Goal: Task Accomplishment & Management: Complete application form

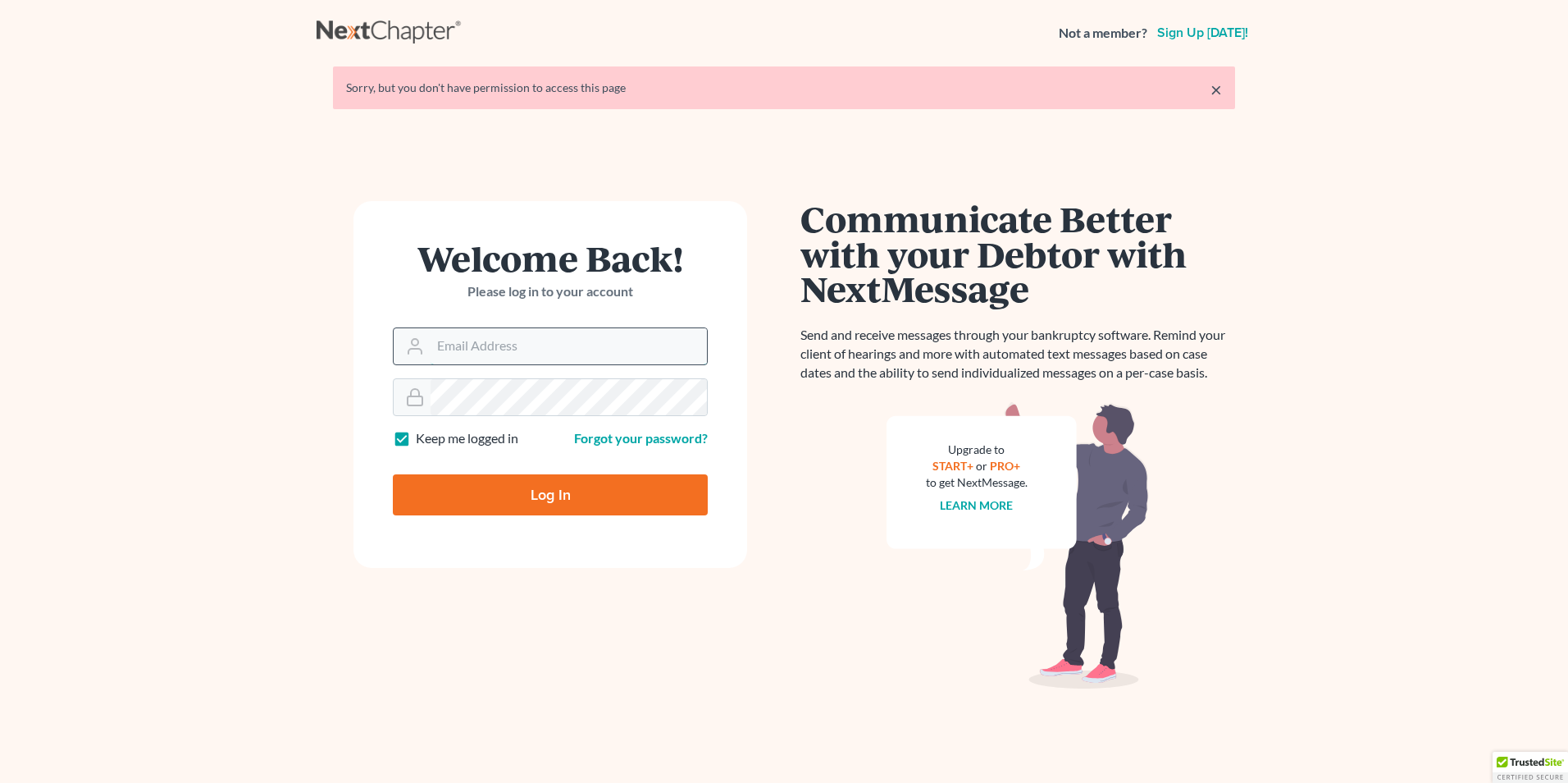
click at [524, 338] on input "Email Address" at bounding box center [569, 346] width 276 height 36
click at [474, 355] on input "Email Address" at bounding box center [569, 346] width 276 height 36
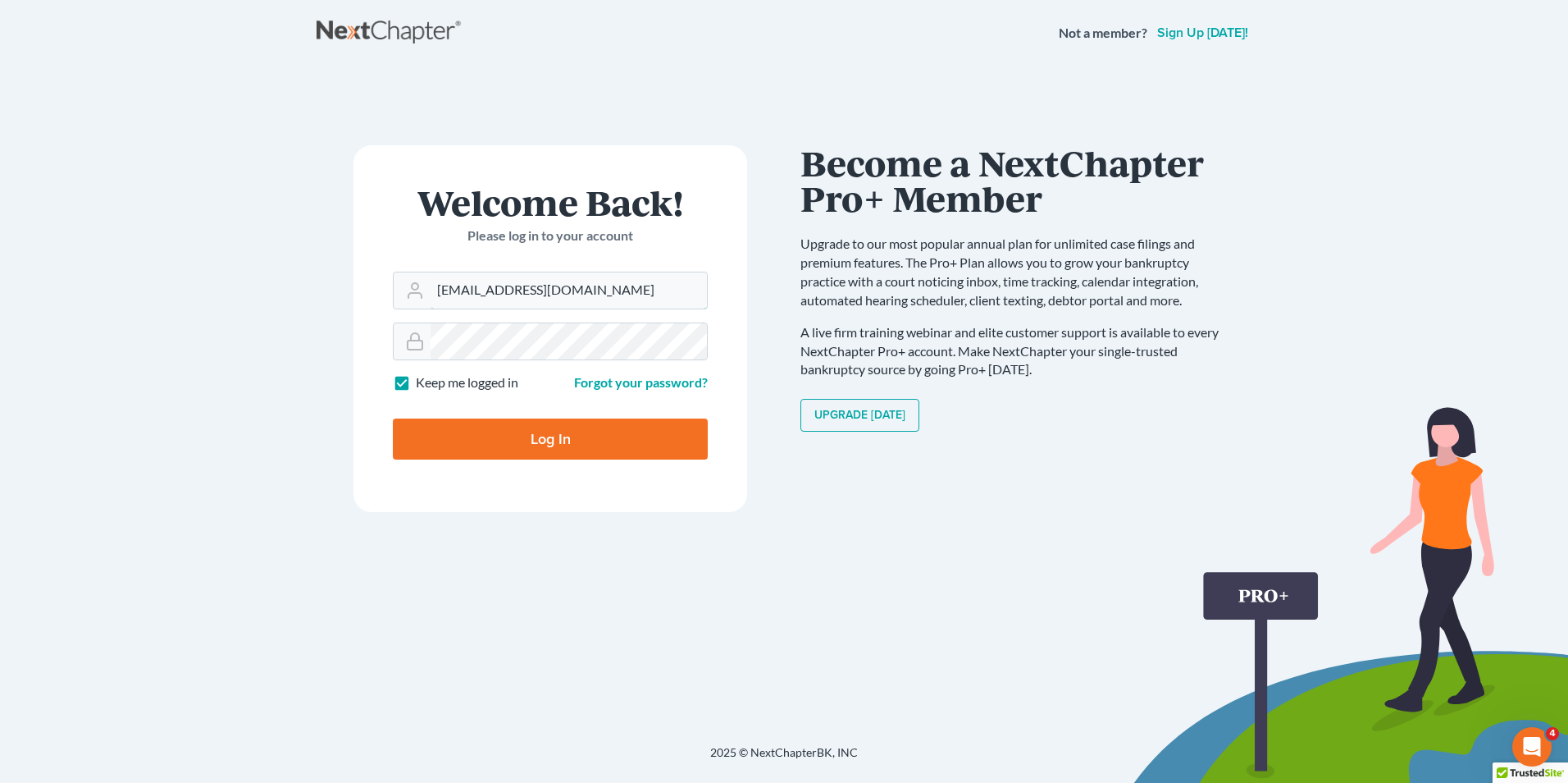
type input "ktung@kktlawfirm.com"
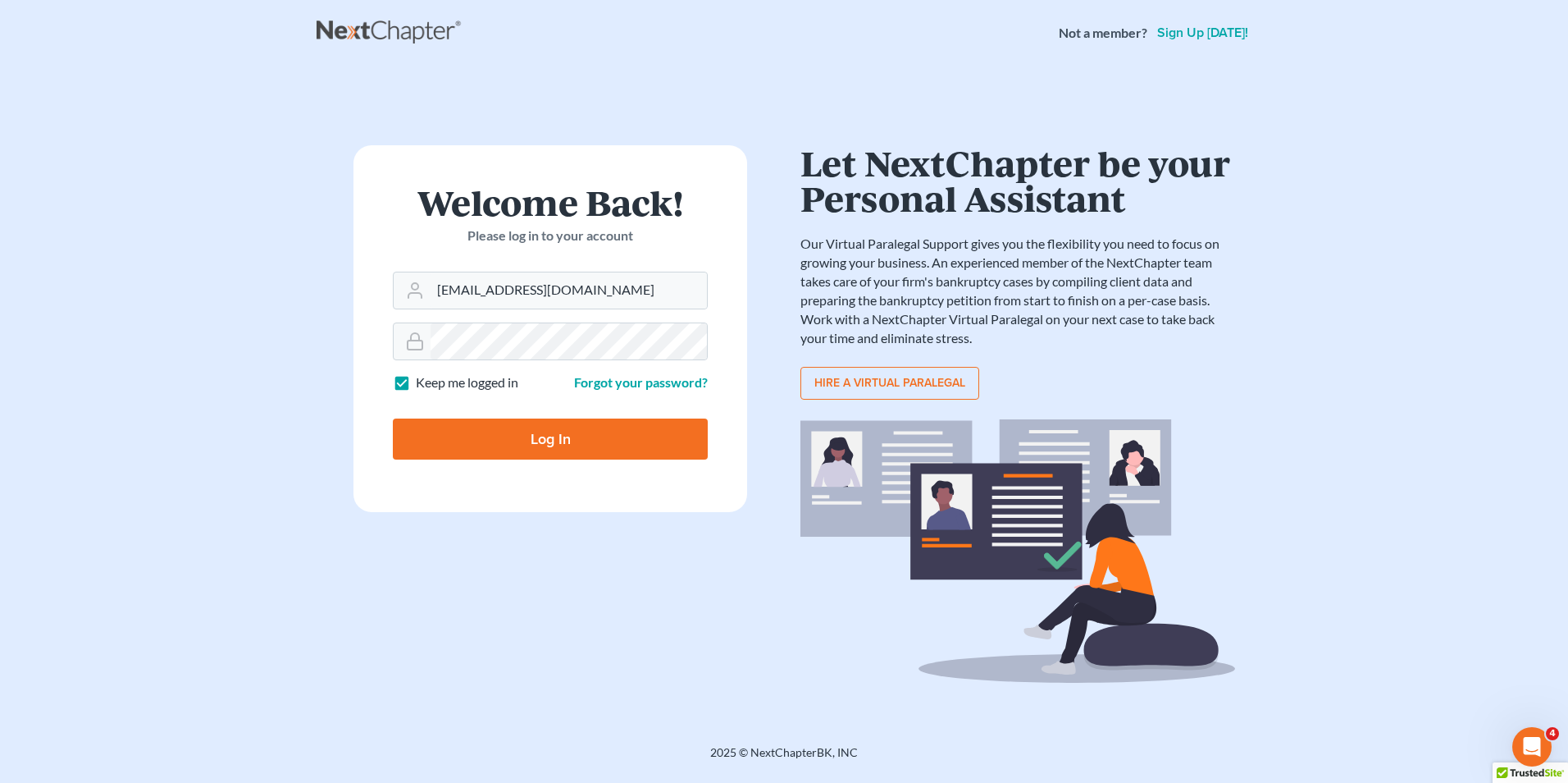
click at [532, 440] on input "Log In" at bounding box center [550, 438] width 315 height 41
type input "Thinking..."
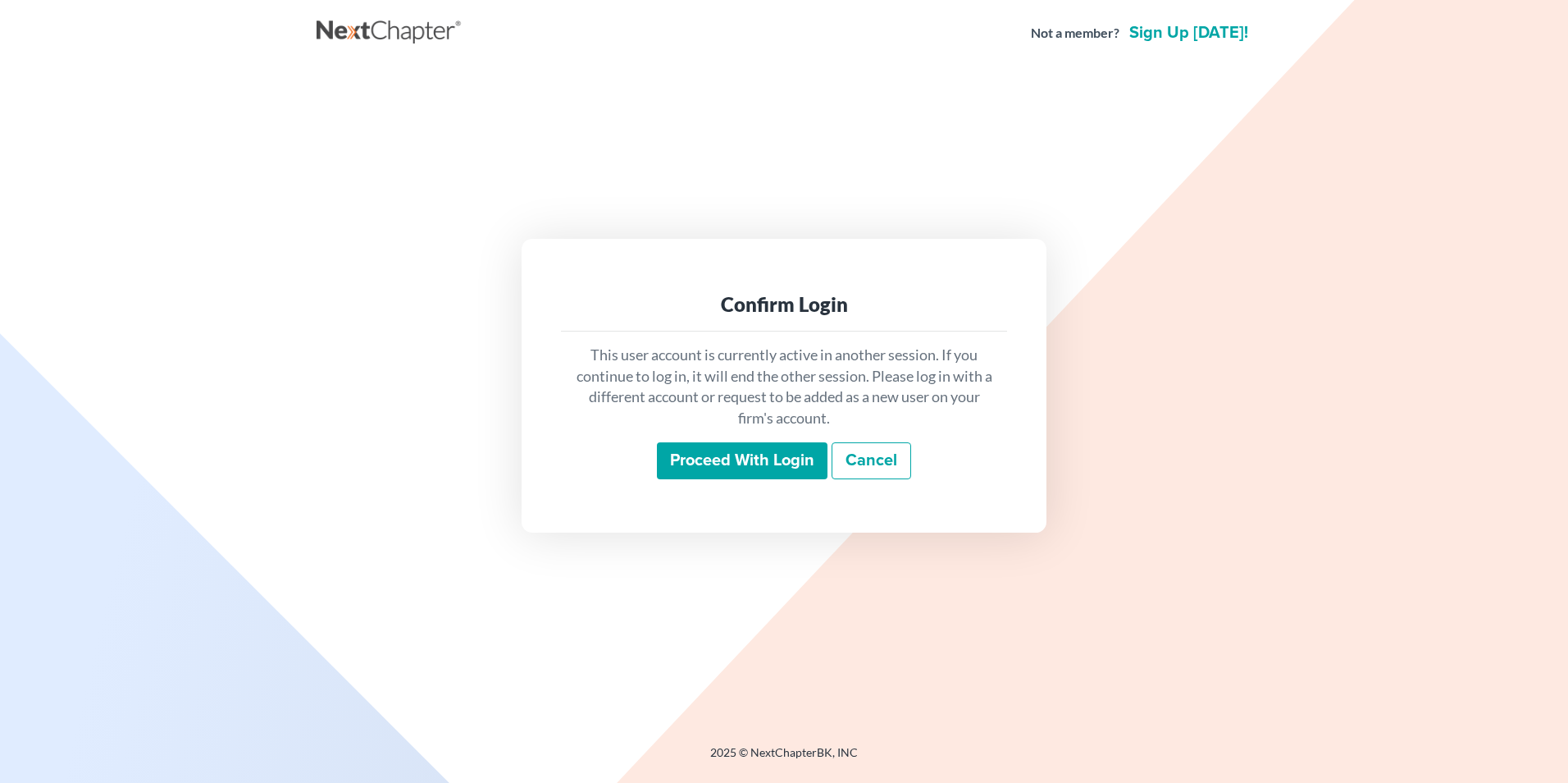
click at [770, 456] on input "Proceed with login" at bounding box center [742, 461] width 170 height 38
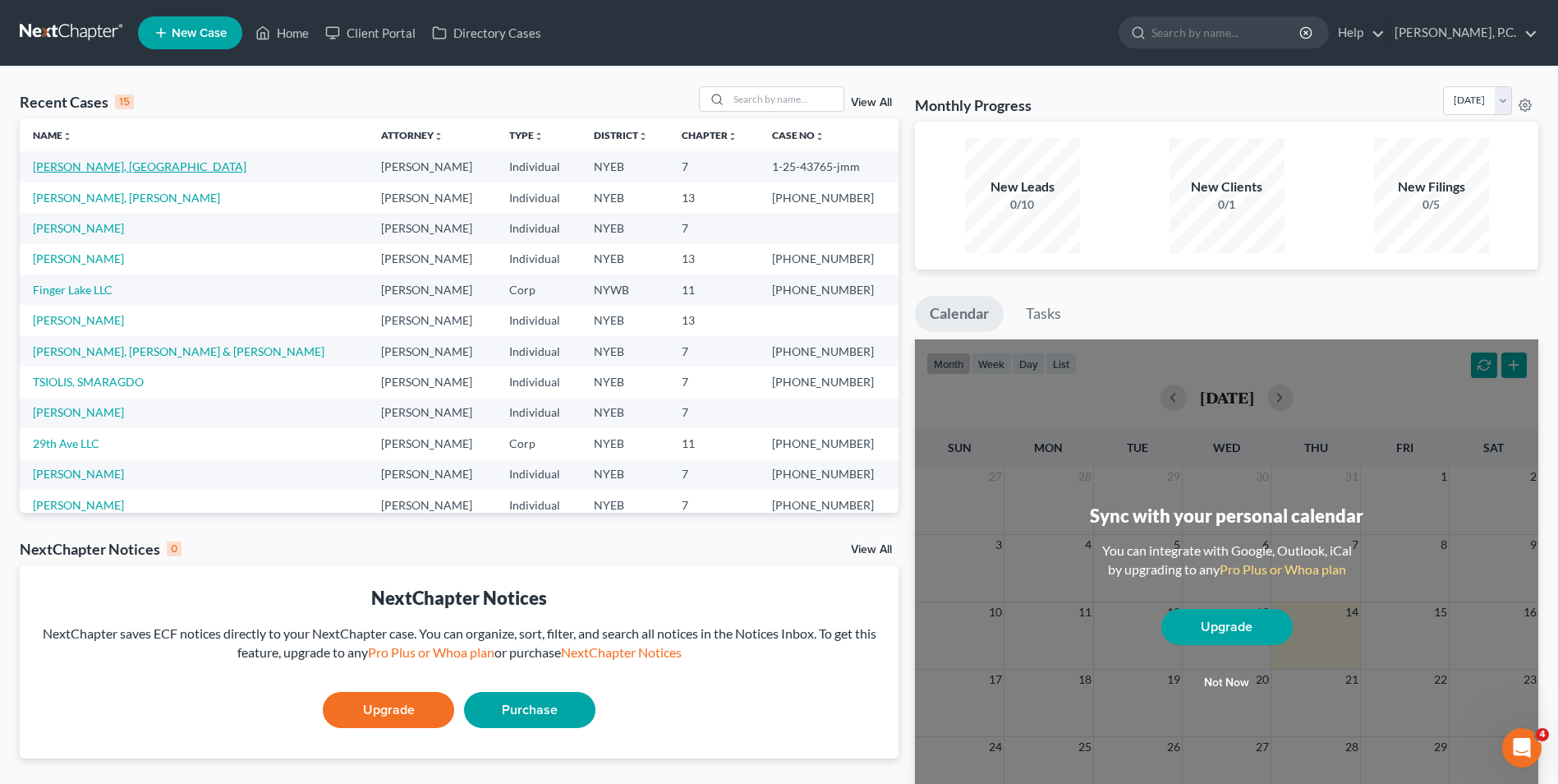
click at [78, 168] on link "Yao, Xiuxiang" at bounding box center [139, 166] width 214 height 14
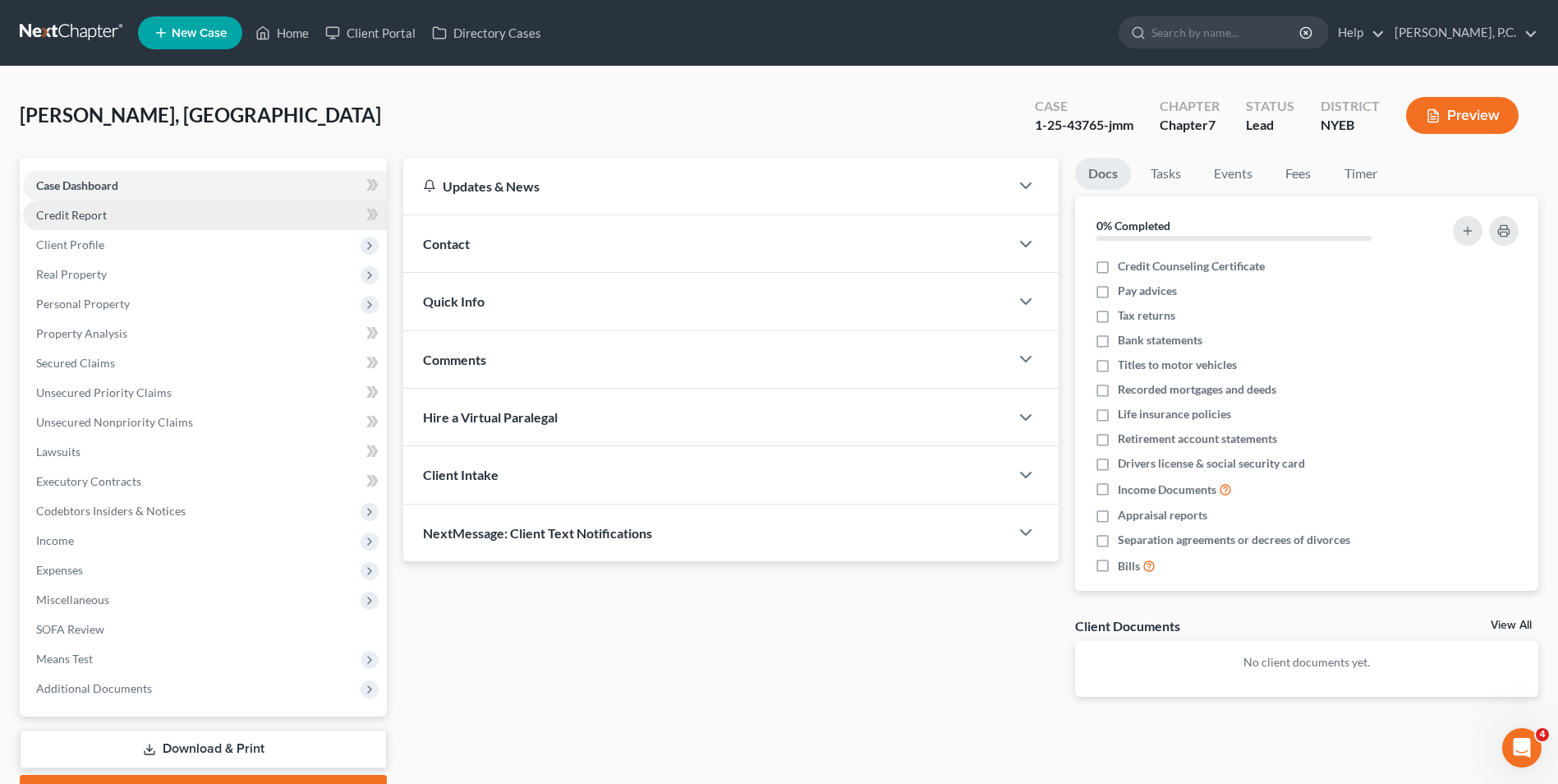
click at [162, 215] on link "Credit Report" at bounding box center [204, 215] width 364 height 30
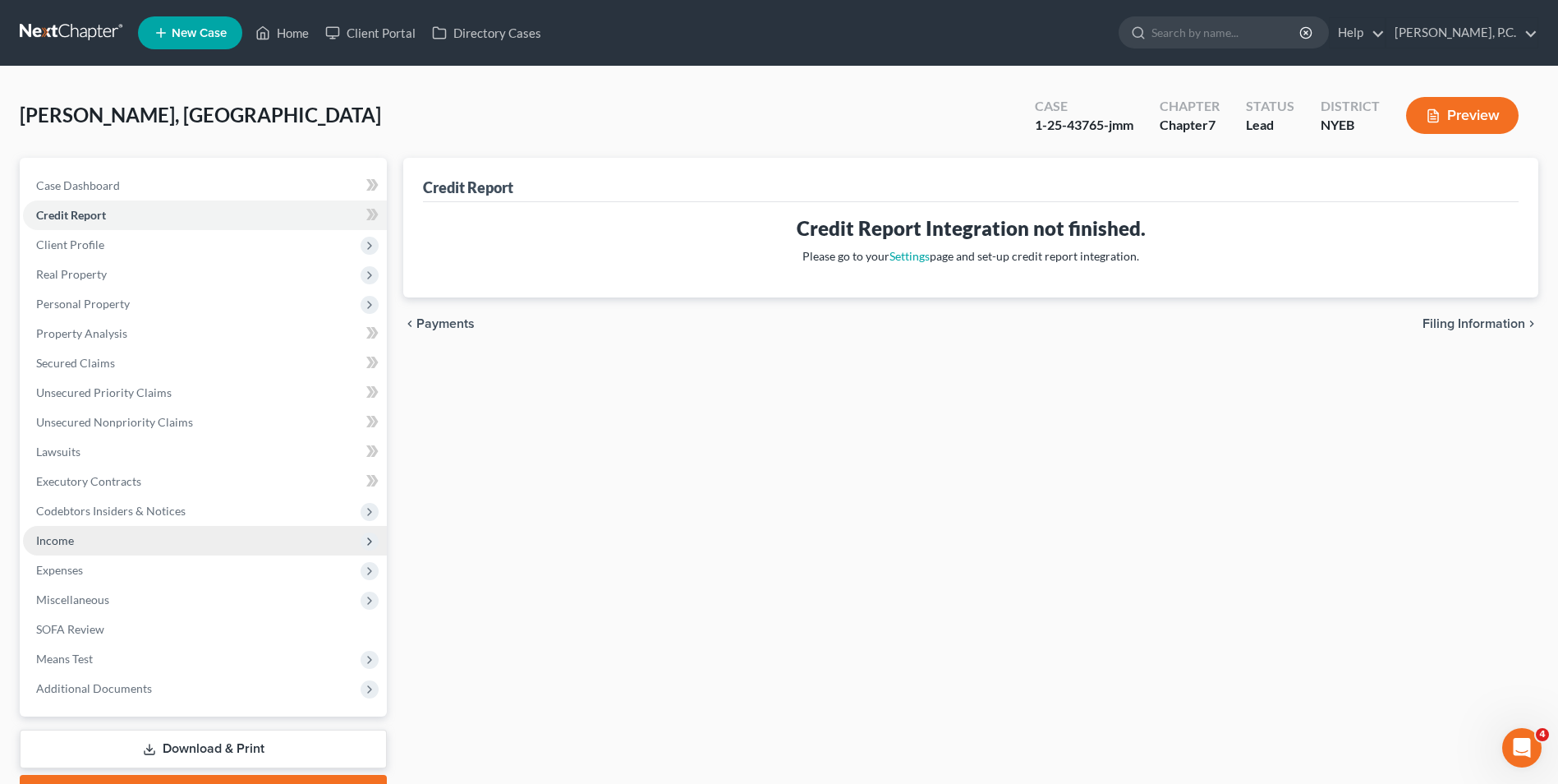
click at [154, 532] on span "Income" at bounding box center [204, 540] width 364 height 30
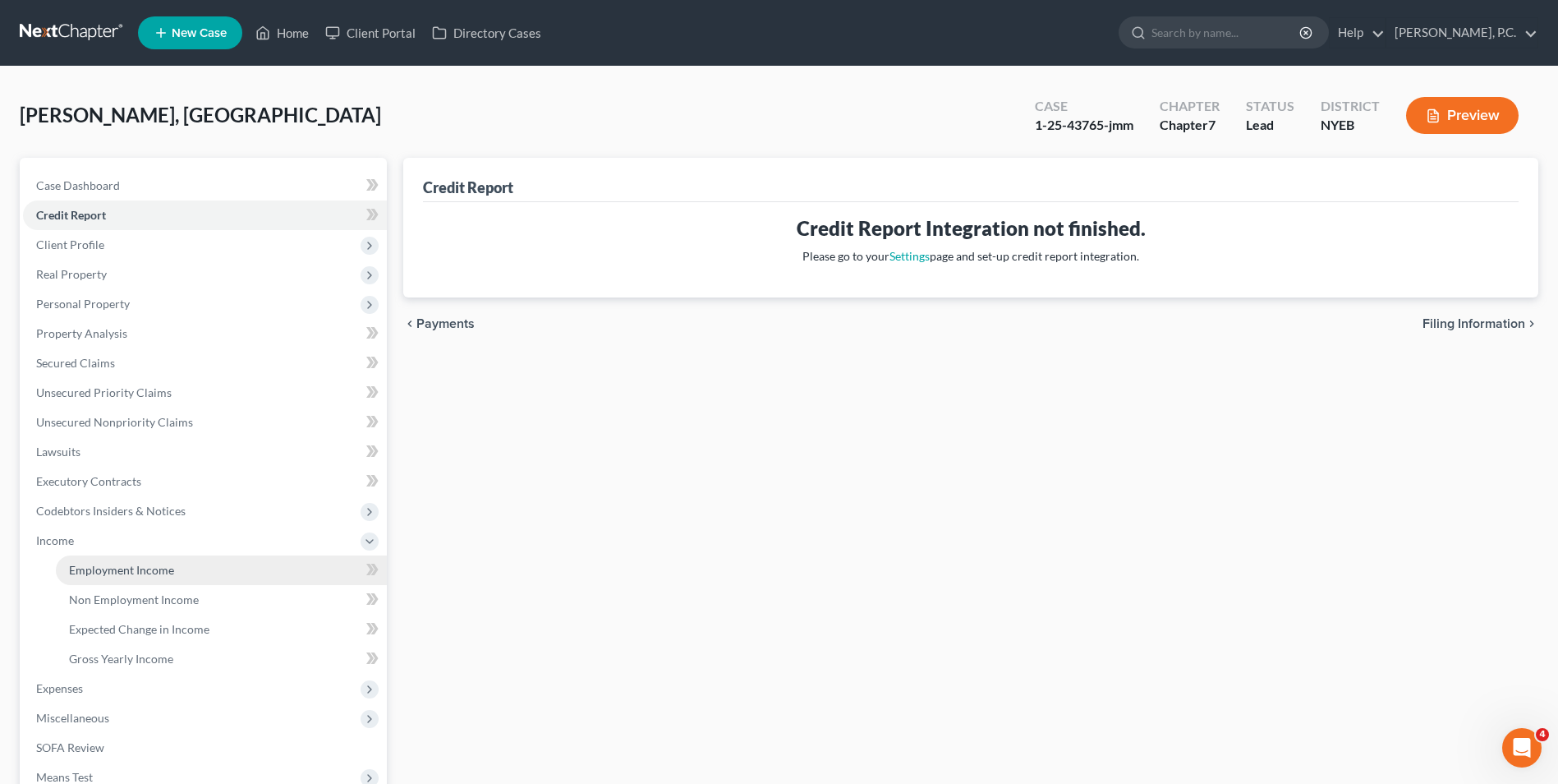
click at [150, 570] on span "Employment Income" at bounding box center [122, 570] width 105 height 14
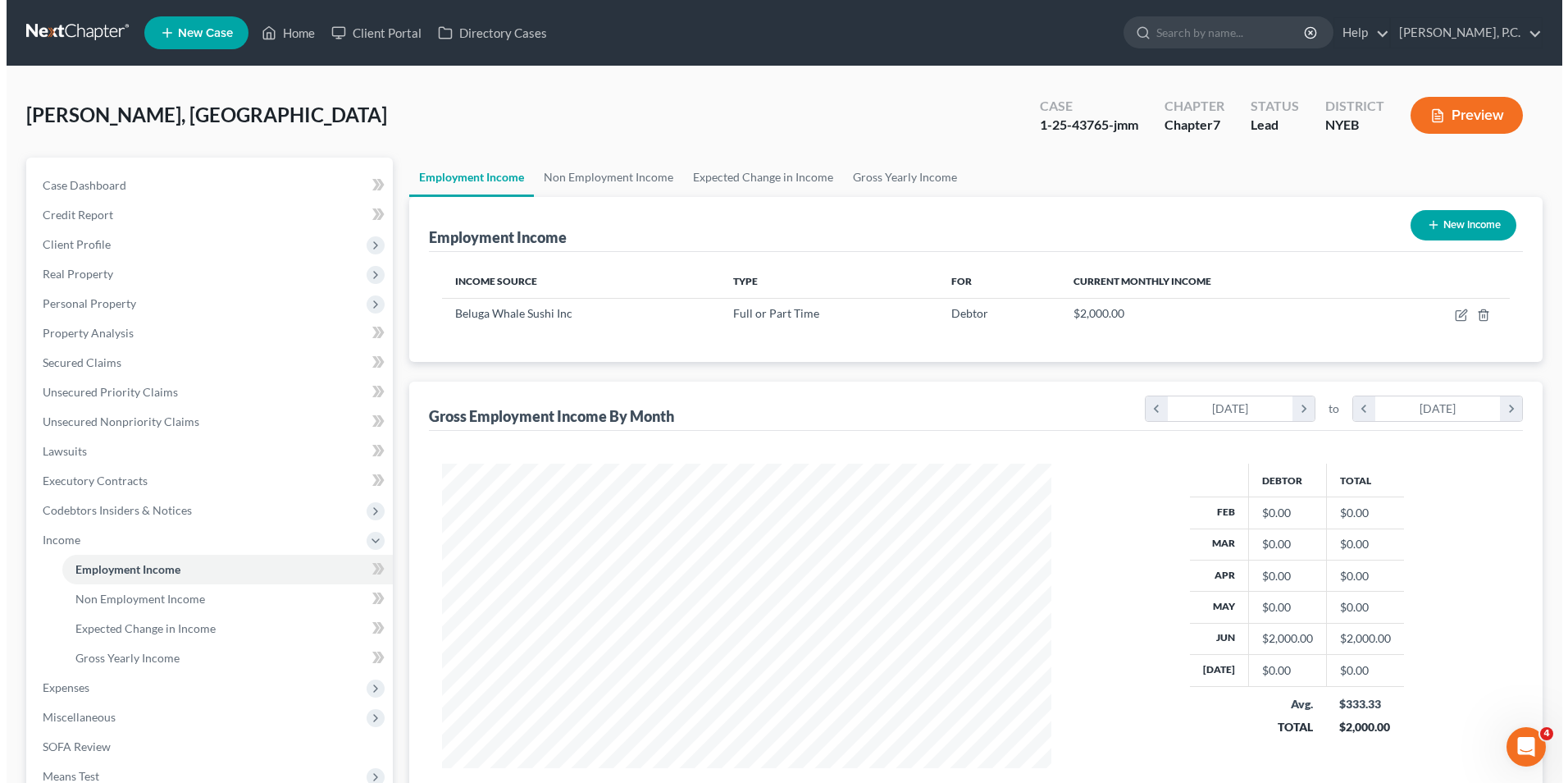
scroll to position [304, 641]
click at [1453, 229] on button "New Income" at bounding box center [1457, 225] width 106 height 30
select select "0"
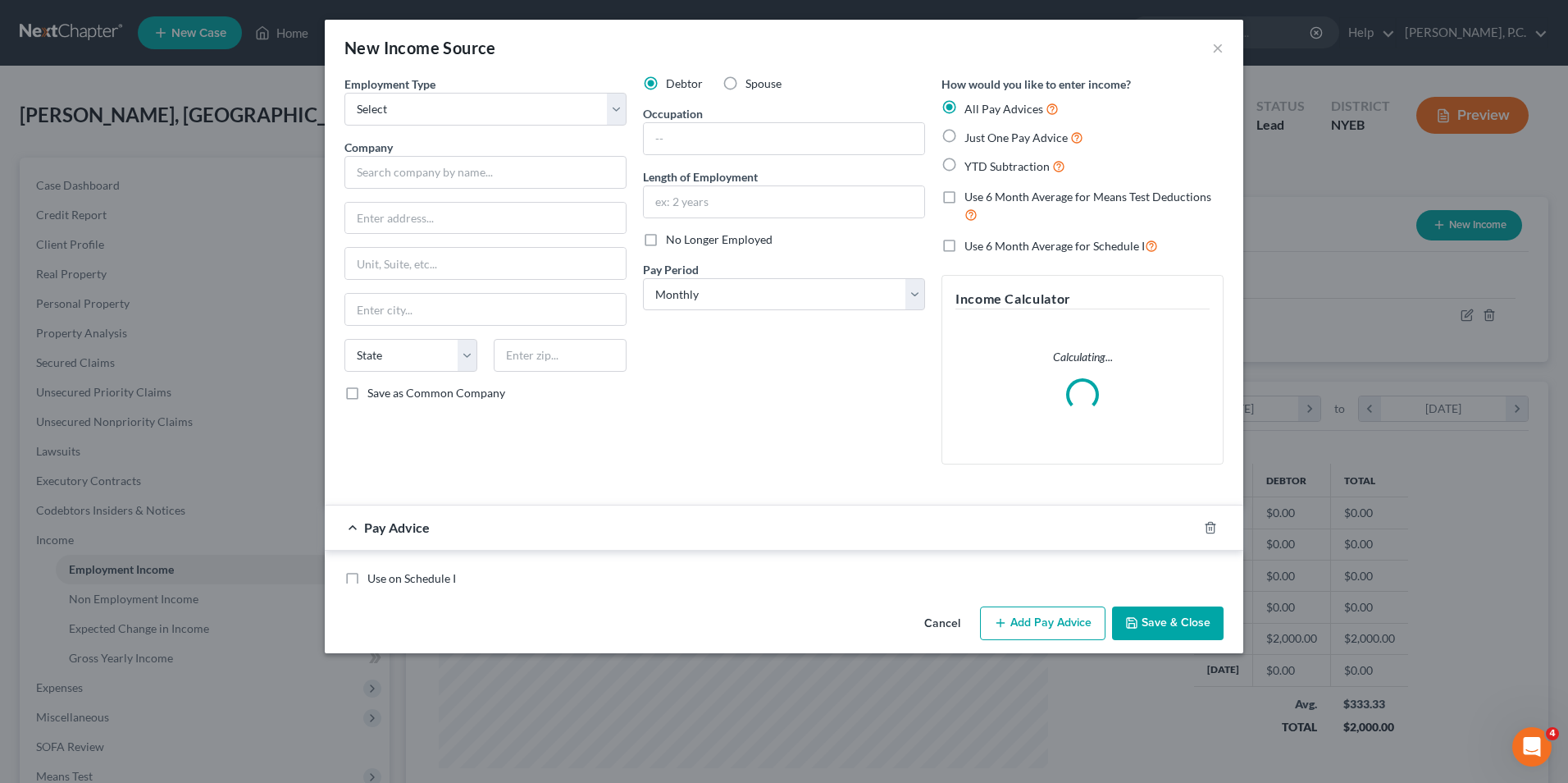
scroll to position [307, 648]
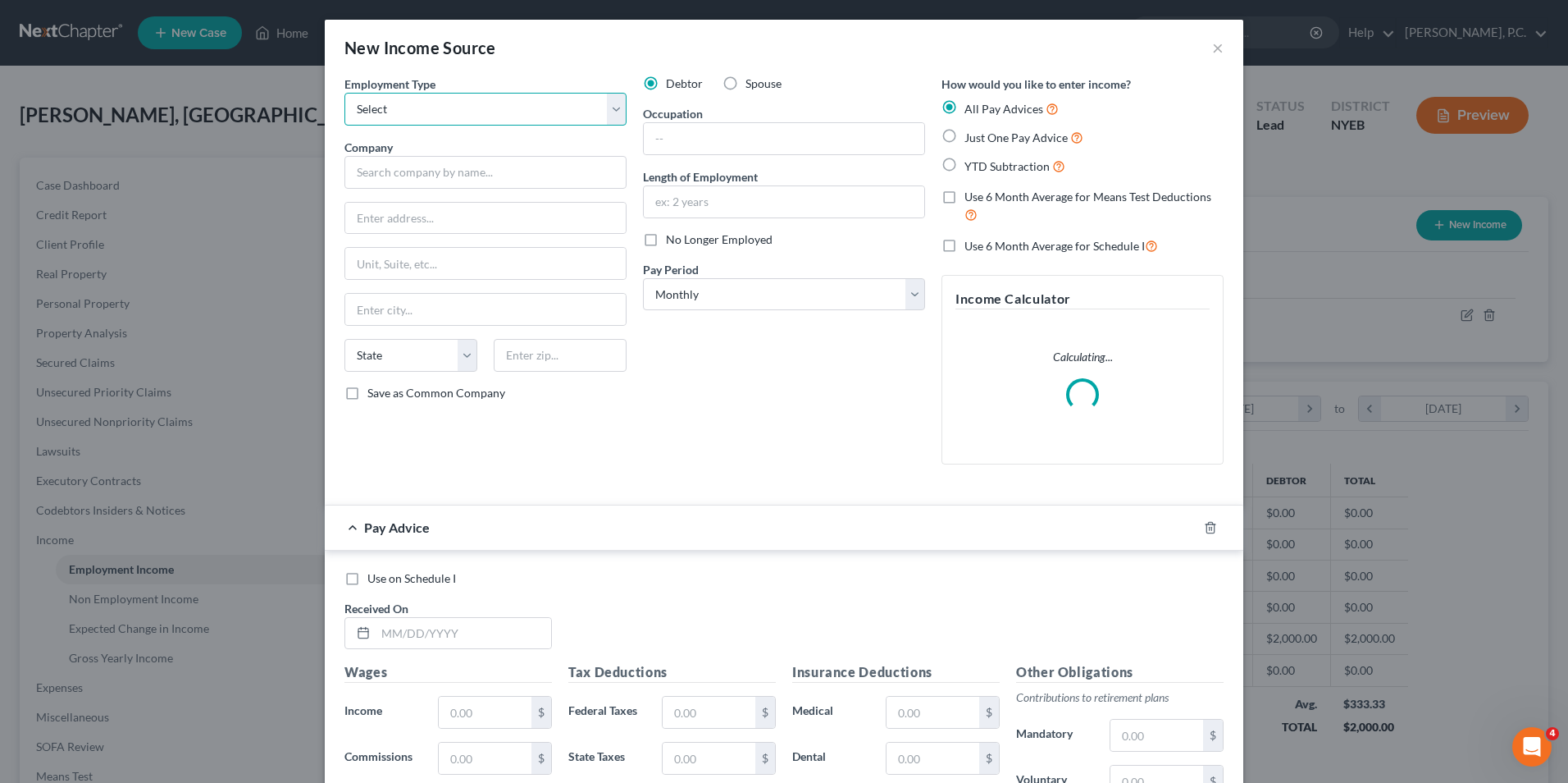
click at [434, 105] on select "Select Full or Part Time Employment Self Employment" at bounding box center [485, 109] width 282 height 33
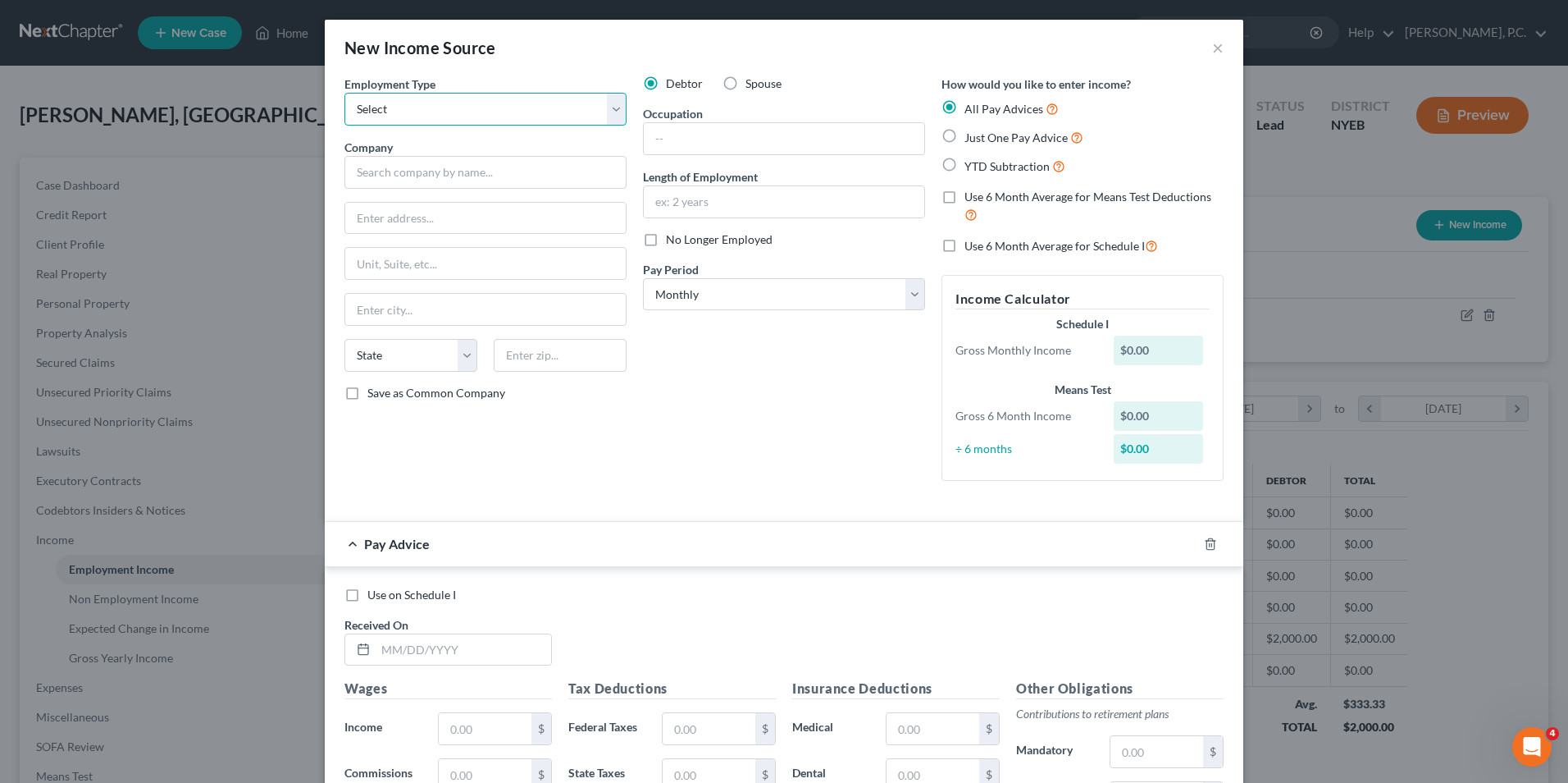
select select "0"
click at [345, 93] on select "Select Full or Part Time Employment Self Employment" at bounding box center [485, 109] width 282 height 33
click at [443, 169] on input "text" at bounding box center [485, 172] width 282 height 33
type input "Beluga Whale Sushi Inc"
click at [522, 215] on input "text" at bounding box center [485, 217] width 281 height 31
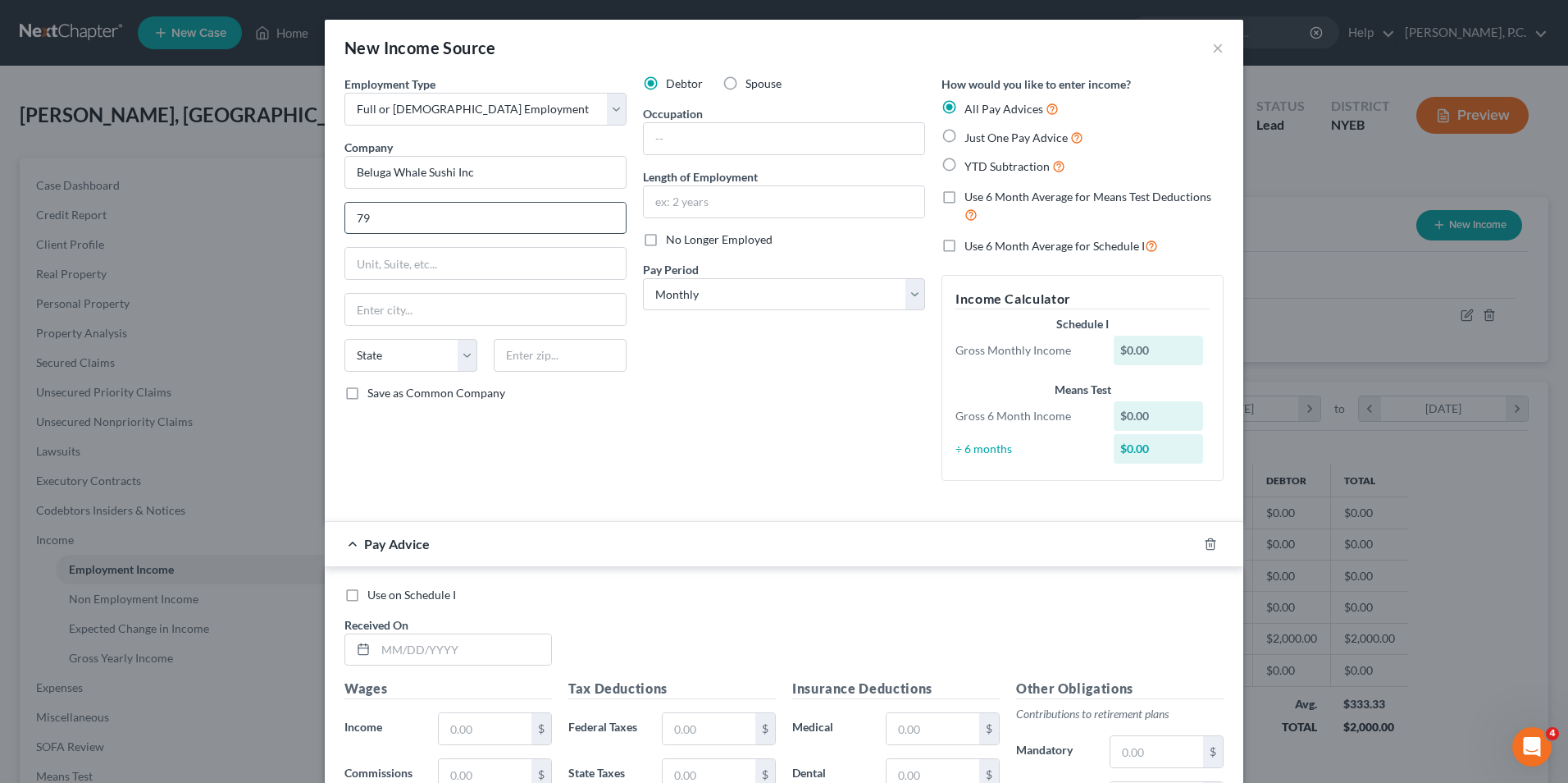
type input "7"
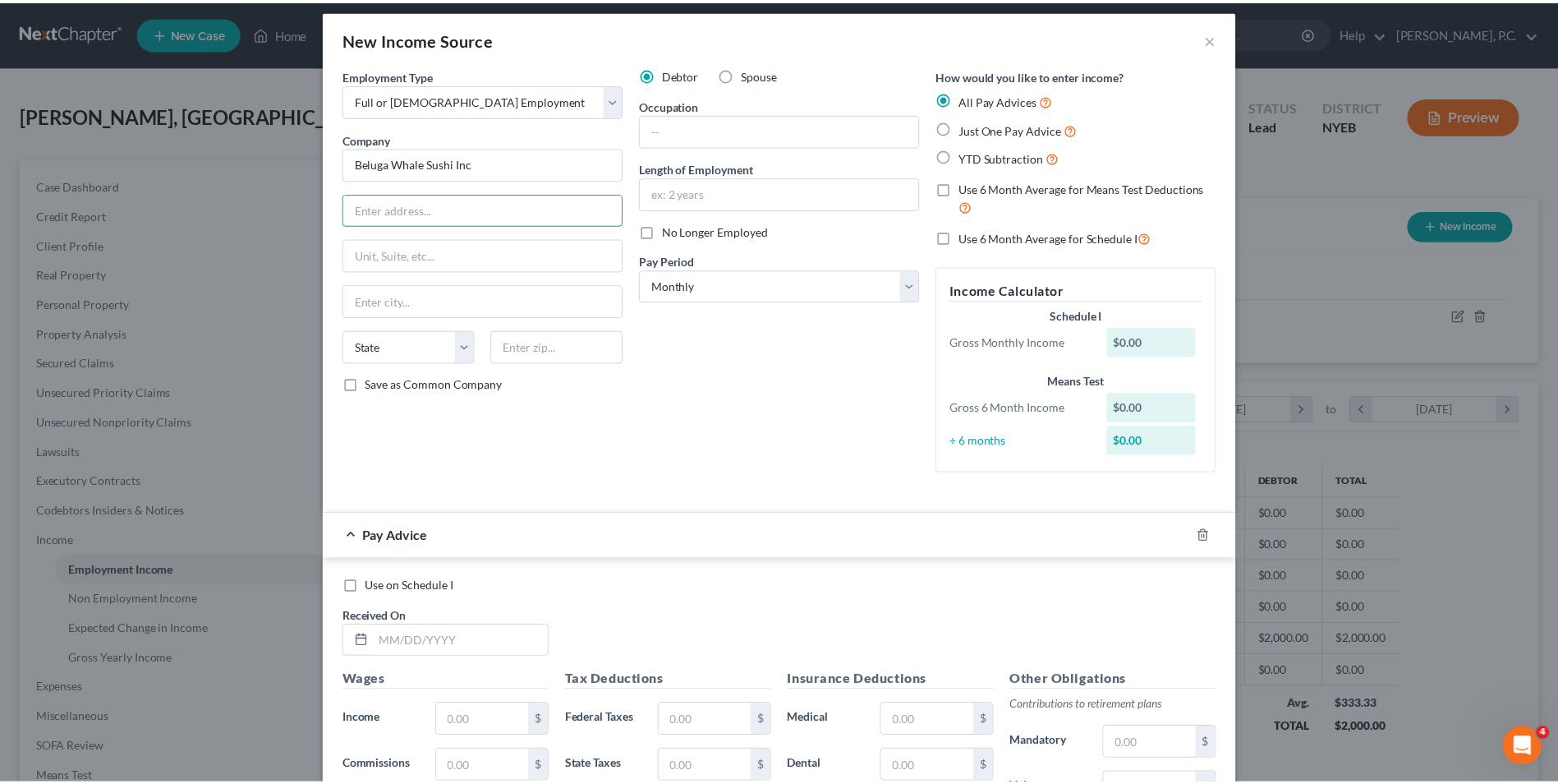
scroll to position [0, 0]
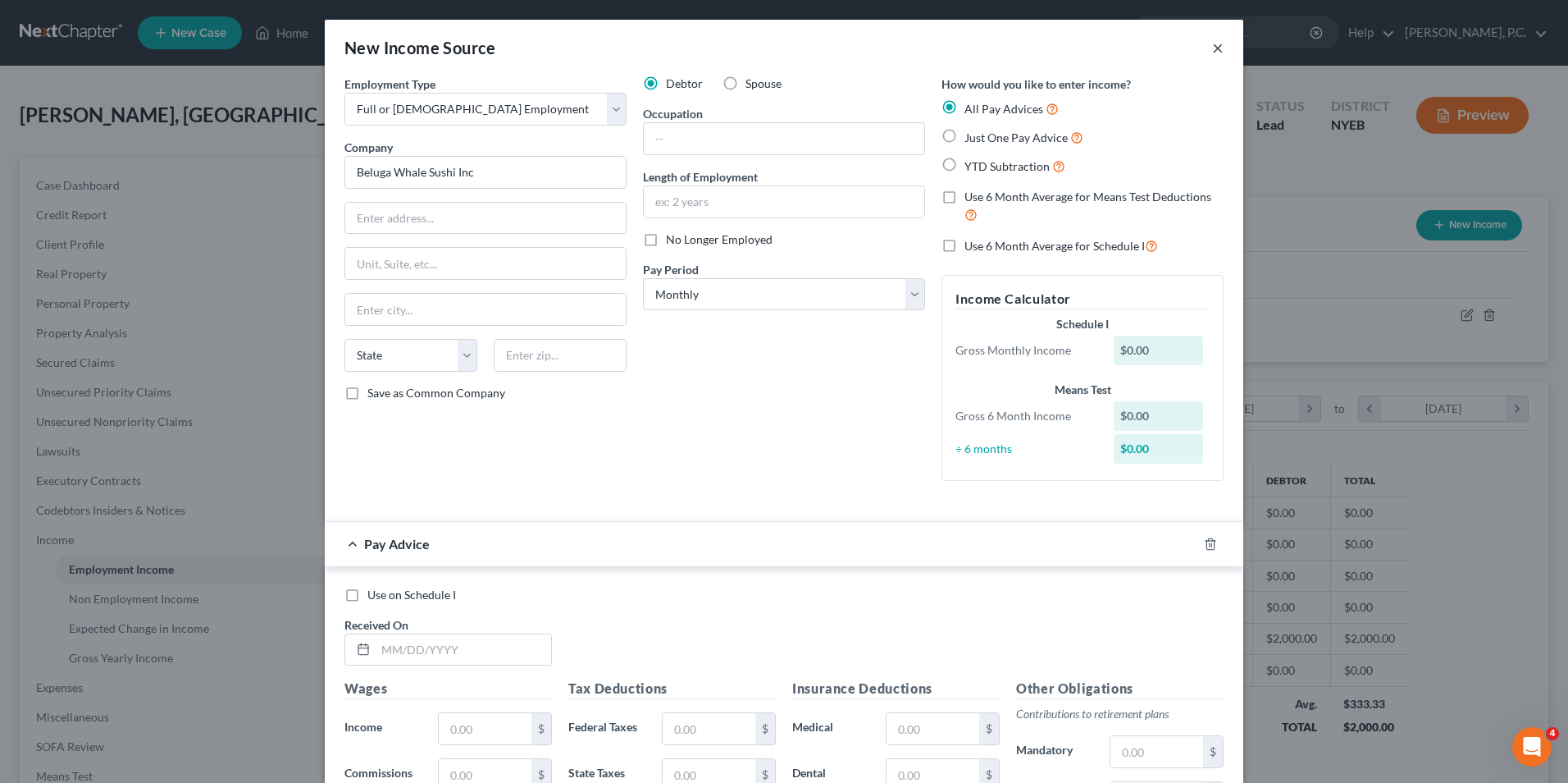
click at [1215, 46] on button "×" at bounding box center [1218, 47] width 12 height 19
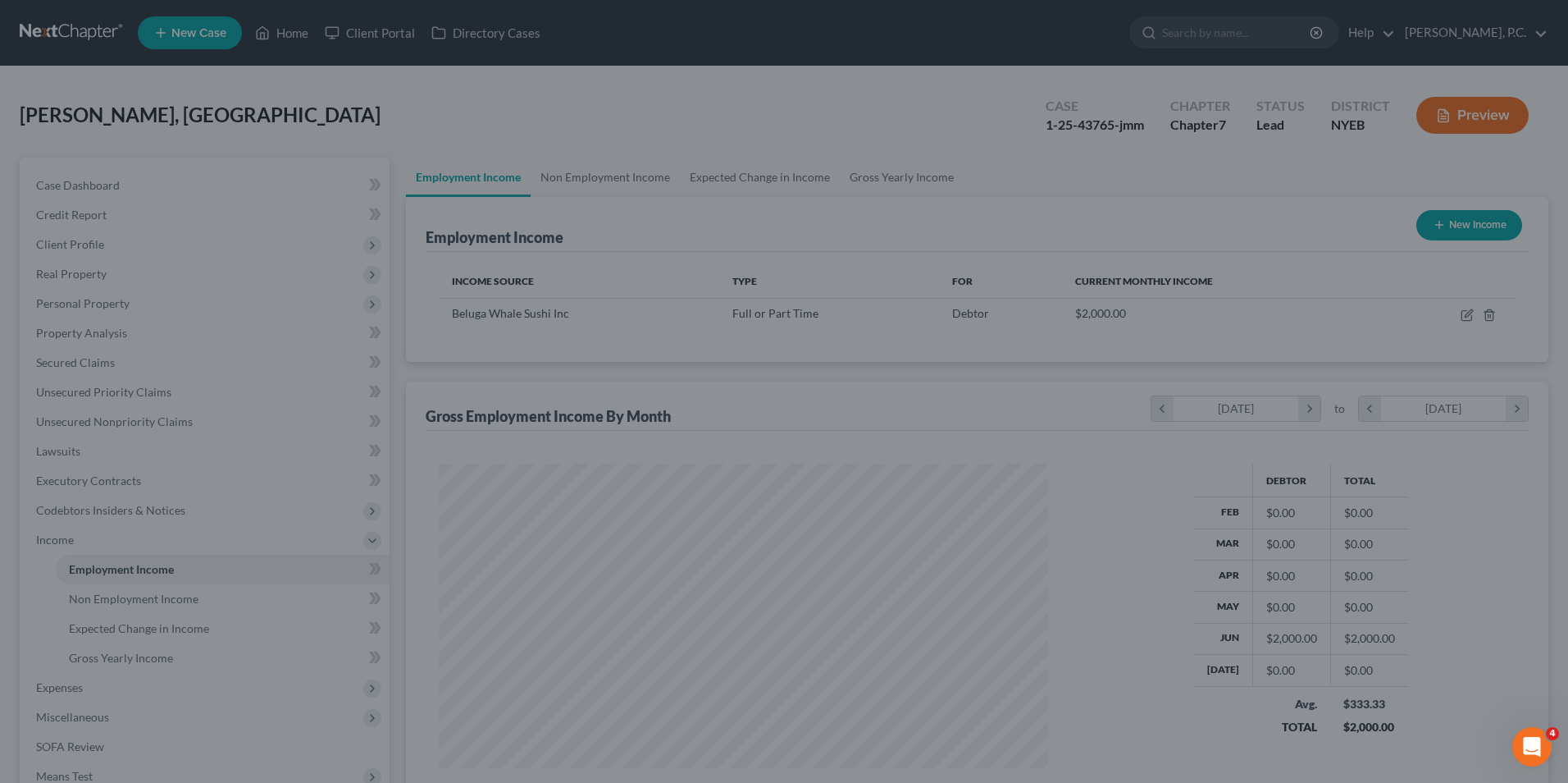
scroll to position [820095, 819481]
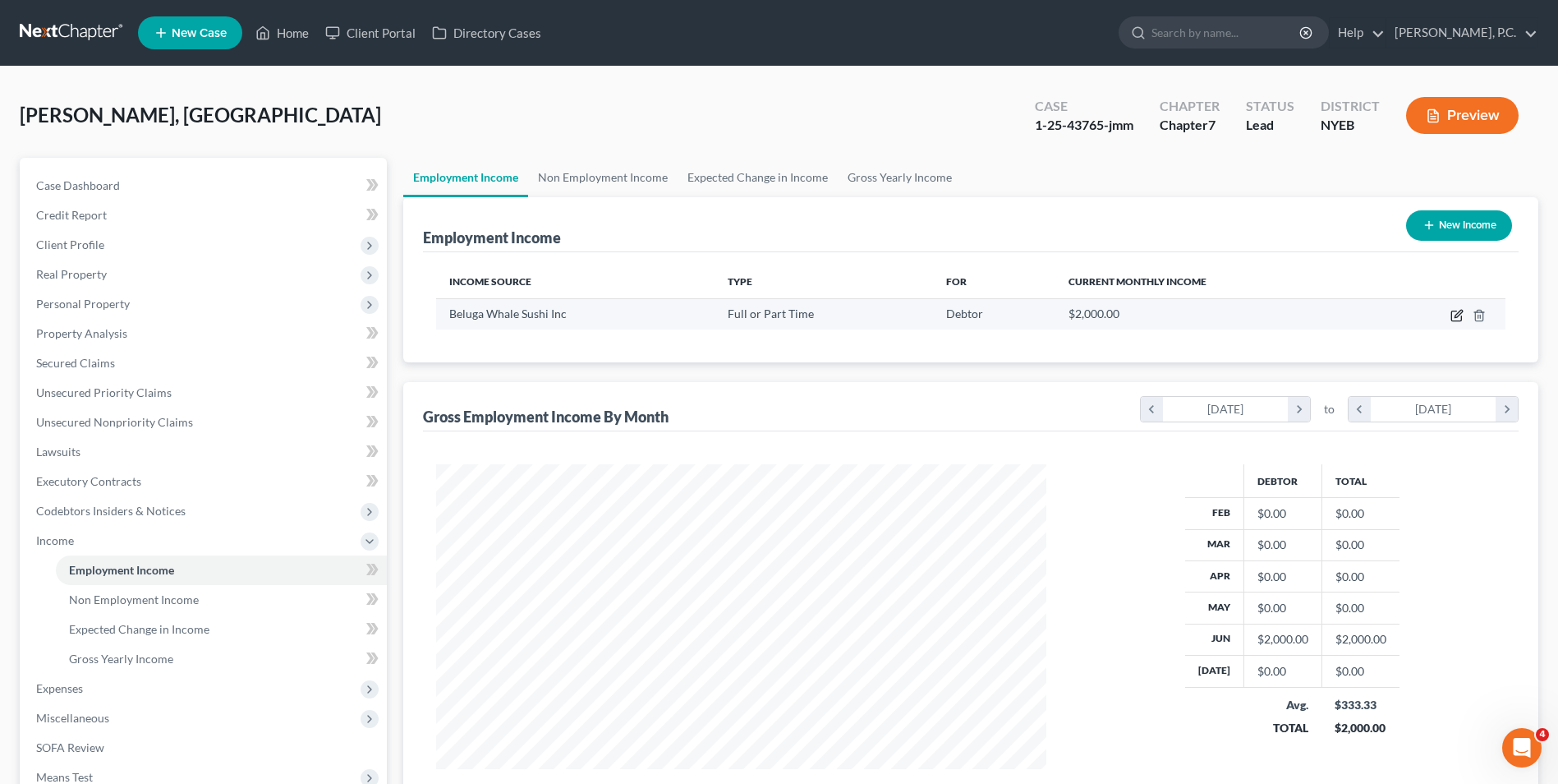
click at [1457, 315] on icon "button" at bounding box center [1458, 313] width 8 height 8
select select "0"
select select "35"
select select "0"
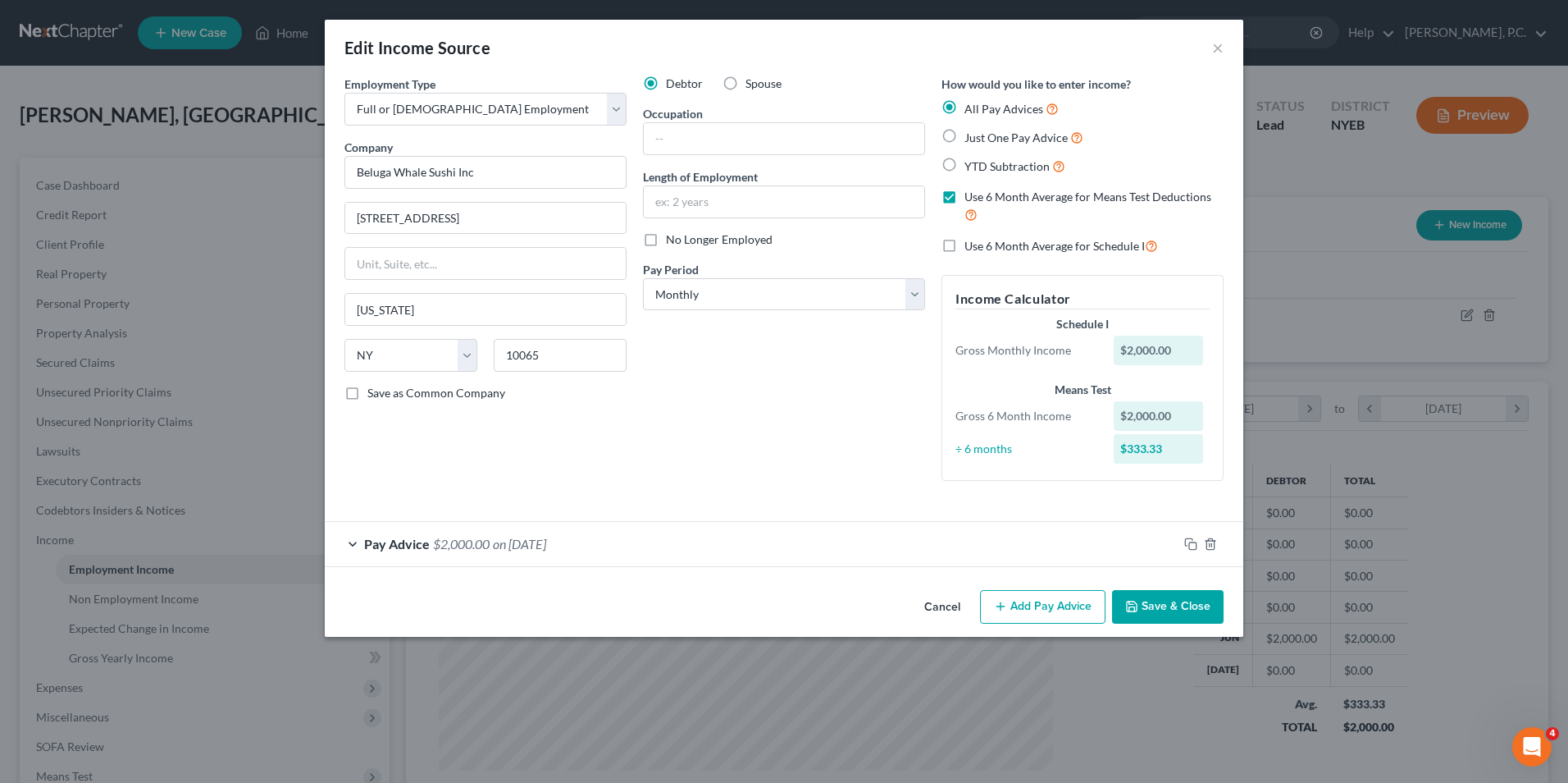
click at [1057, 611] on button "Add Pay Advice" at bounding box center [1042, 607] width 126 height 35
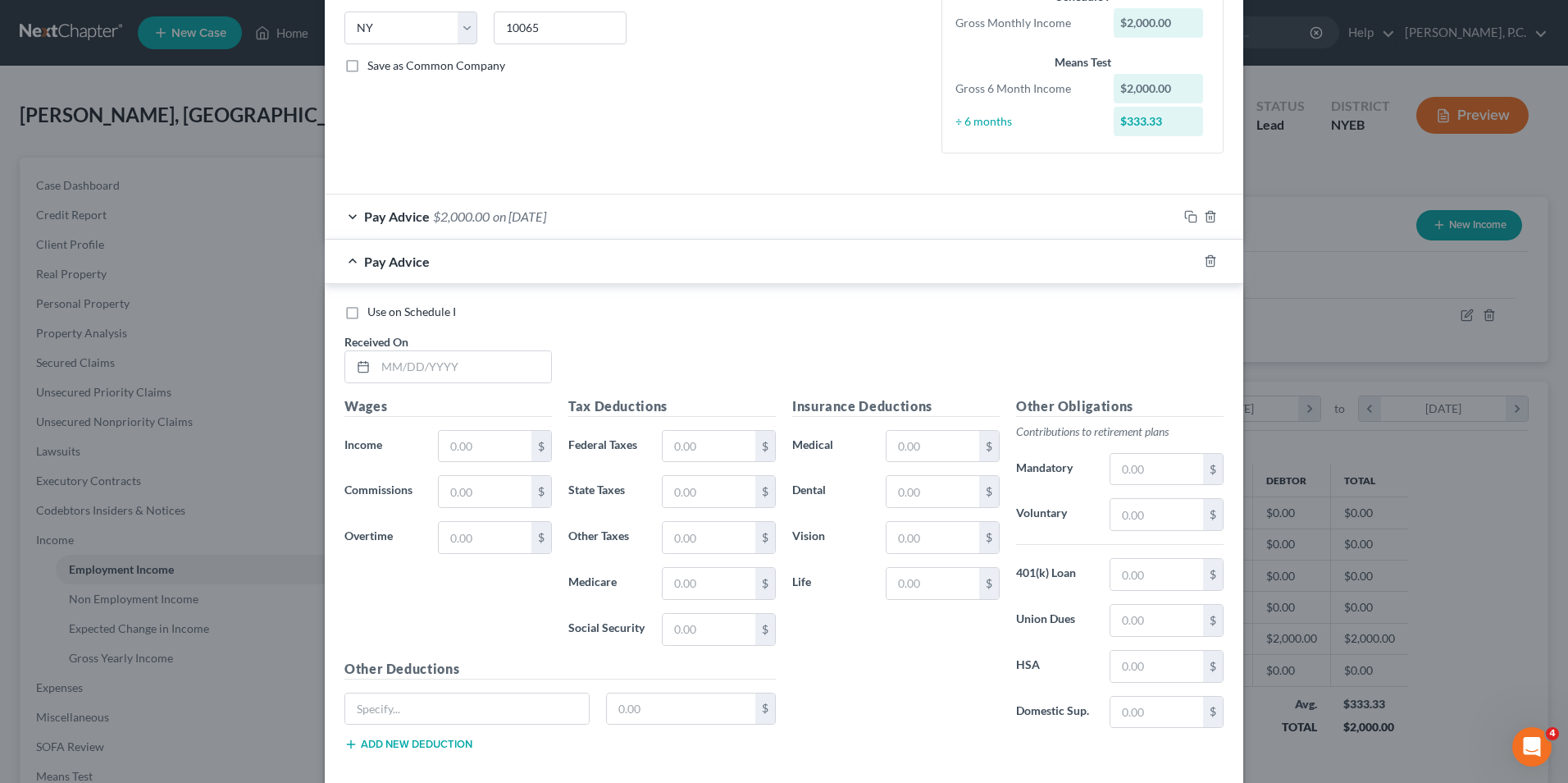
scroll to position [328, 0]
click at [1033, 220] on div "Pay Advice $2,000.00 on 06/30/2025" at bounding box center [751, 216] width 853 height 44
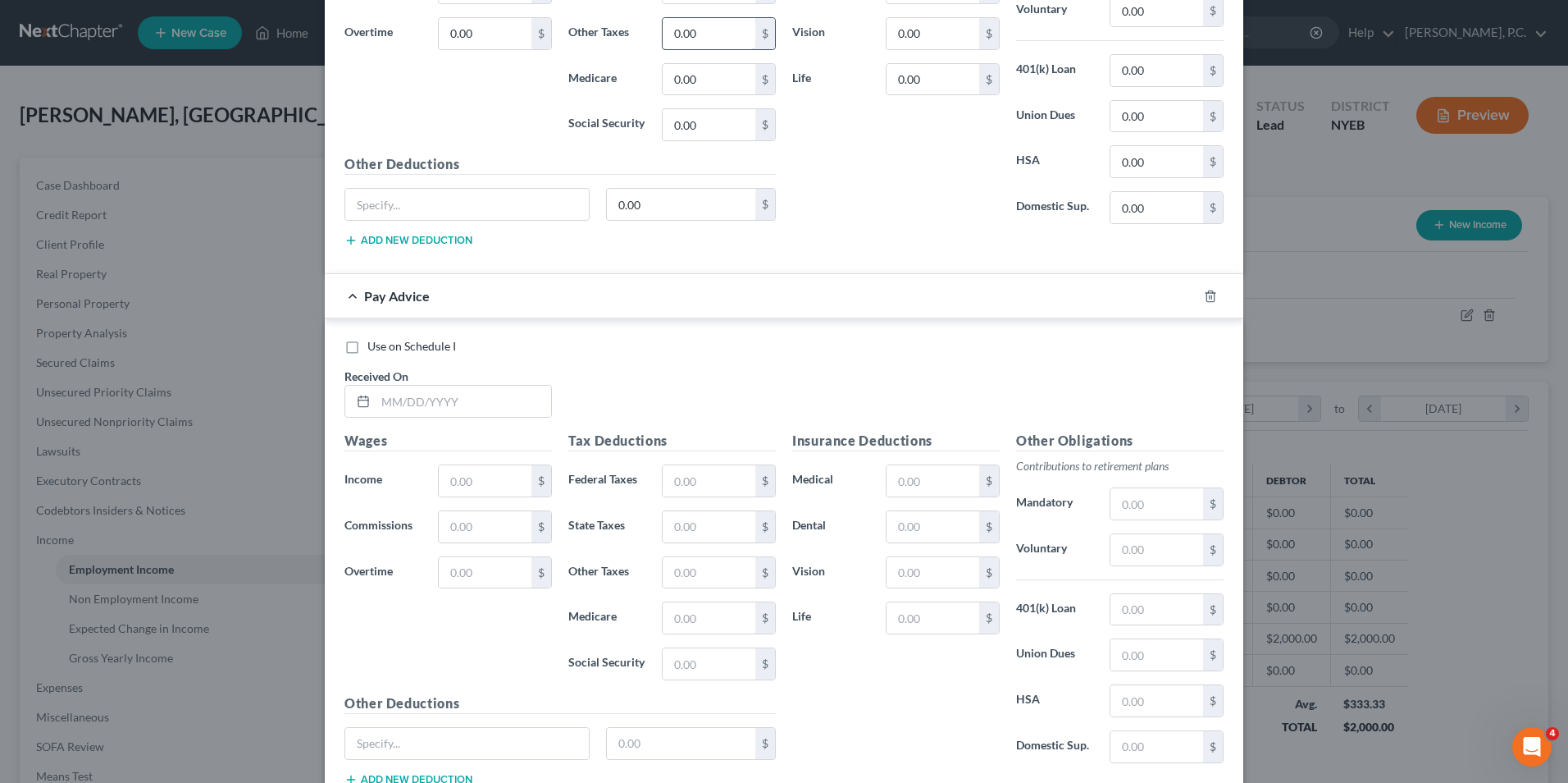
scroll to position [903, 0]
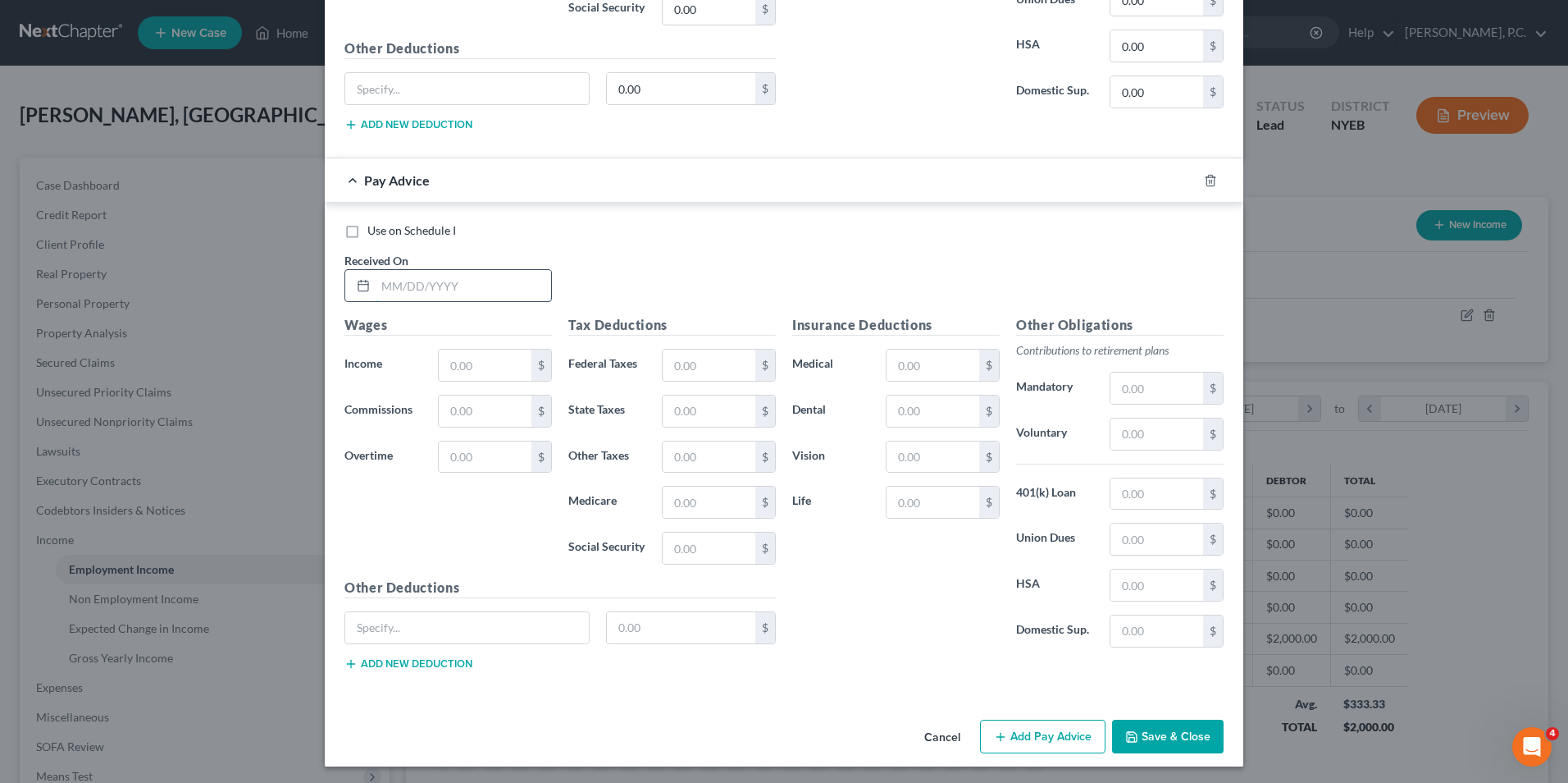
click at [542, 278] on input "text" at bounding box center [463, 285] width 175 height 31
type input "02/28/2025"
click at [508, 361] on input "text" at bounding box center [485, 365] width 93 height 31
type input "2,000"
click at [678, 369] on input "text" at bounding box center [709, 365] width 93 height 31
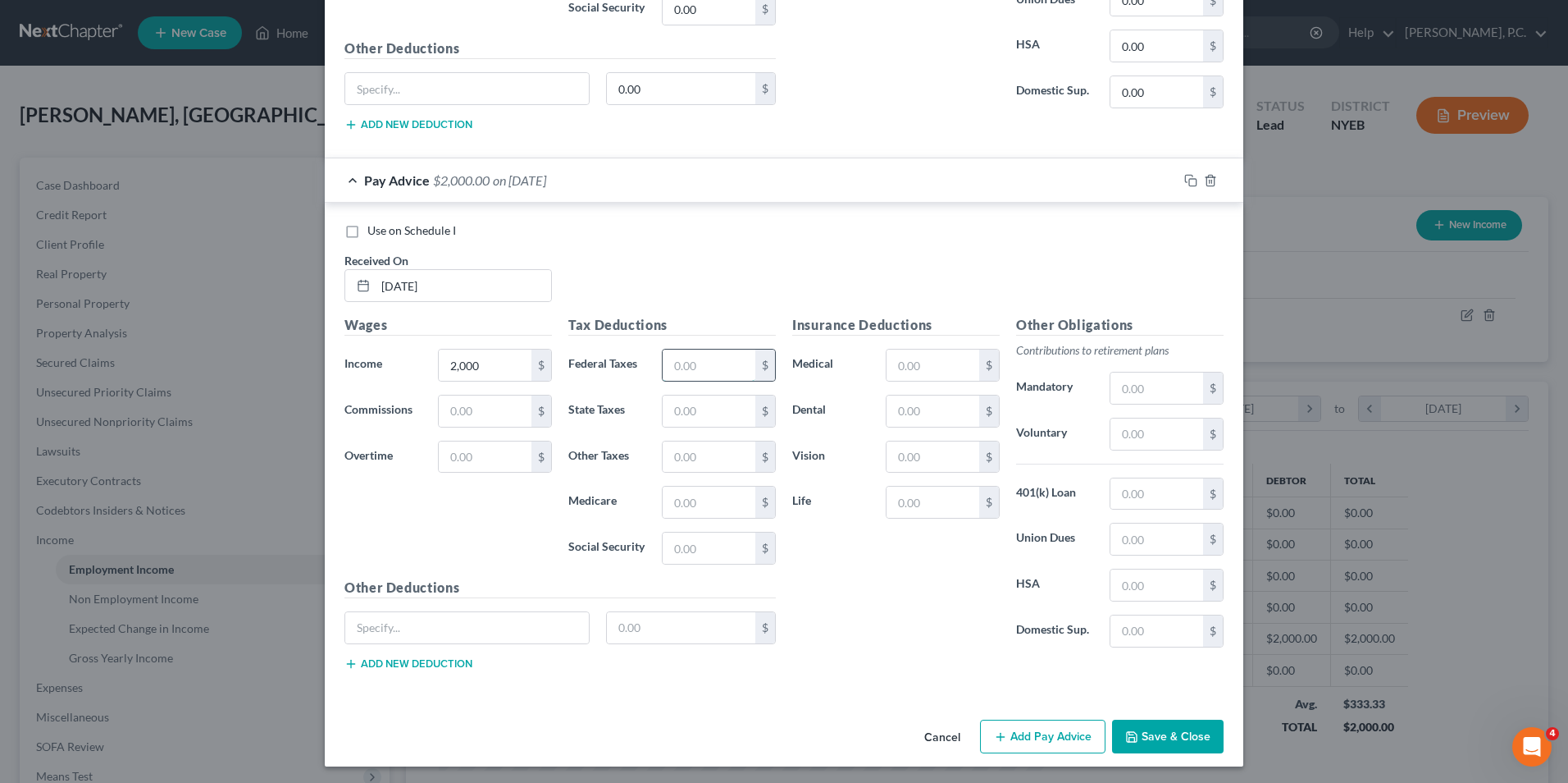
click at [699, 362] on input "text" at bounding box center [709, 365] width 93 height 31
type input "5"
click at [698, 403] on input "text" at bounding box center [709, 410] width 93 height 31
click at [708, 370] on input "75" at bounding box center [709, 365] width 93 height 31
type input "0"
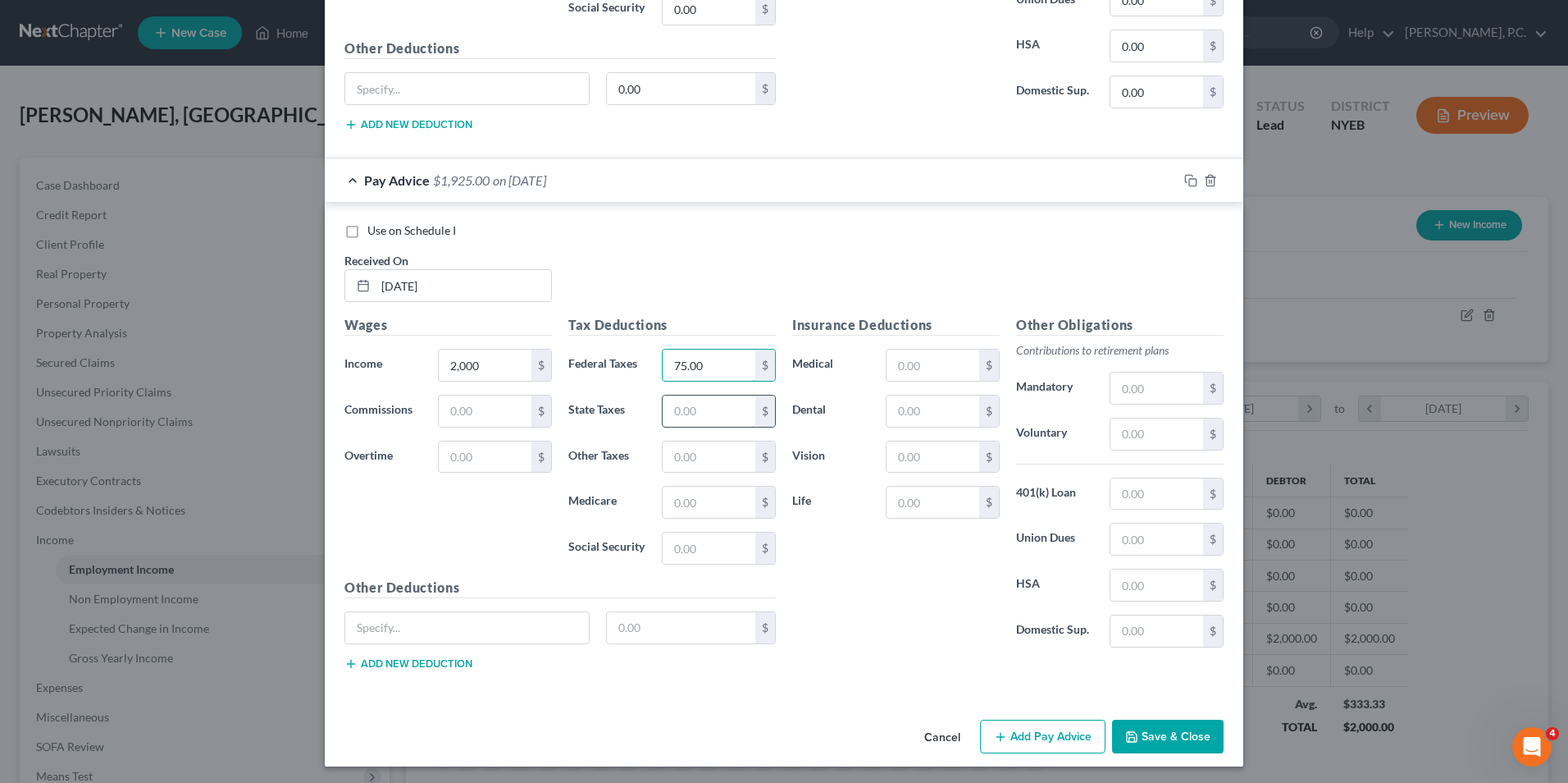
type input "75.00"
click at [699, 410] on input "text" at bounding box center [709, 410] width 93 height 31
type input "62.38"
click at [691, 455] on input "text" at bounding box center [709, 457] width 93 height 31
type input "45.50"
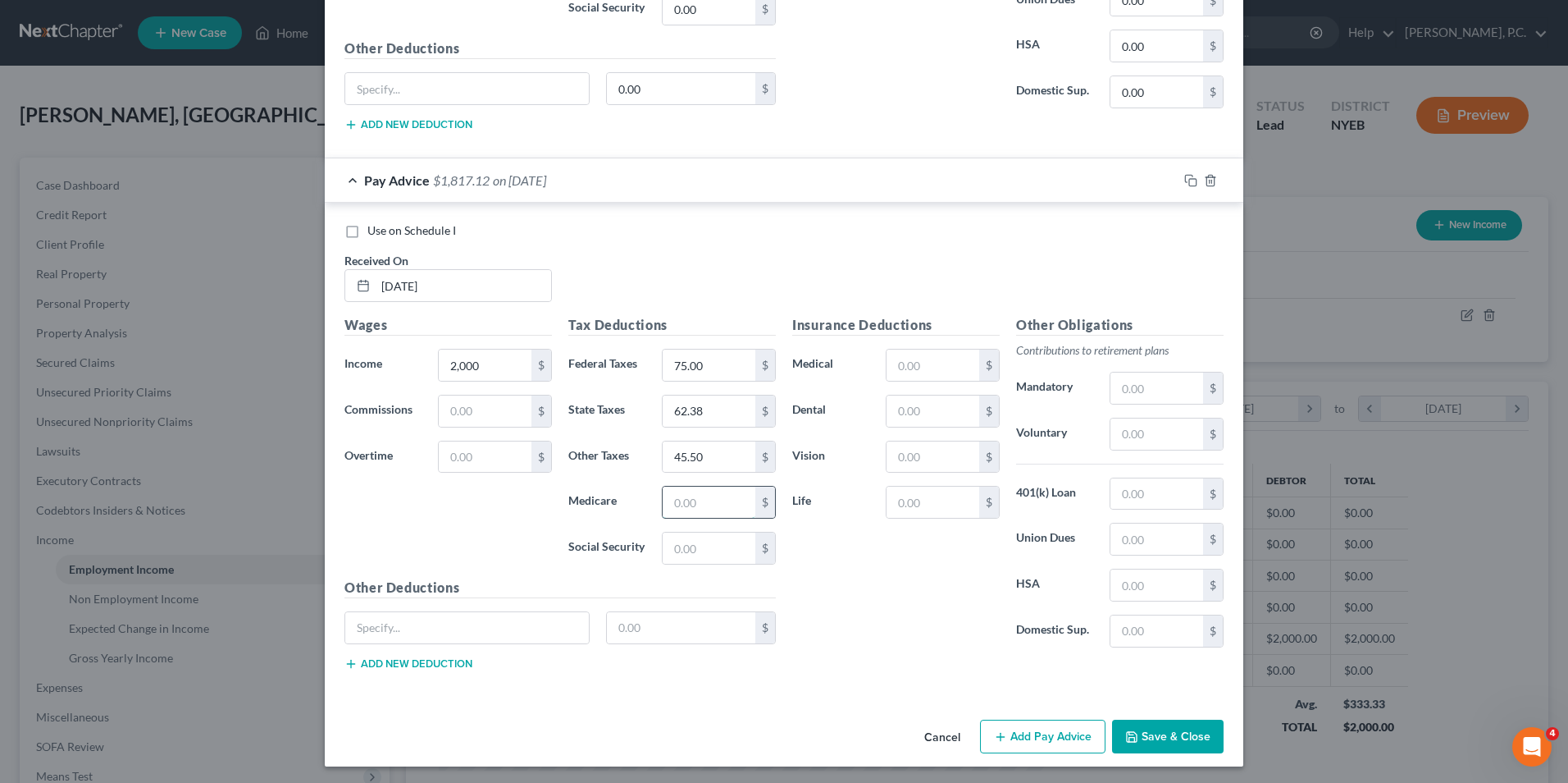
click at [684, 500] on input "text" at bounding box center [709, 501] width 93 height 31
type input "29.00"
click at [706, 549] on input "text" at bounding box center [709, 548] width 93 height 31
type input "124.00"
click at [927, 375] on input "text" at bounding box center [933, 365] width 93 height 31
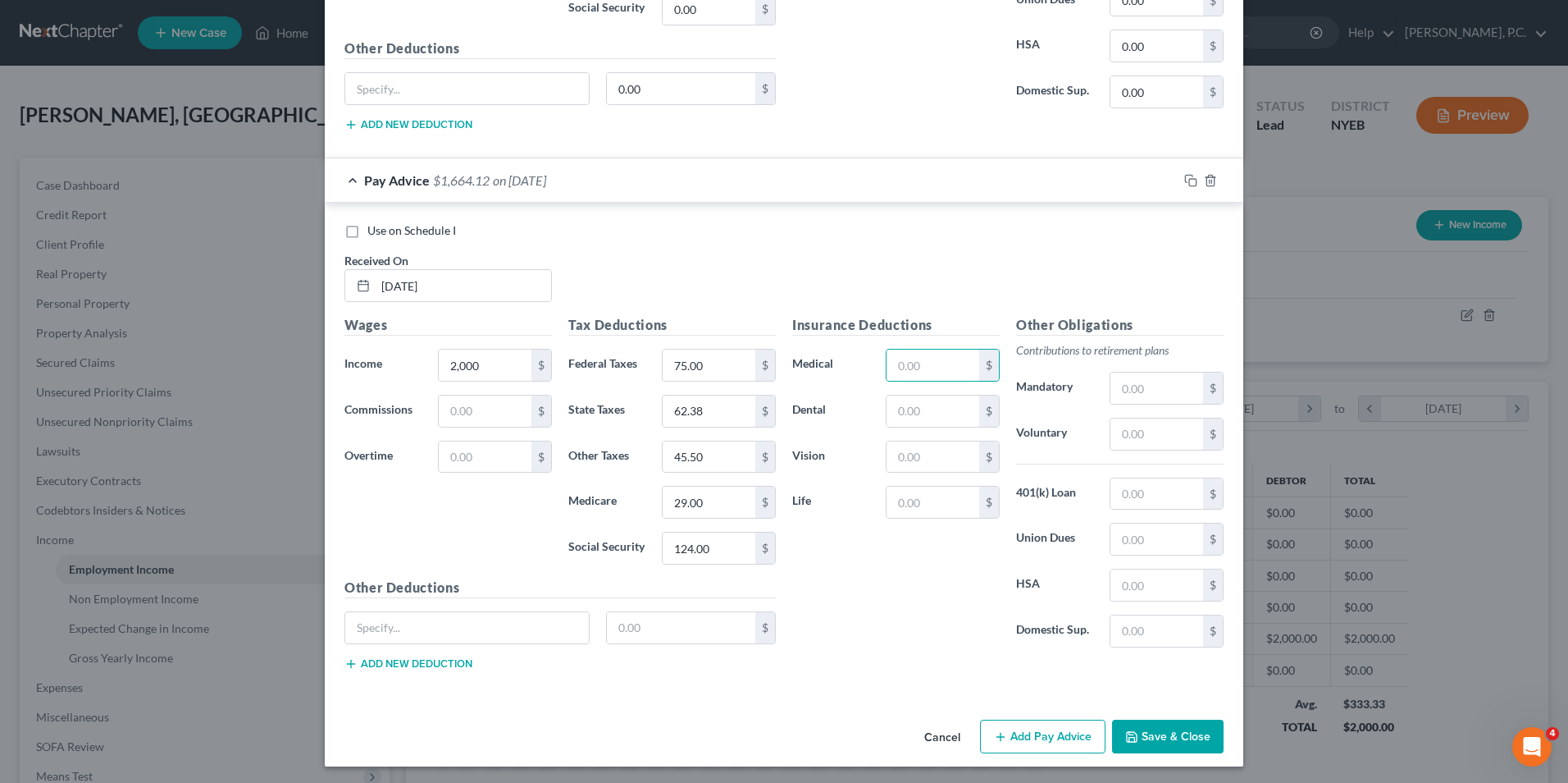
click at [1156, 737] on button "Save & Close" at bounding box center [1168, 737] width 111 height 35
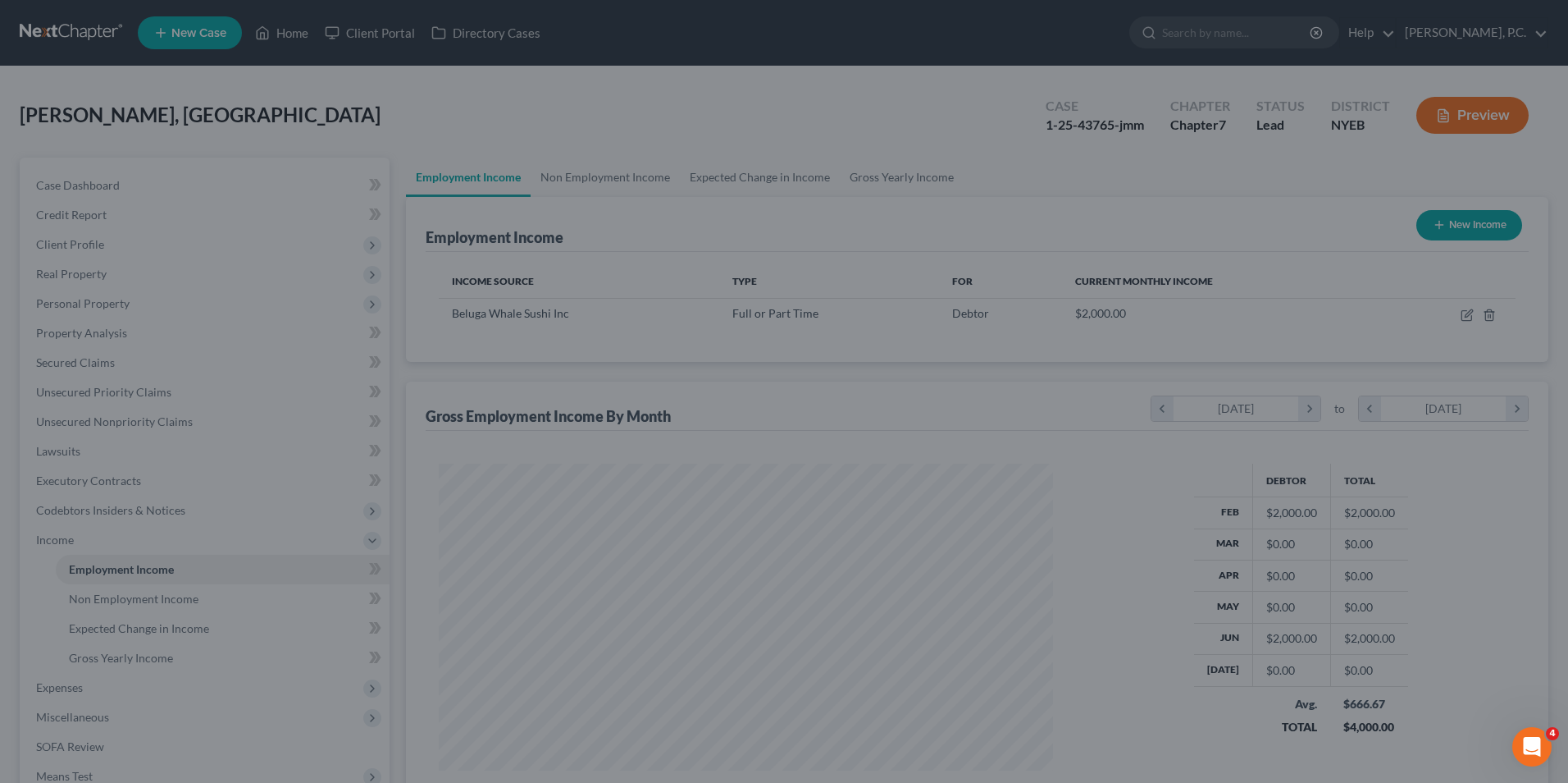
scroll to position [820095, 819481]
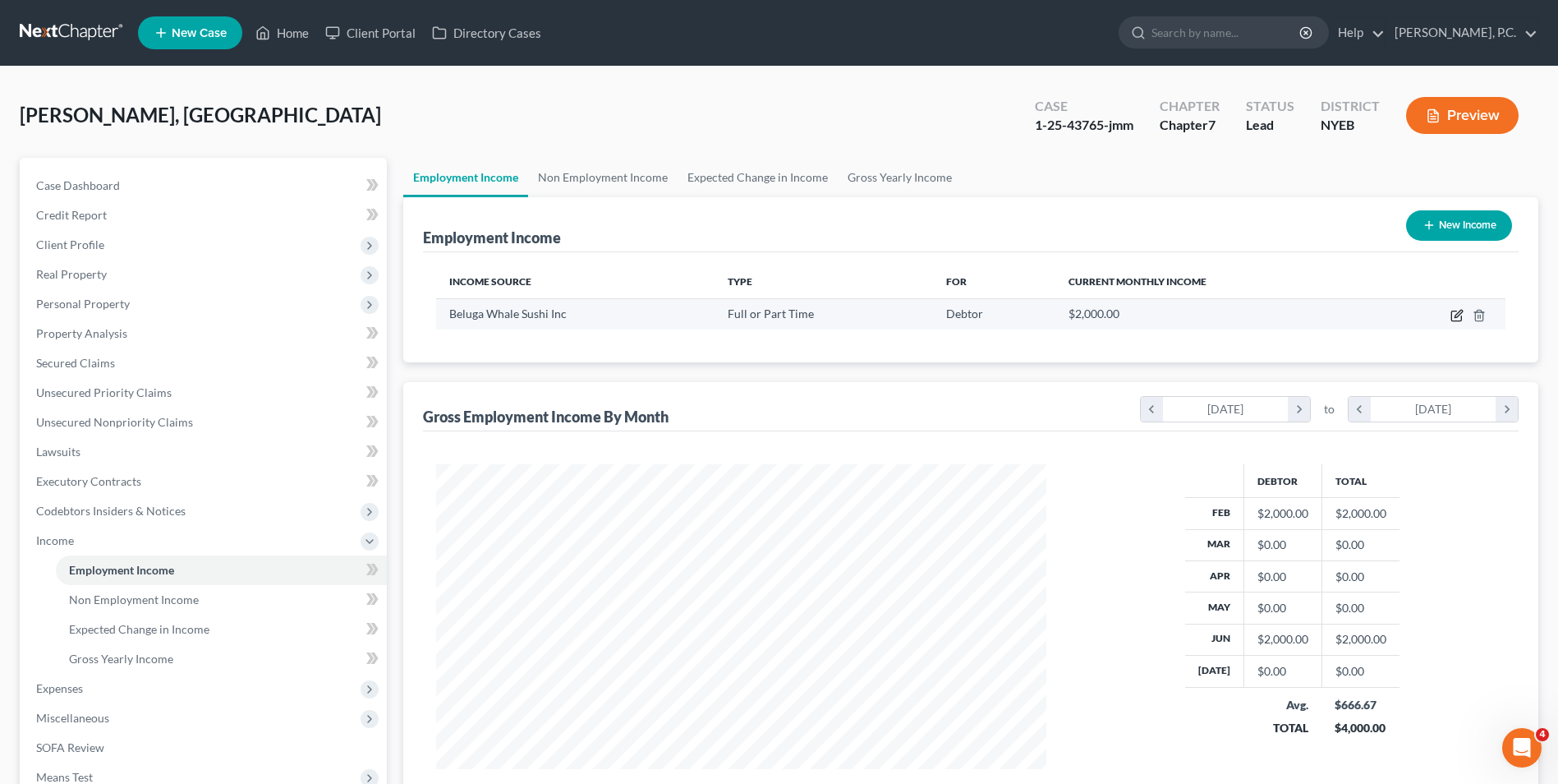
click at [1457, 318] on icon "button" at bounding box center [1458, 316] width 14 height 14
select select "0"
select select "35"
select select "0"
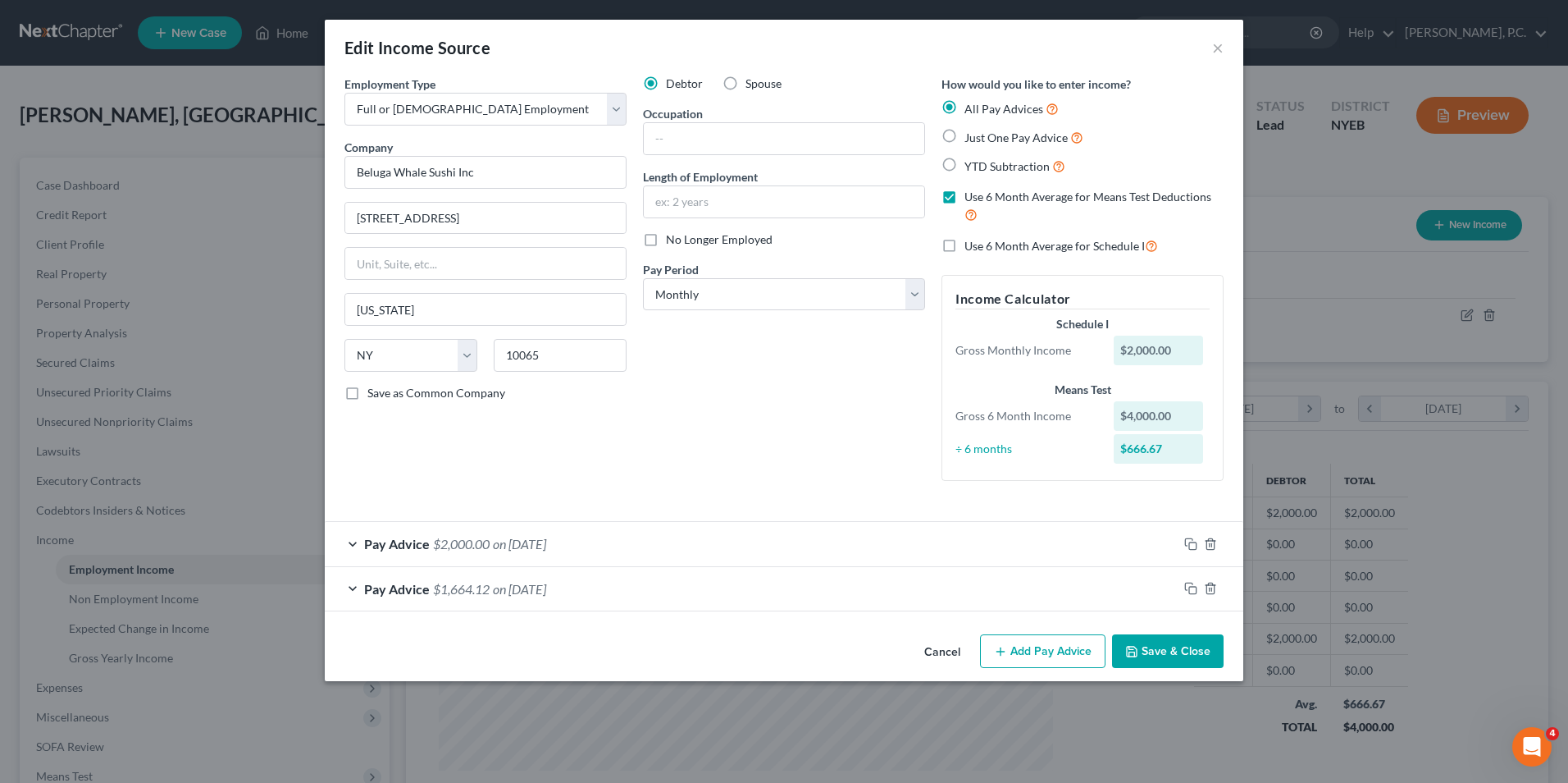
click at [1070, 650] on button "Add Pay Advice" at bounding box center [1042, 651] width 126 height 35
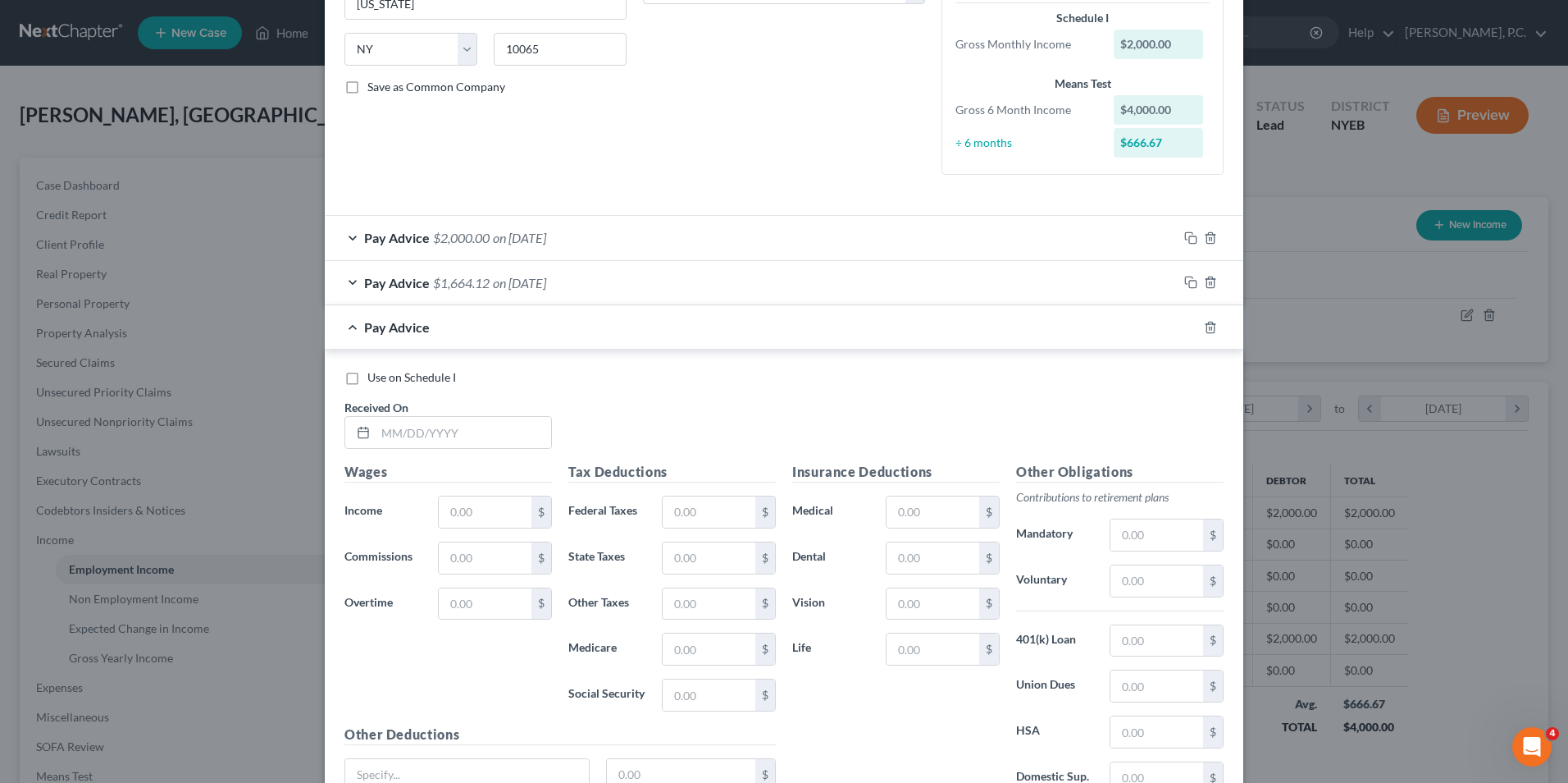
scroll to position [328, 0]
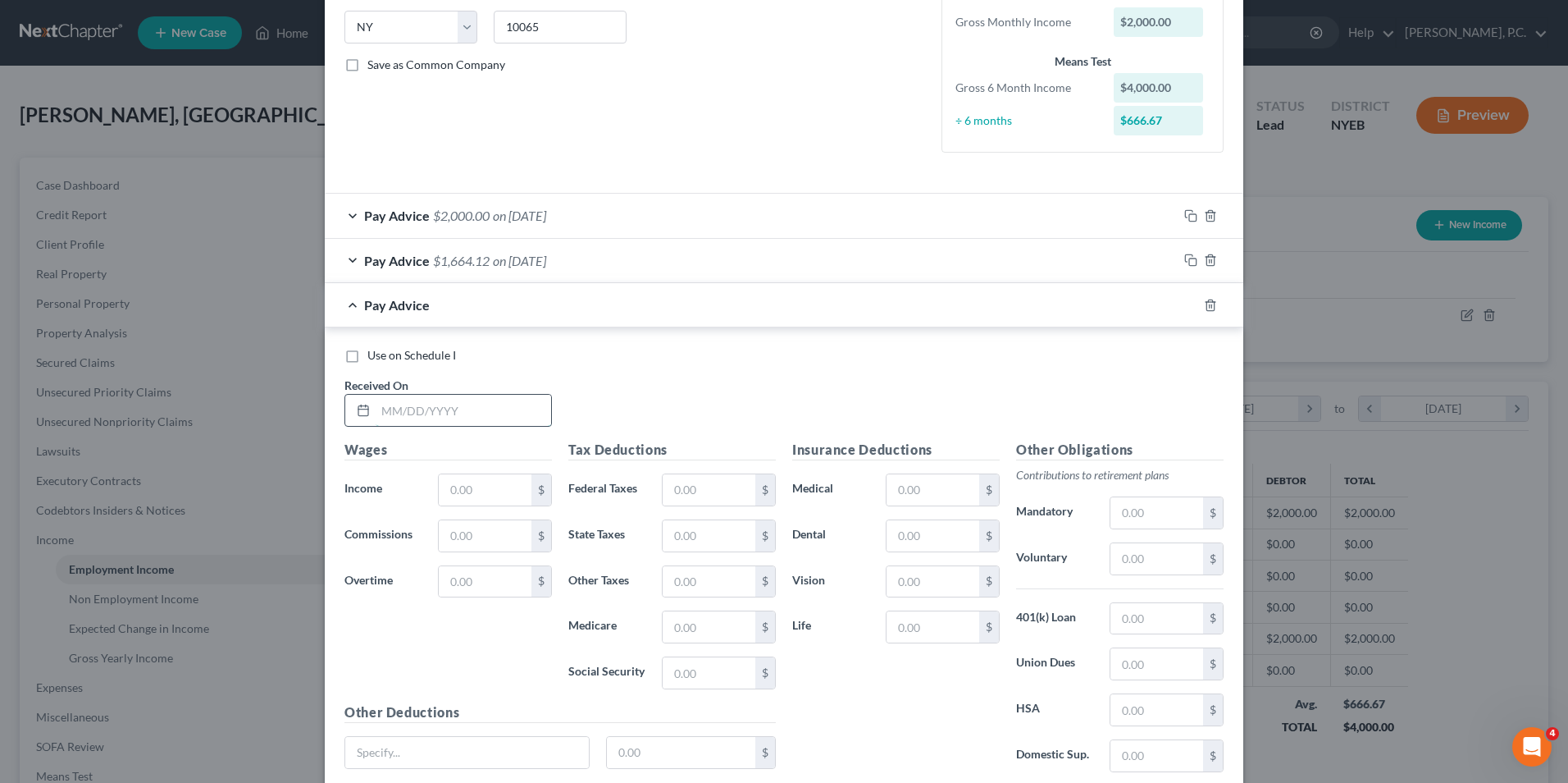
click at [385, 402] on input "text" at bounding box center [463, 410] width 175 height 31
type input "03/31/2025"
click at [499, 500] on input "text" at bounding box center [485, 490] width 93 height 31
type input "2,000"
click at [715, 480] on input "text" at bounding box center [709, 490] width 93 height 31
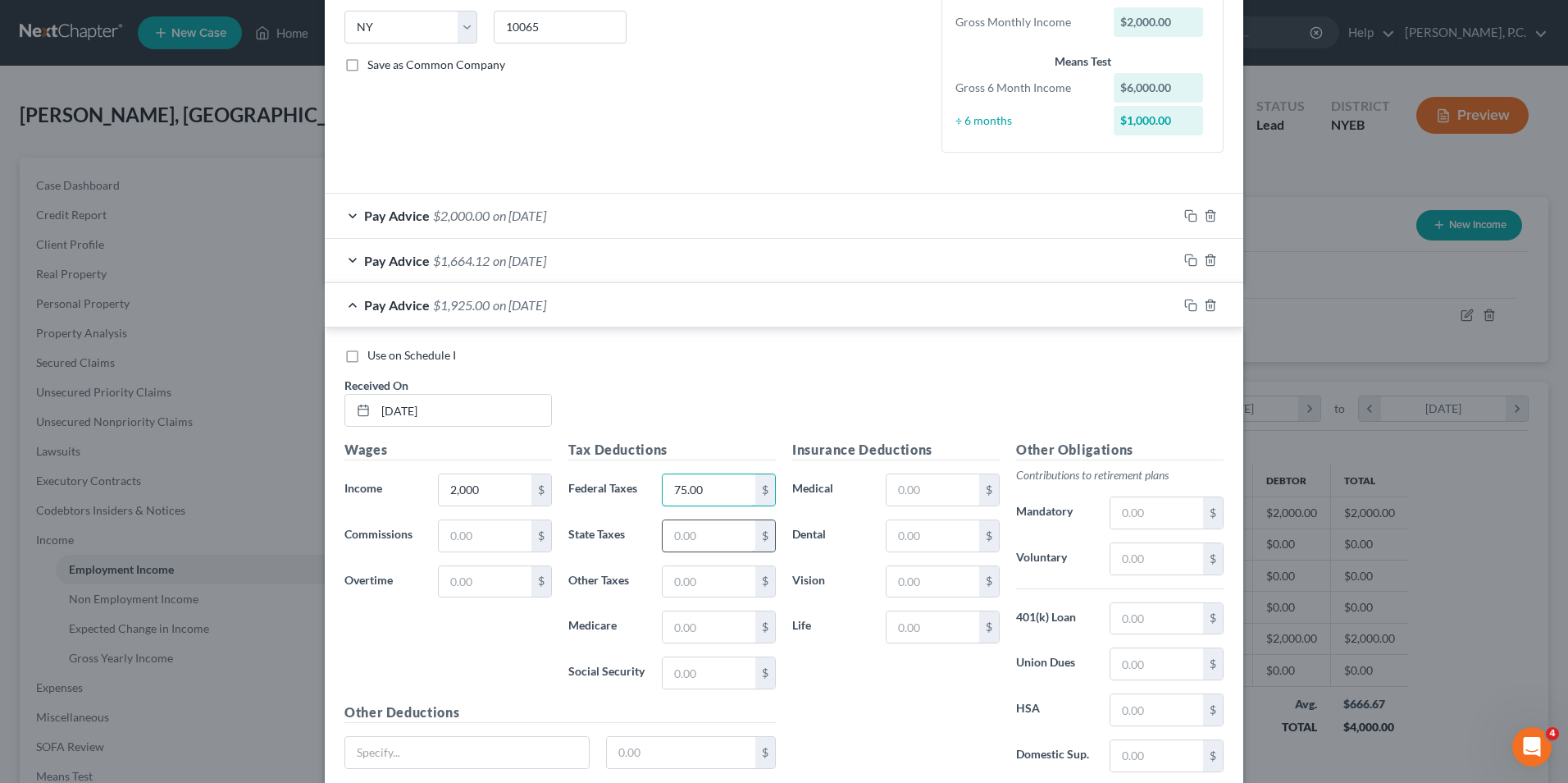
type input "75.00"
click at [698, 532] on input "text" at bounding box center [709, 535] width 93 height 31
type input "62.38"
click at [693, 577] on input "text" at bounding box center [709, 582] width 93 height 31
type input "45.50"
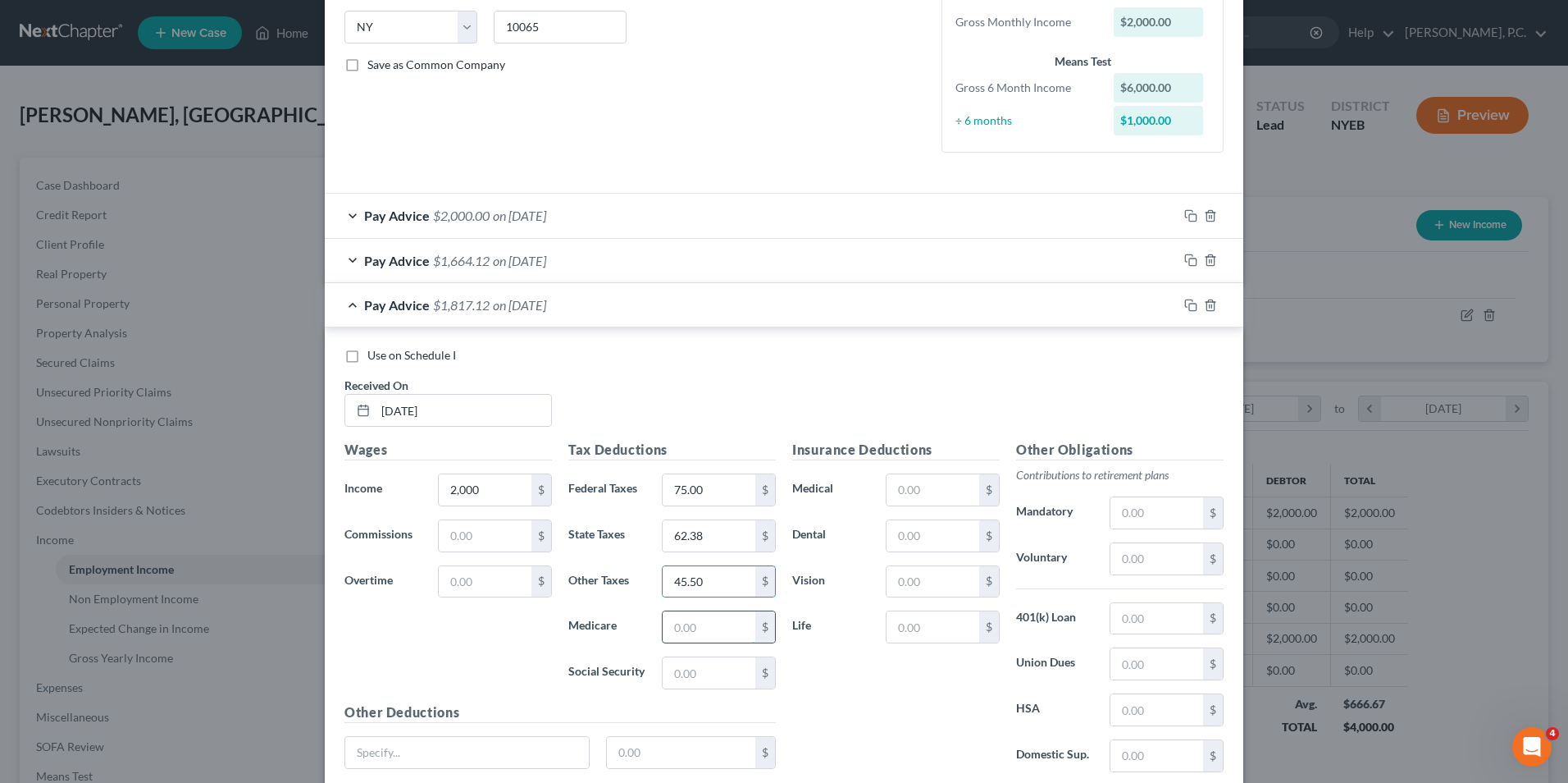
click at [683, 635] on input "text" at bounding box center [709, 626] width 93 height 31
type input "29.00"
click at [692, 659] on input "text" at bounding box center [709, 673] width 93 height 31
type input "1"
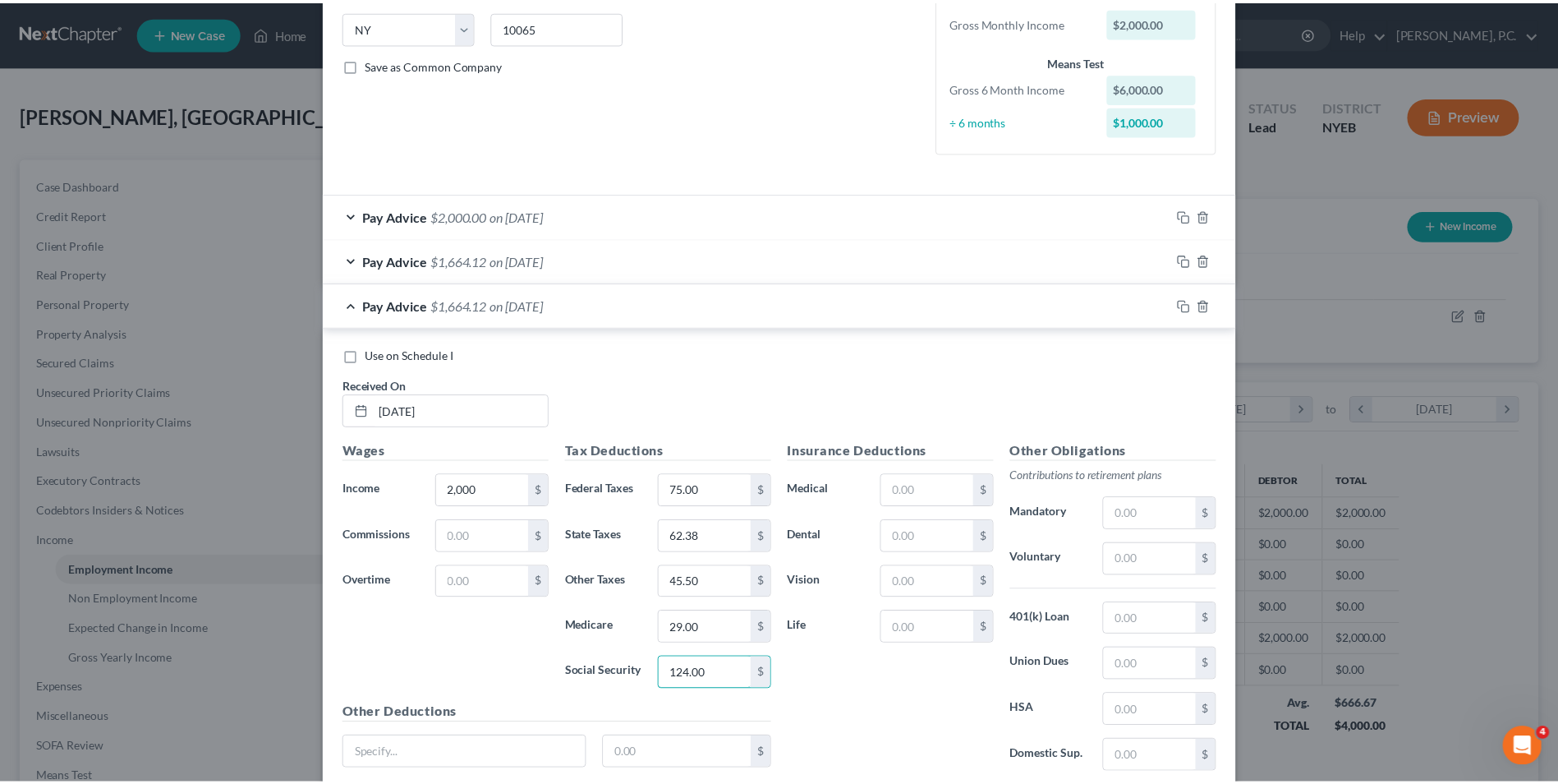
scroll to position [457, 0]
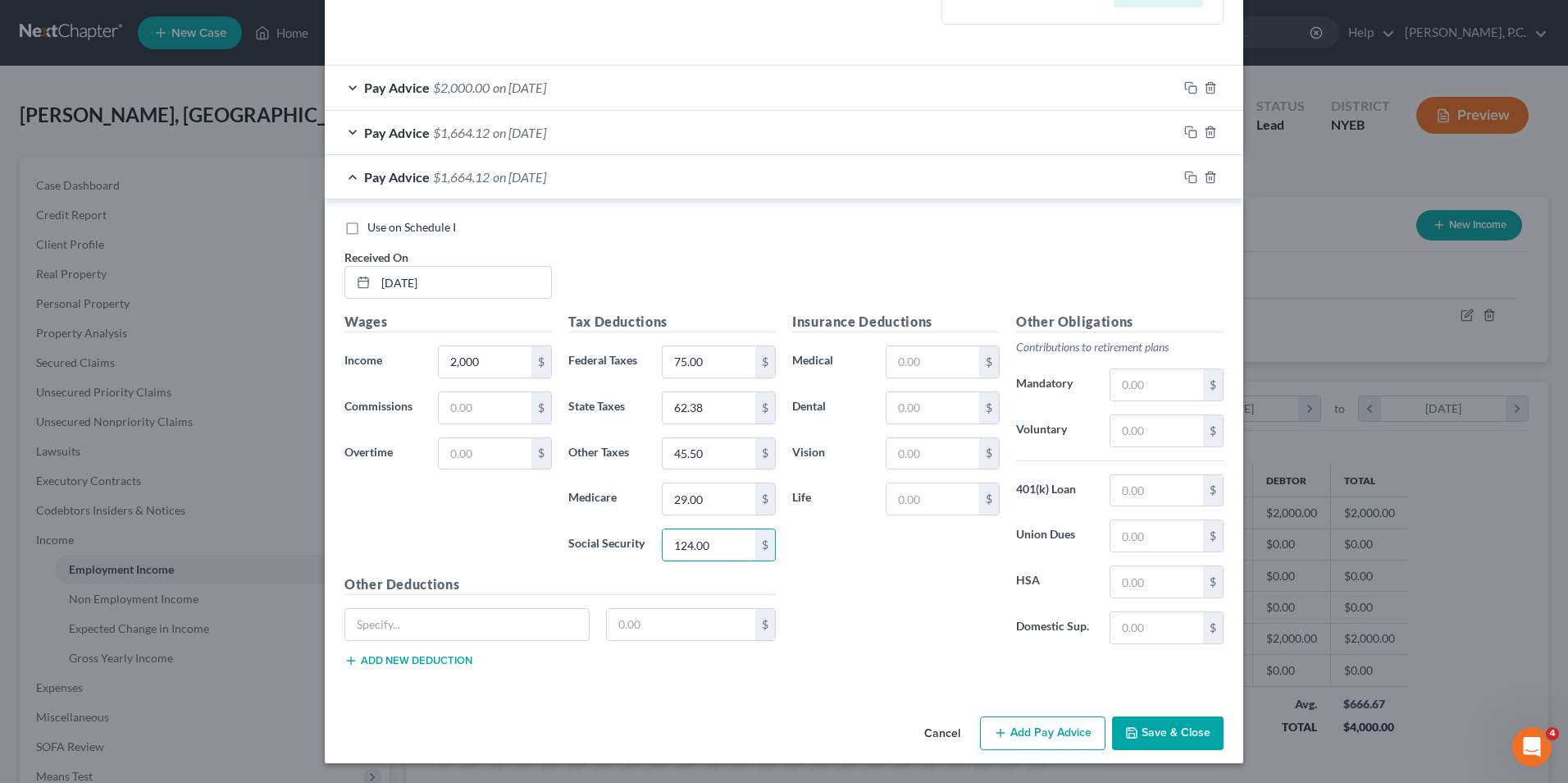
type input "124.00"
click at [1155, 730] on button "Save & Close" at bounding box center [1168, 733] width 111 height 35
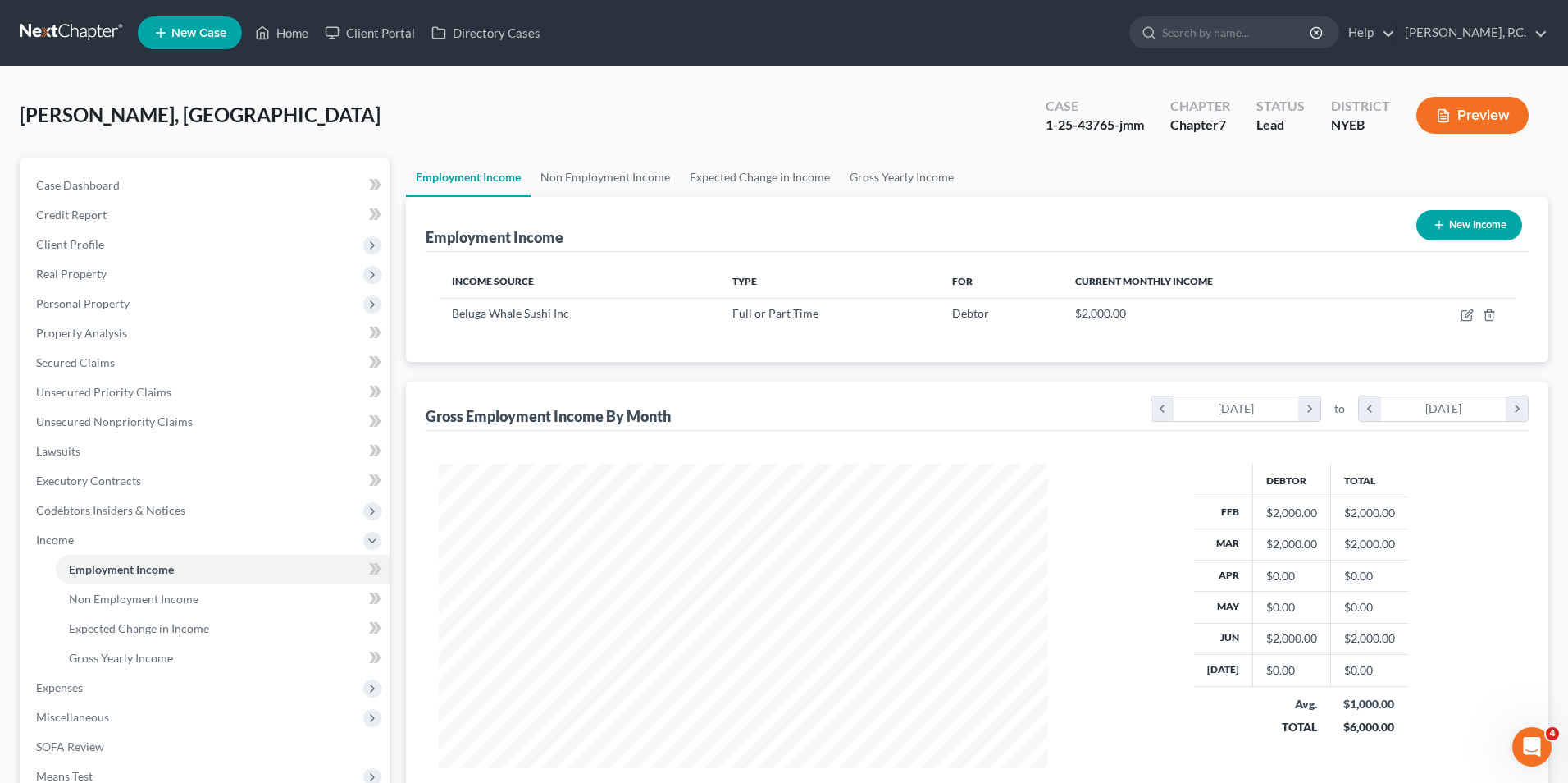
scroll to position [820095, 819481]
click at [1452, 315] on icon "button" at bounding box center [1455, 315] width 13 height 13
select select "0"
select select "35"
select select "0"
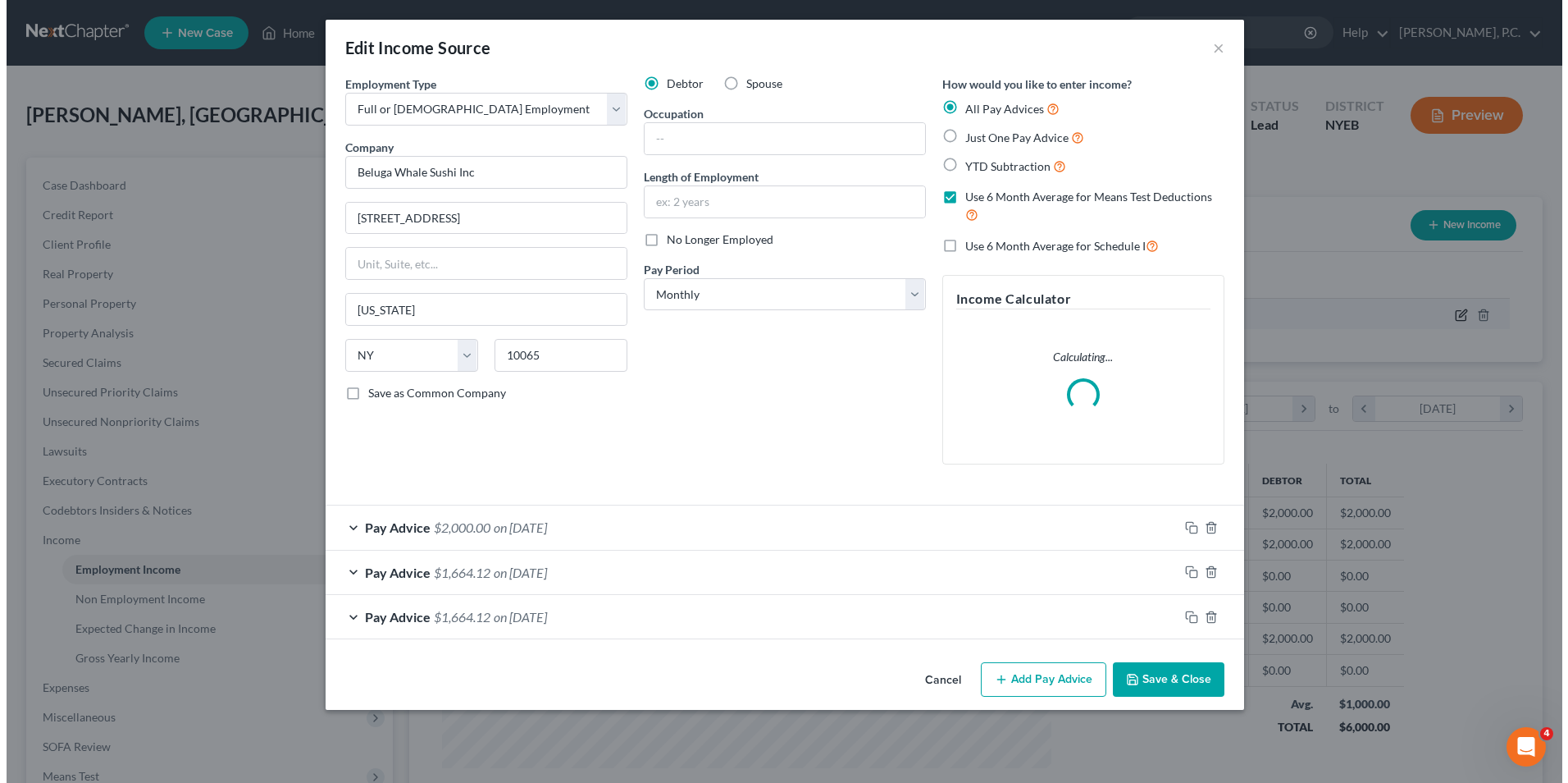
scroll to position [307, 648]
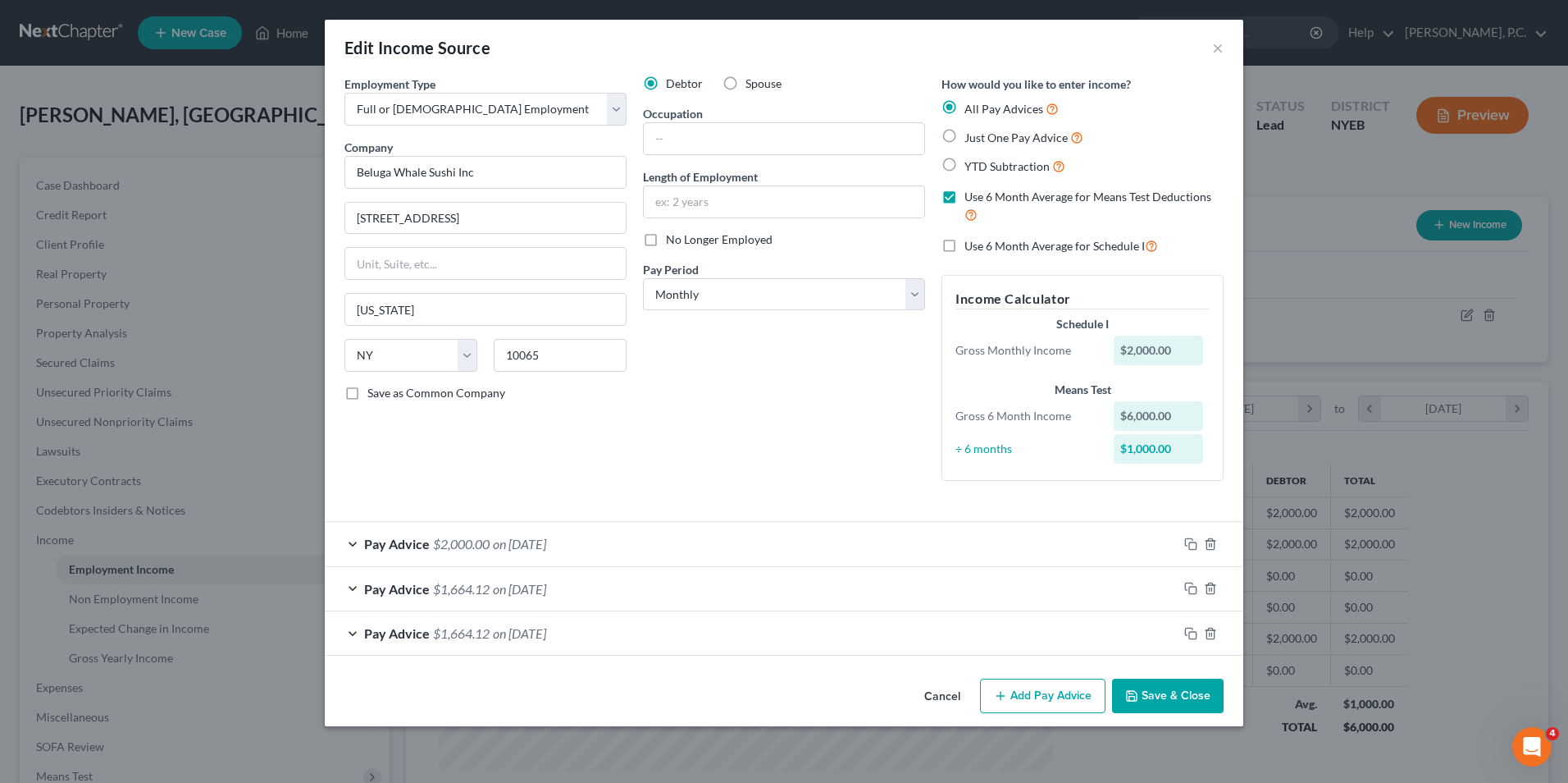
click at [1068, 696] on button "Add Pay Advice" at bounding box center [1042, 695] width 126 height 35
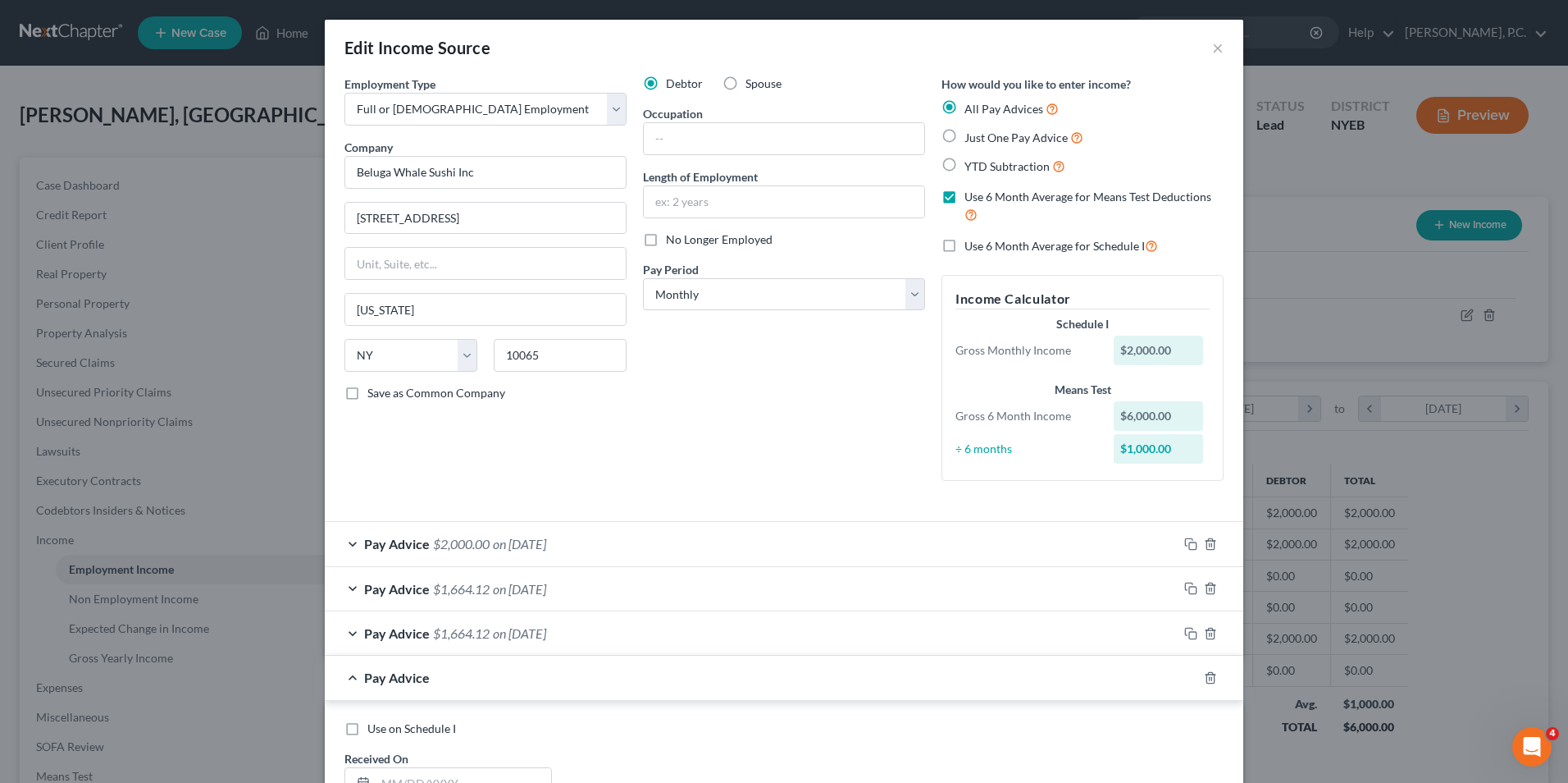
scroll to position [328, 0]
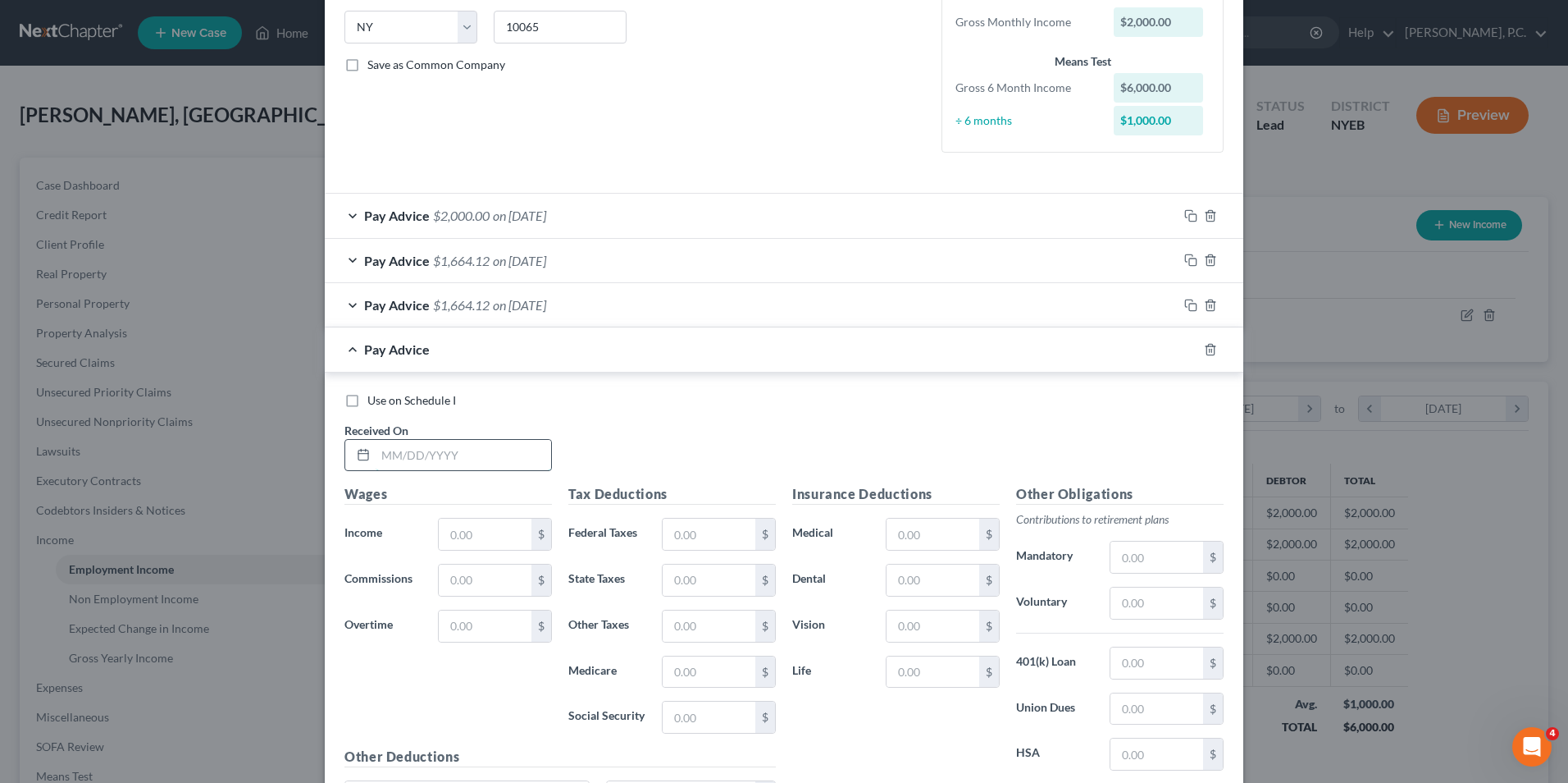
click at [507, 453] on input "text" at bounding box center [463, 455] width 175 height 31
type input "04/30/2025"
click at [483, 544] on input "text" at bounding box center [485, 534] width 93 height 31
type input "2,000"
click at [696, 534] on input "text" at bounding box center [709, 534] width 93 height 31
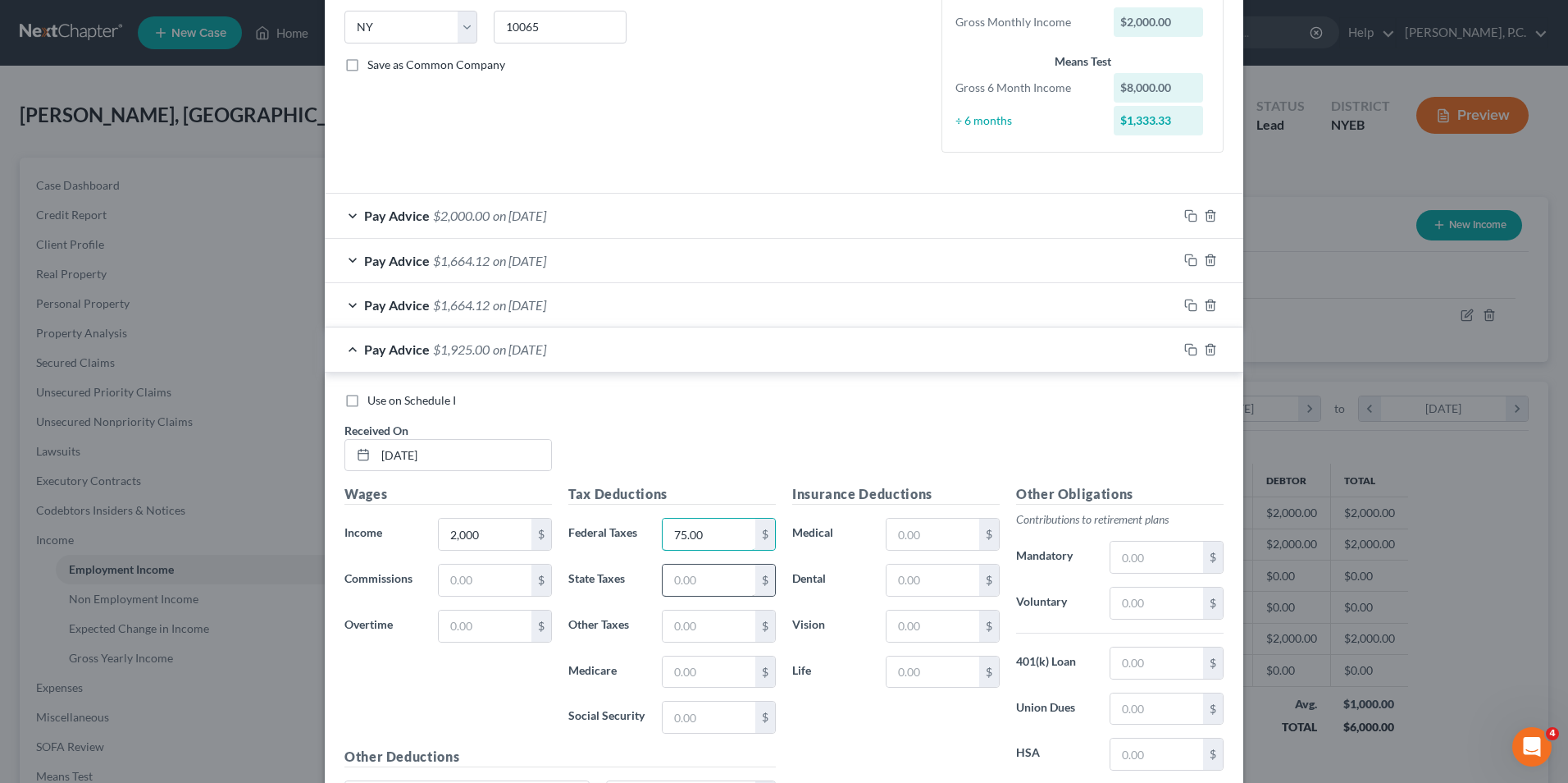
type input "75.00"
click at [724, 580] on input "text" at bounding box center [709, 580] width 93 height 31
type input "62.38"
click at [720, 625] on input "text" at bounding box center [709, 625] width 93 height 31
type input "45.50"
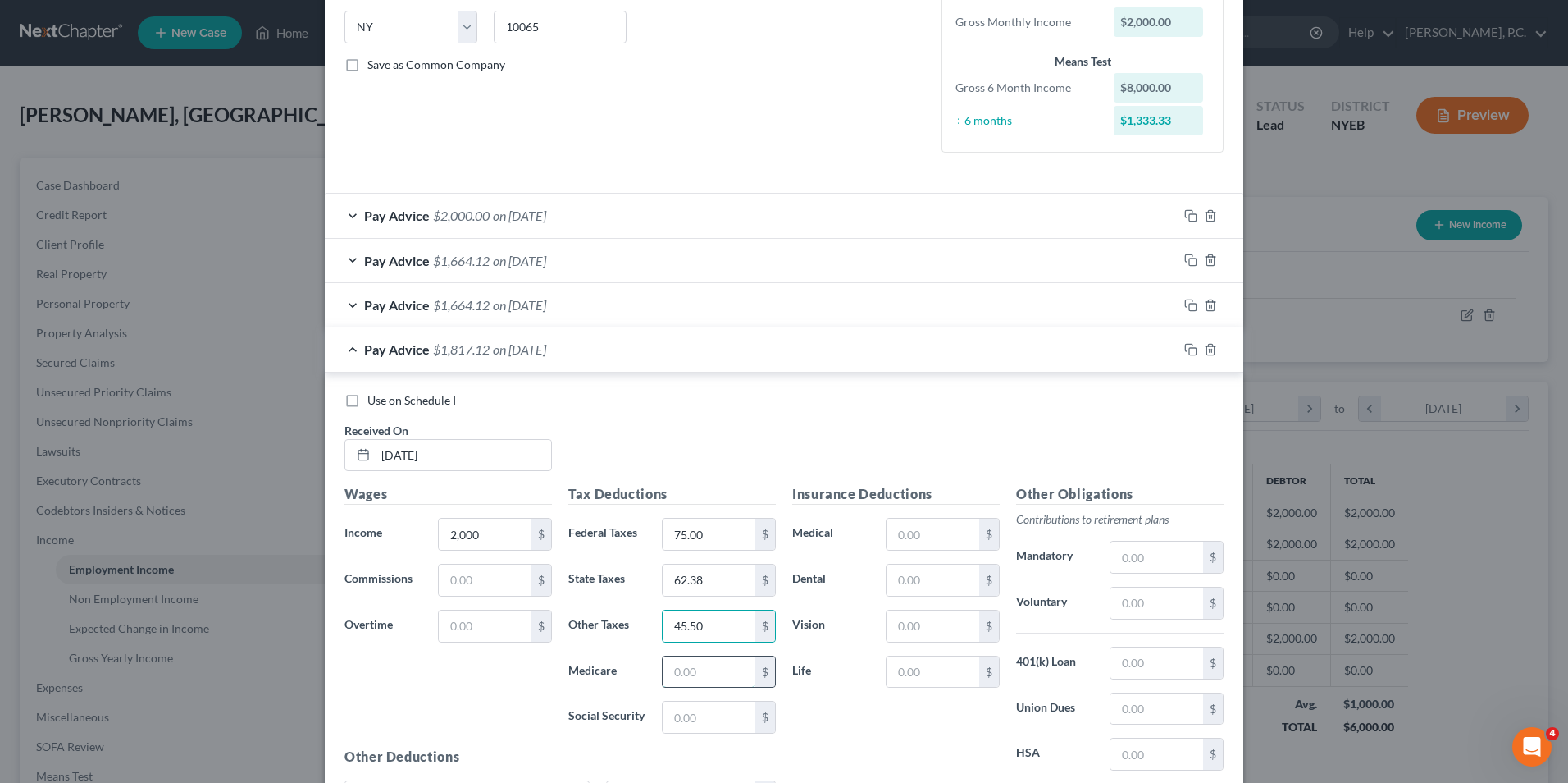
click at [697, 664] on input "text" at bounding box center [709, 672] width 93 height 31
type input "29.00"
click at [690, 719] on input "text" at bounding box center [709, 716] width 93 height 31
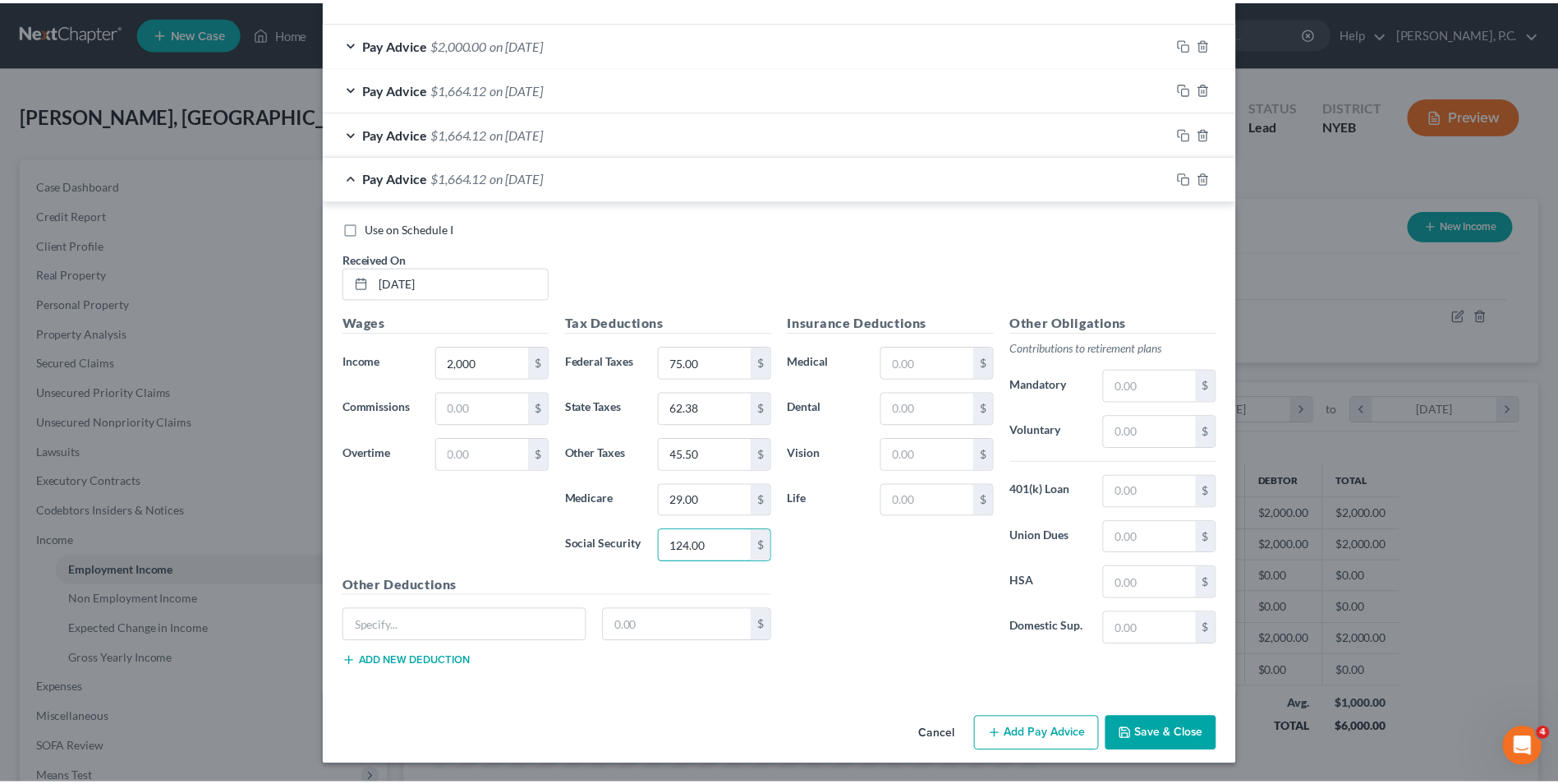
scroll to position [502, 0]
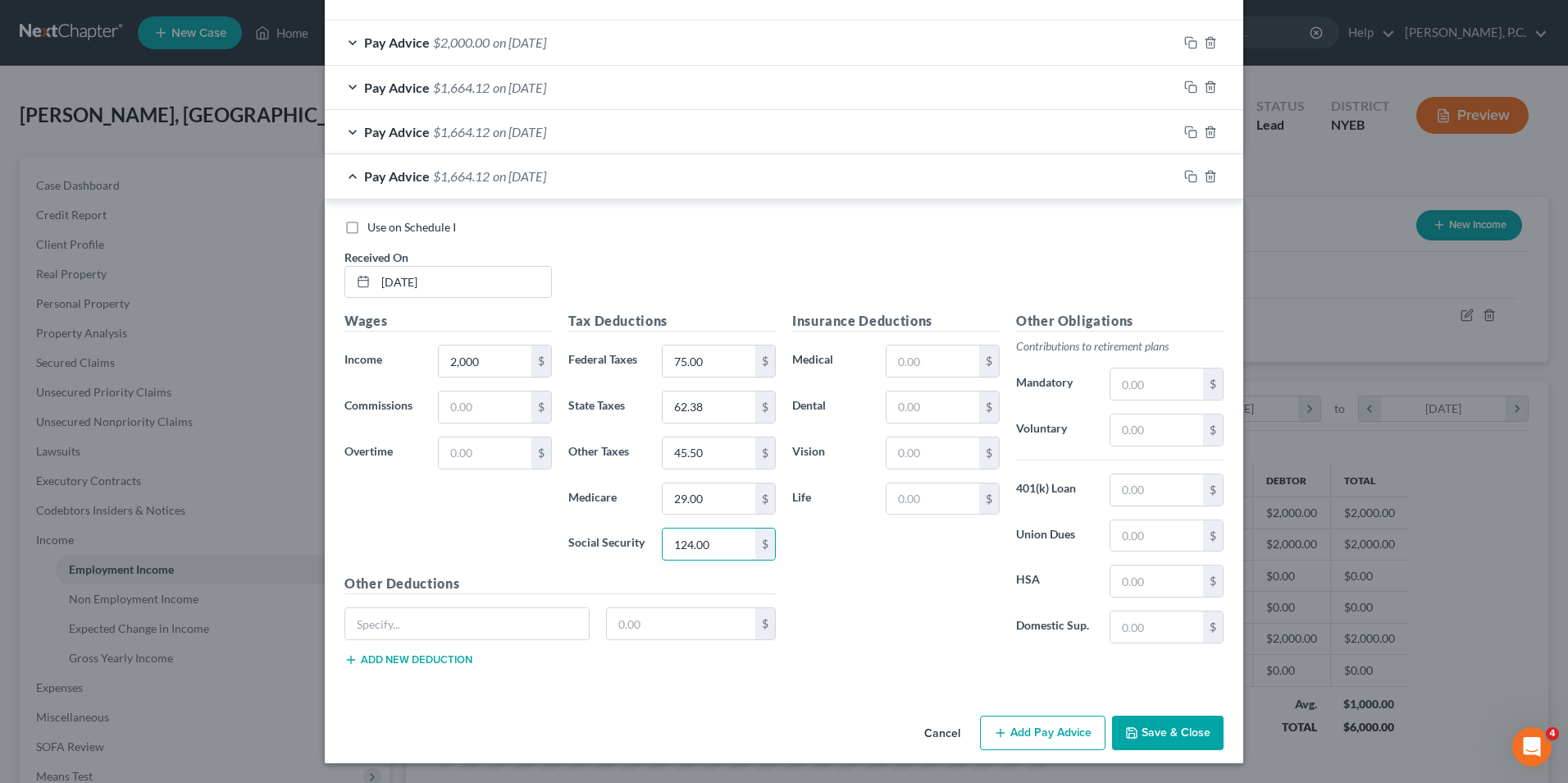
type input "124.00"
click at [1166, 726] on button "Save & Close" at bounding box center [1168, 732] width 111 height 35
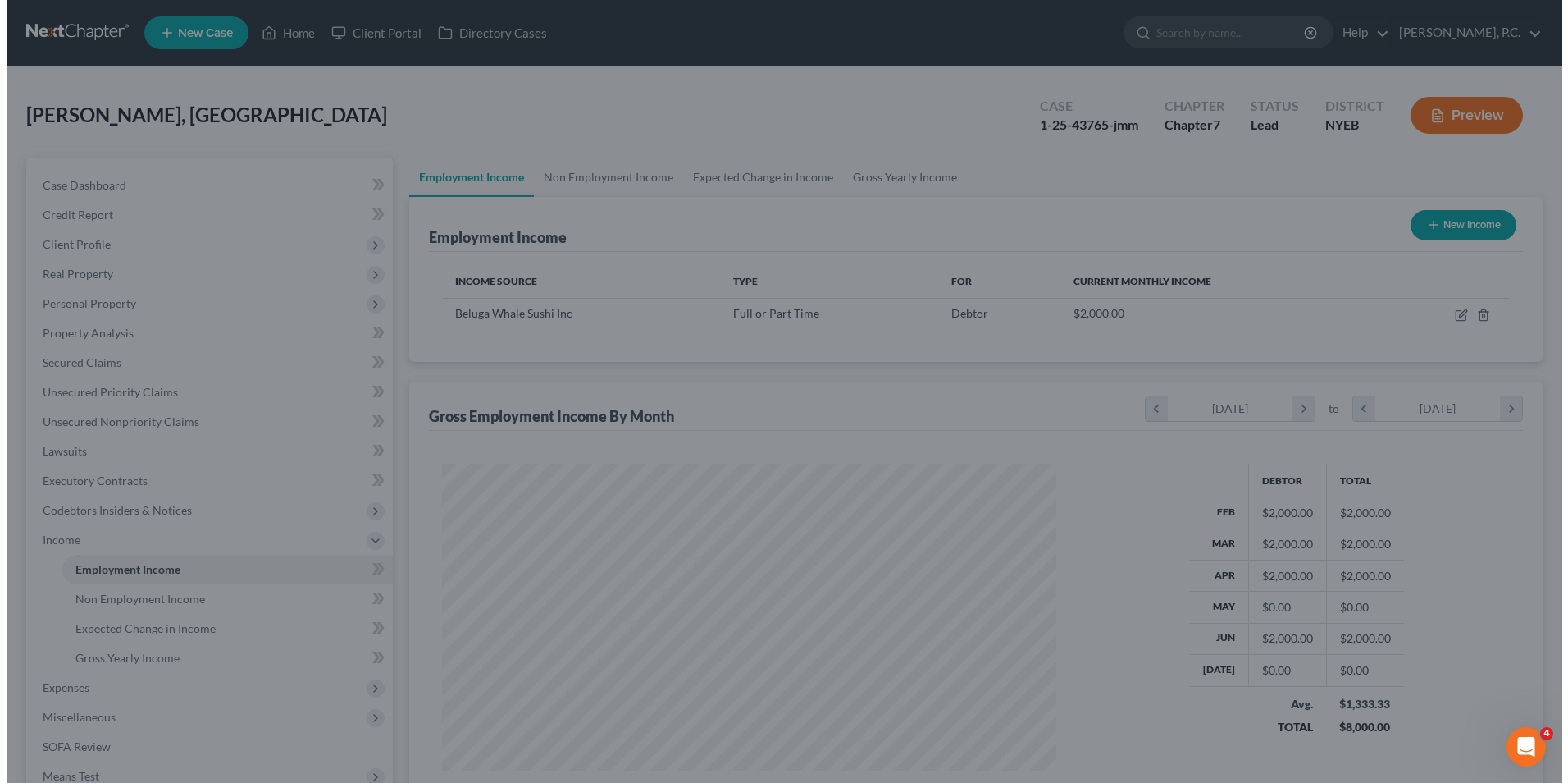
scroll to position [820095, 819481]
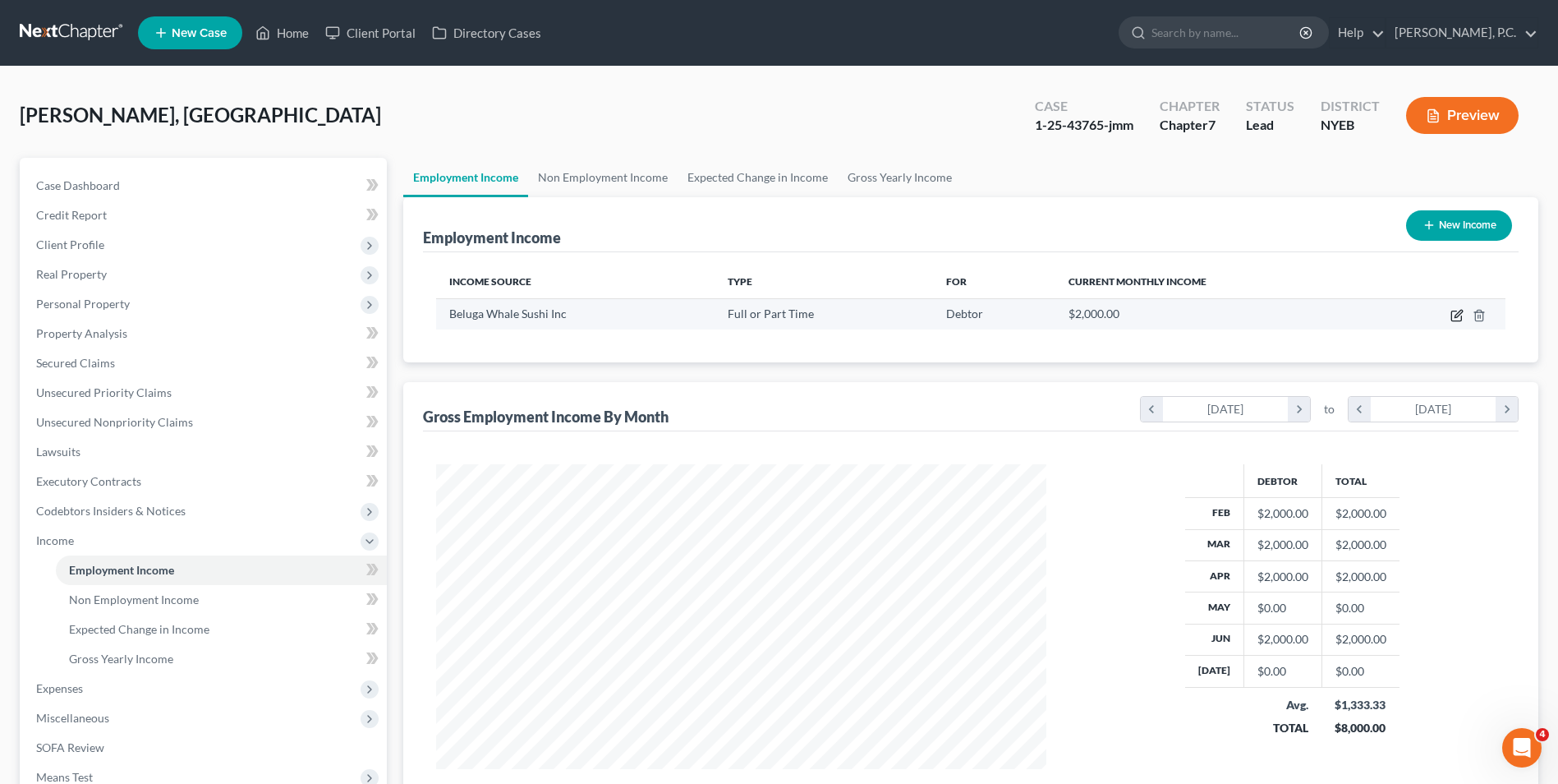
click at [1457, 311] on icon "button" at bounding box center [1457, 316] width 10 height 10
select select "0"
select select "35"
select select "0"
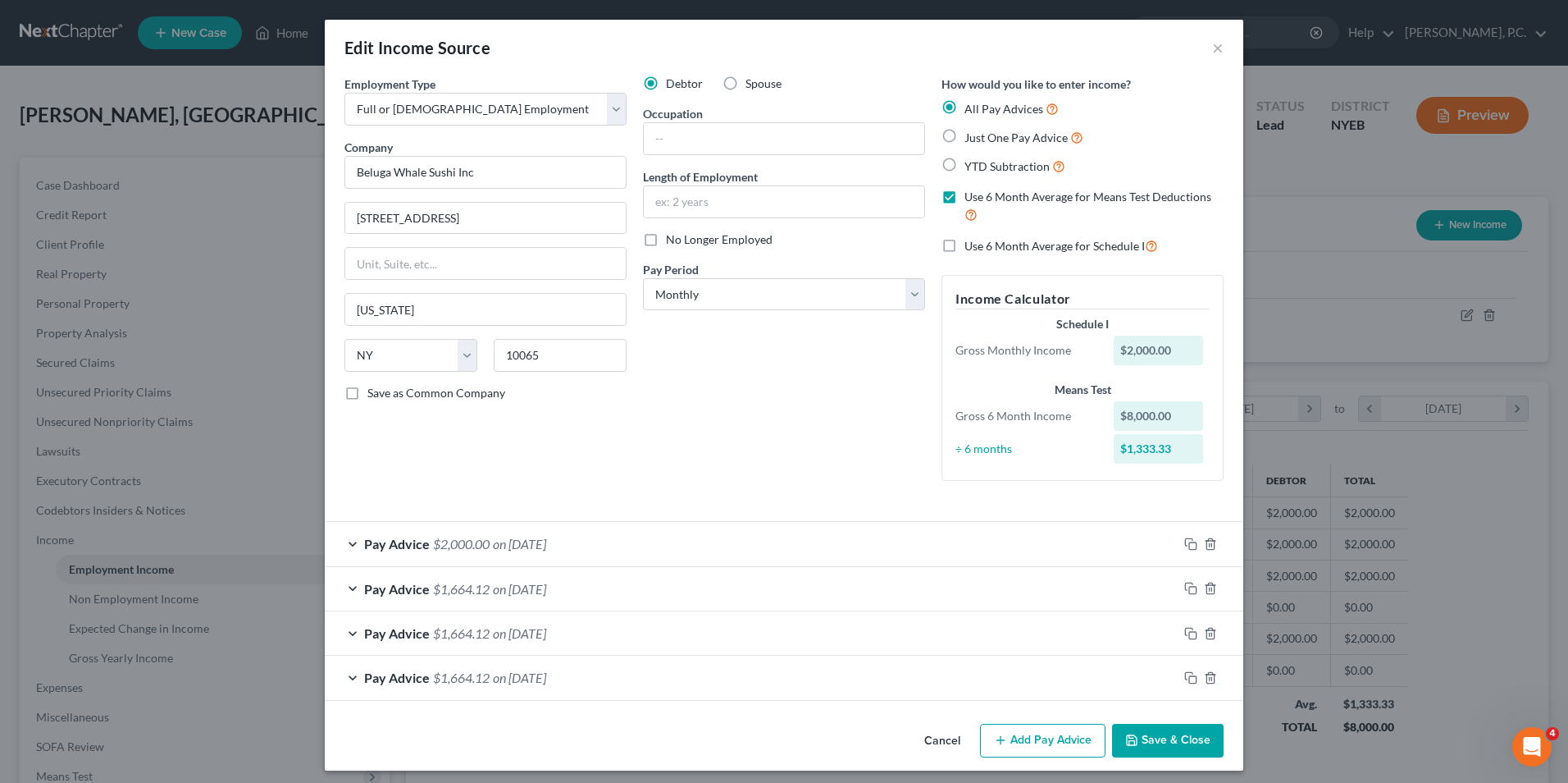
click at [1024, 741] on button "Add Pay Advice" at bounding box center [1042, 741] width 126 height 35
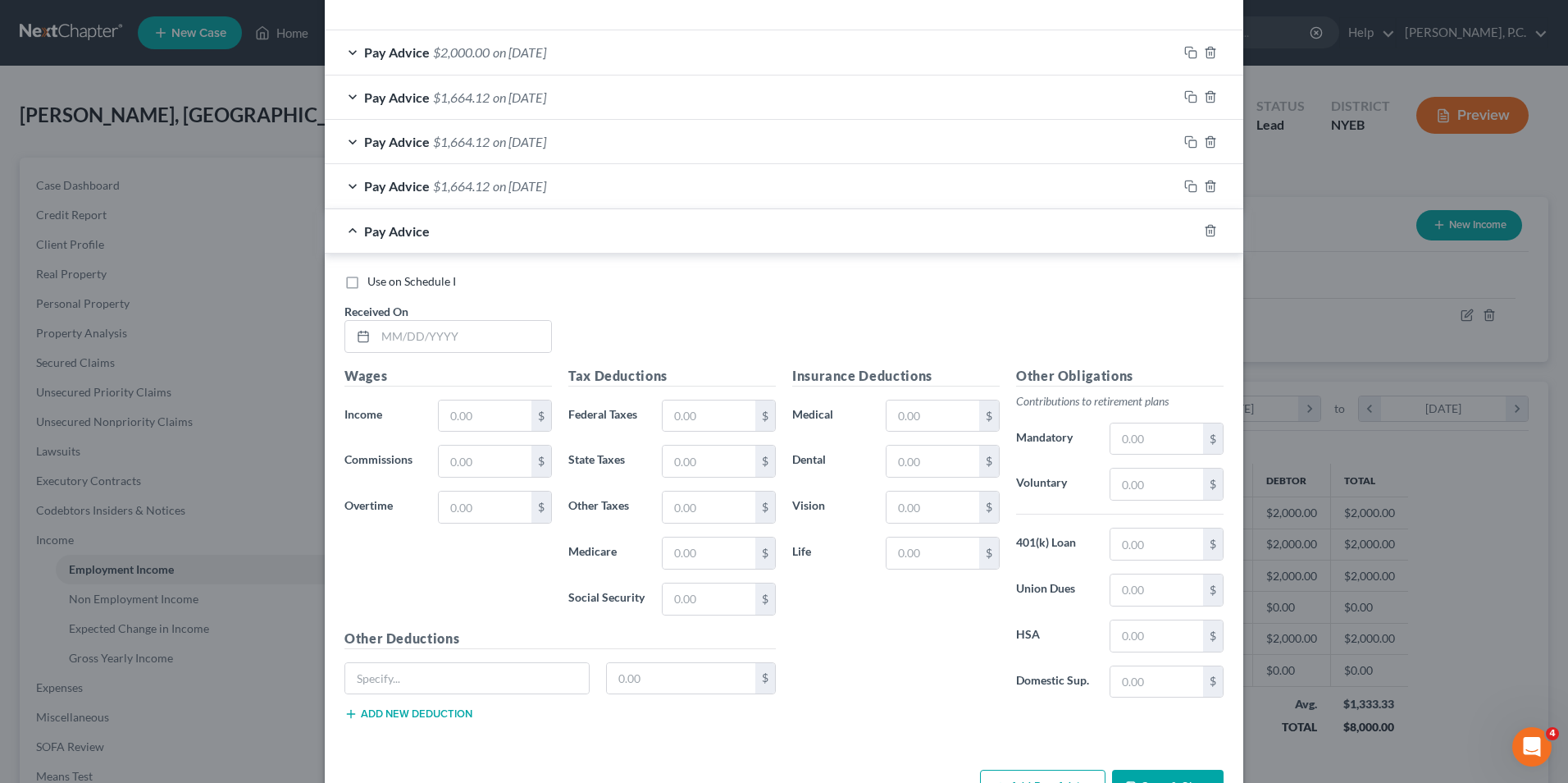
scroll to position [492, 0]
click at [466, 333] on input "text" at bounding box center [463, 335] width 175 height 31
type input "05/31/2025"
click at [508, 422] on input "text" at bounding box center [485, 415] width 93 height 31
type input "2,000"
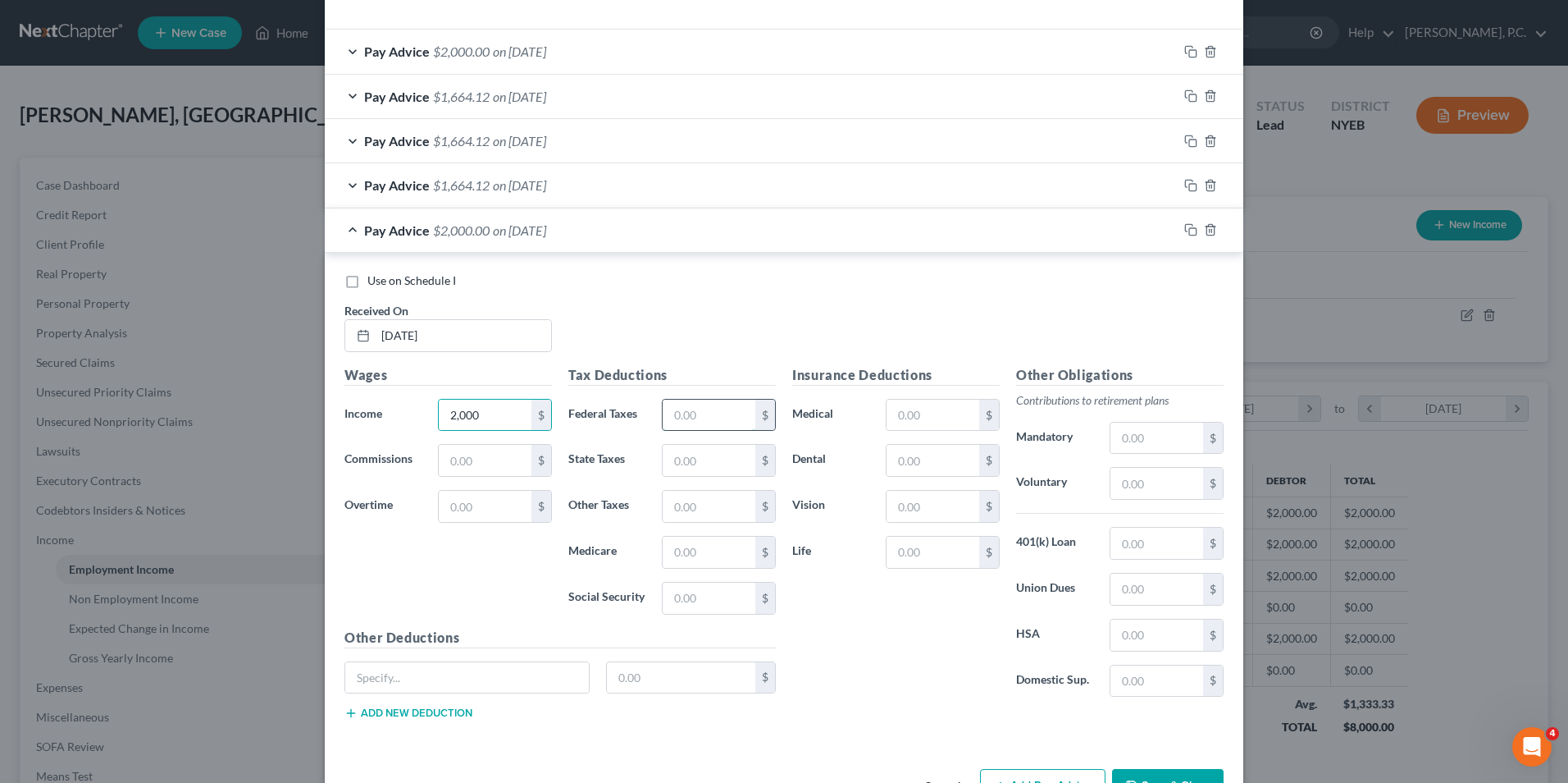
click at [708, 421] on input "text" at bounding box center [709, 415] width 93 height 31
type input "75.00"
click at [703, 471] on input "text" at bounding box center [709, 460] width 93 height 31
type input "62.38"
click at [718, 532] on div "Tax Deductions Federal Taxes 75.00 $ State Taxes 62.38 $ Other Taxes $ Medicare…" at bounding box center [672, 496] width 224 height 262
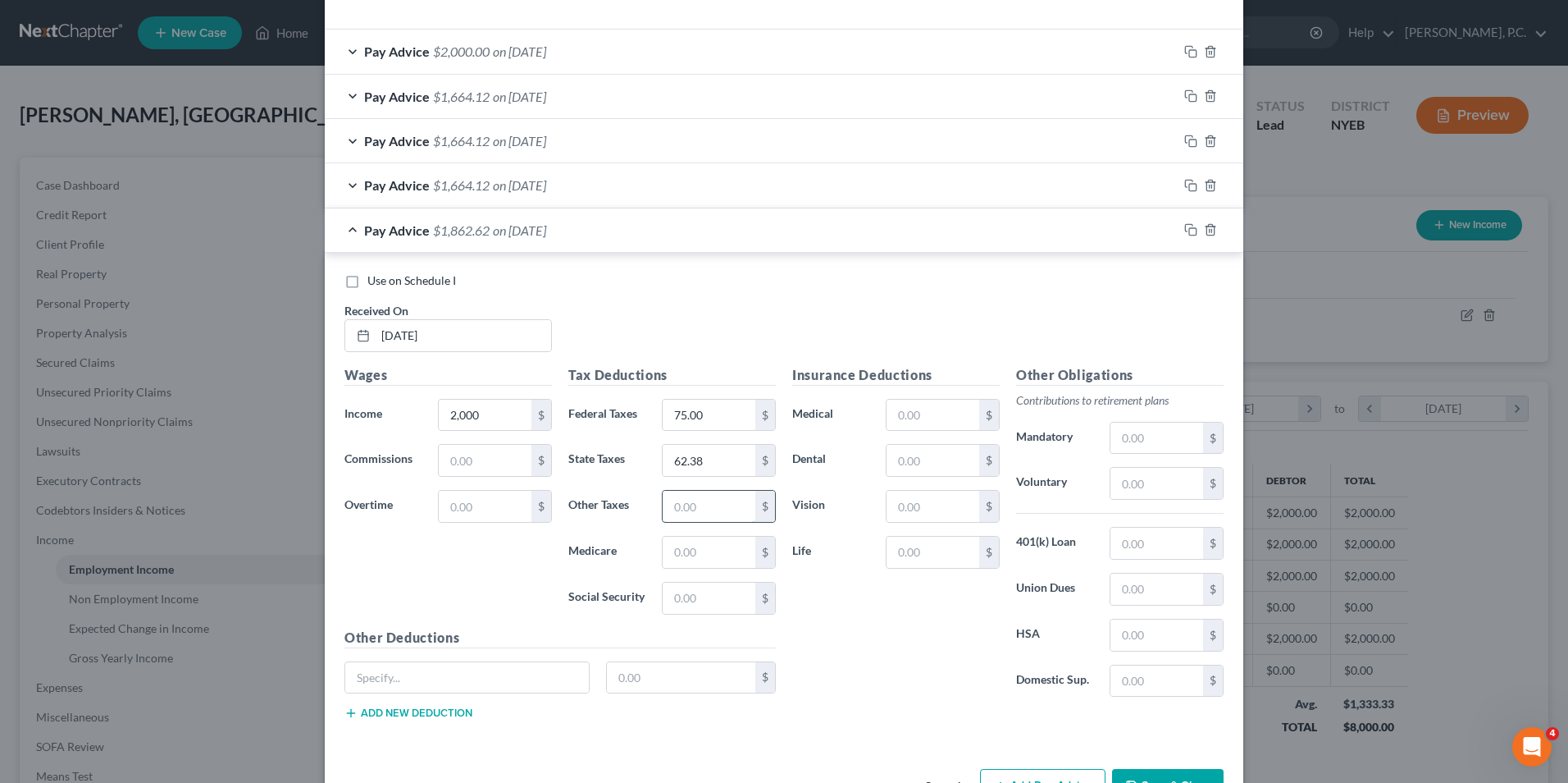
click at [728, 506] on input "text" at bounding box center [709, 506] width 93 height 31
type input "45.50"
click at [713, 553] on input "text" at bounding box center [709, 552] width 93 height 31
type input "29.00"
click at [712, 602] on input "text" at bounding box center [709, 598] width 93 height 31
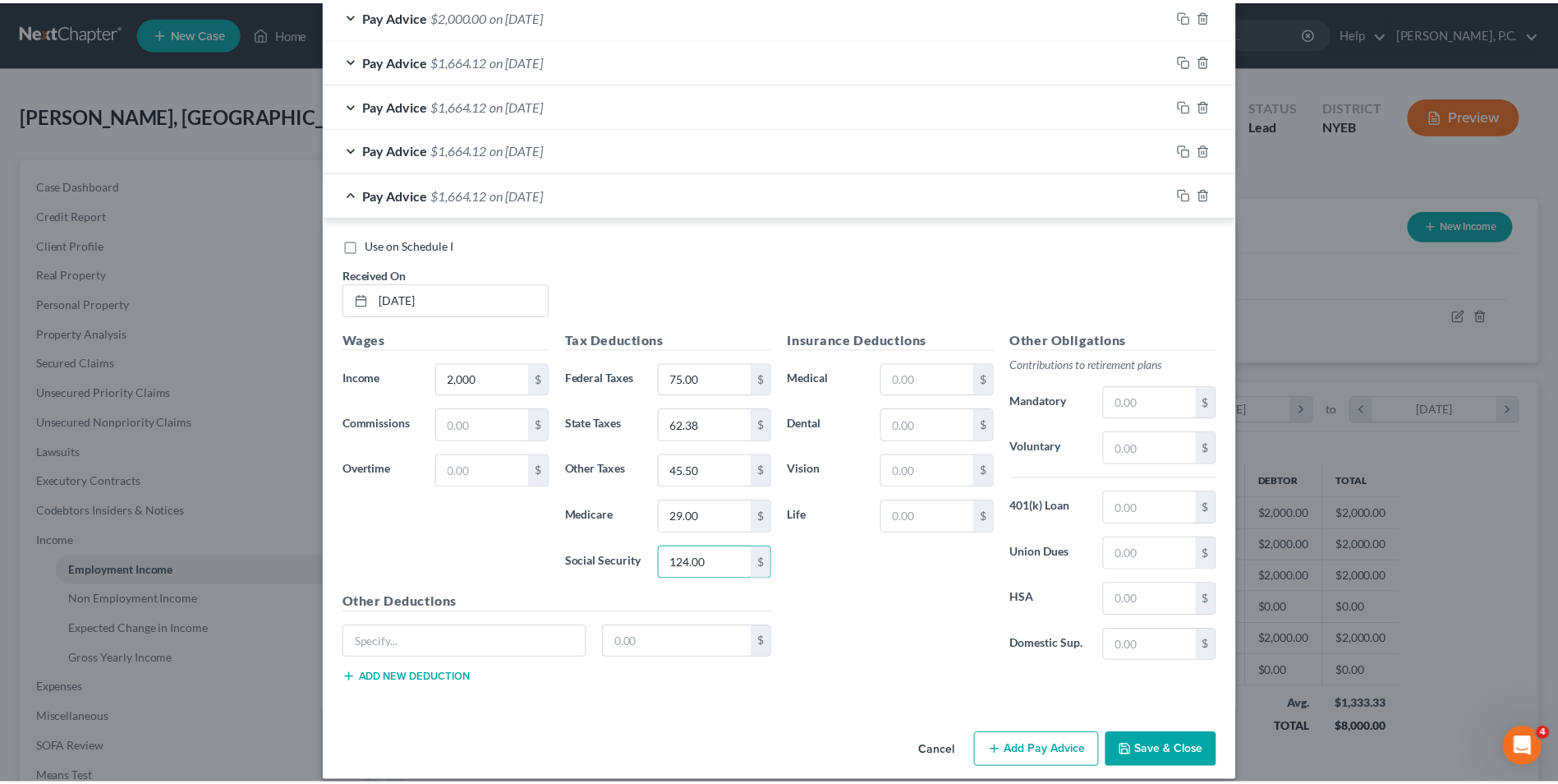
scroll to position [546, 0]
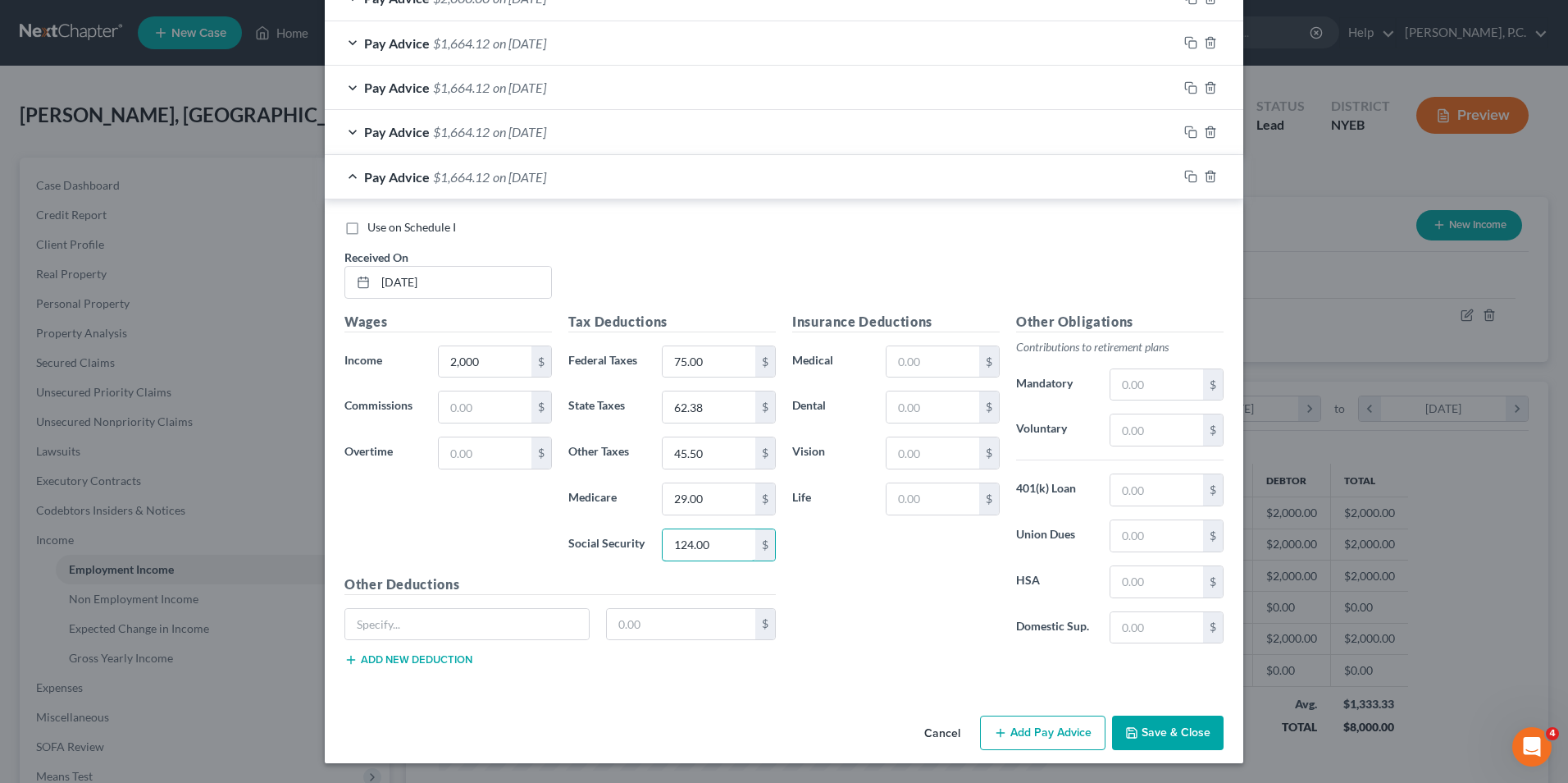
type input "124.00"
click at [1141, 730] on button "Save & Close" at bounding box center [1168, 732] width 111 height 35
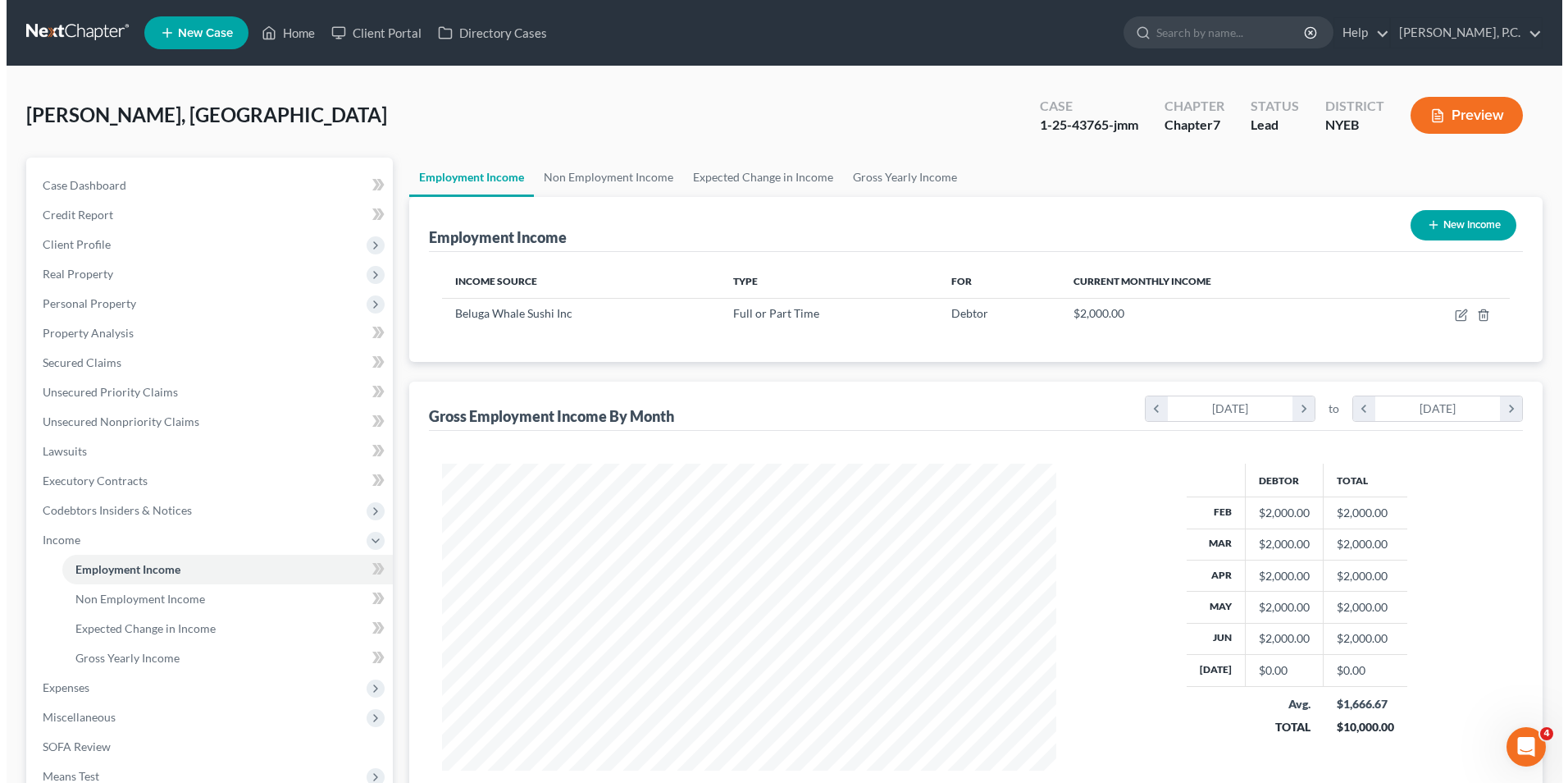
scroll to position [820095, 819481]
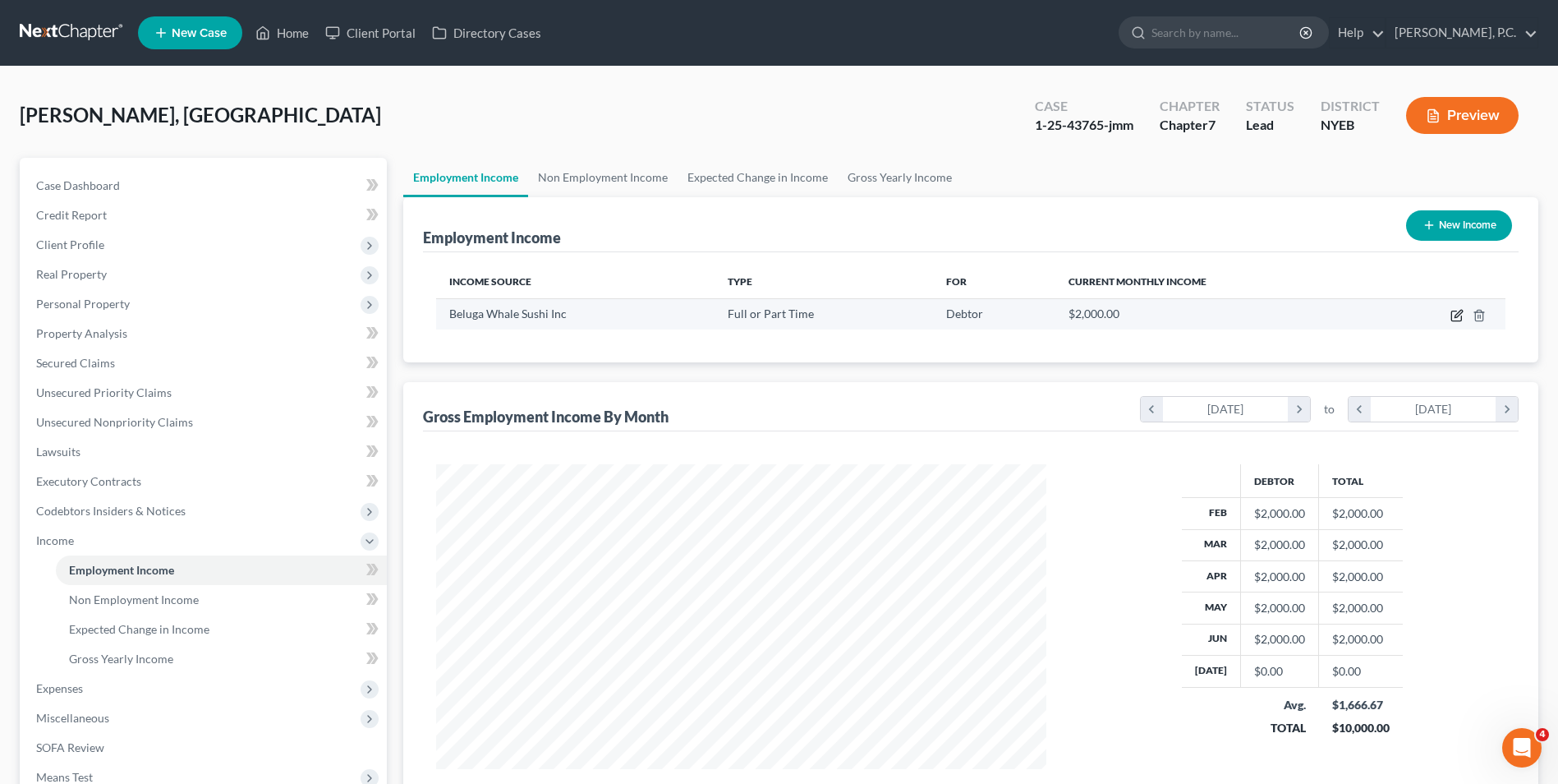
click at [1458, 314] on icon "button" at bounding box center [1458, 313] width 8 height 8
select select "0"
select select "35"
select select "0"
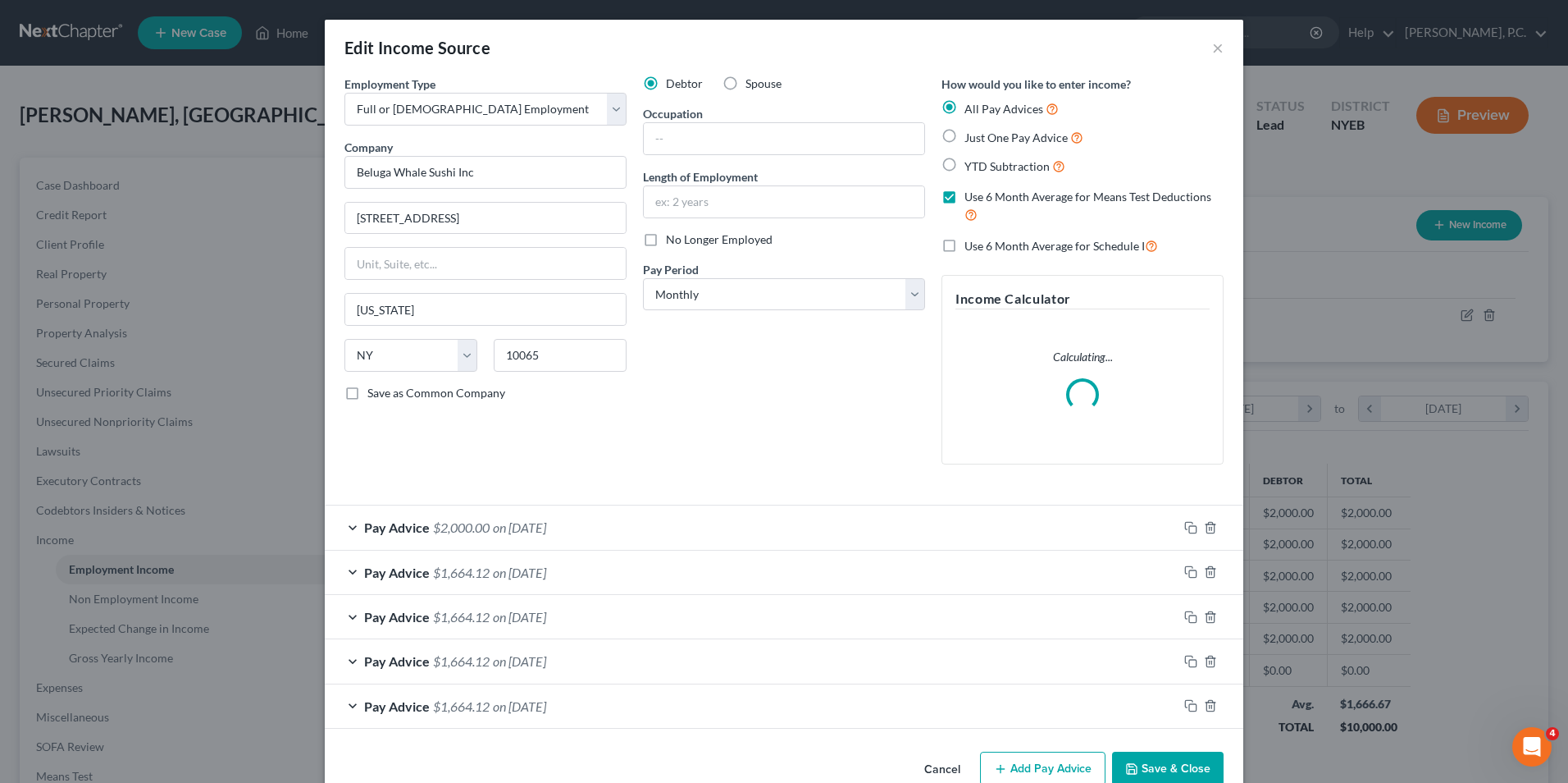
scroll to position [35, 0]
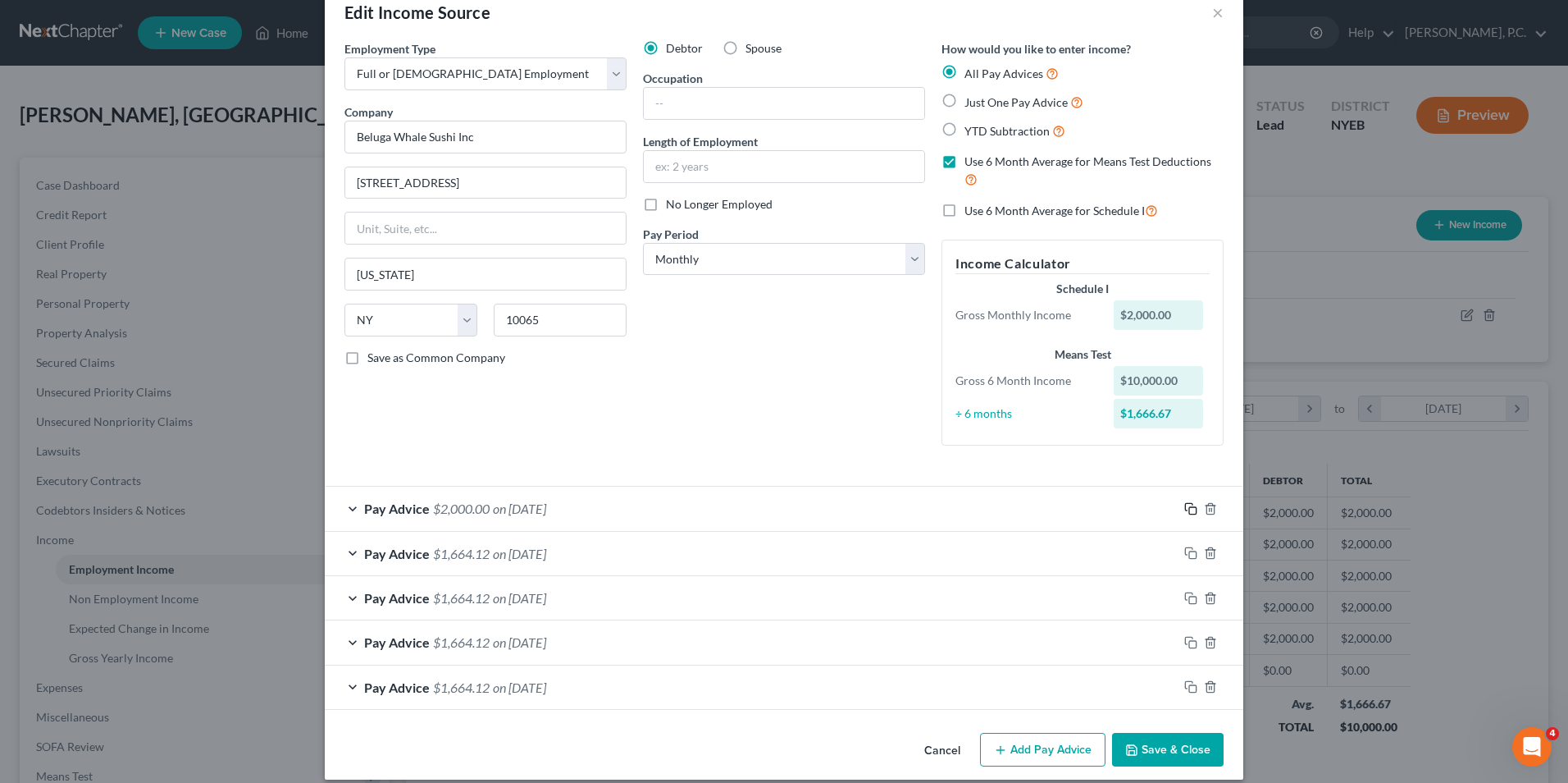
click at [1185, 507] on icon "button" at bounding box center [1189, 507] width 8 height 8
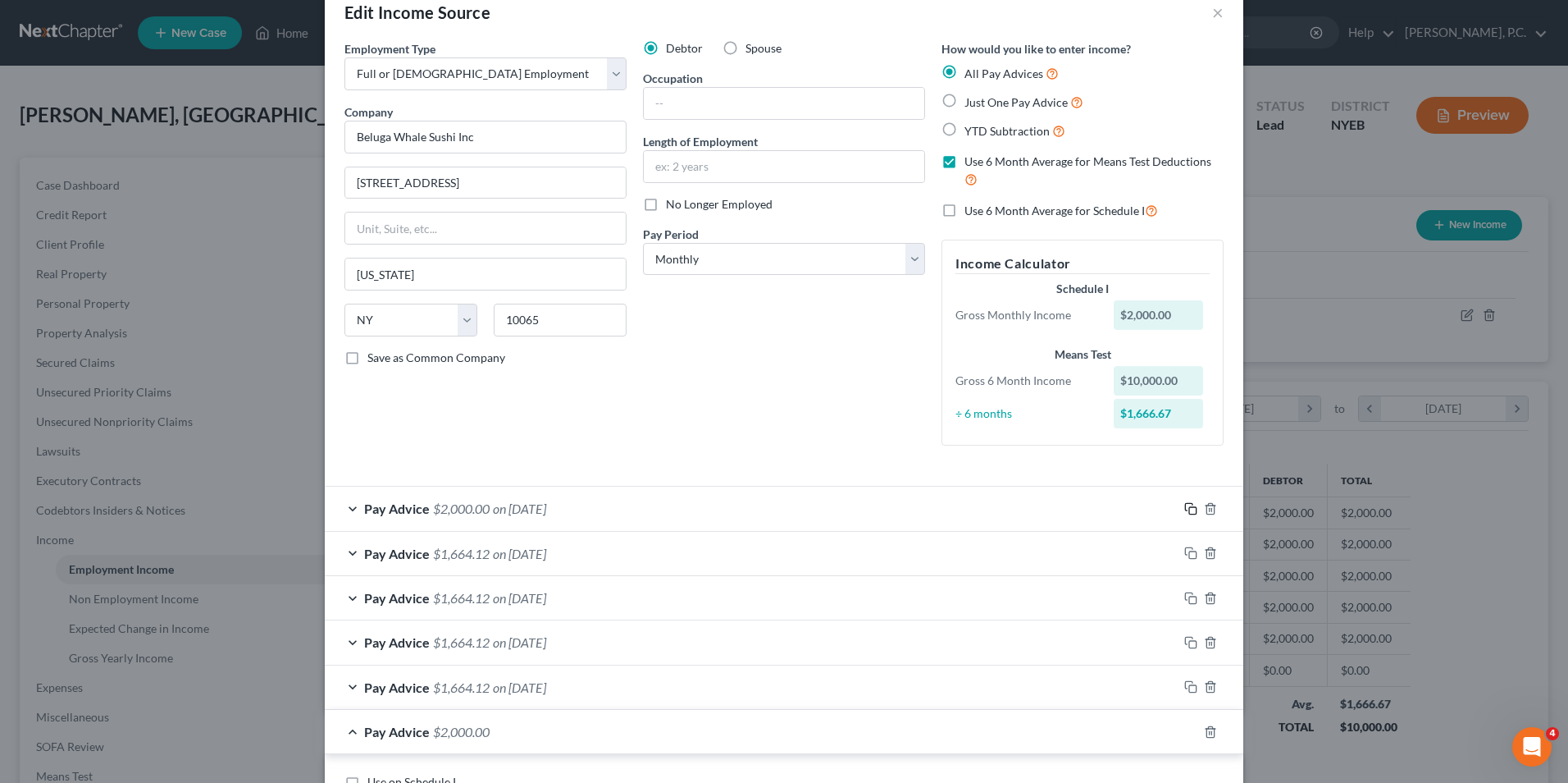
scroll to position [528, 0]
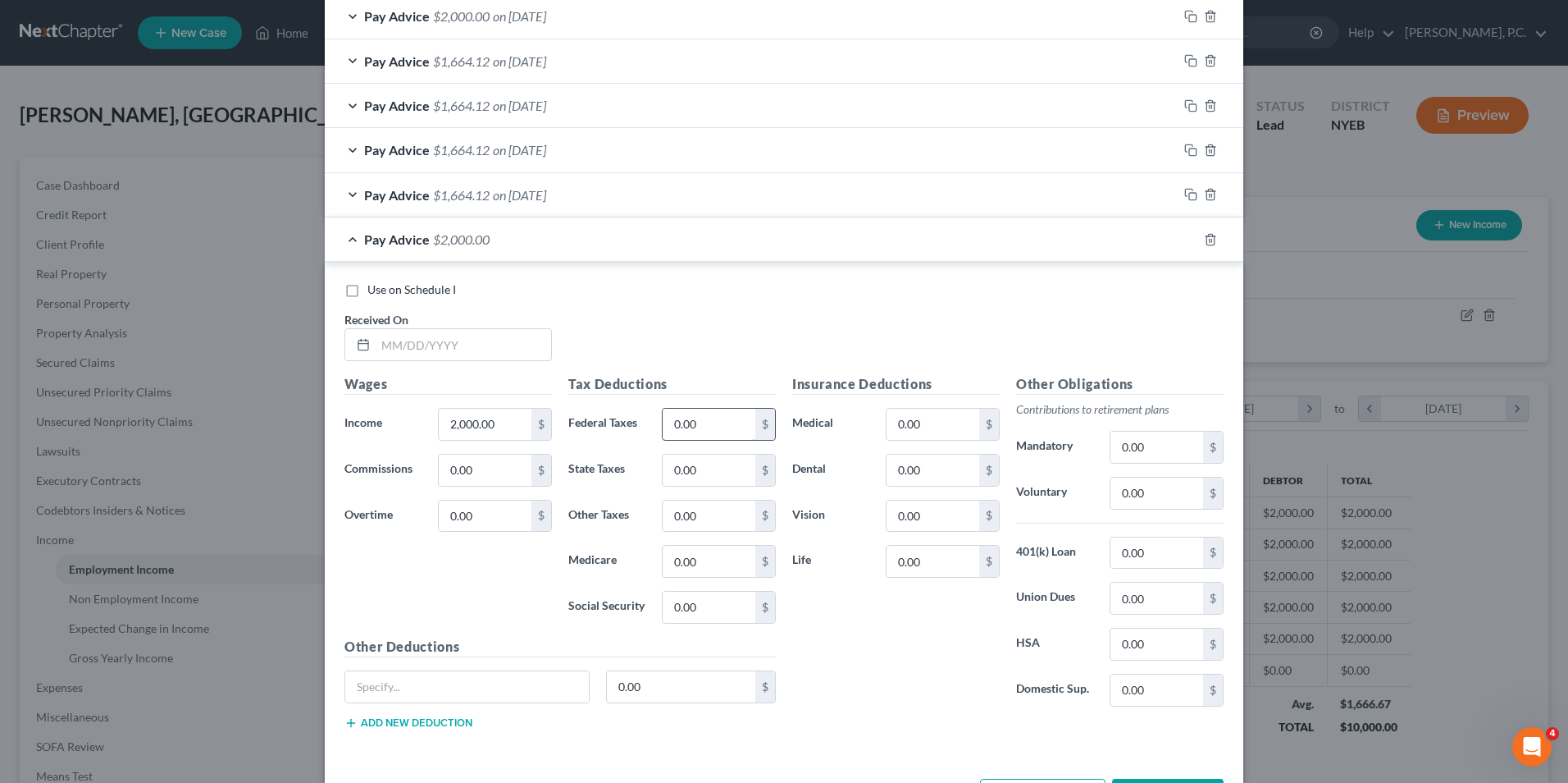
click at [729, 416] on input "0.00" at bounding box center [709, 424] width 93 height 31
type input "75.00"
click at [723, 474] on input "0.00" at bounding box center [709, 469] width 93 height 31
type input "62.38"
click at [723, 519] on input "0.00" at bounding box center [709, 516] width 93 height 31
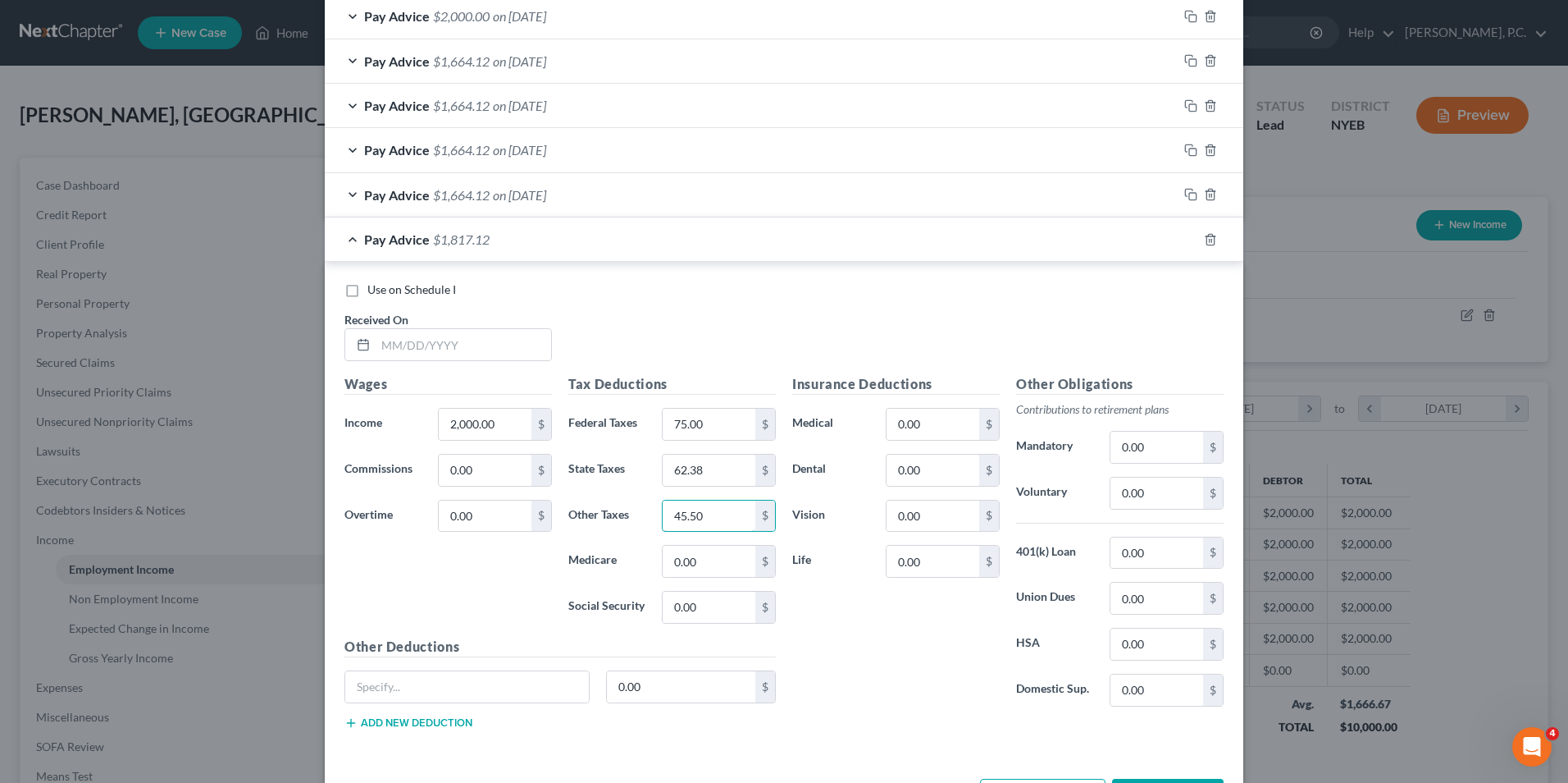
type input "45.50"
click at [715, 580] on div "Tax Deductions Federal Taxes 75.00 $ State Taxes 62.38 $ Other Taxes 45.50 $ Me…" at bounding box center [672, 505] width 224 height 262
click at [706, 557] on input "0.00" at bounding box center [709, 560] width 93 height 31
type input "29.00"
click at [703, 599] on input "0.00" at bounding box center [709, 607] width 93 height 31
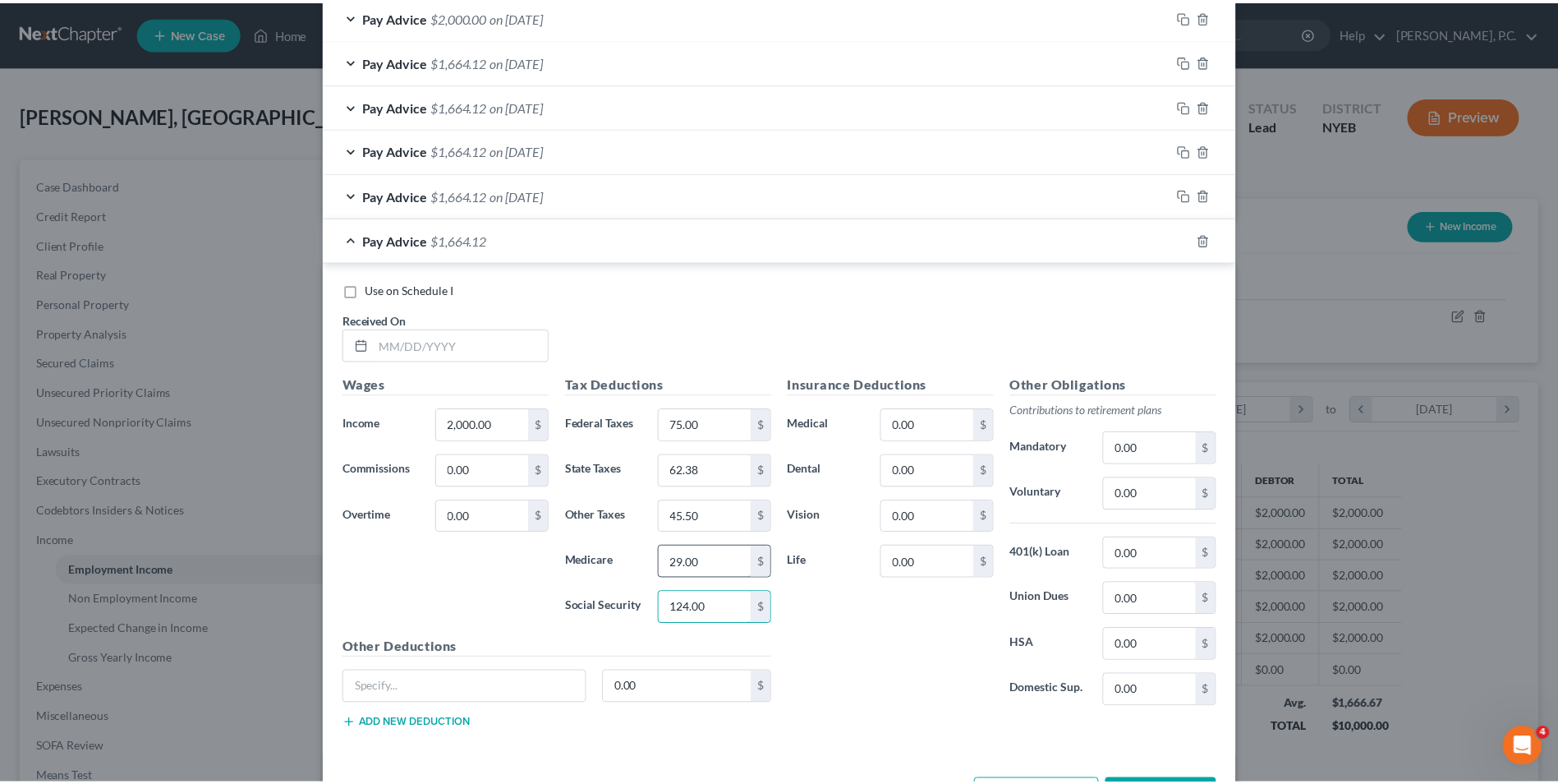
scroll to position [591, 0]
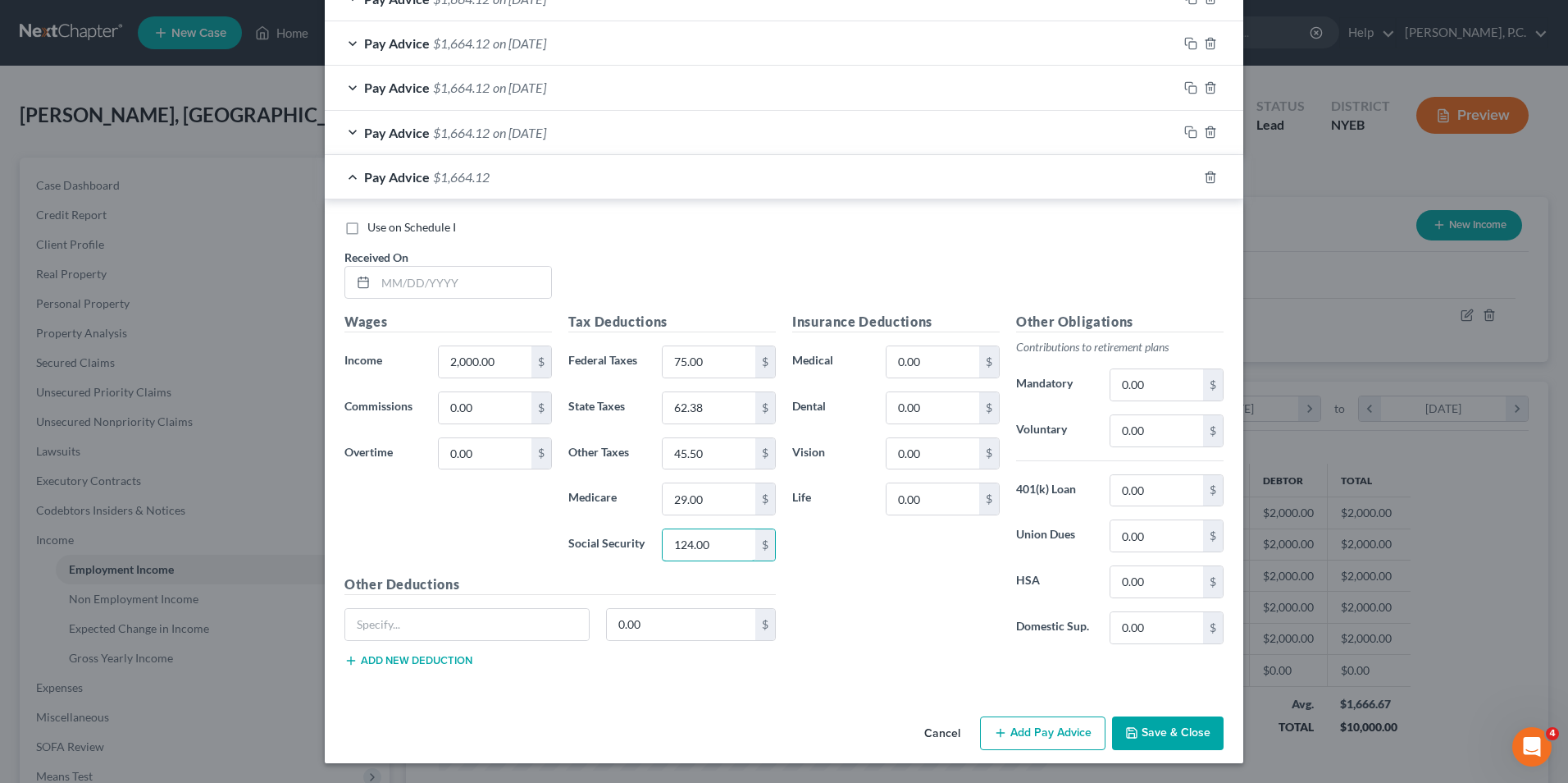
type input "124.00"
click at [1150, 723] on button "Save & Close" at bounding box center [1168, 733] width 111 height 35
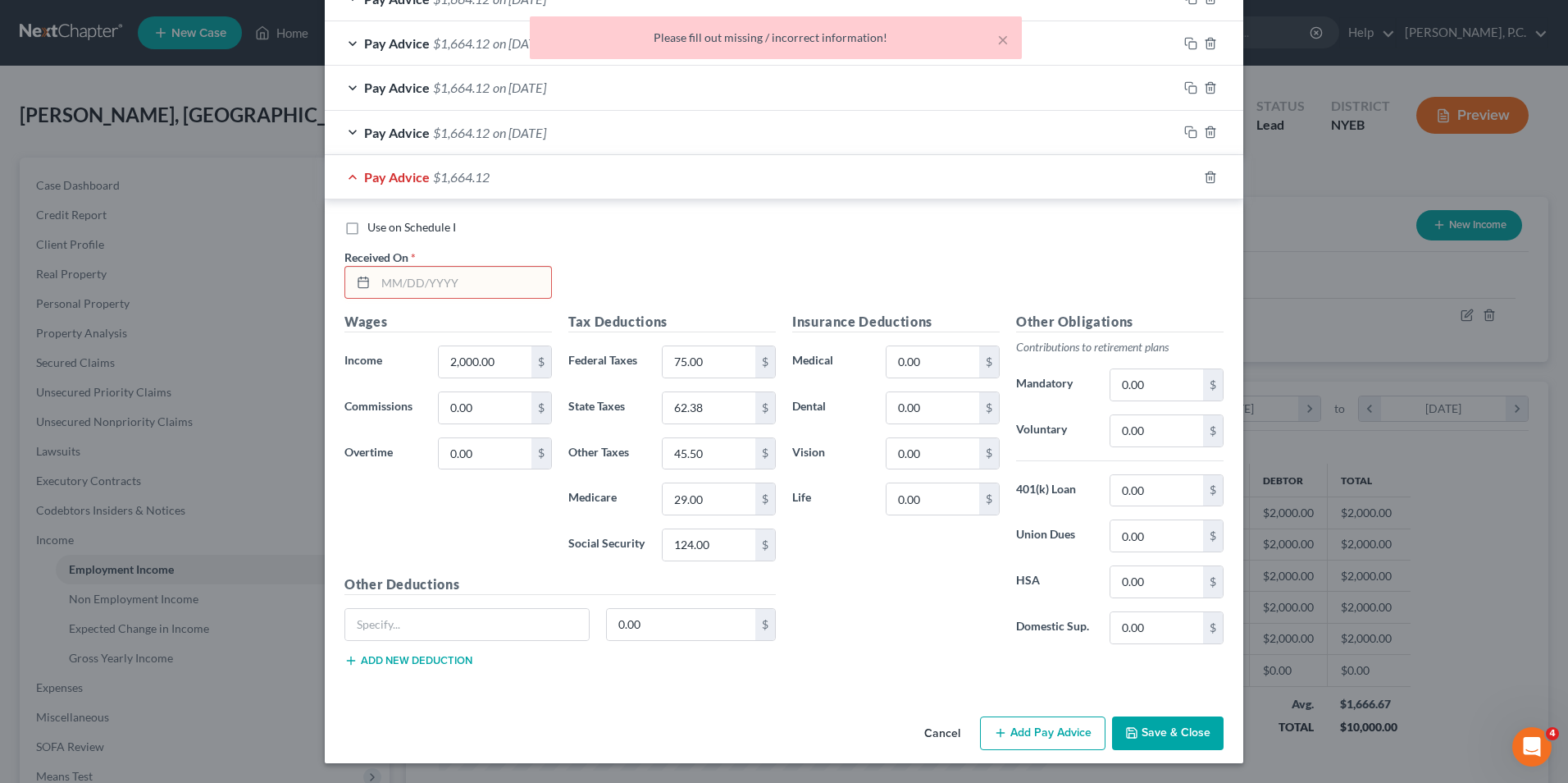
click at [449, 282] on input "text" at bounding box center [463, 282] width 175 height 31
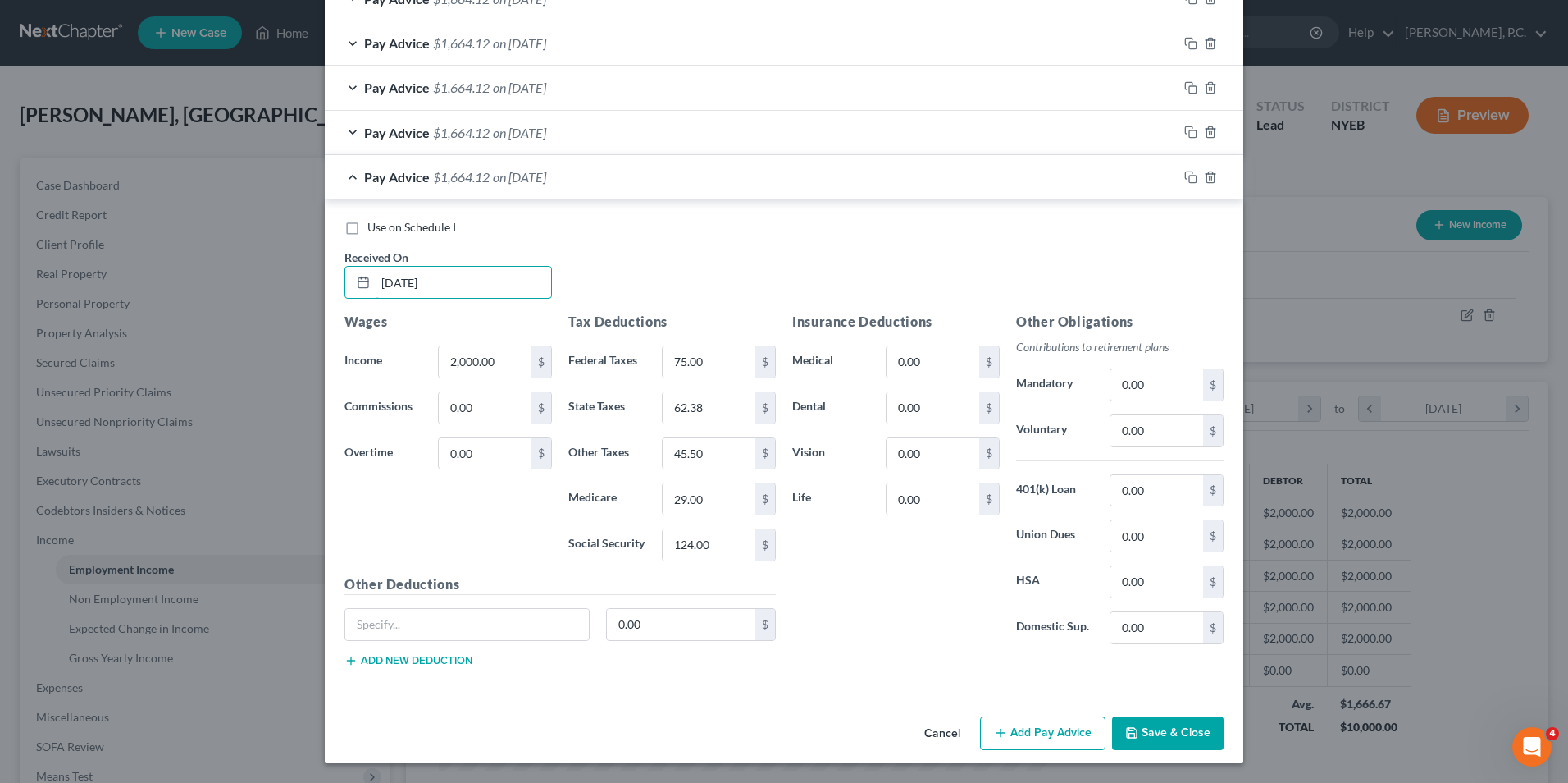
type input "06/30/2025"
click at [1159, 732] on button "Save & Close" at bounding box center [1168, 733] width 111 height 35
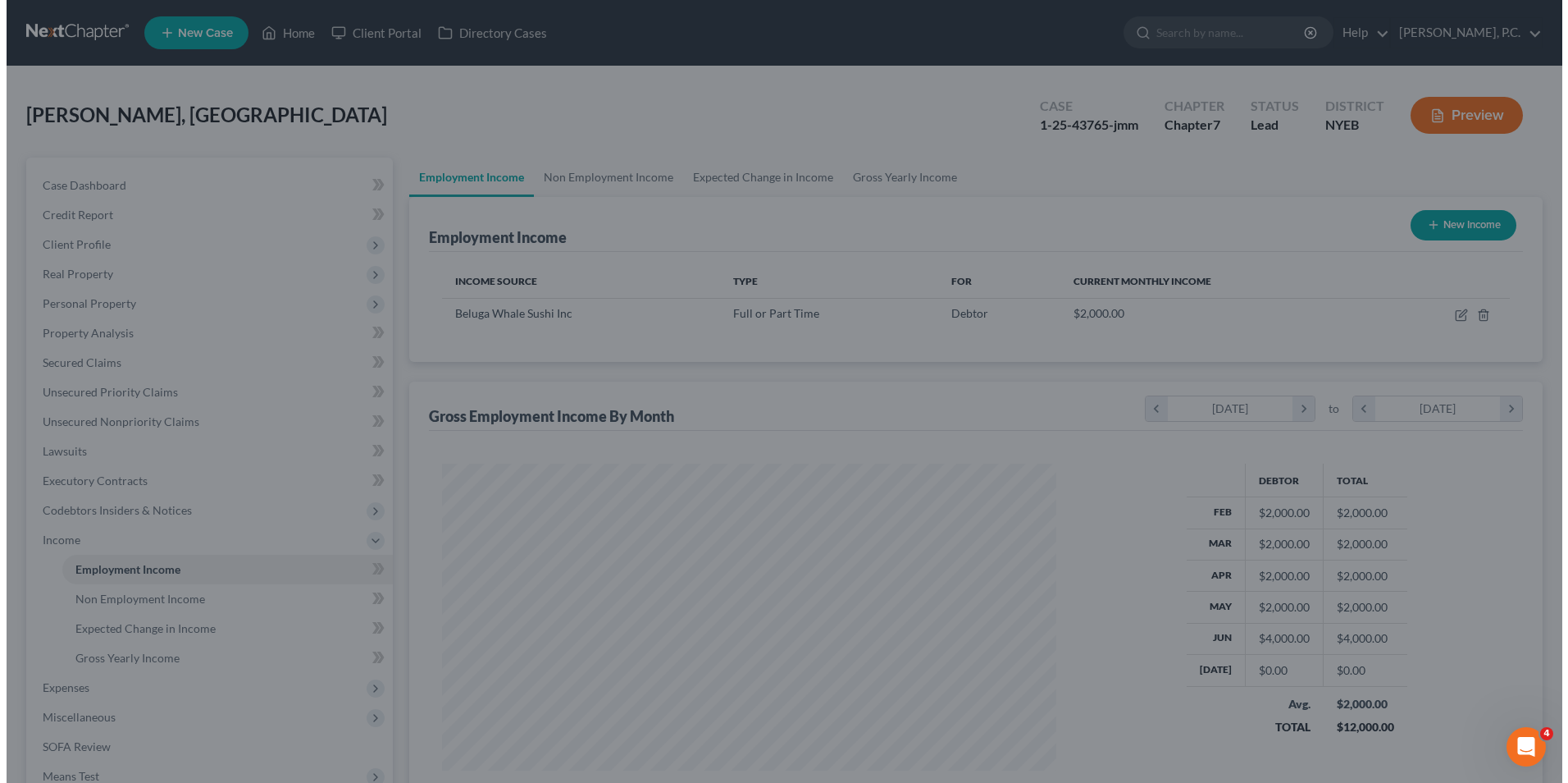
scroll to position [820095, 819481]
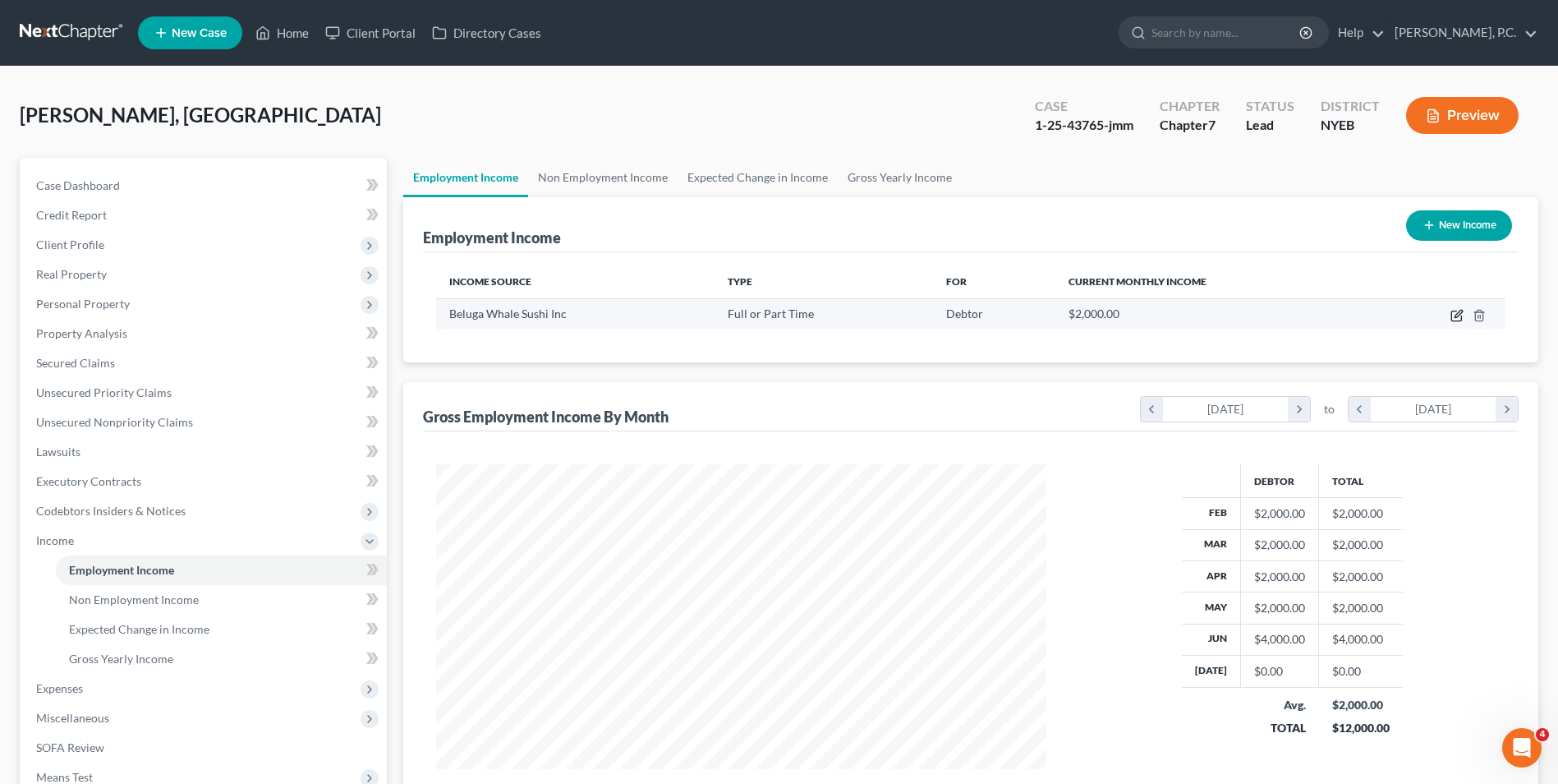
click at [1460, 315] on icon "button" at bounding box center [1458, 313] width 8 height 8
select select "0"
select select "35"
select select "0"
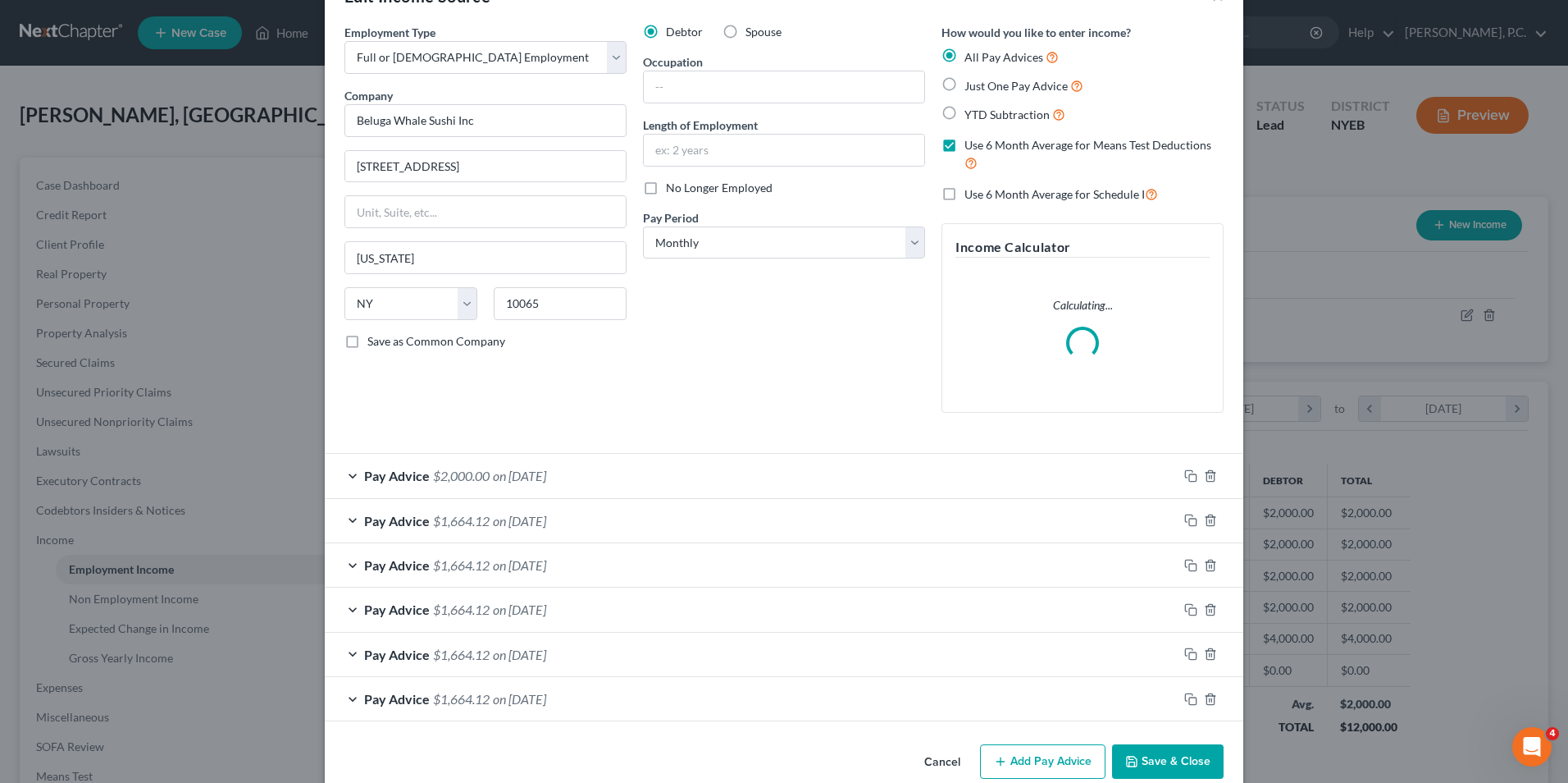
scroll to position [80, 0]
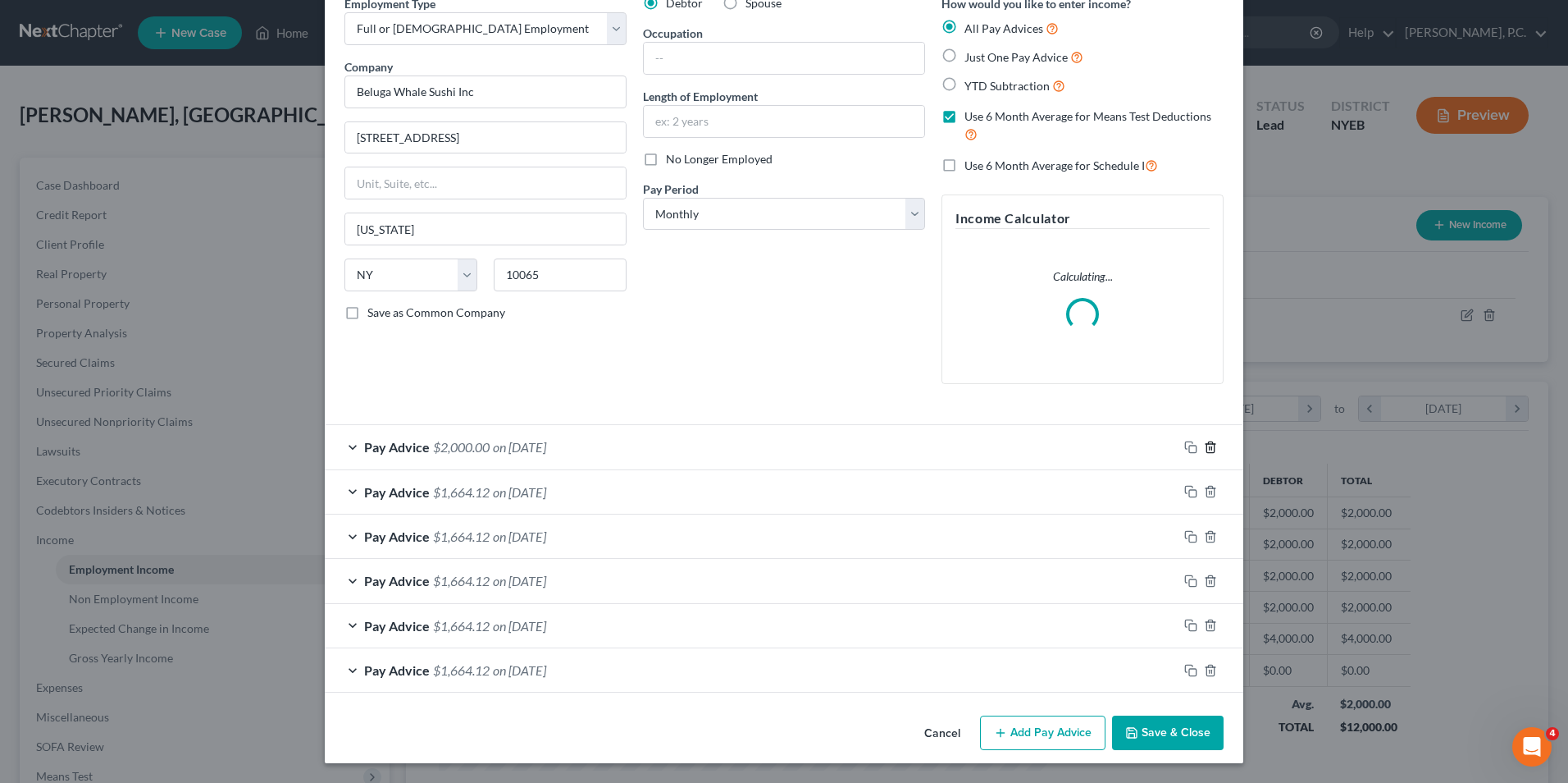
click at [1209, 445] on icon "button" at bounding box center [1211, 448] width 13 height 13
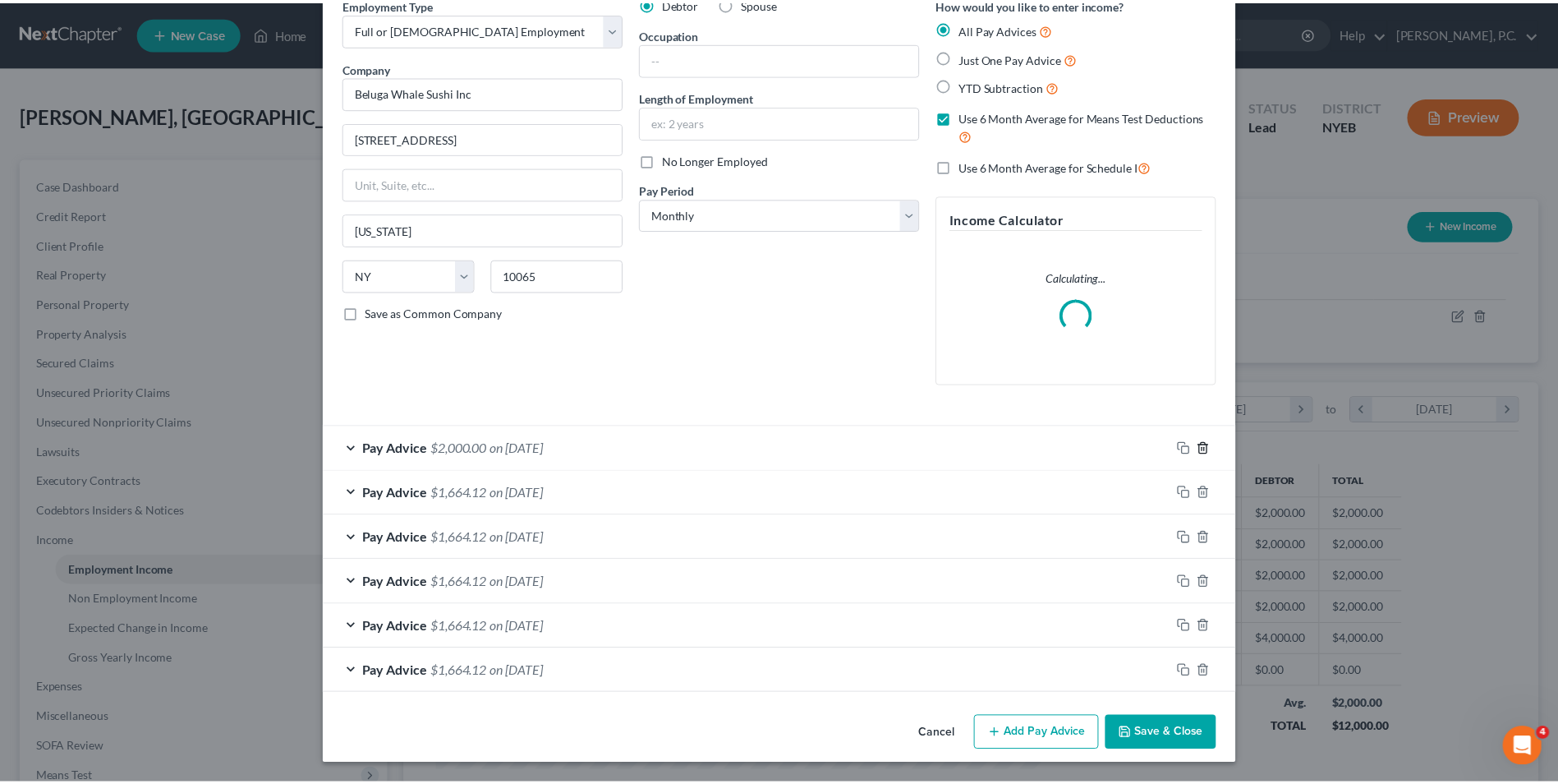
scroll to position [35, 0]
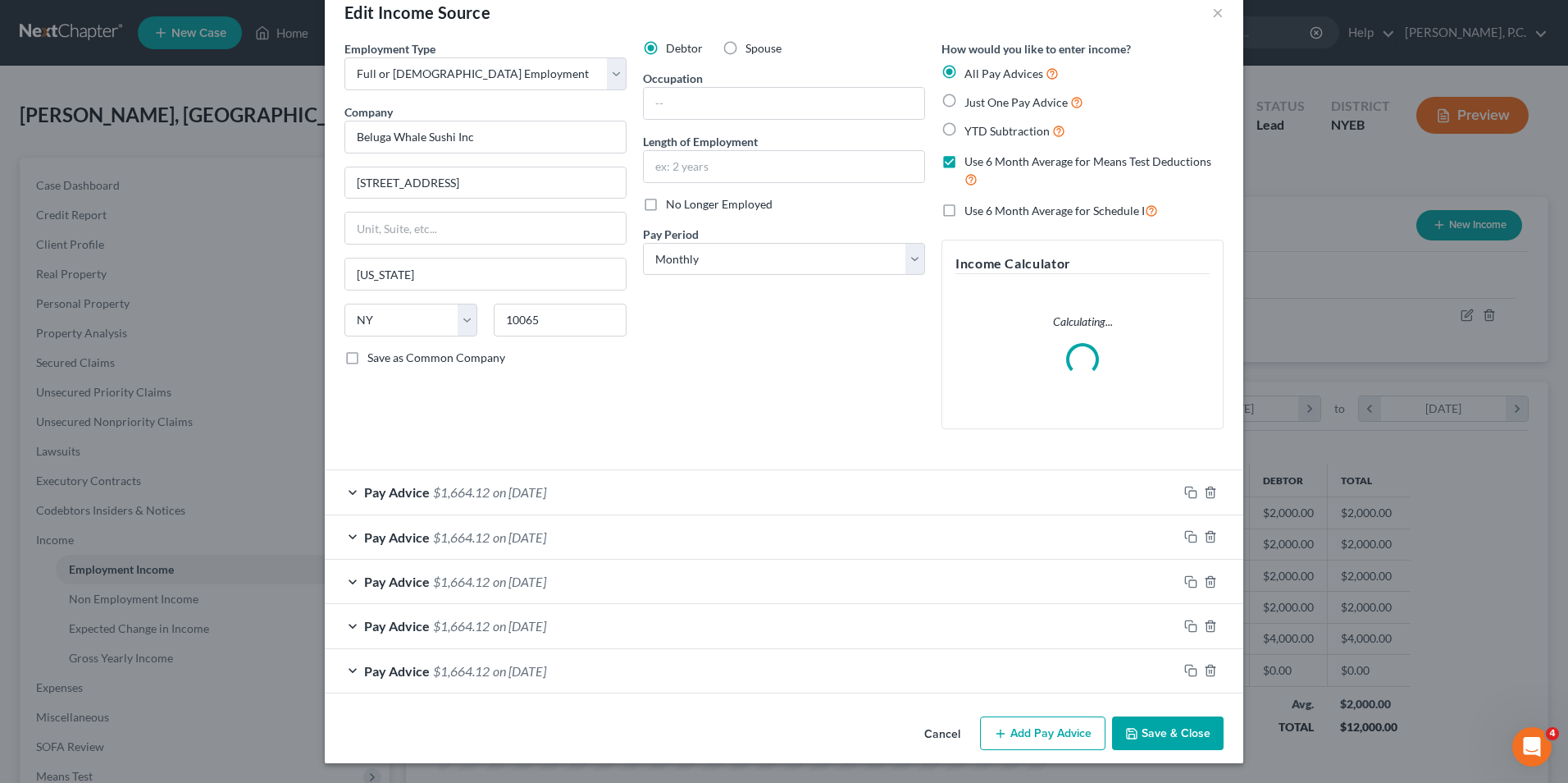
click at [1171, 733] on button "Save & Close" at bounding box center [1168, 733] width 111 height 35
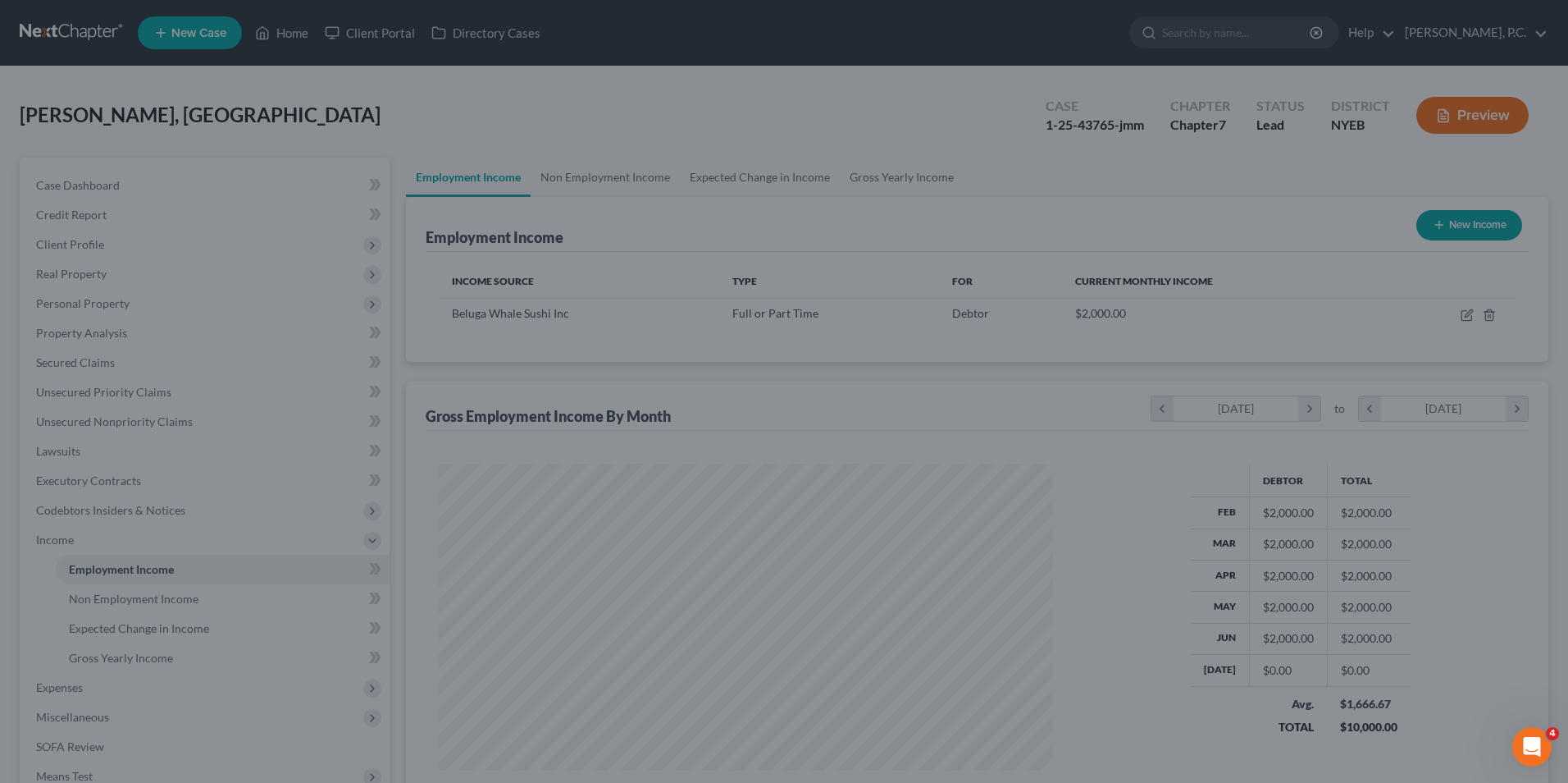
scroll to position [820095, 819481]
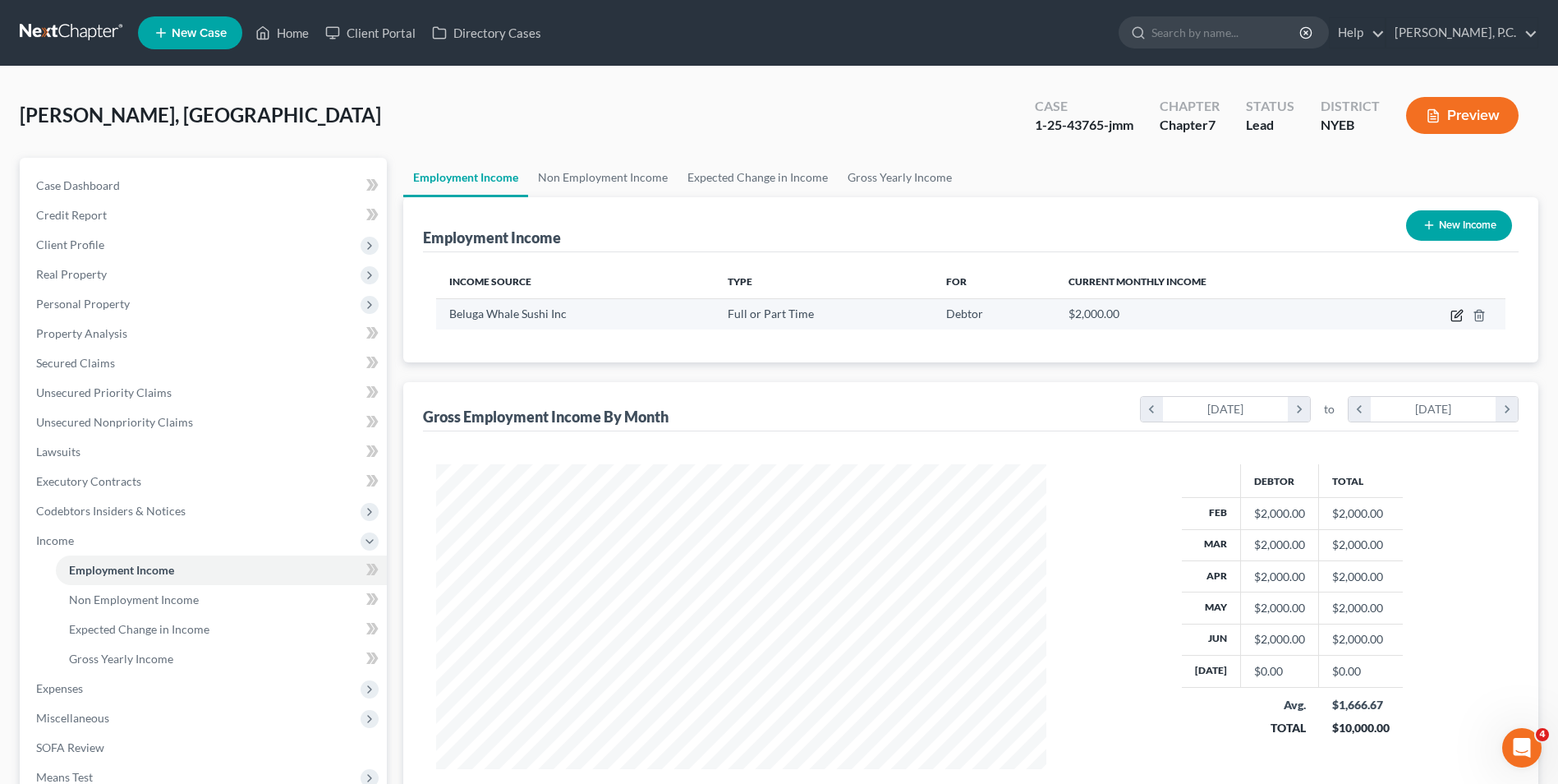
click at [1452, 315] on icon "button" at bounding box center [1457, 316] width 10 height 10
select select "0"
select select "35"
select select "0"
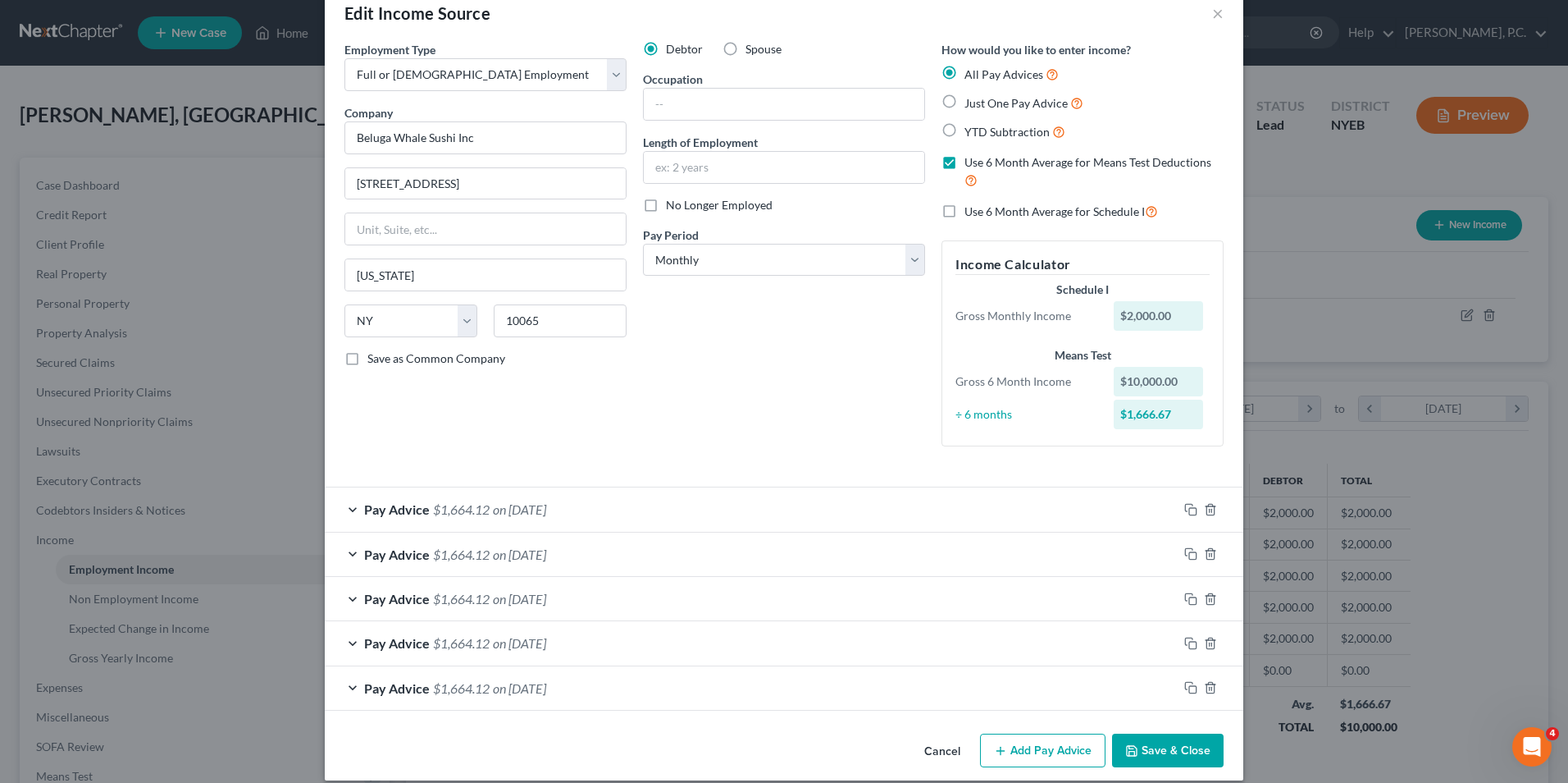
scroll to position [51, 0]
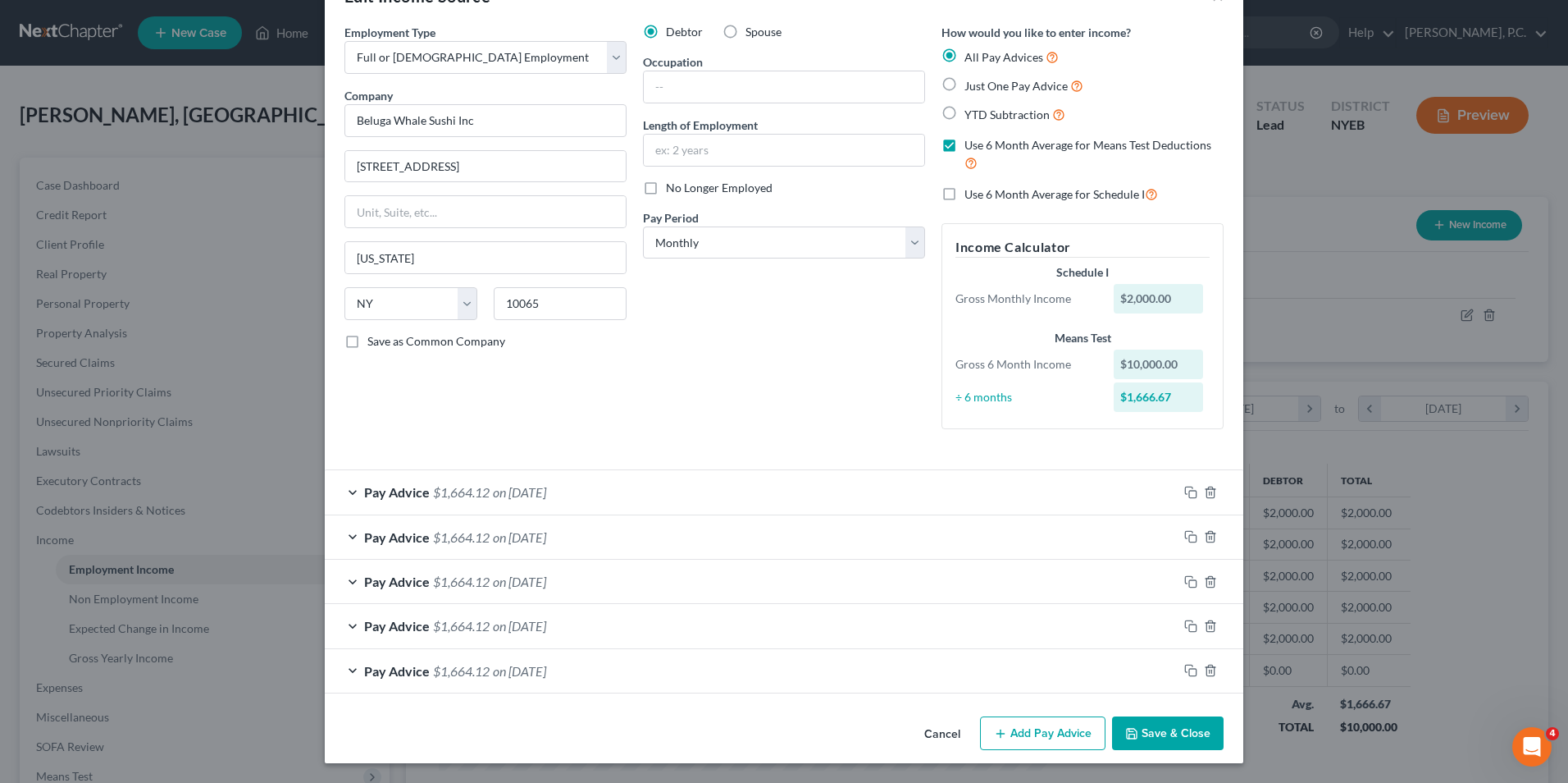
click at [1027, 727] on button "Add Pay Advice" at bounding box center [1042, 733] width 126 height 35
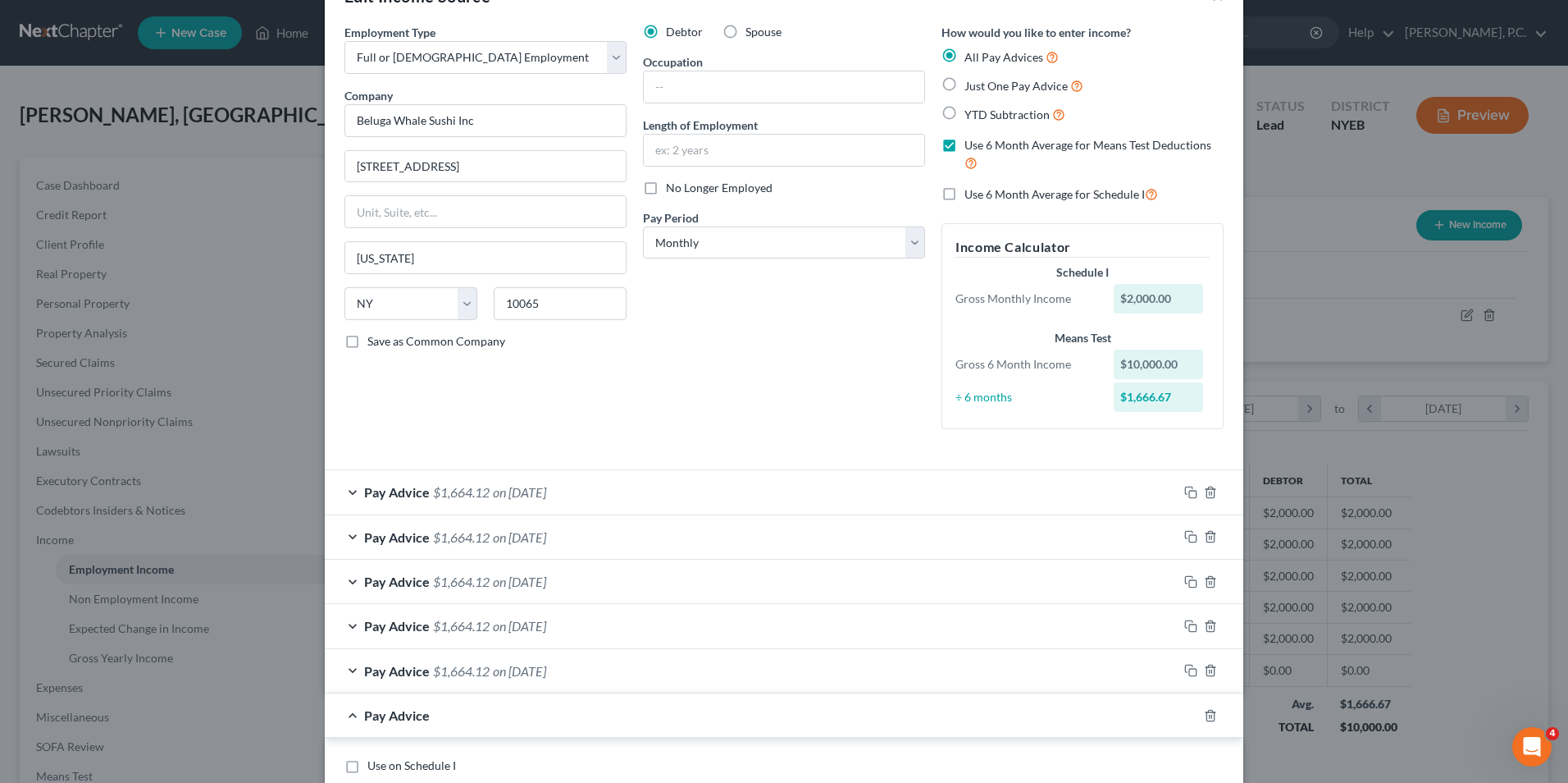
scroll to position [380, 0]
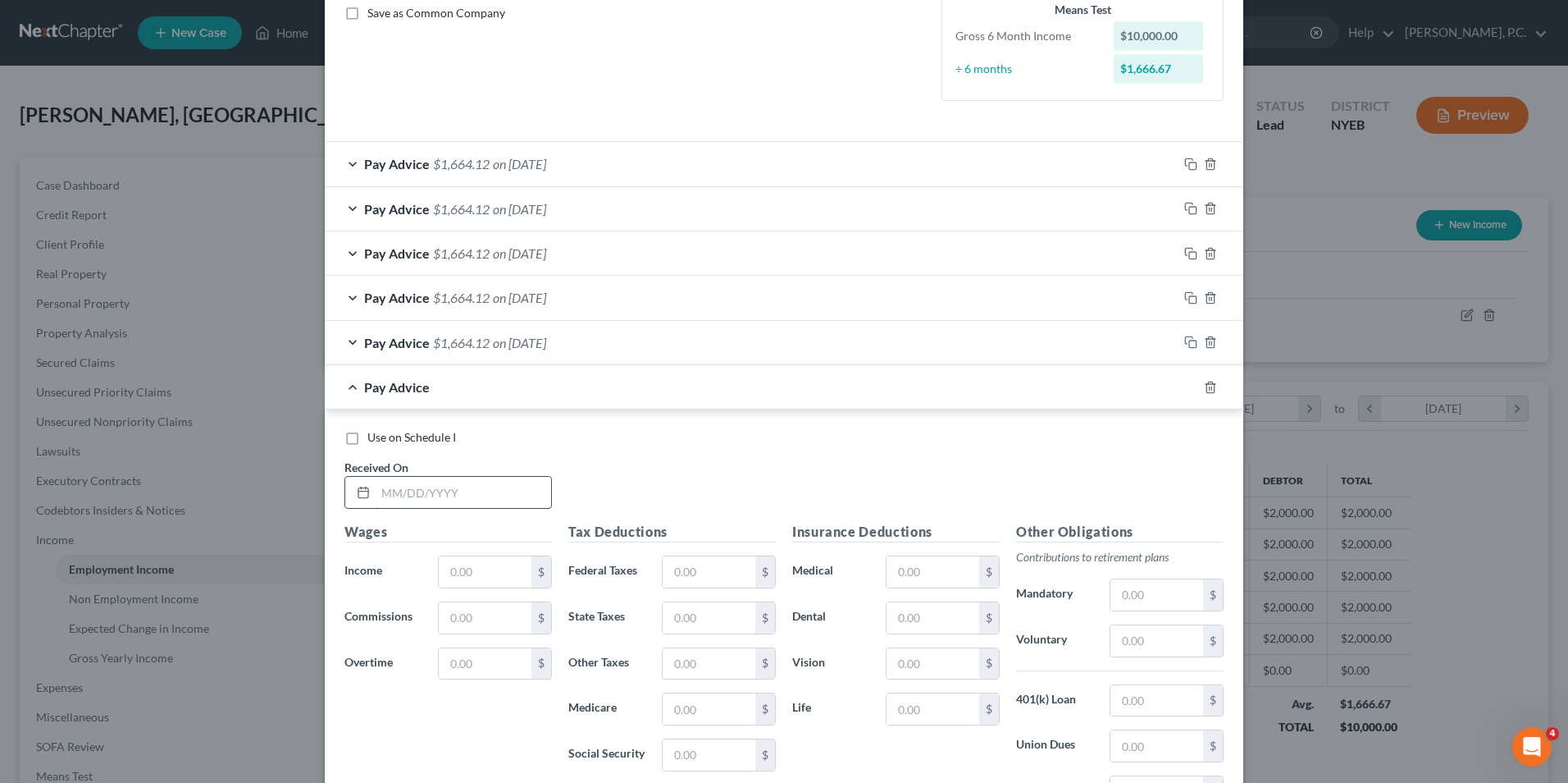
click at [441, 491] on input "text" at bounding box center [463, 492] width 175 height 31
type input "07/31/2025"
click at [476, 571] on input "text" at bounding box center [485, 571] width 93 height 31
type input "2,000"
click at [680, 572] on input "text" at bounding box center [709, 571] width 93 height 31
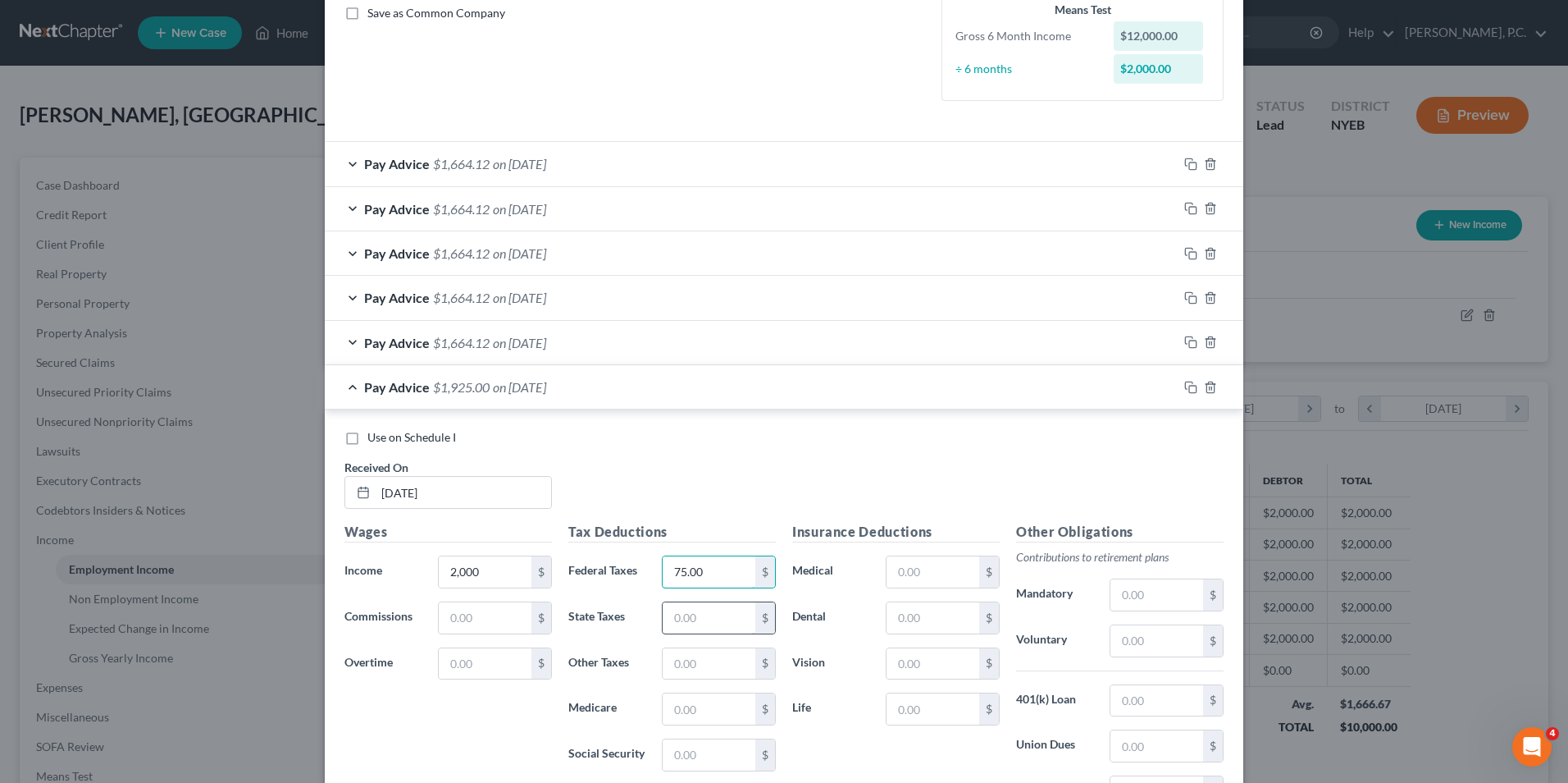
type input "75.00"
click at [697, 621] on input "text" at bounding box center [709, 617] width 93 height 31
type input "62.38"
click at [704, 671] on input "text" at bounding box center [709, 663] width 93 height 31
type input "45.50"
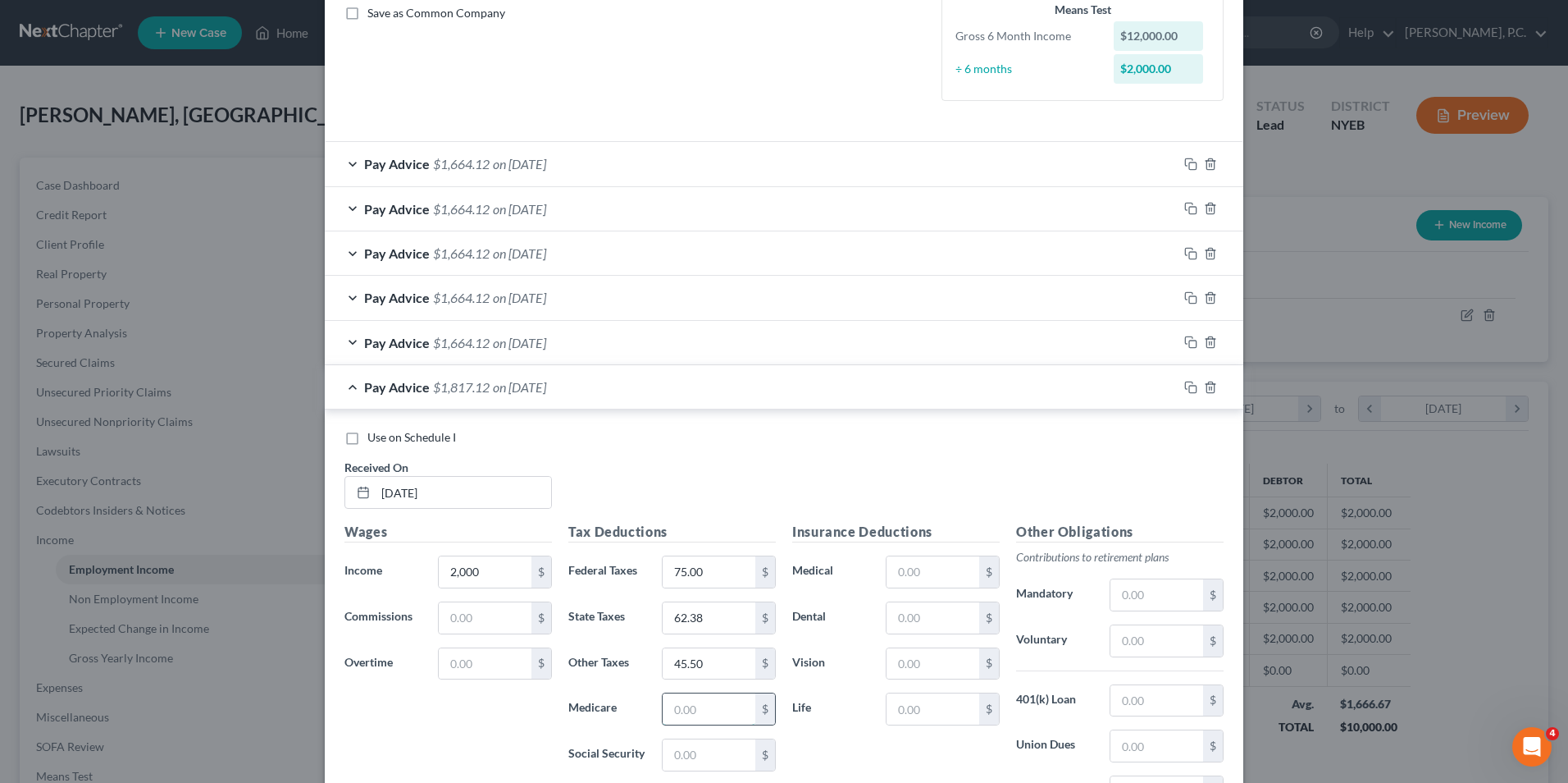
click at [702, 703] on input "text" at bounding box center [709, 709] width 93 height 31
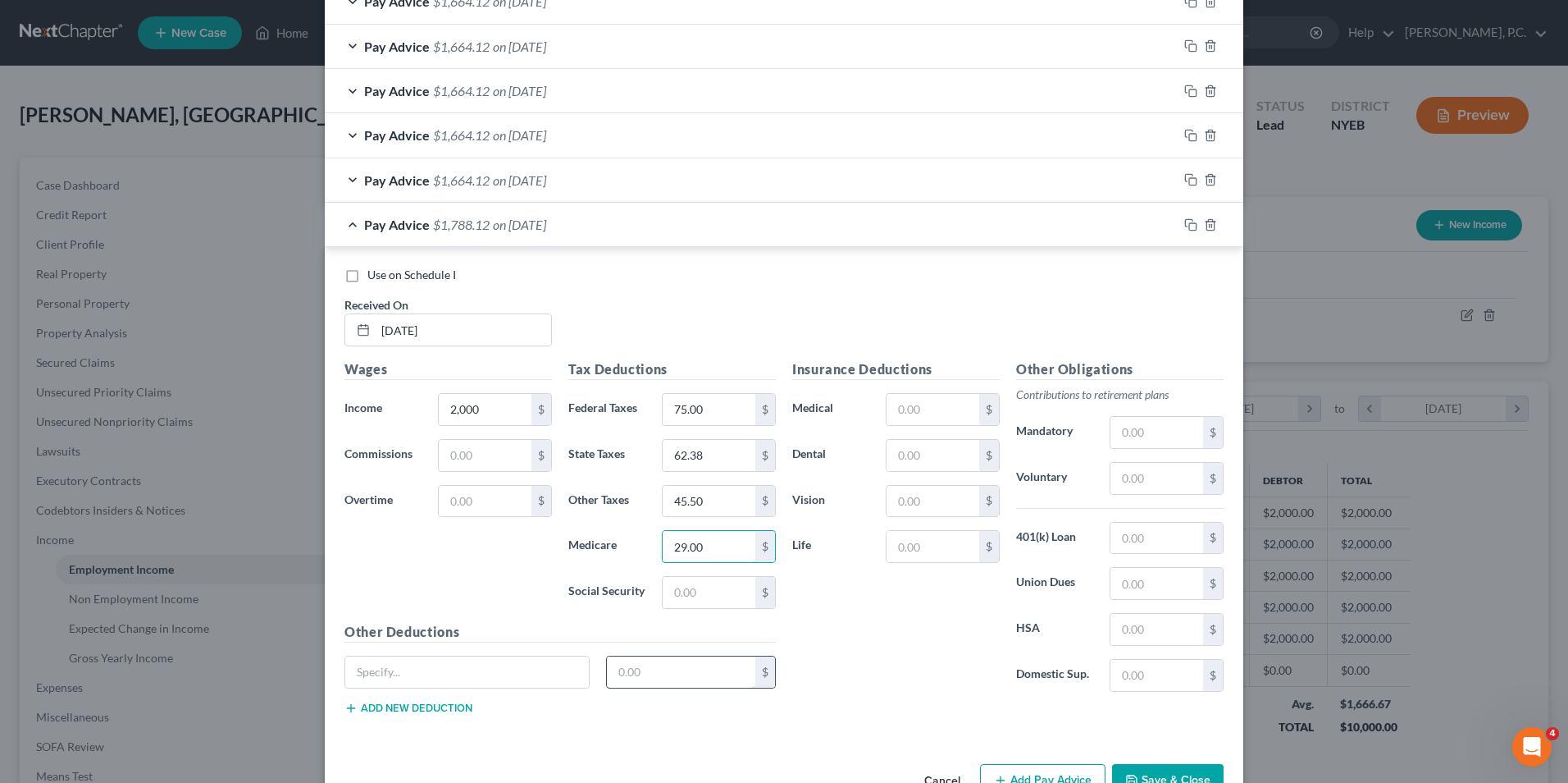
scroll to position [544, 0]
type input "29.00"
click at [693, 593] on input "text" at bounding box center [709, 590] width 93 height 31
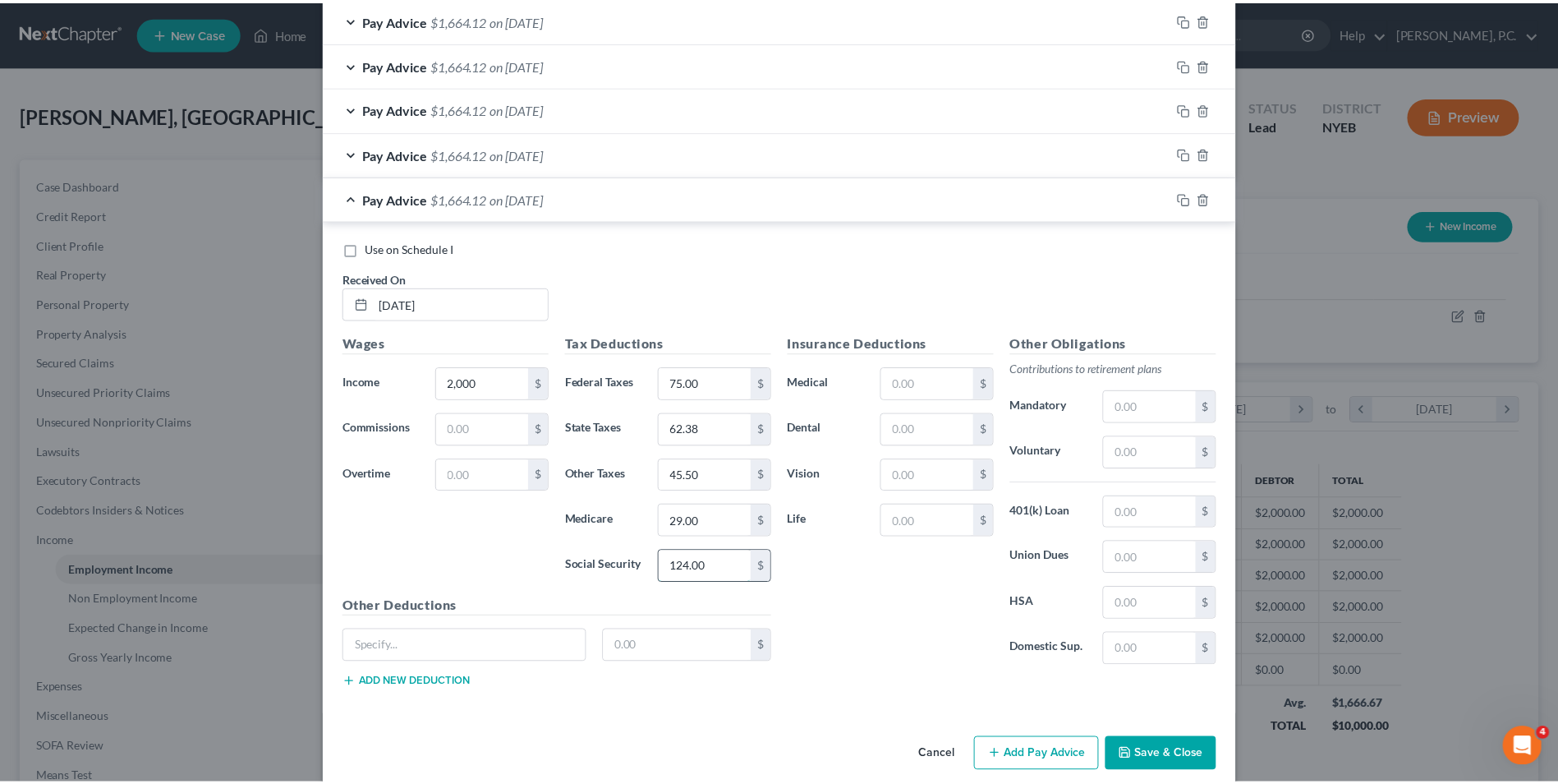
scroll to position [591, 0]
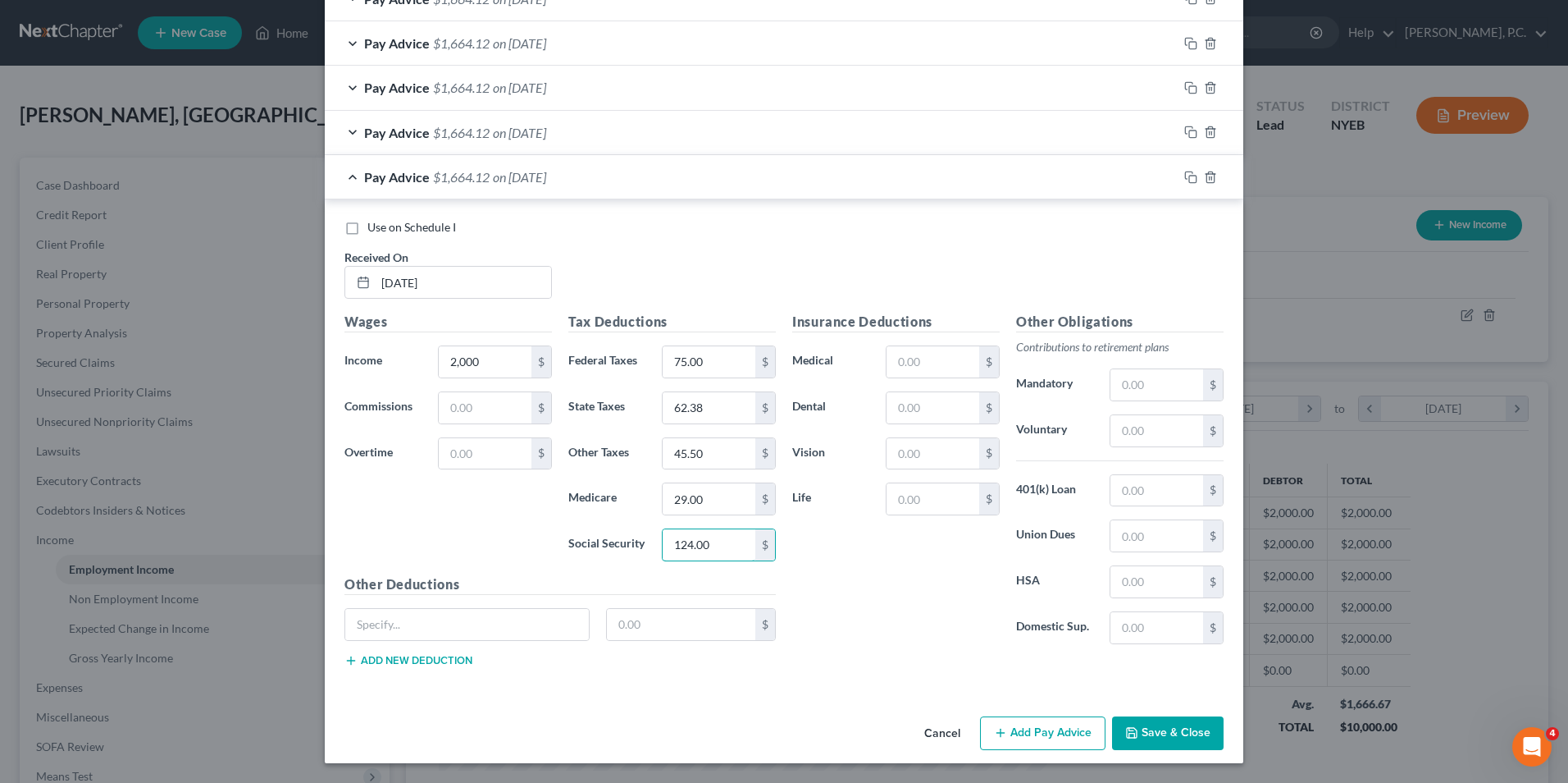
type input "124.00"
click at [1159, 724] on button "Save & Close" at bounding box center [1168, 733] width 111 height 35
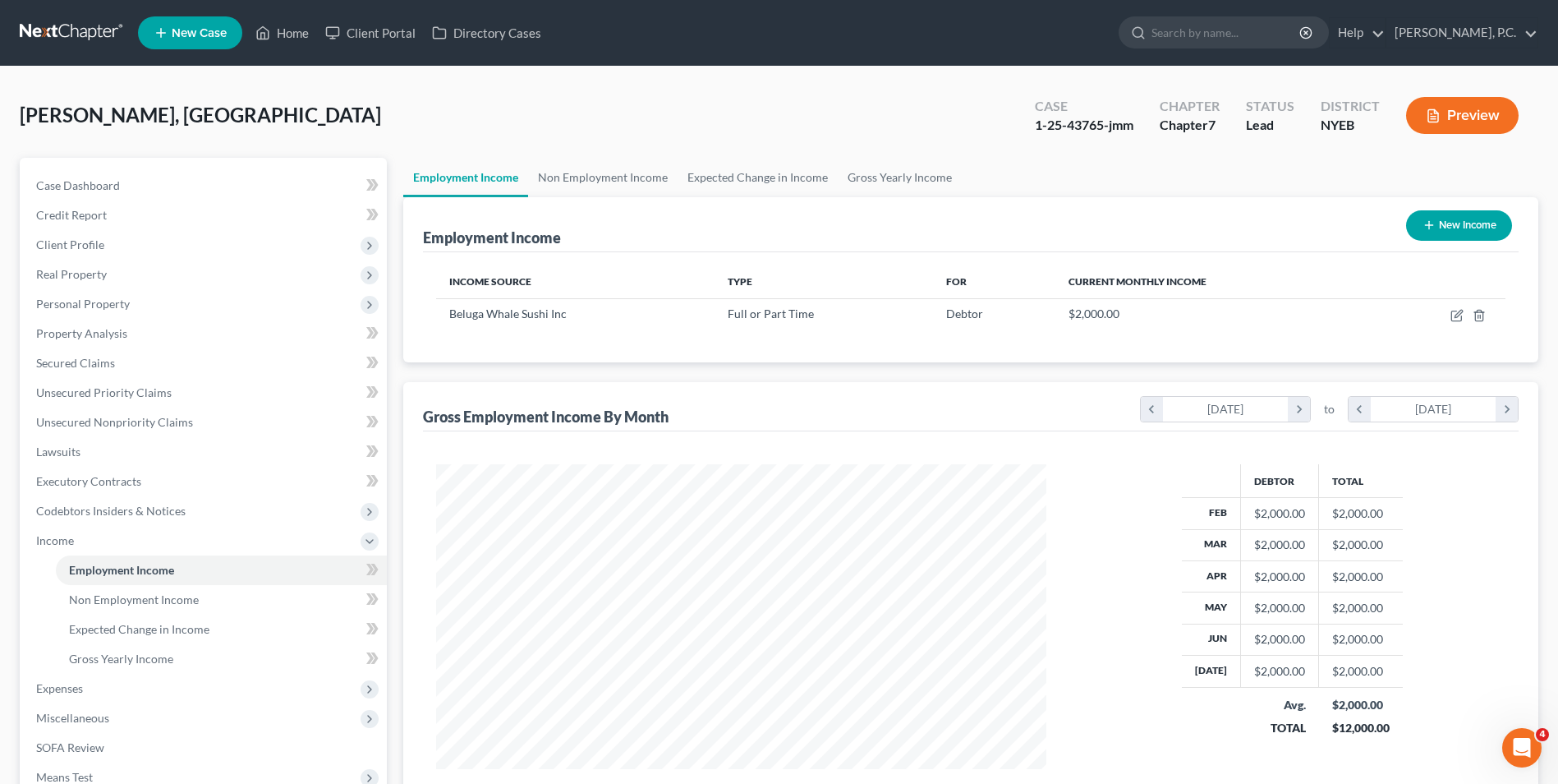
scroll to position [208, 0]
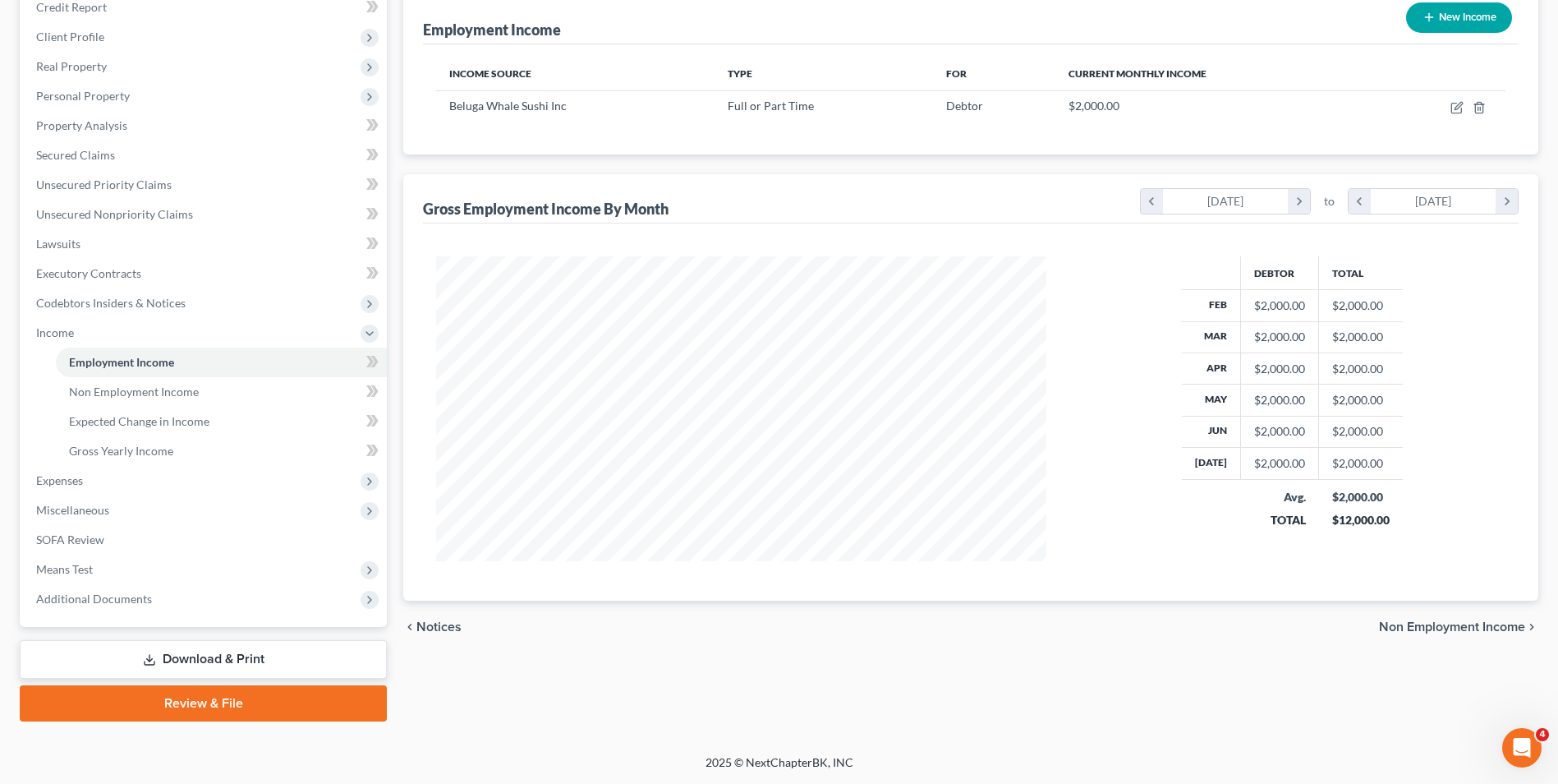
click at [1462, 632] on span "Non Employment Income" at bounding box center [1452, 627] width 146 height 14
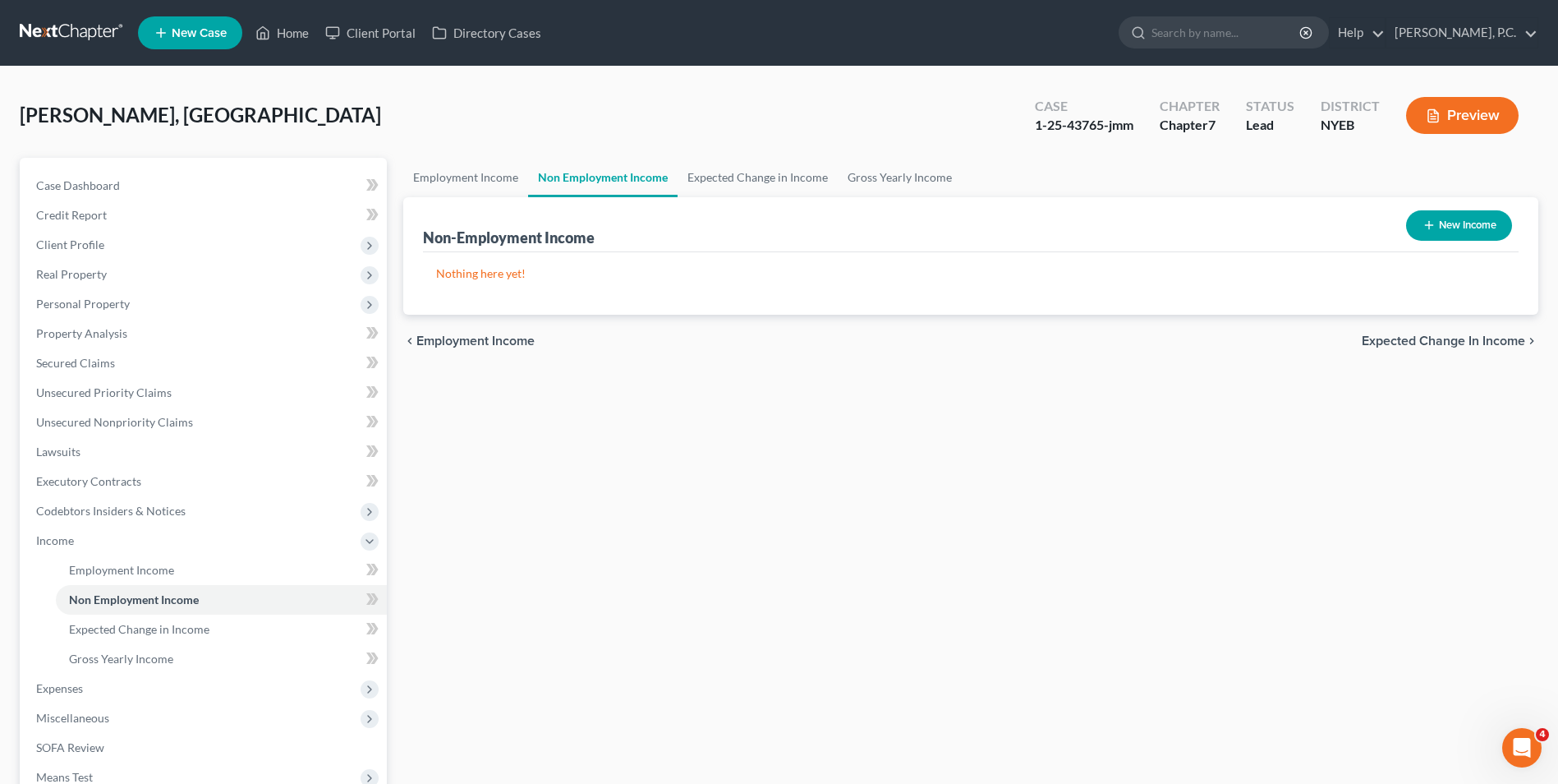
click at [1433, 339] on span "Expected Change in Income" at bounding box center [1444, 341] width 164 height 14
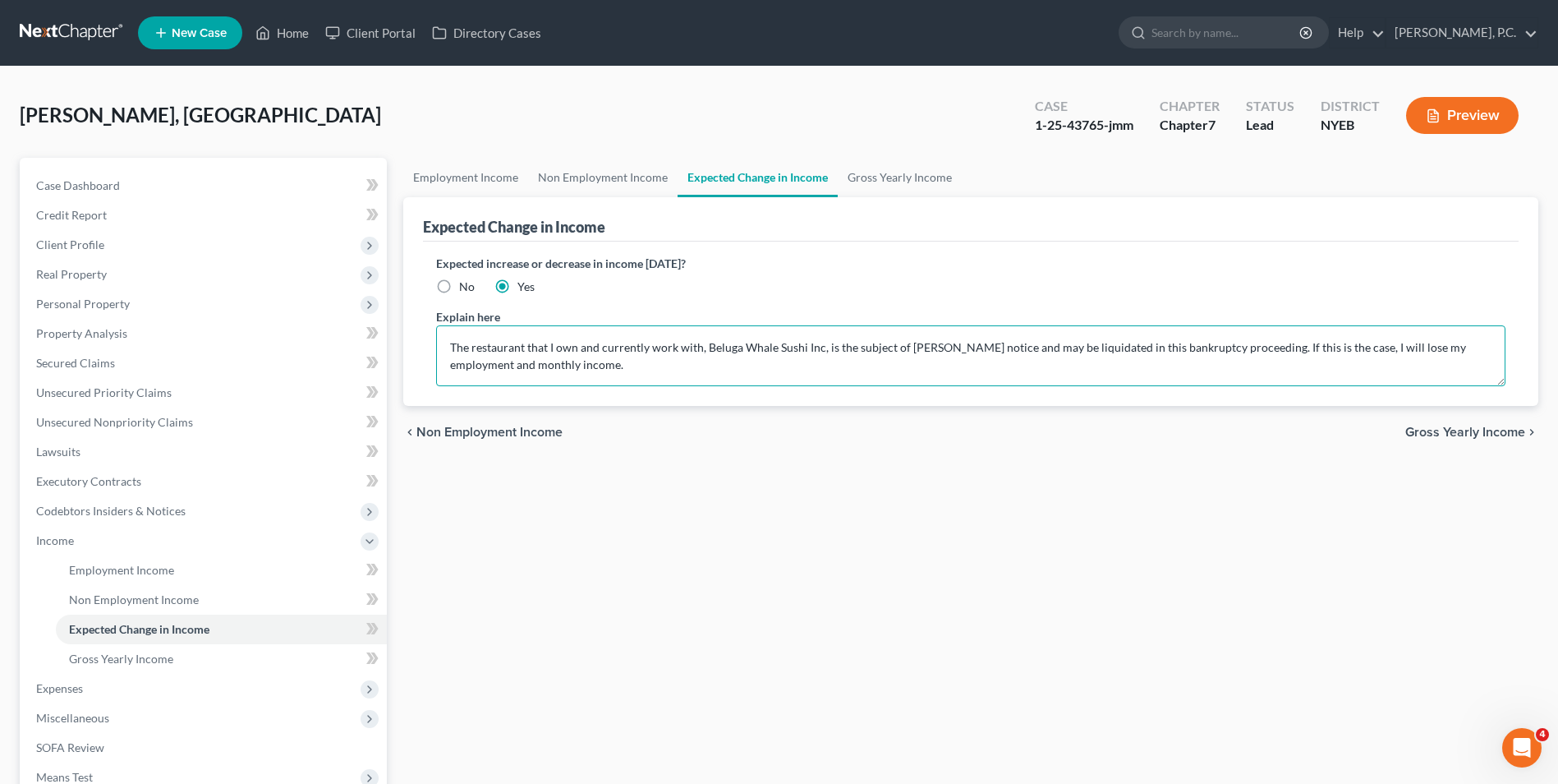
click at [523, 349] on textarea "The restaurant that I own and currently work with, Beluga Whale Sushi Inc, is t…" at bounding box center [971, 355] width 1069 height 61
click at [587, 365] on textarea "The company that I own and currently work with, Beluga Whale Sushi Inc, is the …" at bounding box center [971, 355] width 1069 height 61
drag, startPoint x: 1344, startPoint y: 347, endPoint x: 1273, endPoint y: 347, distance: 71.0
click at [1273, 347] on textarea "The company that I own and currently work with, Beluga Whale Sushi Inc, is the …" at bounding box center [971, 355] width 1069 height 61
drag, startPoint x: 1436, startPoint y: 360, endPoint x: 1466, endPoint y: 351, distance: 31.3
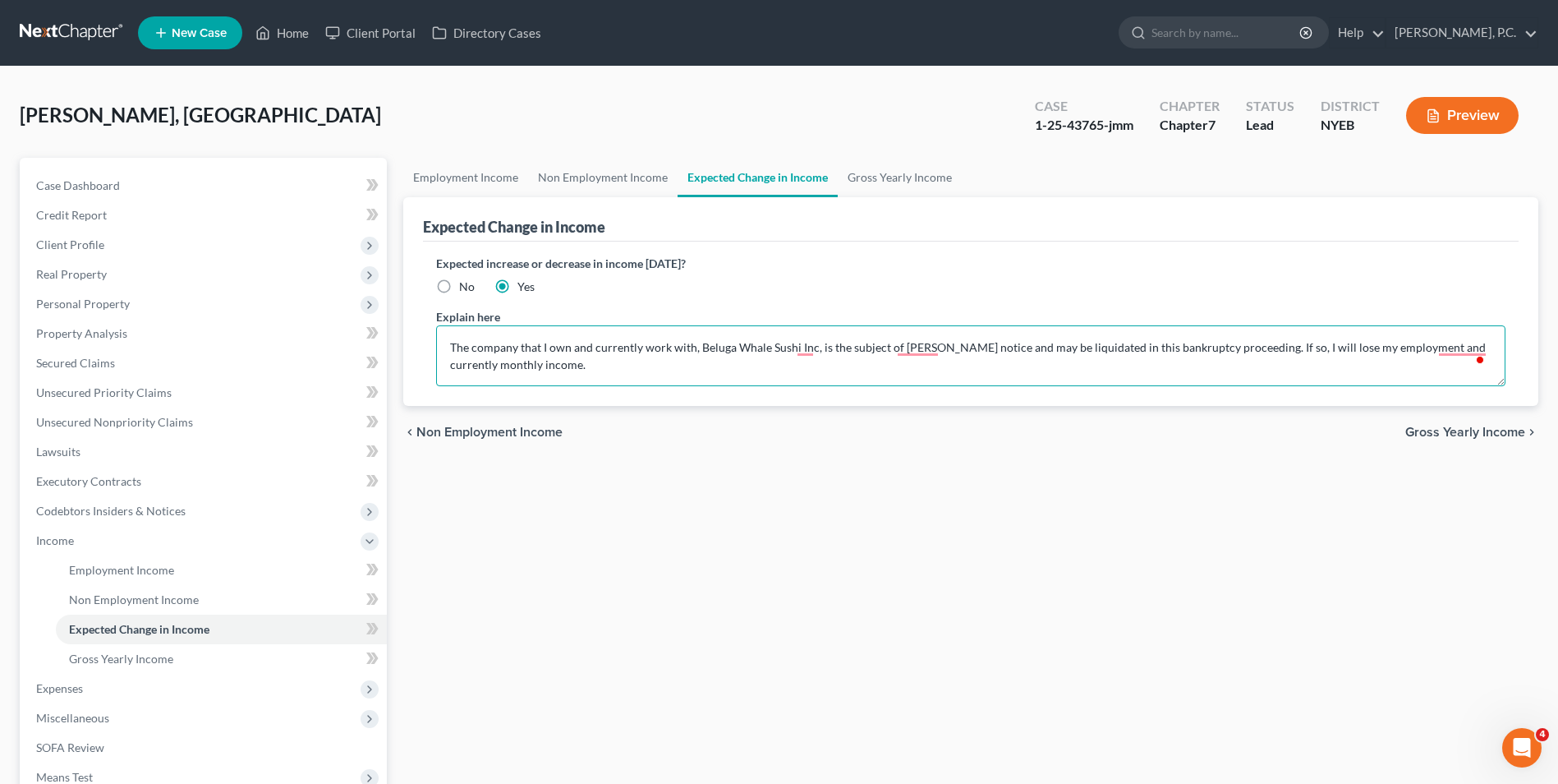
click at [1436, 360] on textarea "The company that I own and currently work with, Beluga Whale Sushi Inc, is the …" at bounding box center [971, 355] width 1069 height 61
click at [1491, 349] on textarea "The company that I own and currently work with, Beluga Whale Sushi Inc, is the …" at bounding box center [971, 355] width 1069 height 61
click at [695, 360] on textarea "The company that I own and currently work with, Beluga Whale Sushi Inc, is the …" at bounding box center [971, 355] width 1069 height 61
type textarea "The company that I own and currently work with, Beluga Whale Sushi Inc, is the …"
click at [1480, 434] on span "Gross Yearly Income" at bounding box center [1465, 432] width 120 height 14
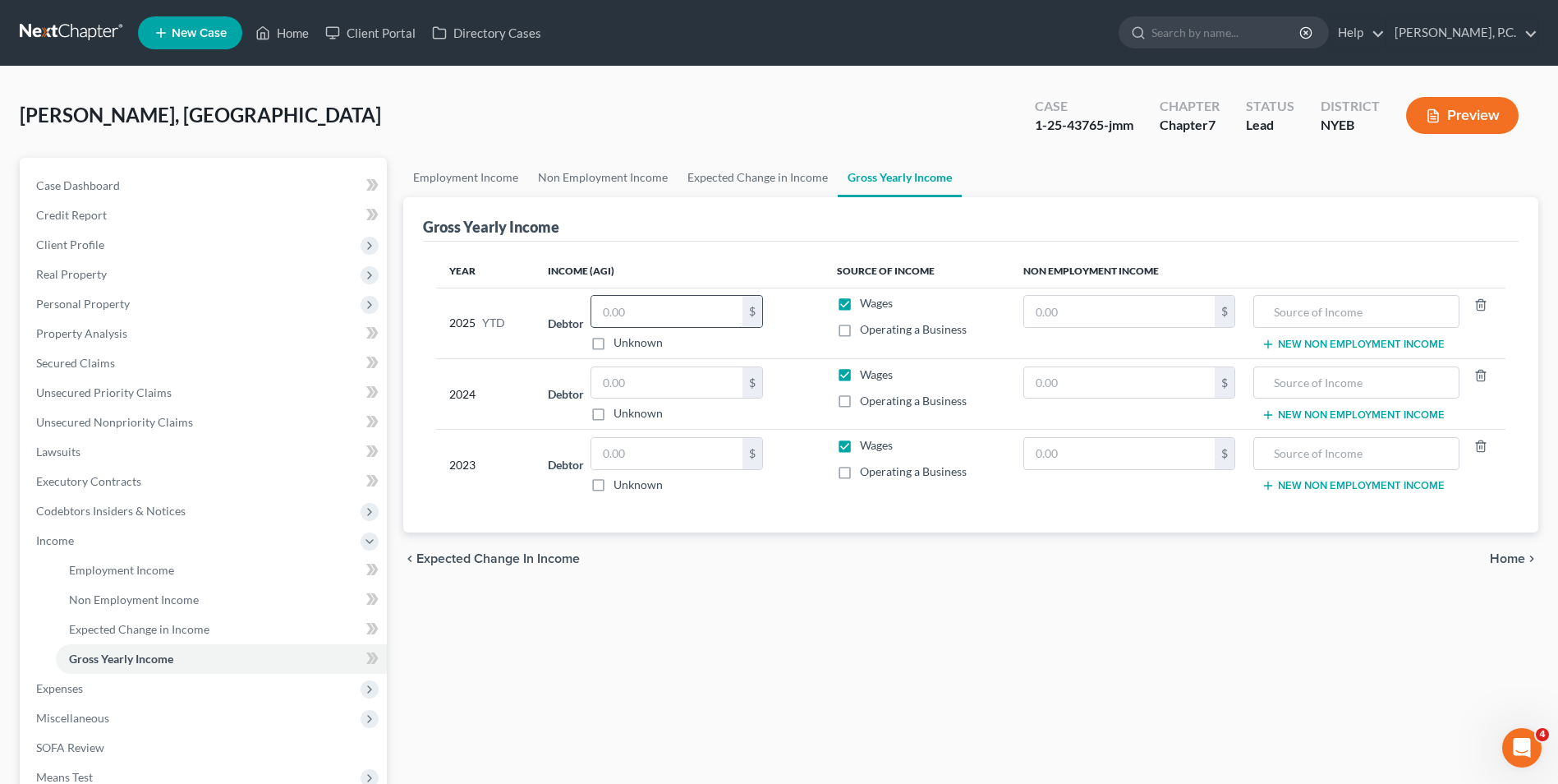
click at [692, 311] on input "text" at bounding box center [667, 311] width 151 height 31
type input "14,000"
click at [787, 541] on div "chevron_left Expected Change in Income Home chevron_right" at bounding box center [971, 559] width 1135 height 52
click at [672, 389] on input "text" at bounding box center [667, 382] width 151 height 31
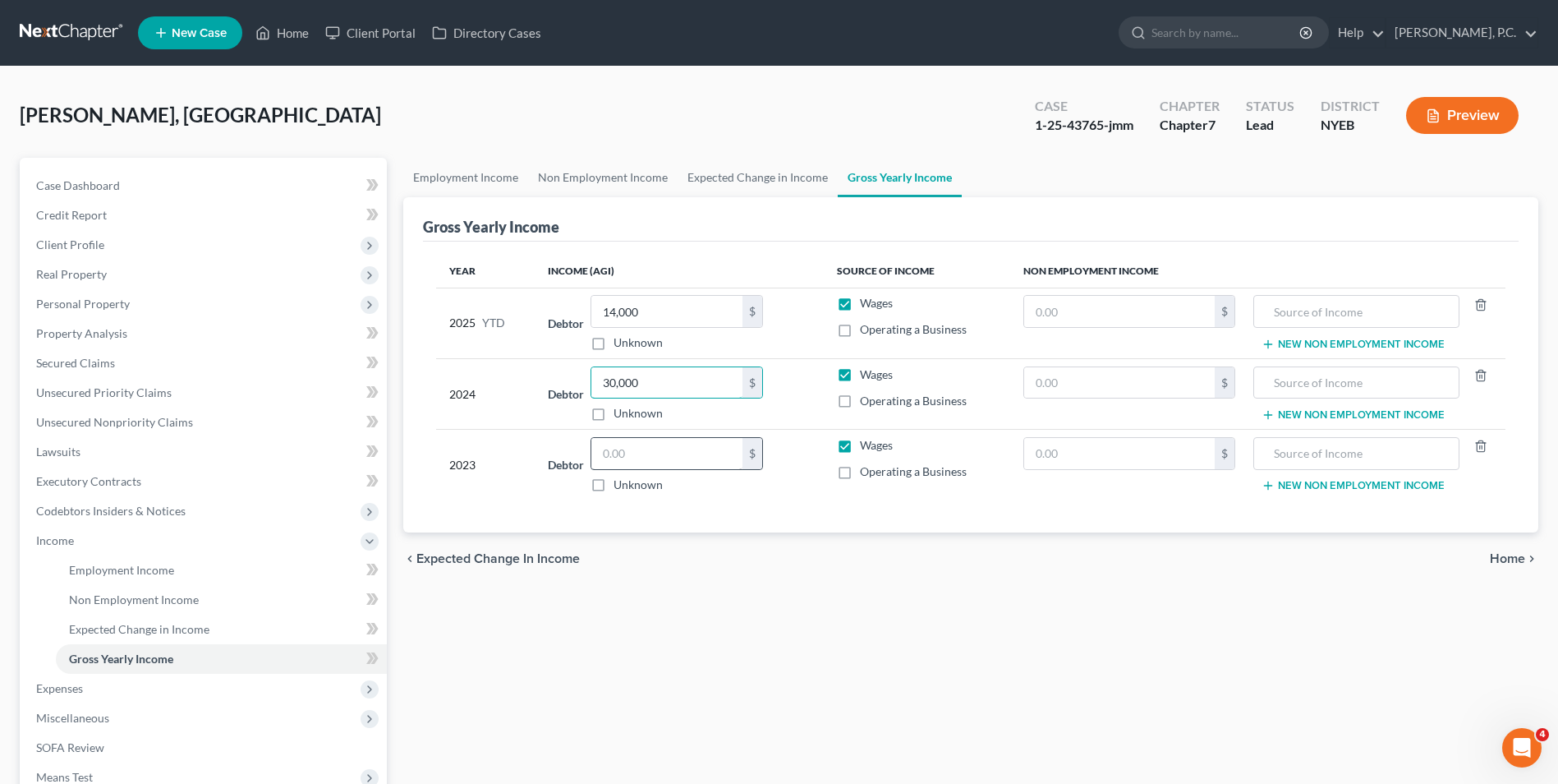
type input "30,000"
click at [669, 449] on input "text" at bounding box center [667, 453] width 151 height 31
type input "38,000"
click at [860, 331] on label "Operating a Business" at bounding box center [913, 329] width 107 height 16
click at [867, 331] on input "Operating a Business" at bounding box center [872, 327] width 11 height 11
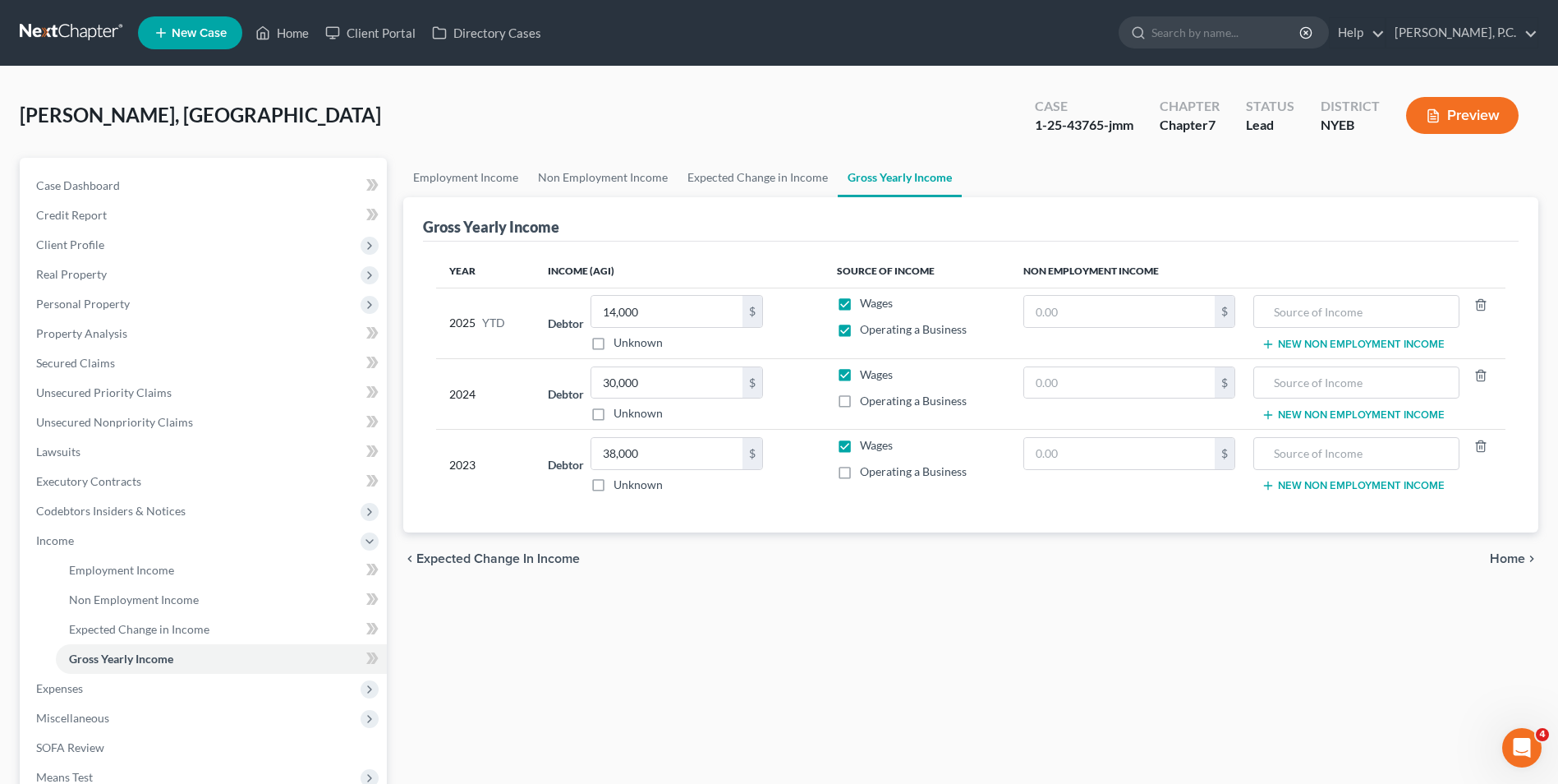
click at [860, 333] on label "Operating a Business" at bounding box center [913, 329] width 107 height 16
click at [867, 332] on input "Operating a Business" at bounding box center [872, 327] width 11 height 11
checkbox input "false"
click at [1509, 560] on span "Home" at bounding box center [1508, 559] width 35 height 14
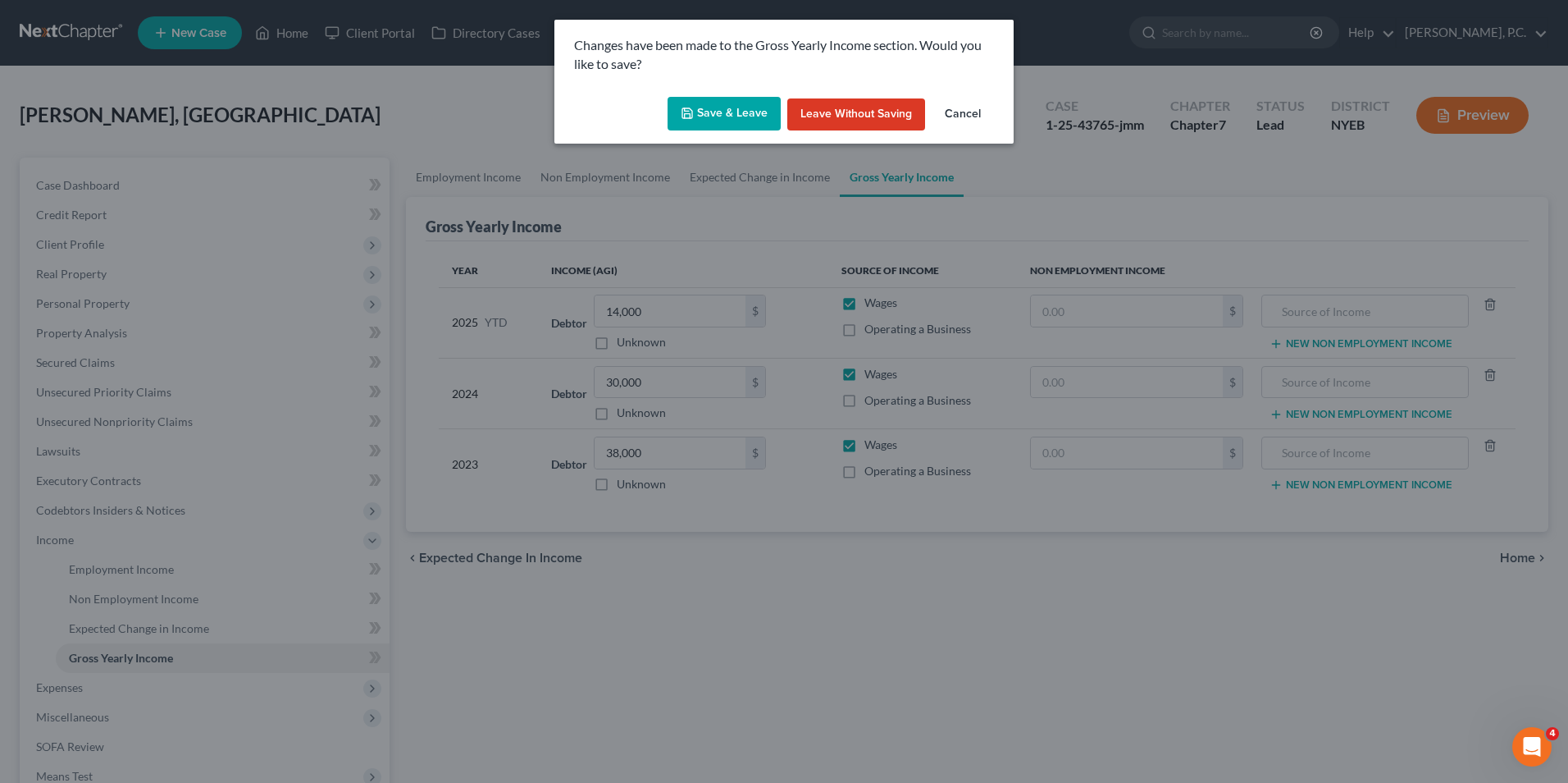
click at [744, 116] on button "Save & Leave" at bounding box center [724, 114] width 113 height 35
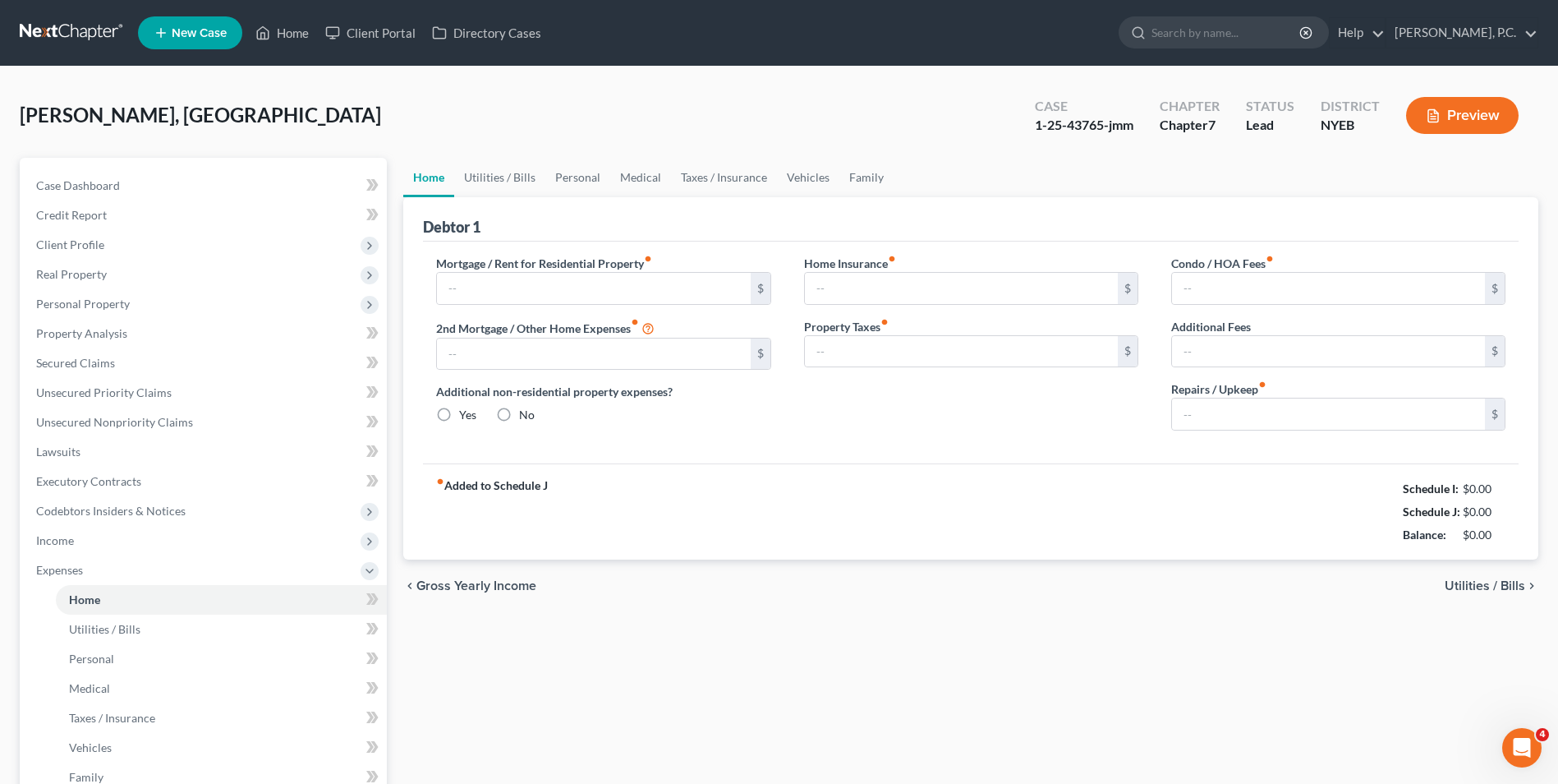
type input "0.00"
radio input "true"
type input "0.00"
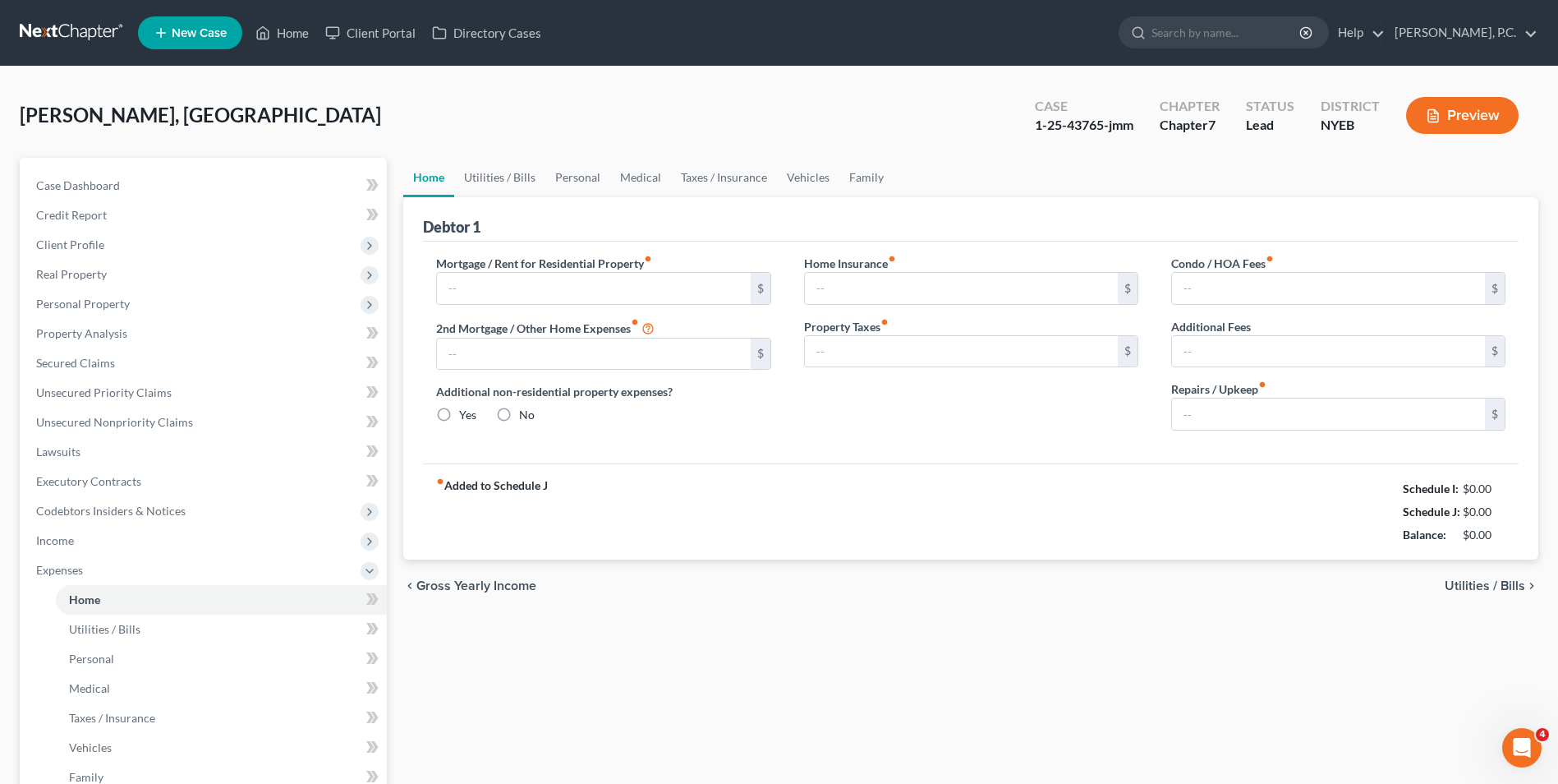
type input "0.00"
click at [1463, 586] on span "Utilities / Bills" at bounding box center [1485, 586] width 80 height 14
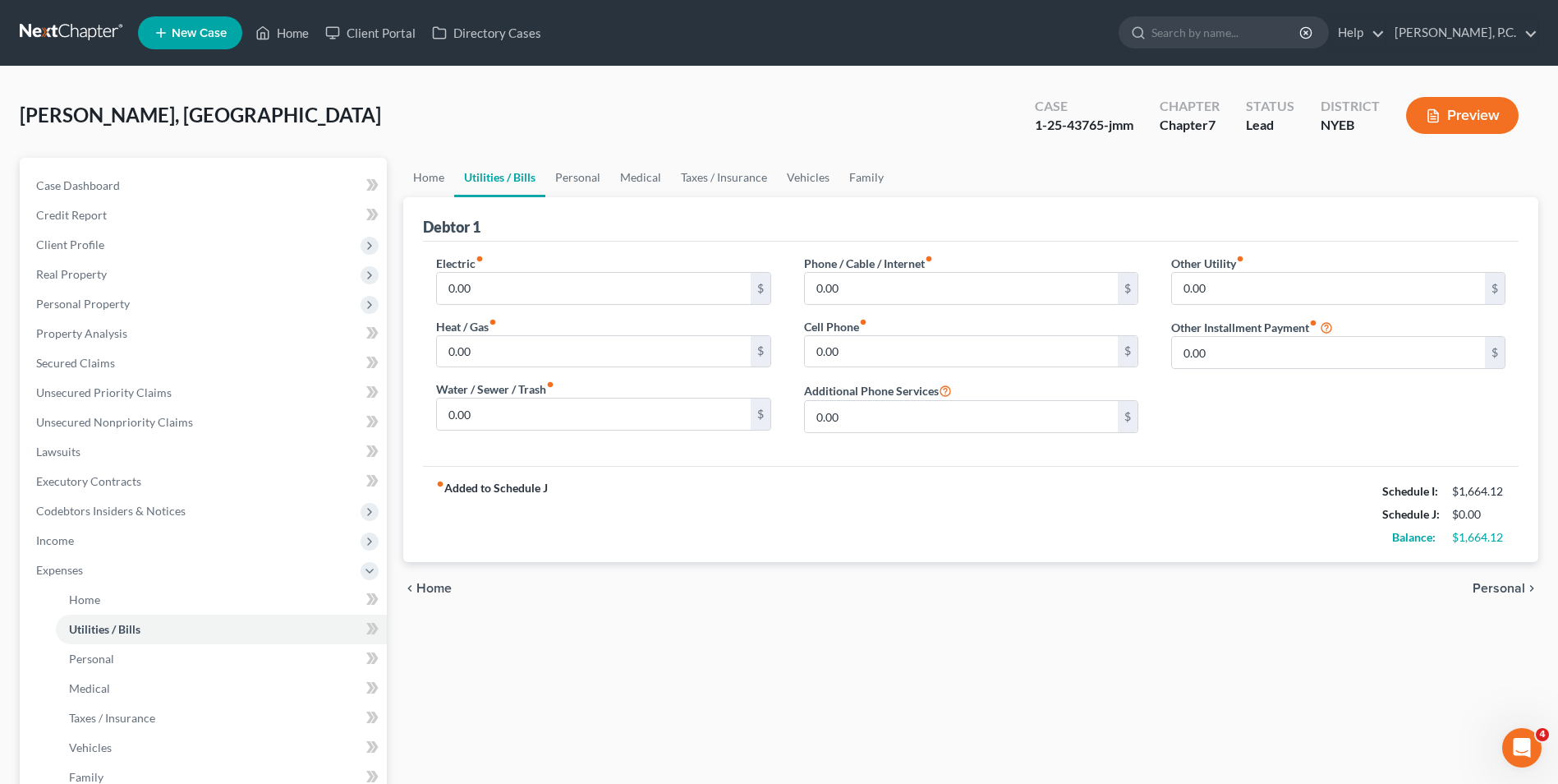
click at [1479, 589] on span "Personal" at bounding box center [1499, 588] width 52 height 14
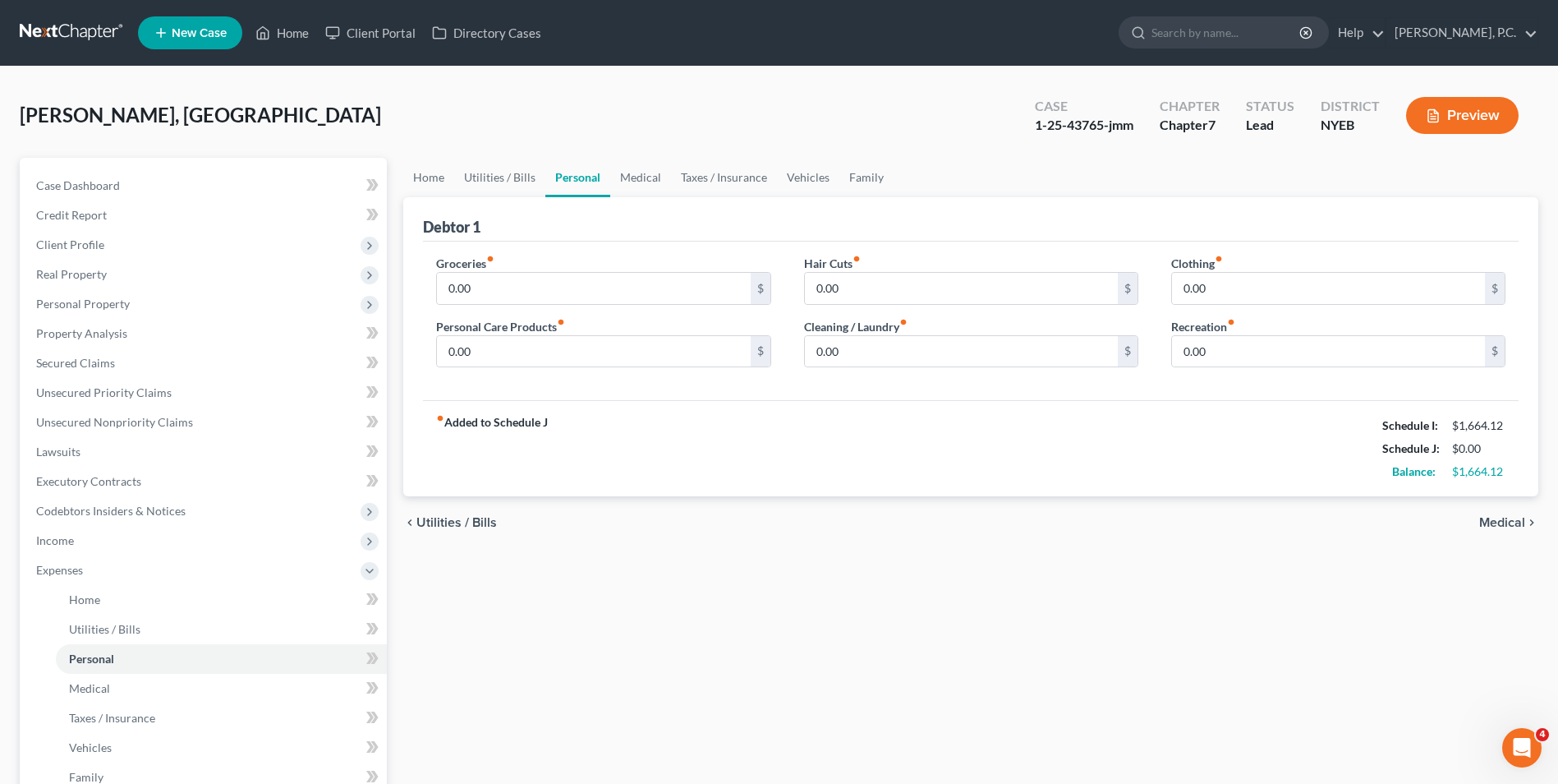
click at [1505, 516] on span "Medical" at bounding box center [1502, 522] width 46 height 14
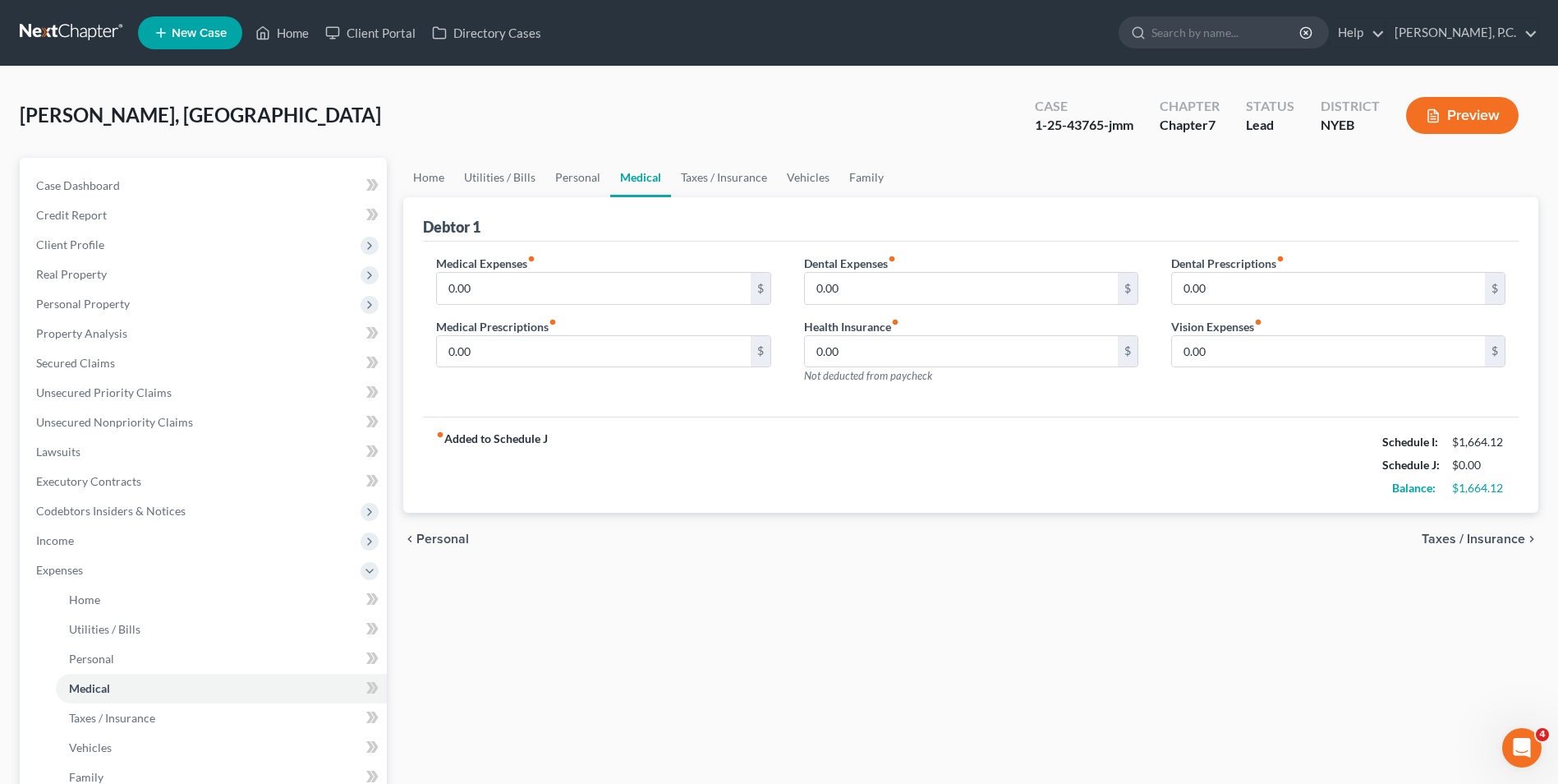
click at [1501, 544] on span "Taxes / Insurance" at bounding box center [1474, 539] width 104 height 14
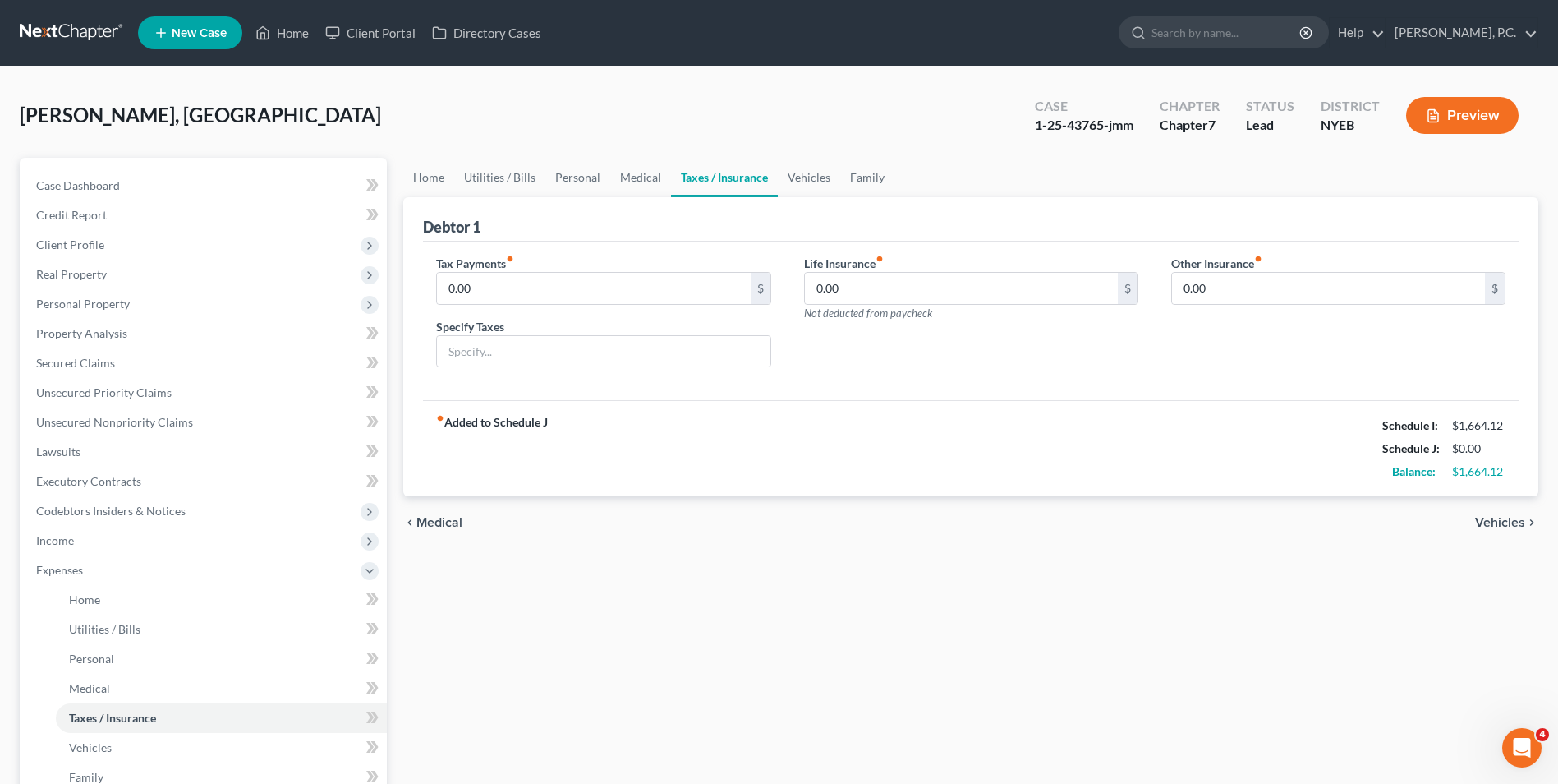
click at [1502, 522] on span "Vehicles" at bounding box center [1500, 522] width 50 height 14
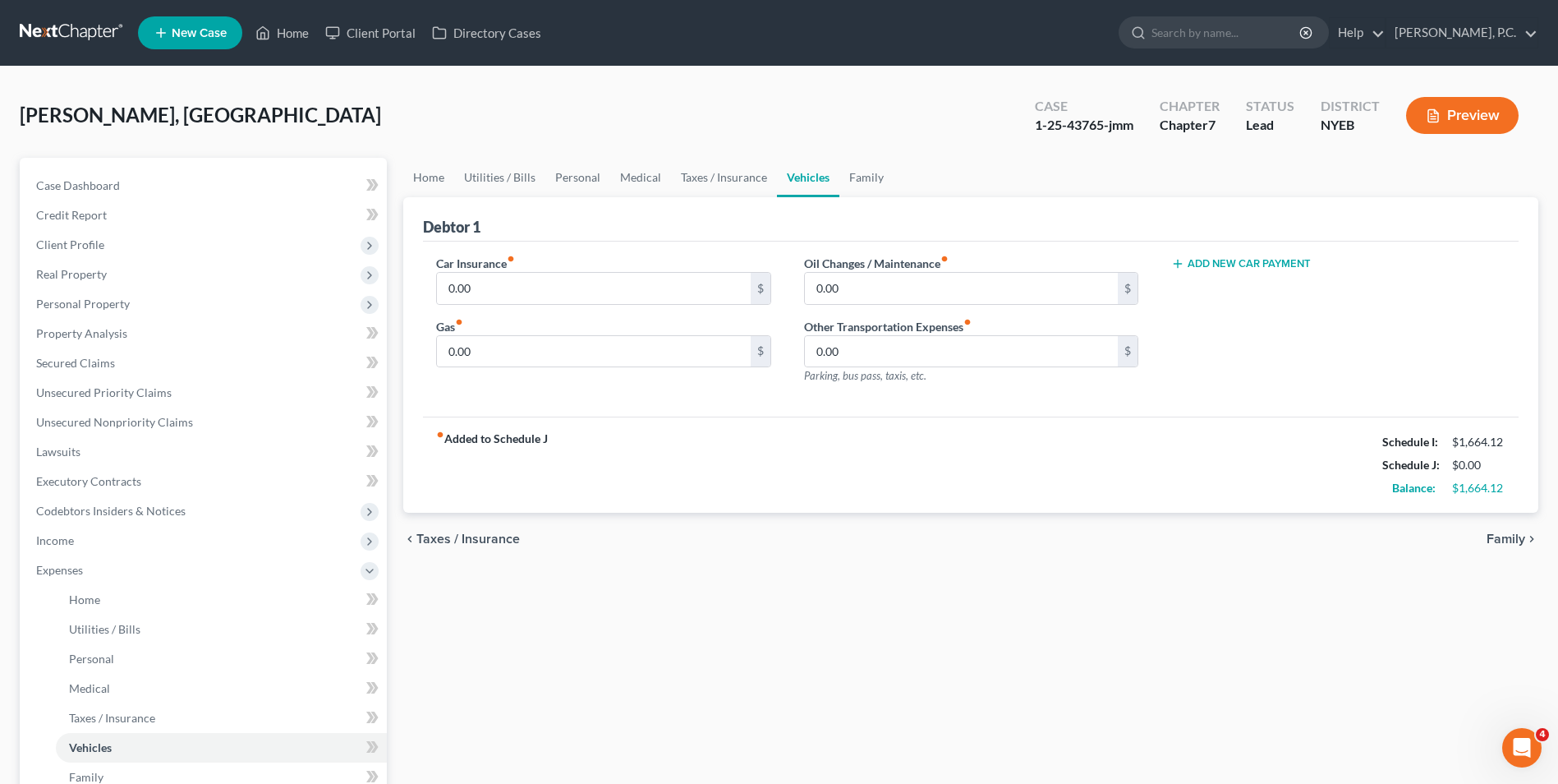
click at [1497, 540] on span "Family" at bounding box center [1507, 539] width 39 height 14
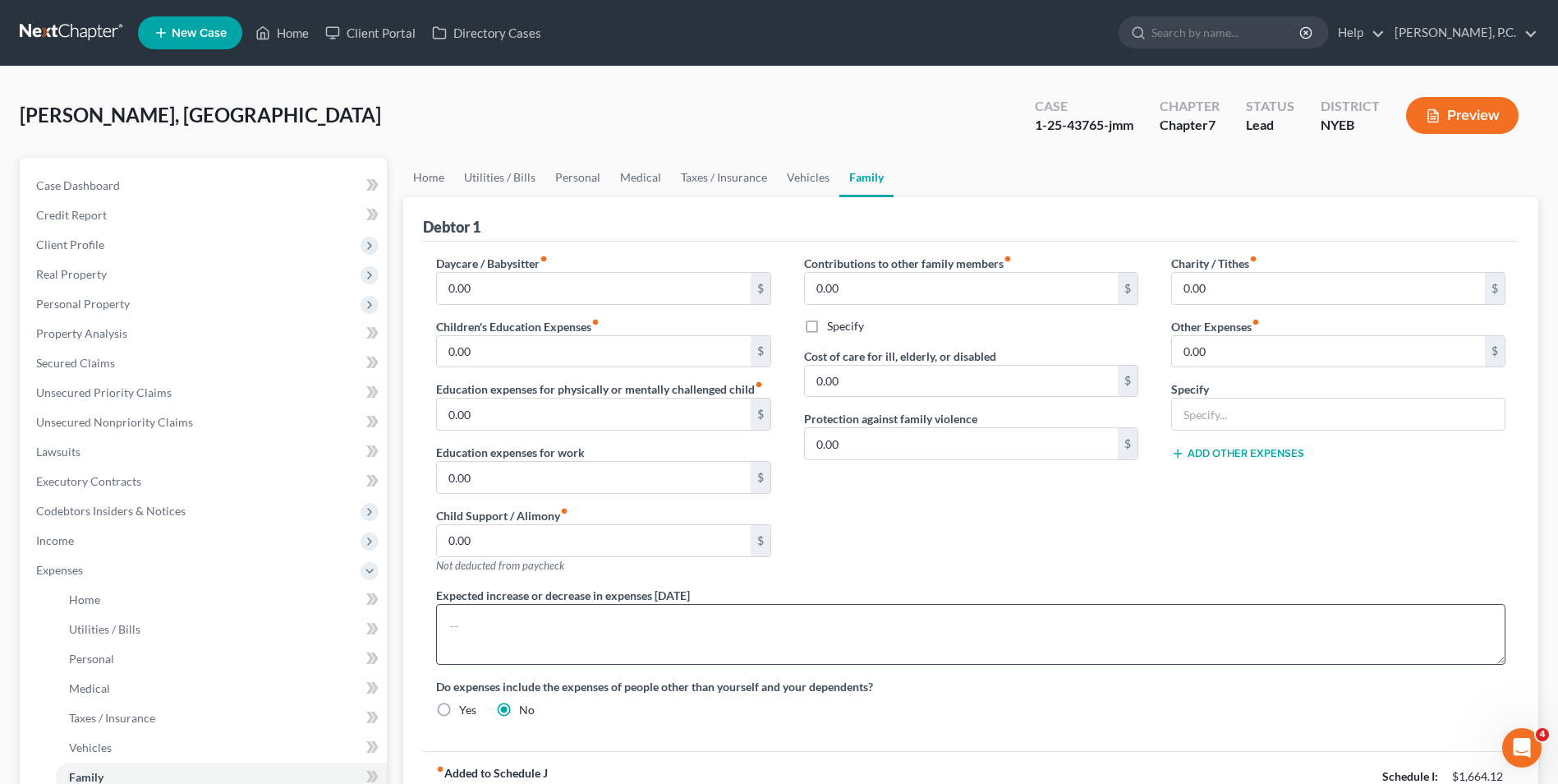
scroll to position [296, 0]
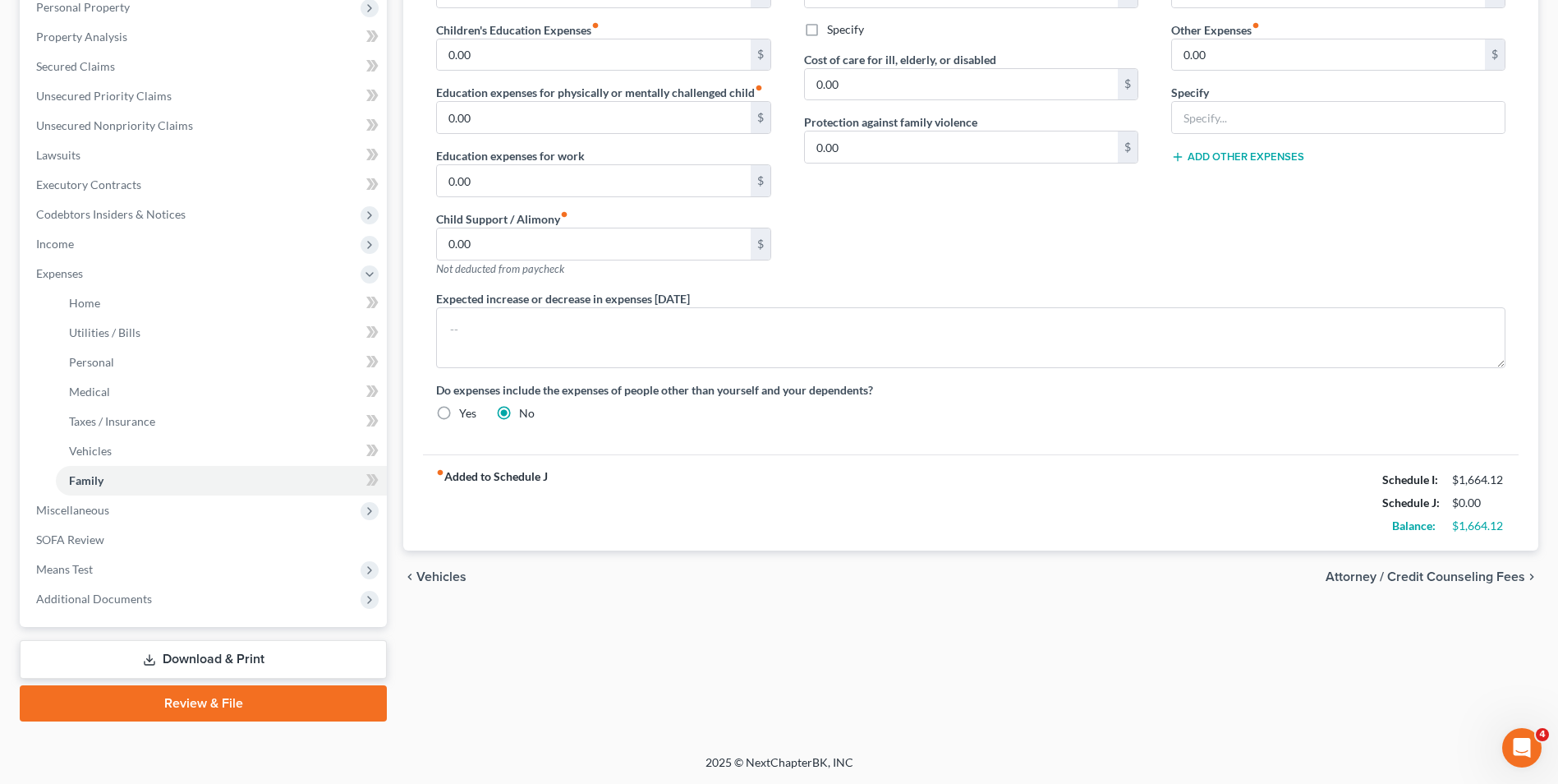
click at [1402, 577] on span "Attorney / Credit Counseling Fees" at bounding box center [1425, 577] width 200 height 14
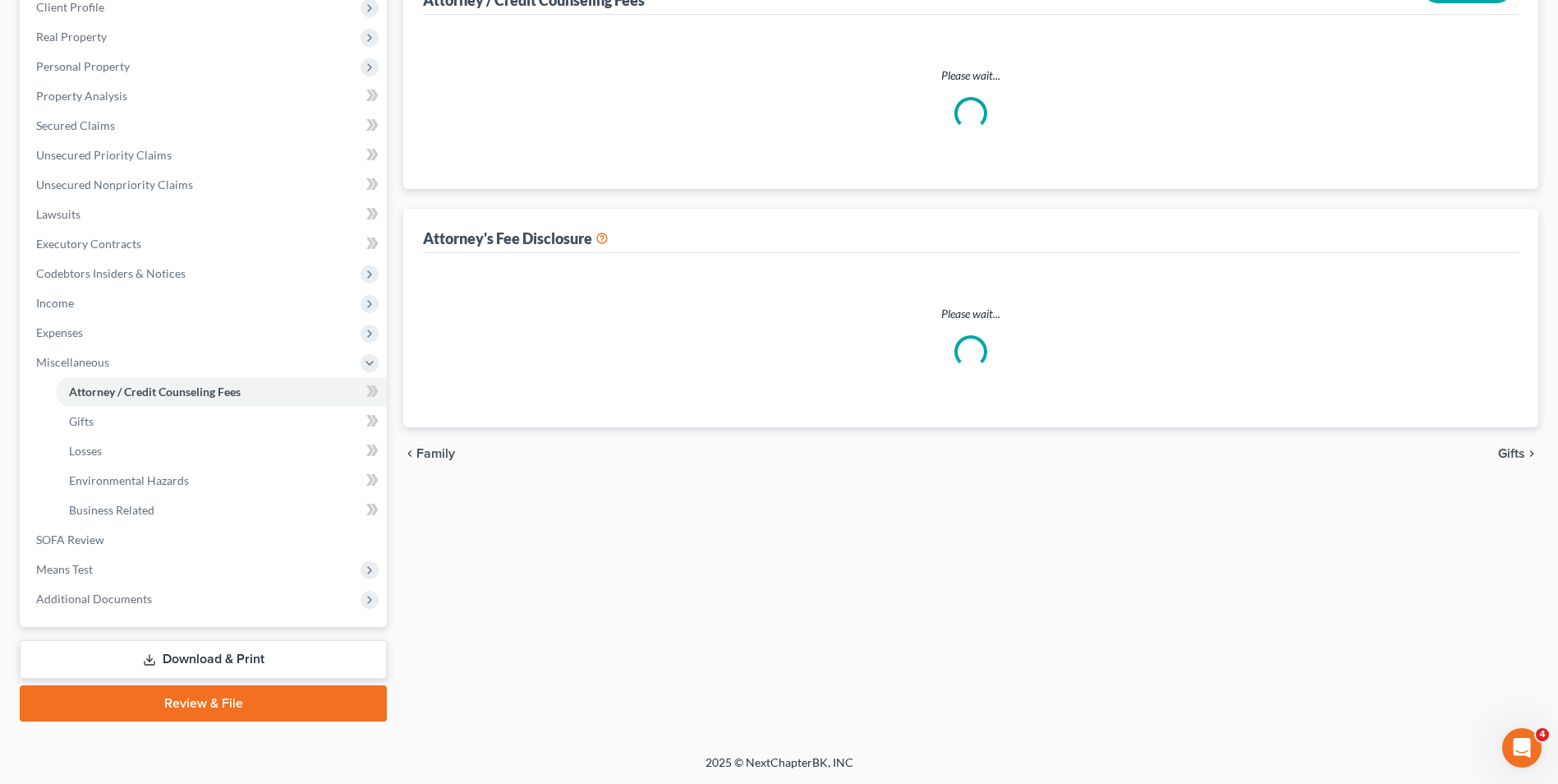
scroll to position [235, 0]
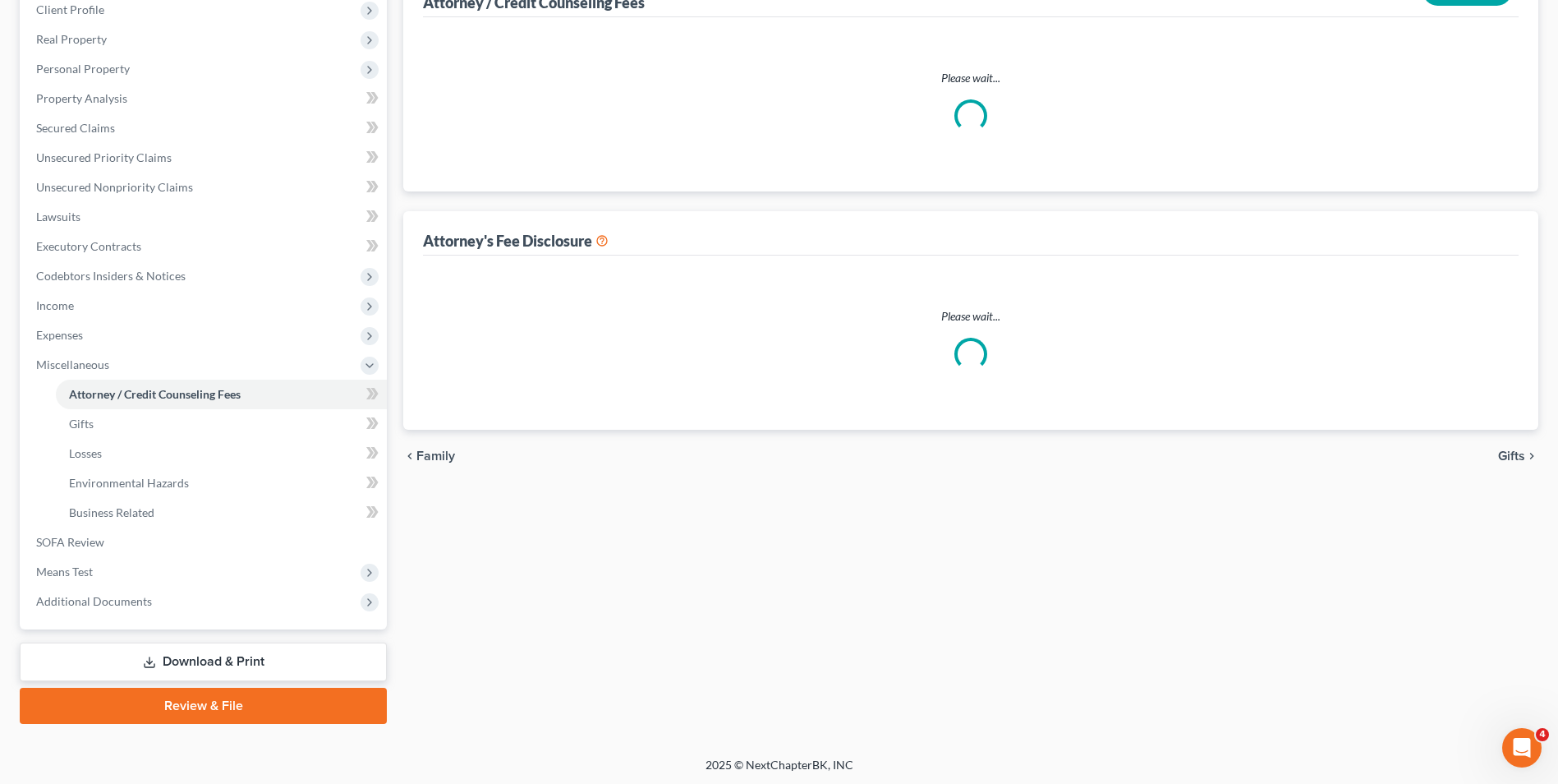
select select "0"
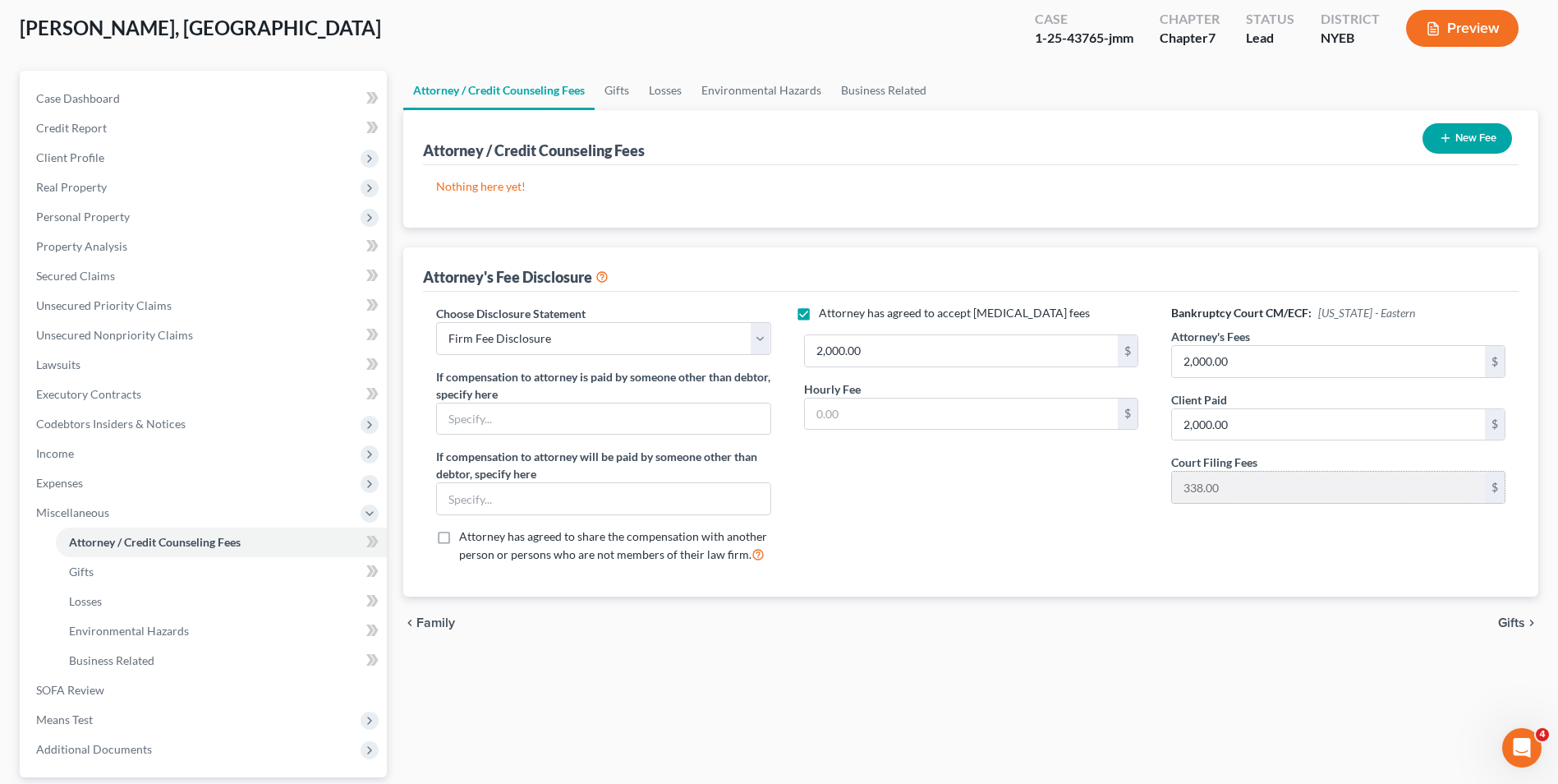
scroll to position [237, 0]
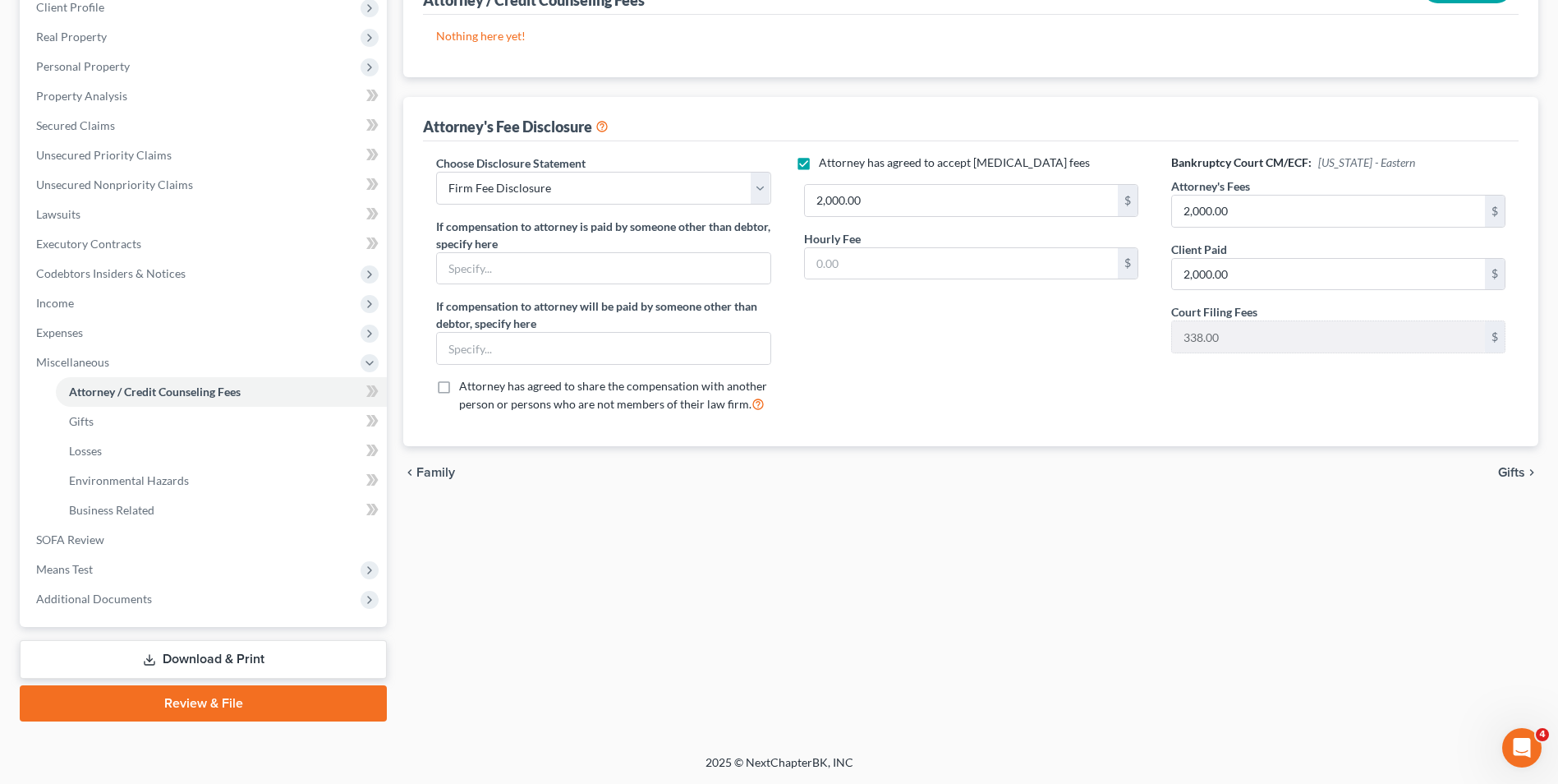
click at [1523, 475] on span "Gifts" at bounding box center [1512, 473] width 27 height 14
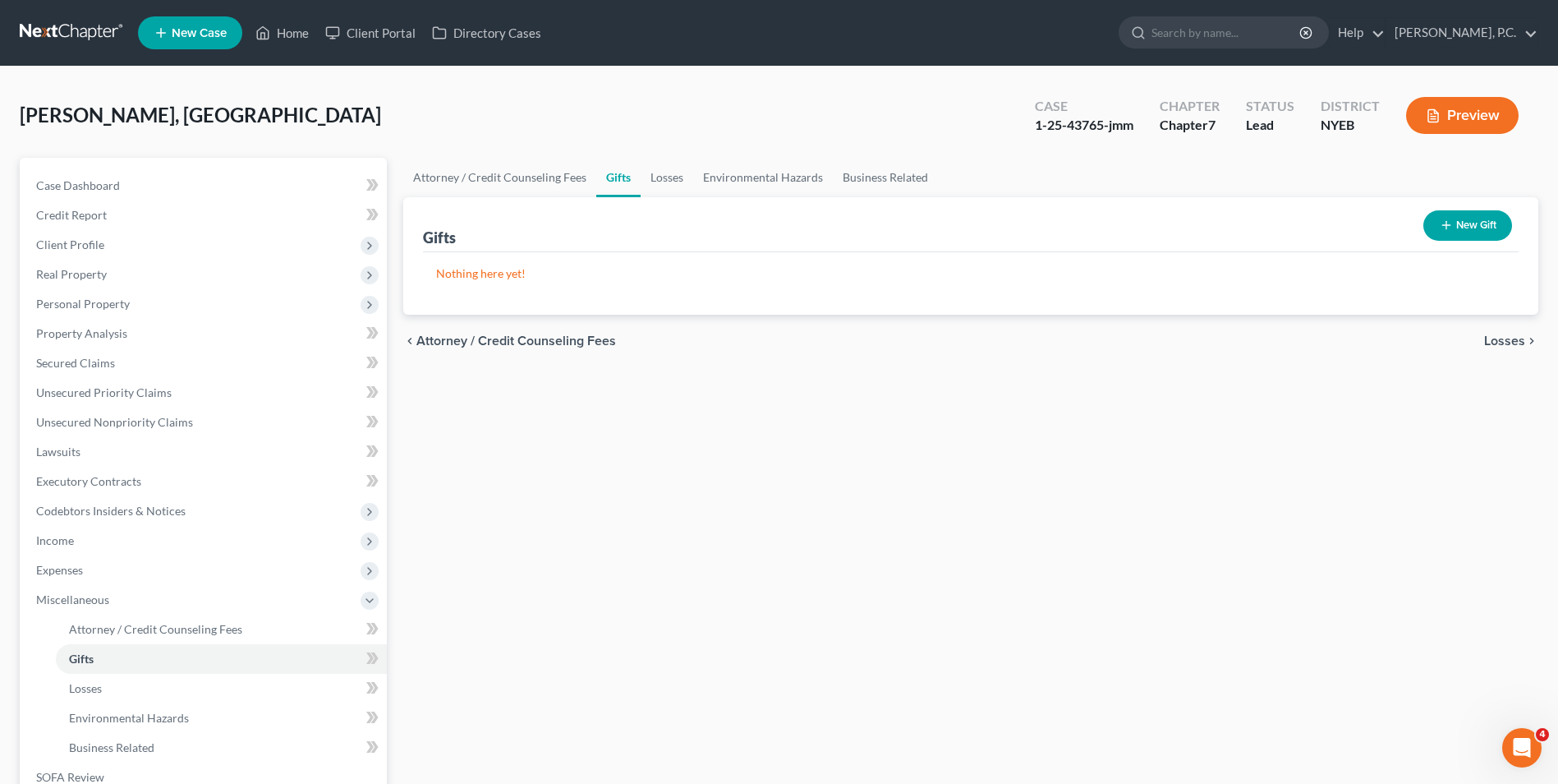
click at [1516, 331] on div "chevron_left Attorney / Credit Counseling Fees Losses chevron_right" at bounding box center [971, 341] width 1135 height 52
click at [1516, 338] on span "Losses" at bounding box center [1505, 341] width 41 height 14
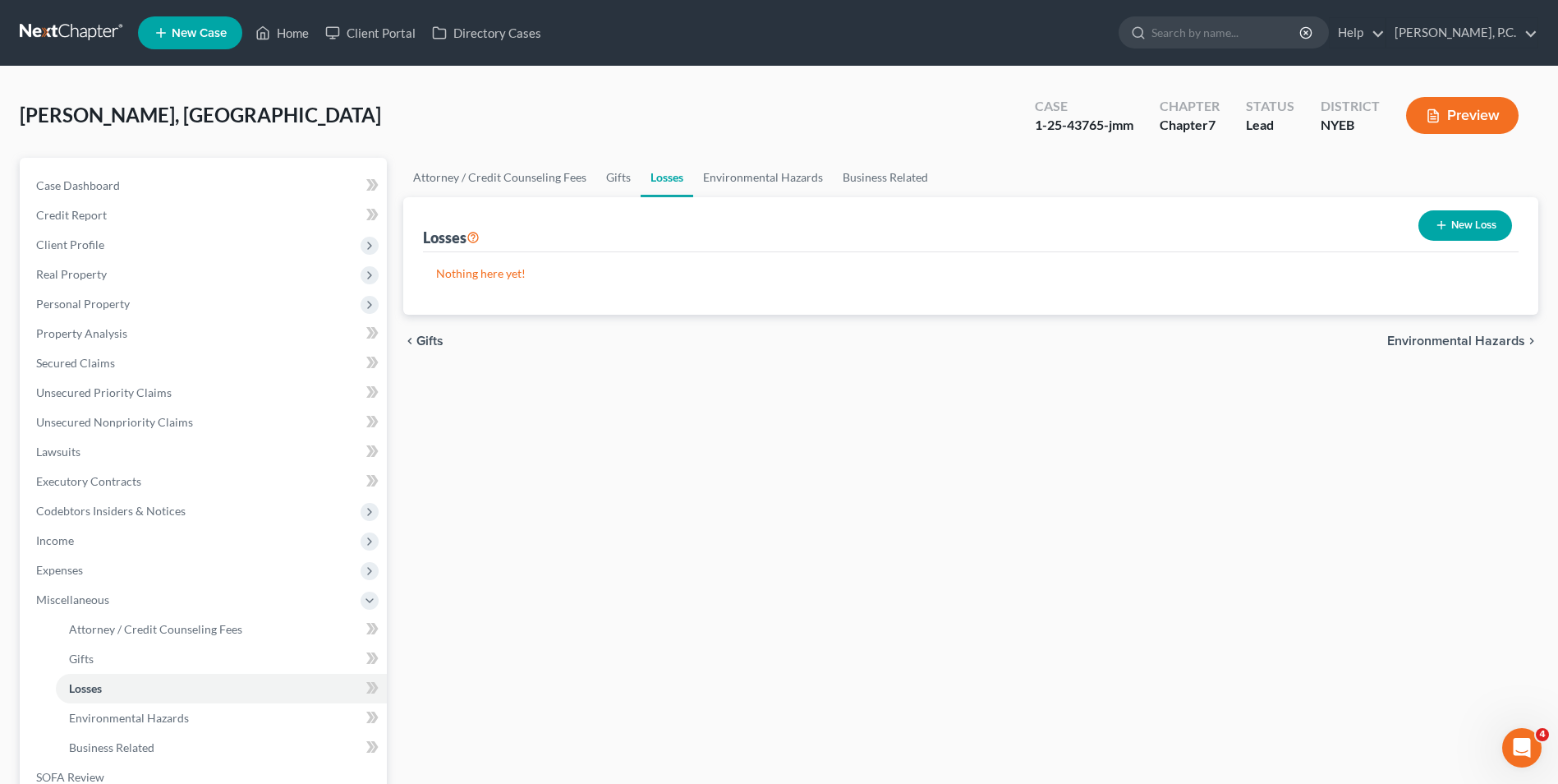
click at [1516, 339] on span "Environmental Hazards" at bounding box center [1457, 341] width 138 height 14
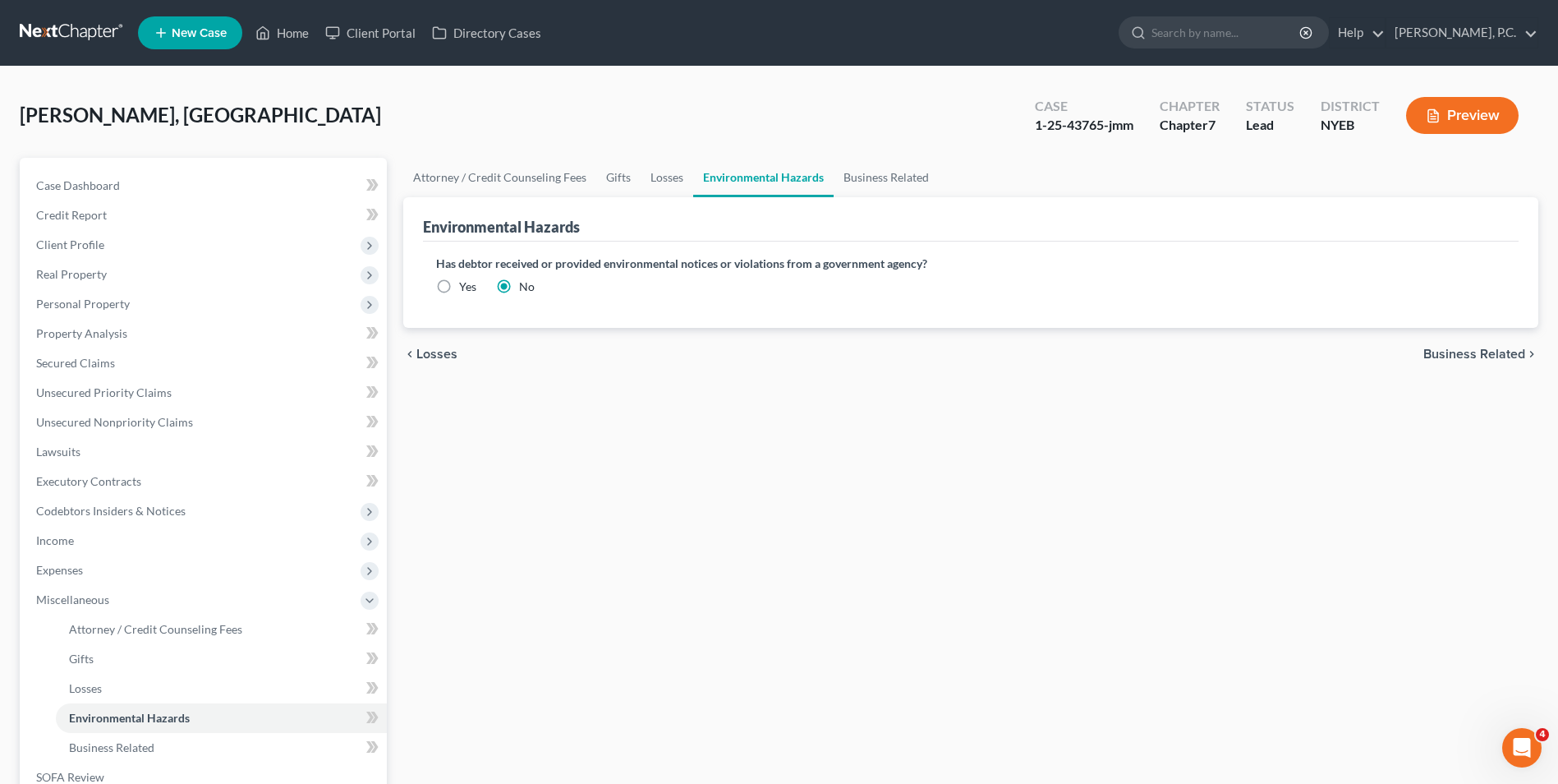
click at [1498, 365] on div "chevron_left Losses Business Related chevron_right" at bounding box center [971, 354] width 1135 height 52
click at [1498, 360] on span "Business Related" at bounding box center [1474, 354] width 102 height 14
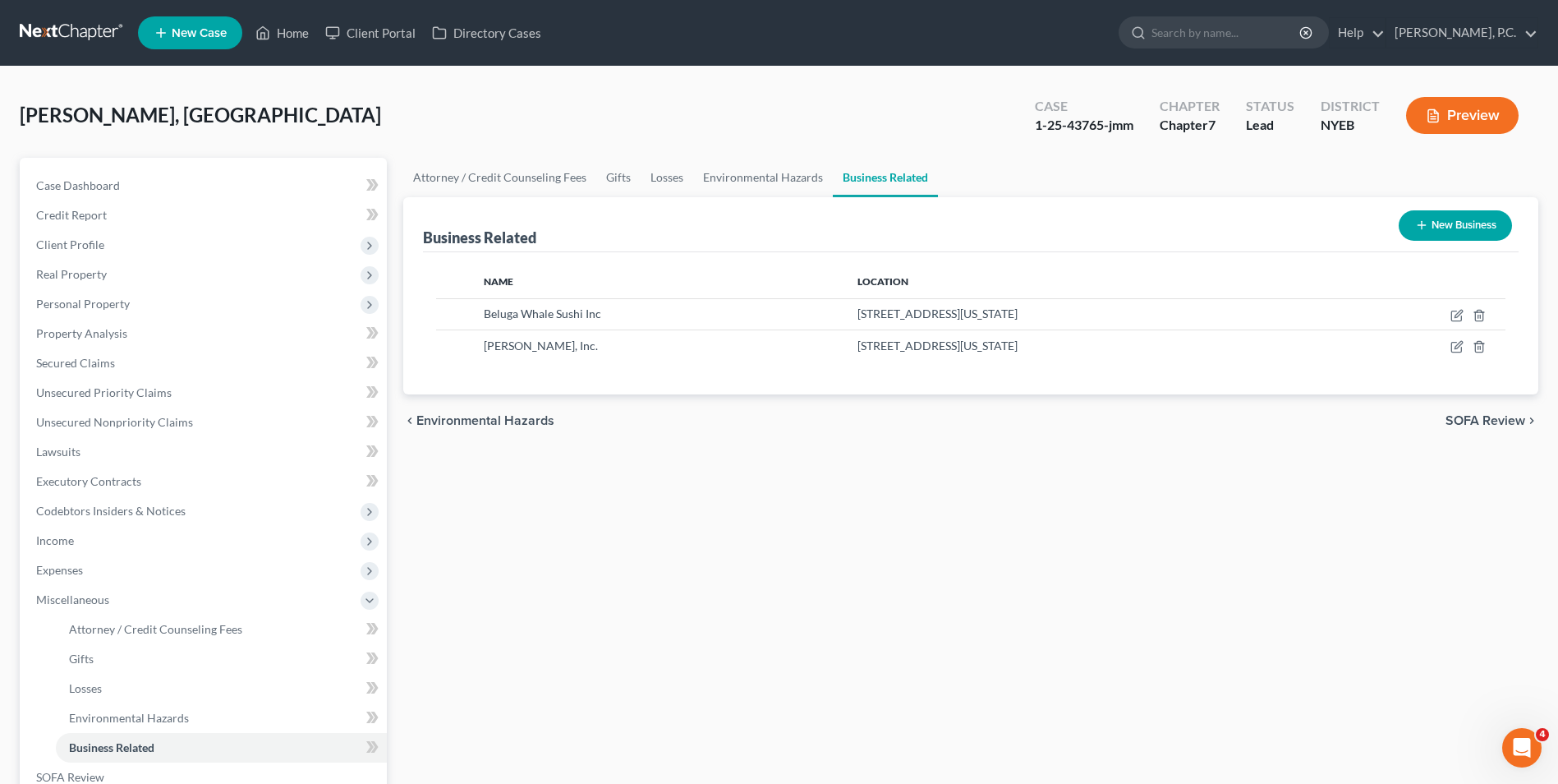
click at [1507, 419] on span "SOFA Review" at bounding box center [1485, 421] width 79 height 14
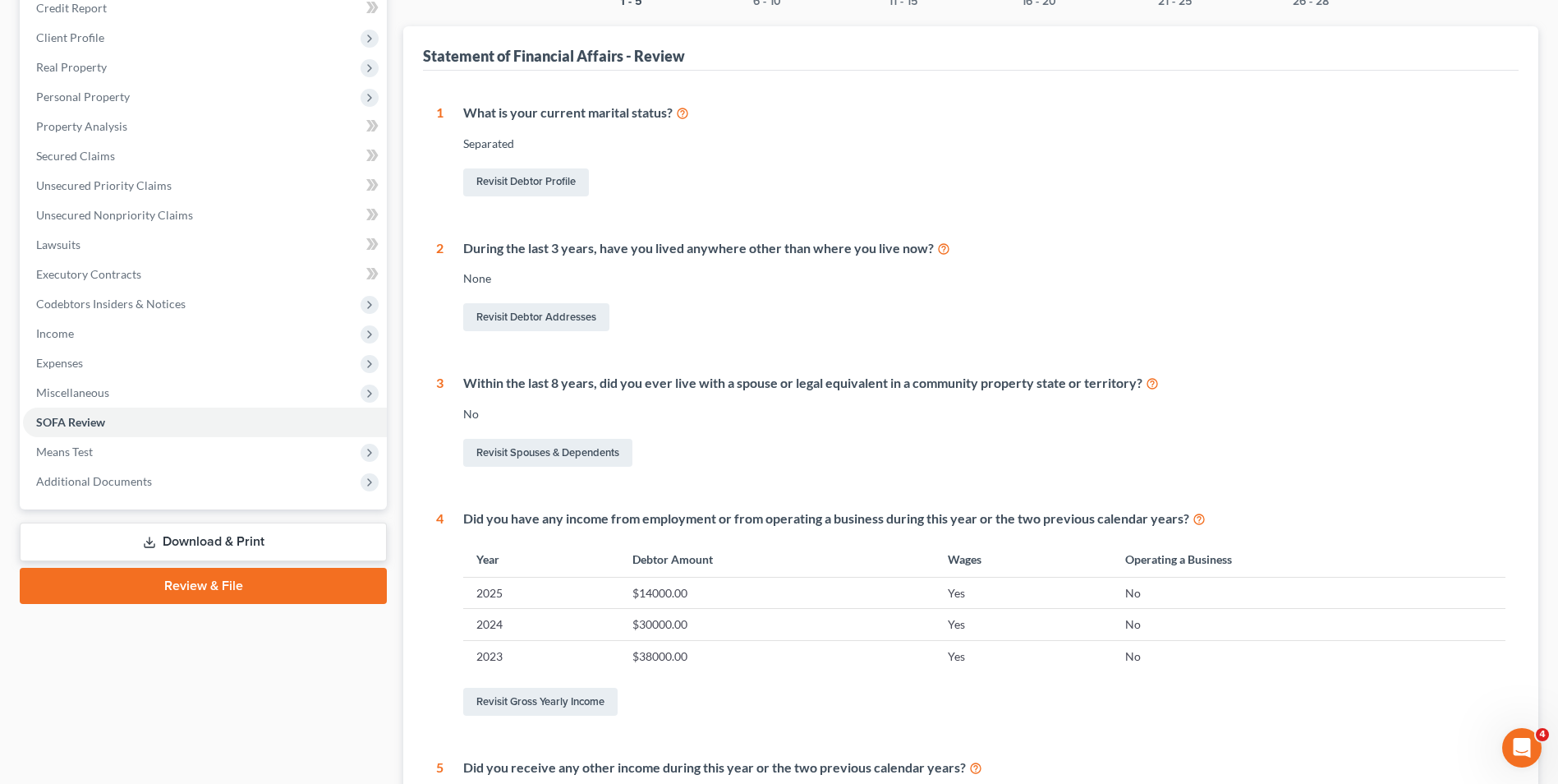
scroll to position [451, 0]
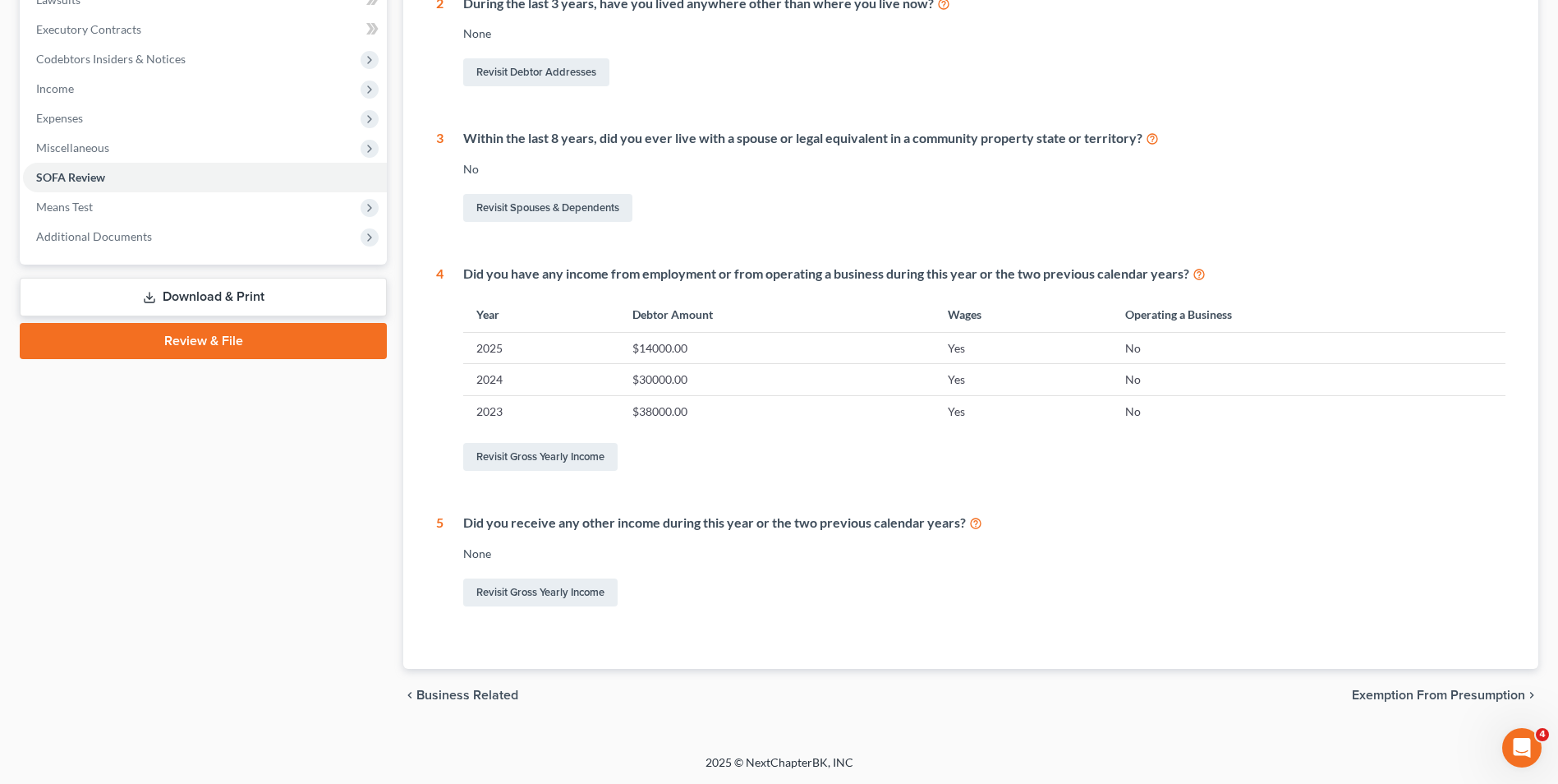
click at [1461, 690] on span "Exemption from Presumption" at bounding box center [1438, 695] width 173 height 14
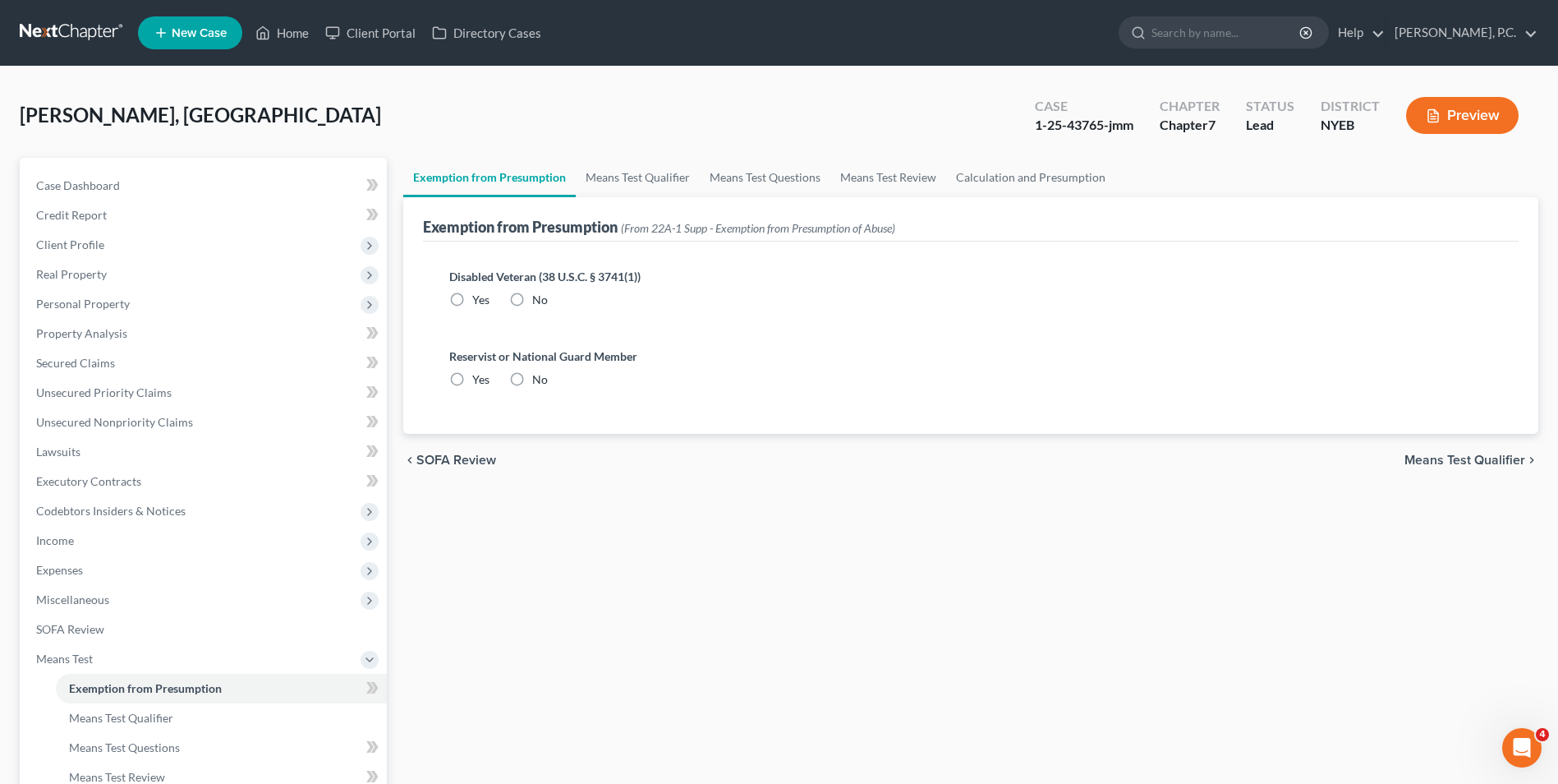
click at [533, 298] on label "No" at bounding box center [540, 300] width 15 height 16
click at [539, 298] on input "No" at bounding box center [544, 297] width 11 height 11
radio input "true"
click at [533, 380] on label "No" at bounding box center [540, 379] width 15 height 16
click at [539, 380] on input "No" at bounding box center [544, 376] width 11 height 11
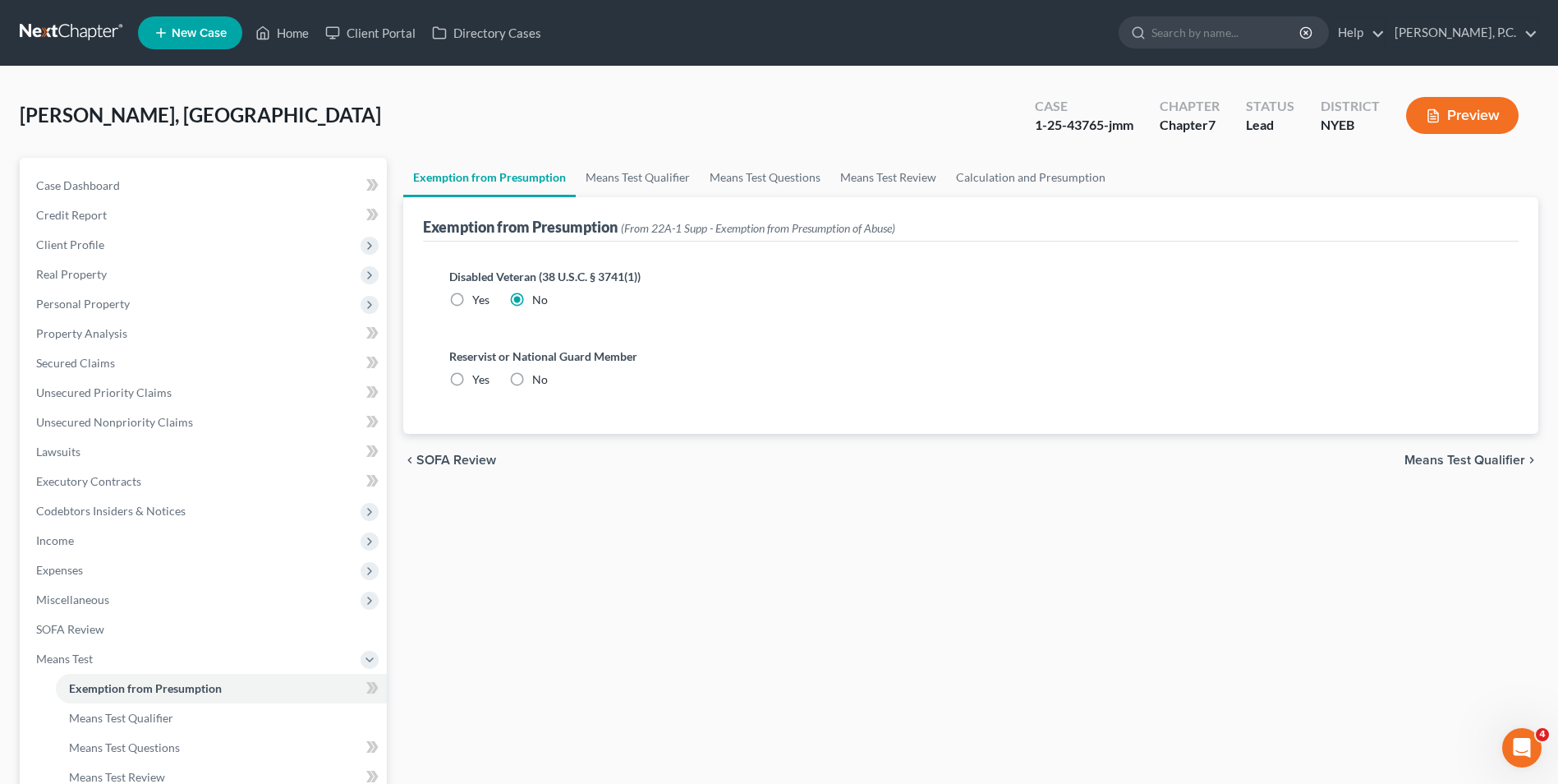
radio input "true"
click at [1490, 462] on span "Means Test Qualifier" at bounding box center [1464, 460] width 121 height 14
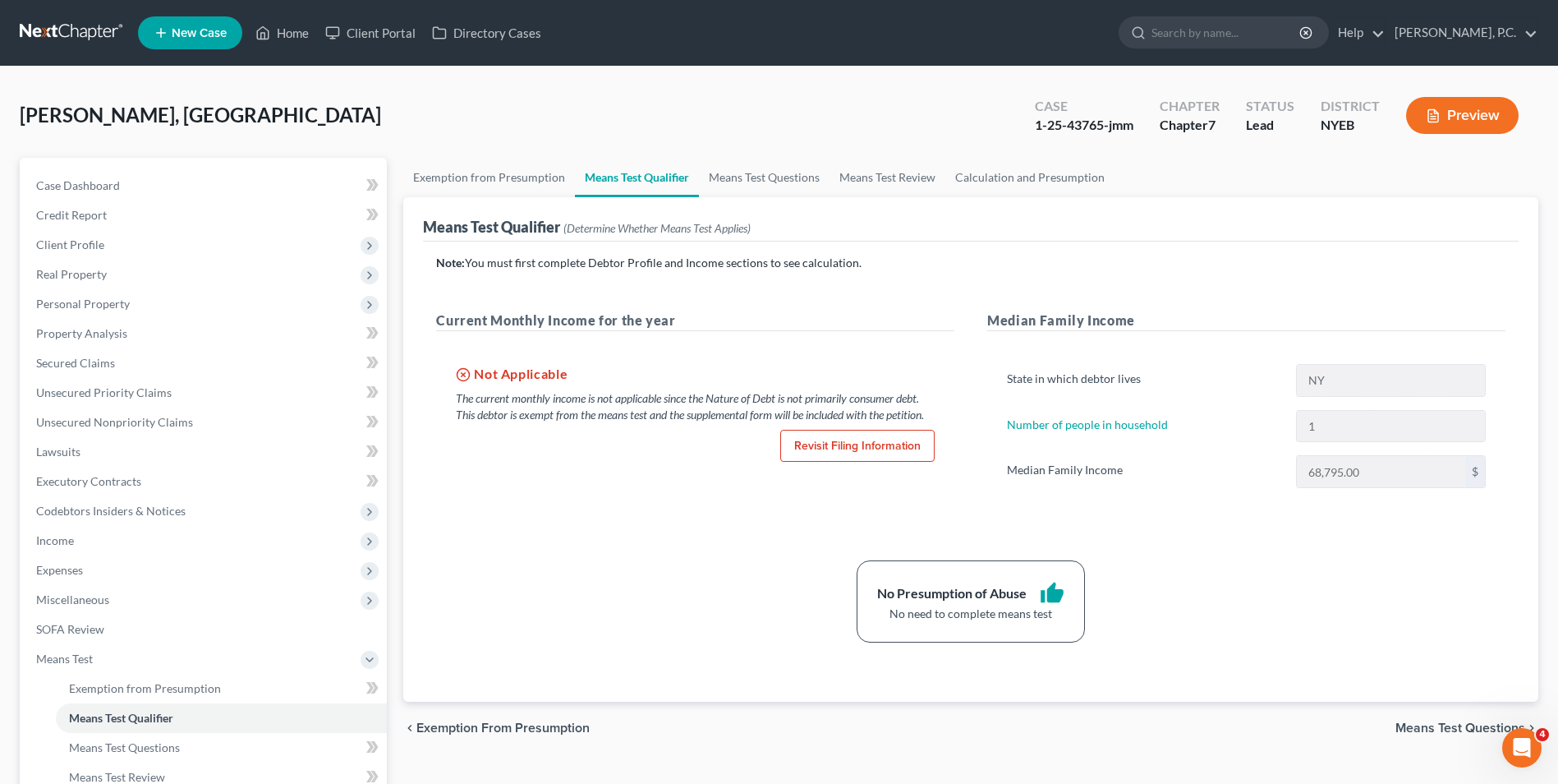
click at [815, 445] on link "Revisit Filing Information" at bounding box center [857, 446] width 154 height 33
select select "0"
select select "3"
select select "0"
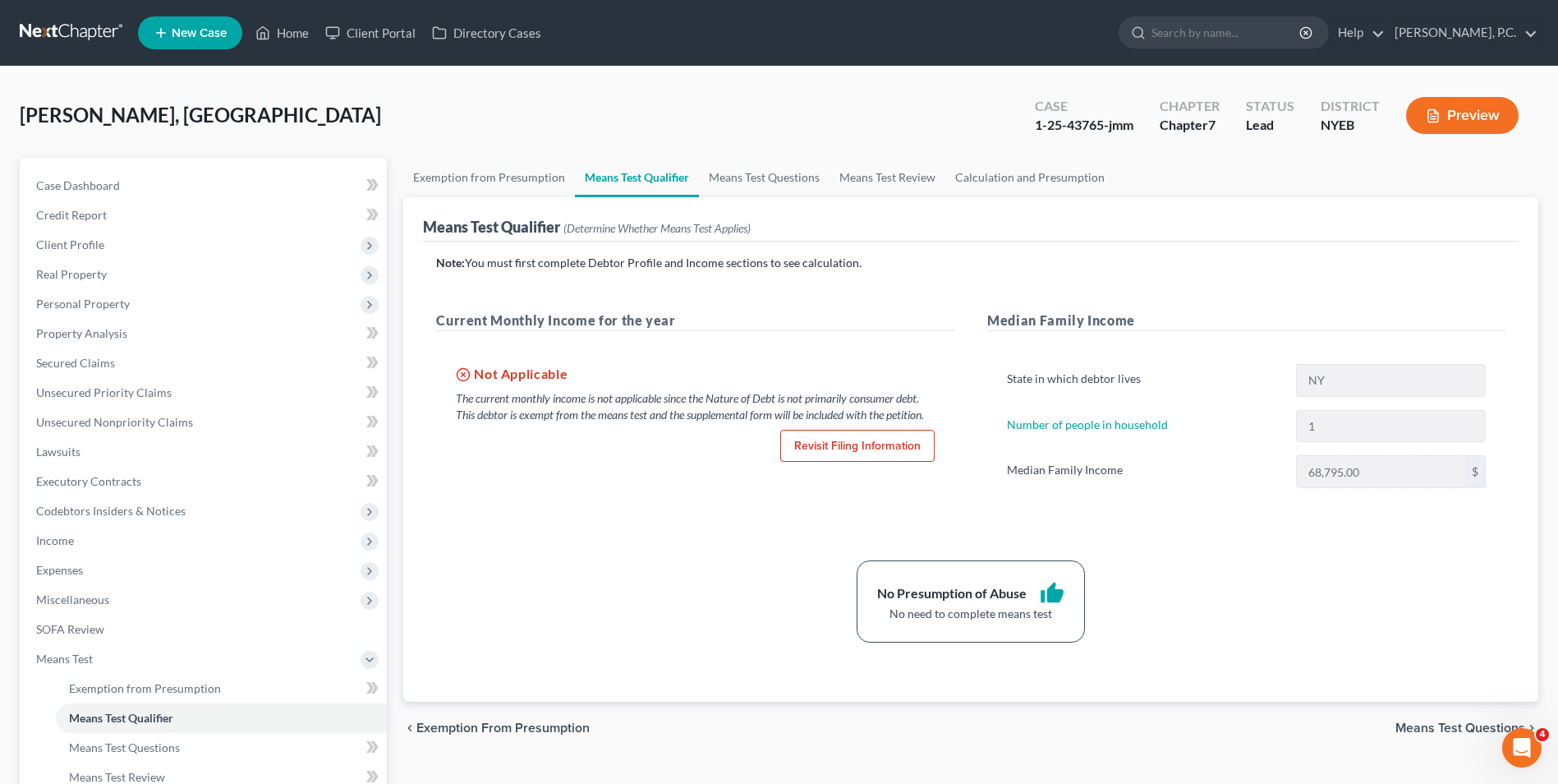
select select "53"
select select "0"
select select "35"
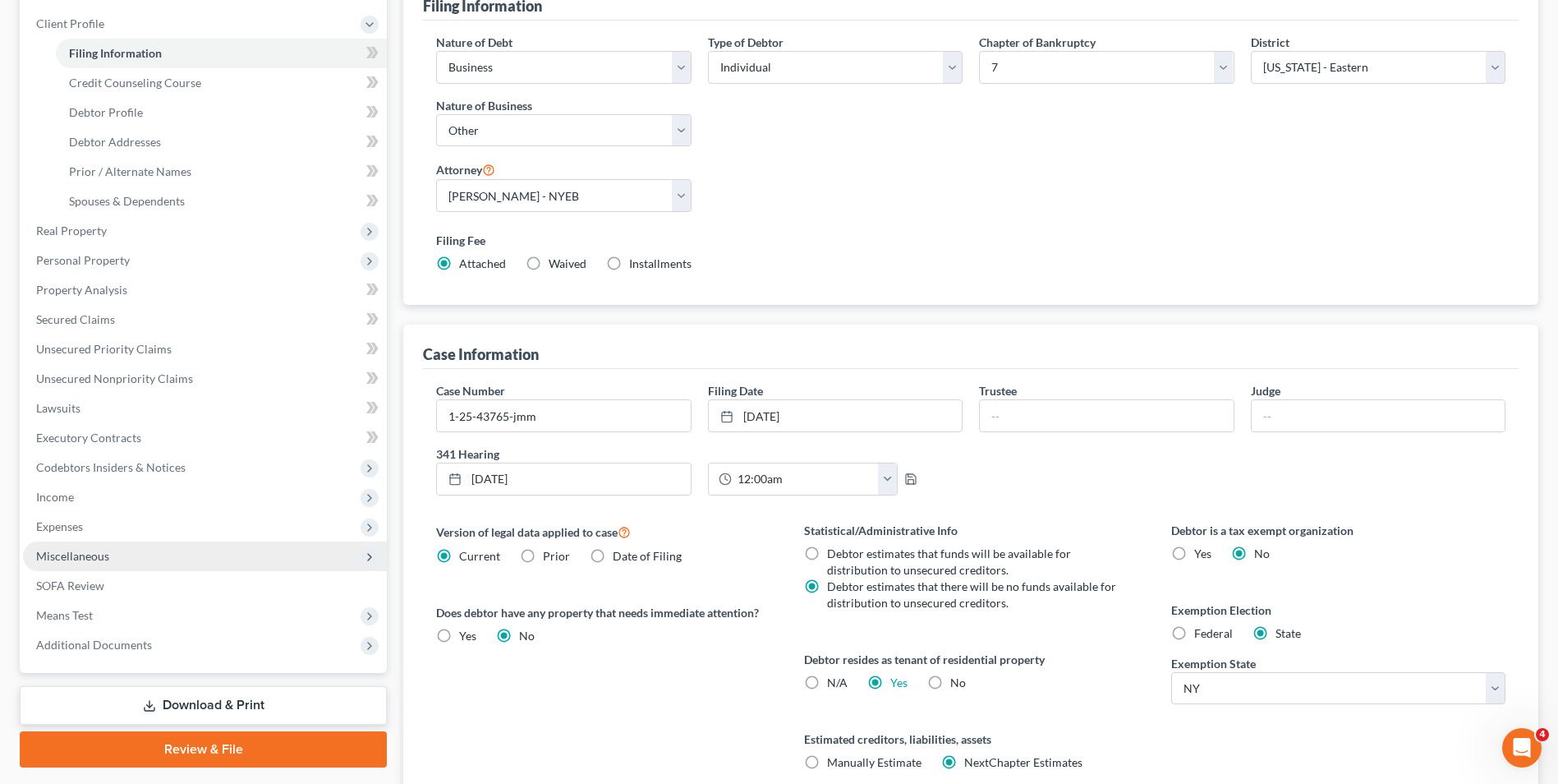
scroll to position [82, 0]
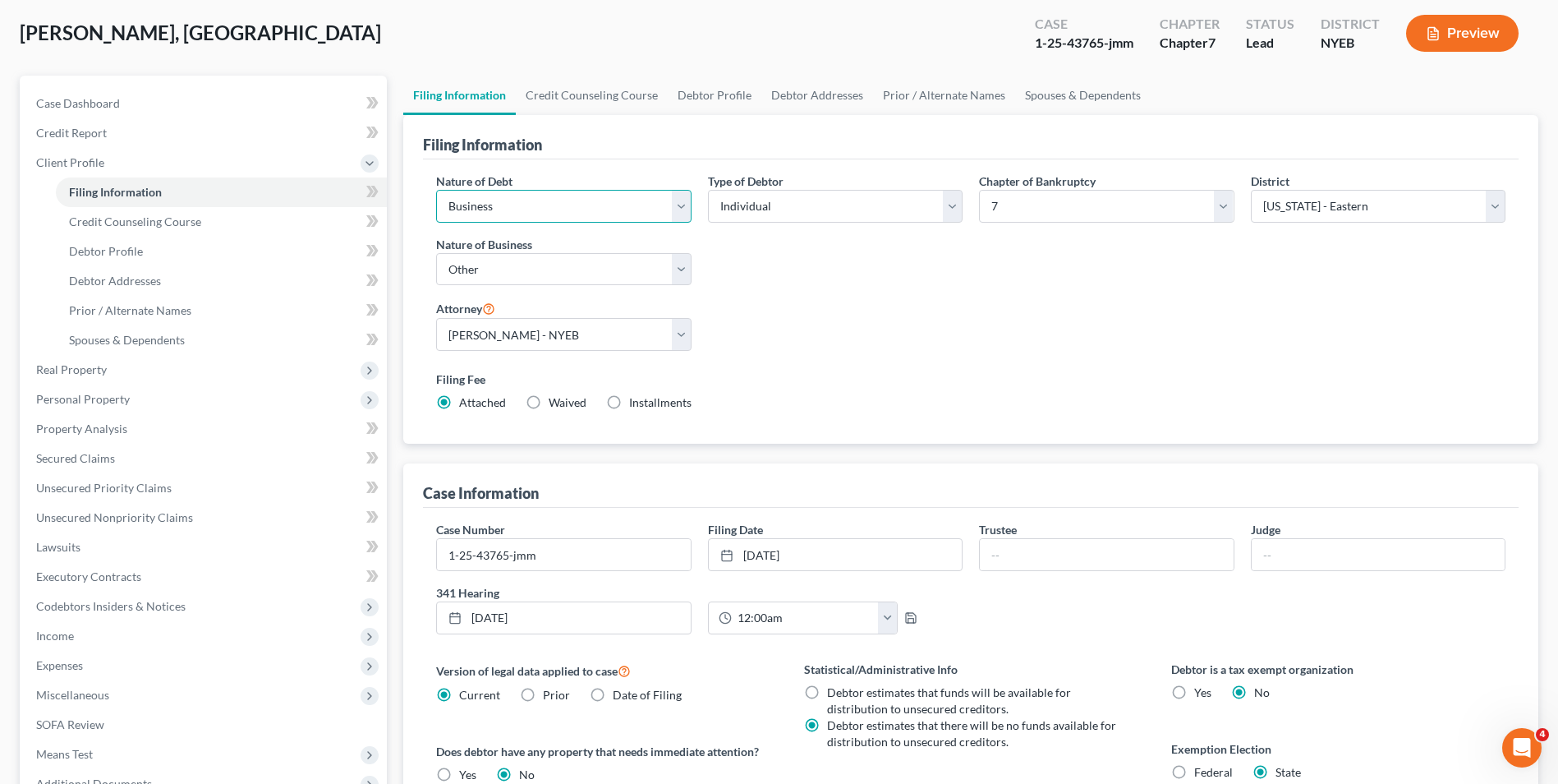
click at [492, 205] on select "Select Business Consumer Other" at bounding box center [564, 206] width 255 height 33
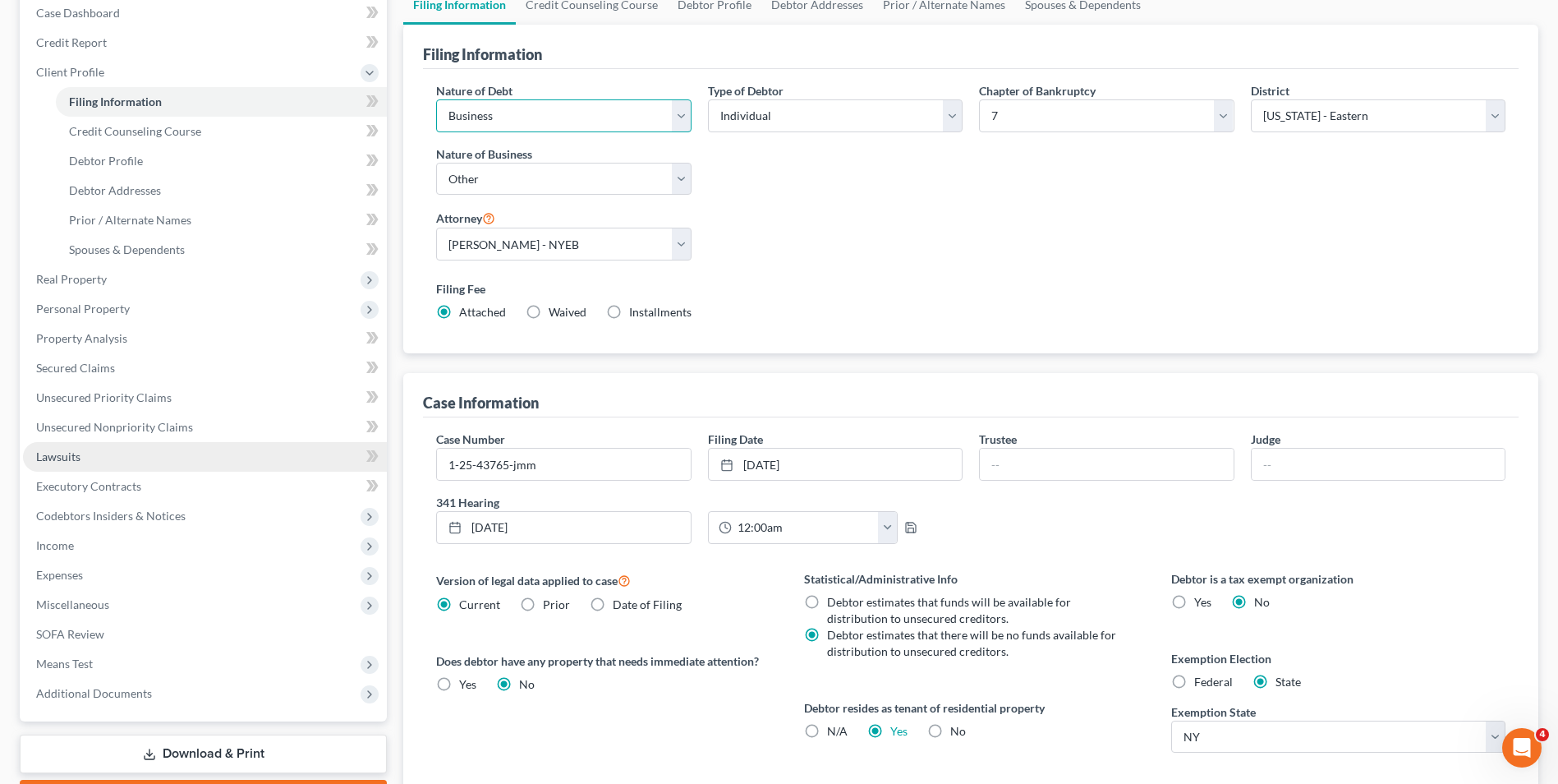
scroll to position [328, 0]
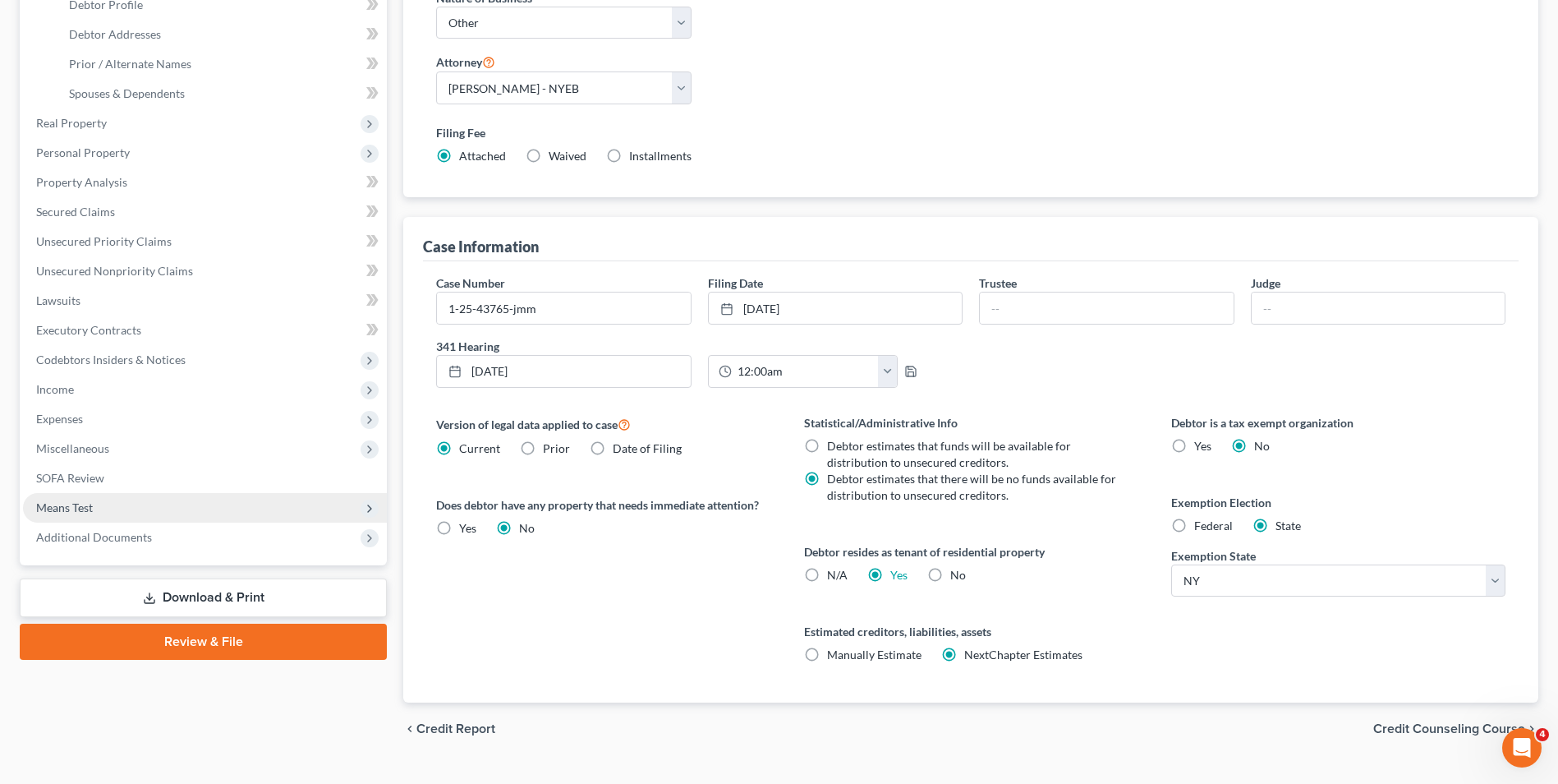
click at [144, 514] on span "Means Test" at bounding box center [204, 507] width 364 height 30
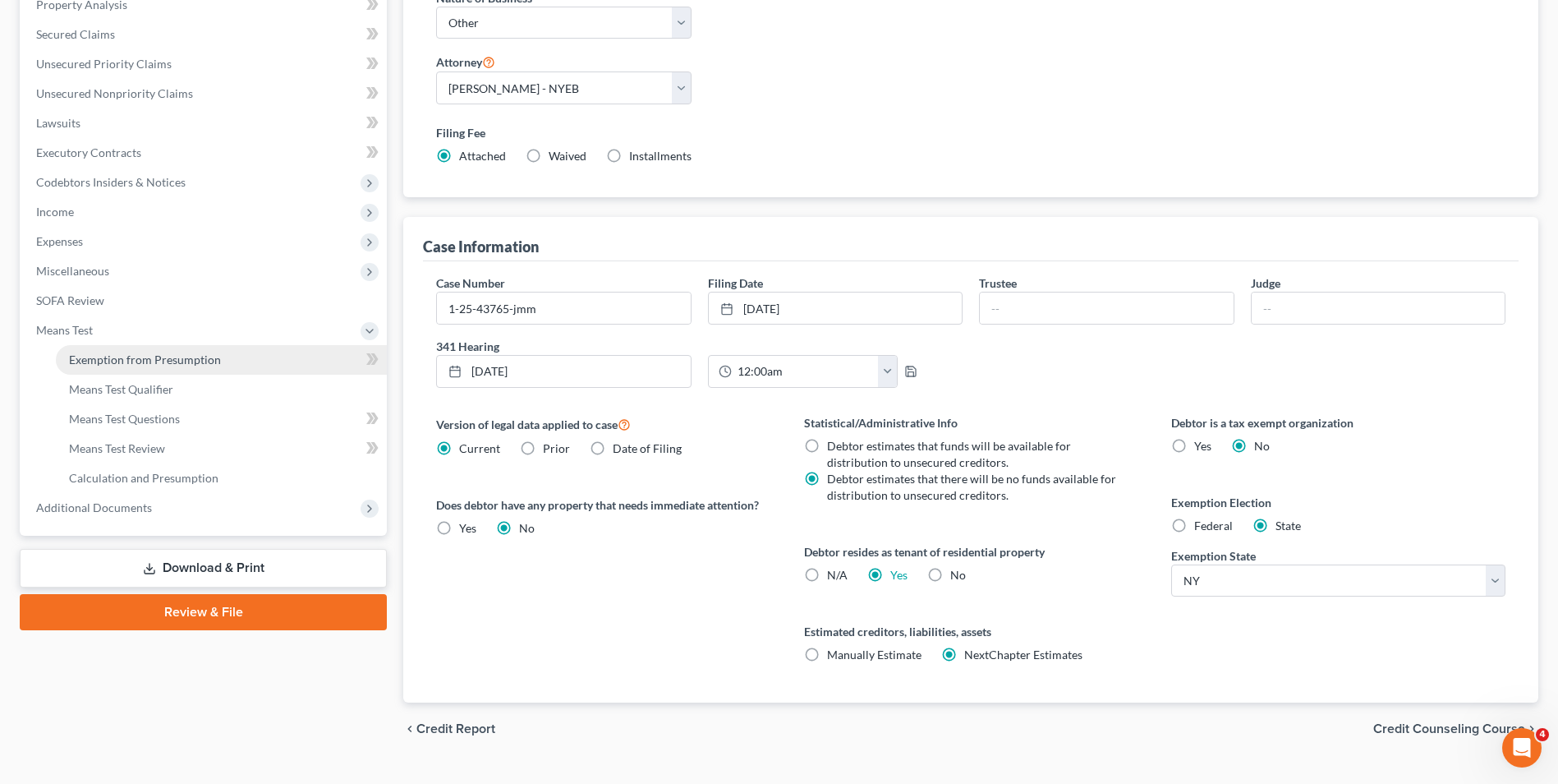
click at [184, 371] on link "Exemption from Presumption" at bounding box center [221, 360] width 331 height 30
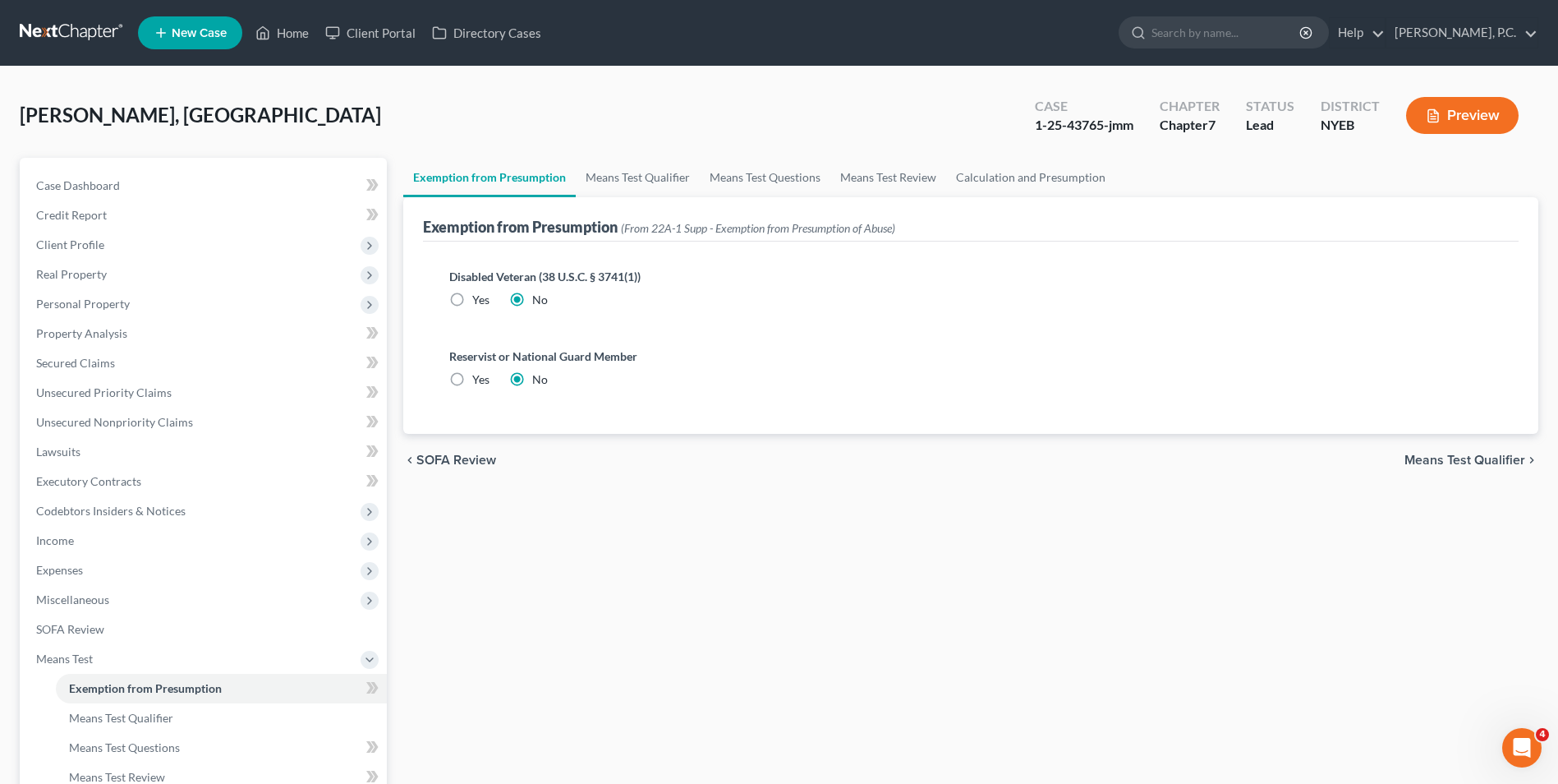
click at [1473, 462] on span "Means Test Qualifier" at bounding box center [1464, 460] width 121 height 14
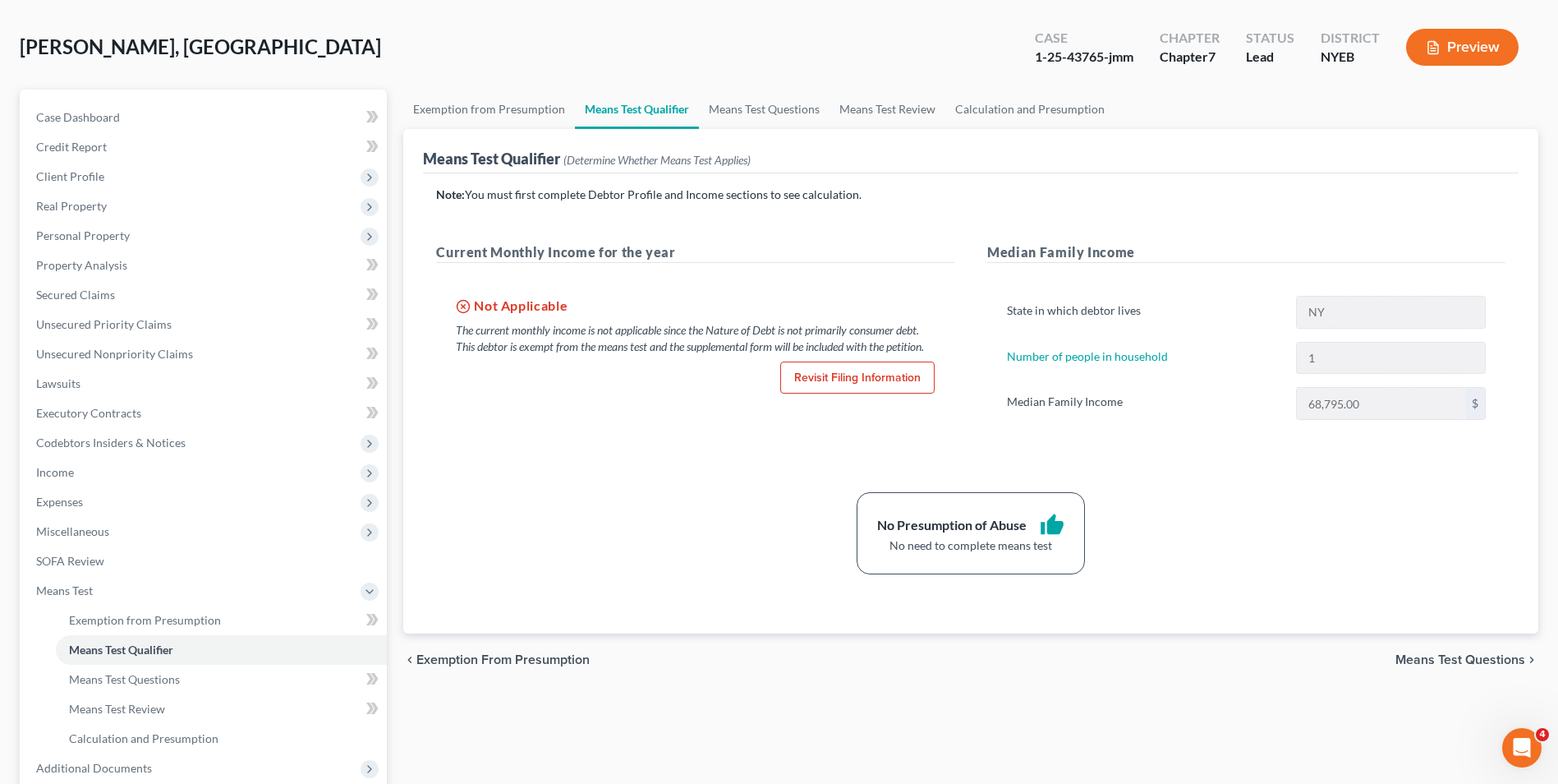
scroll to position [165, 0]
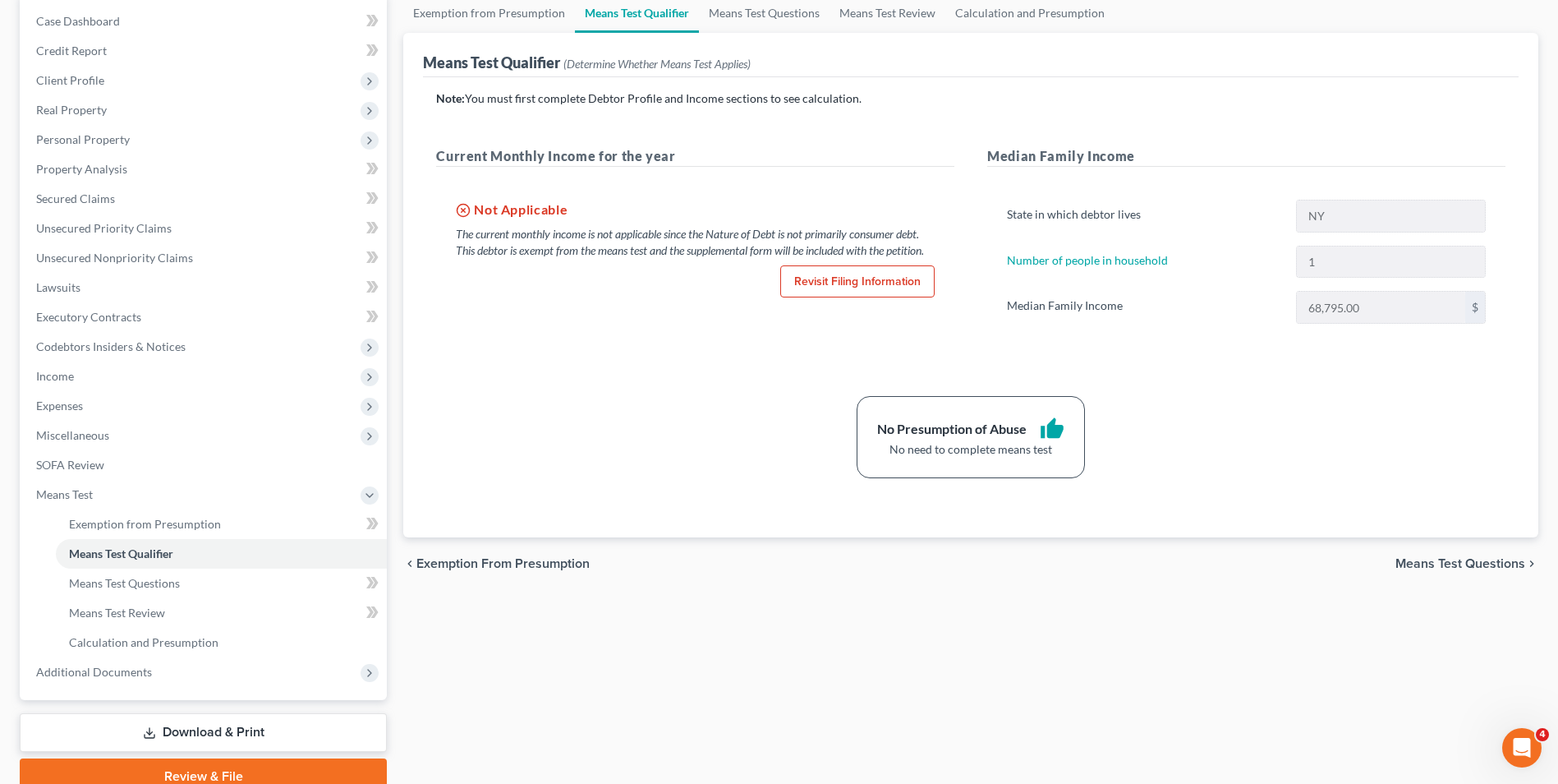
click at [1444, 562] on span "Means Test Questions" at bounding box center [1461, 564] width 130 height 14
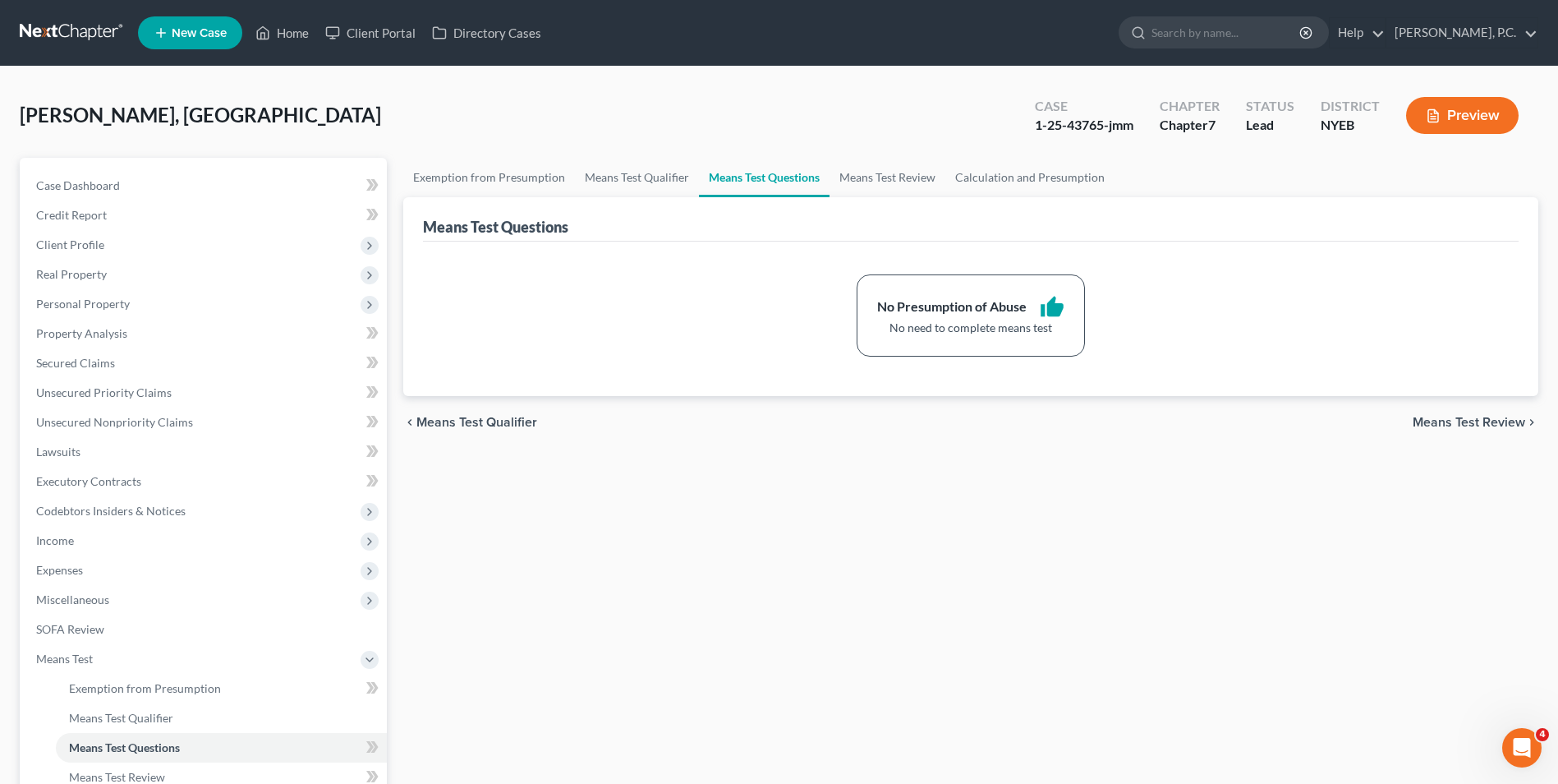
click at [1470, 416] on span "Means Test Review" at bounding box center [1469, 423] width 112 height 14
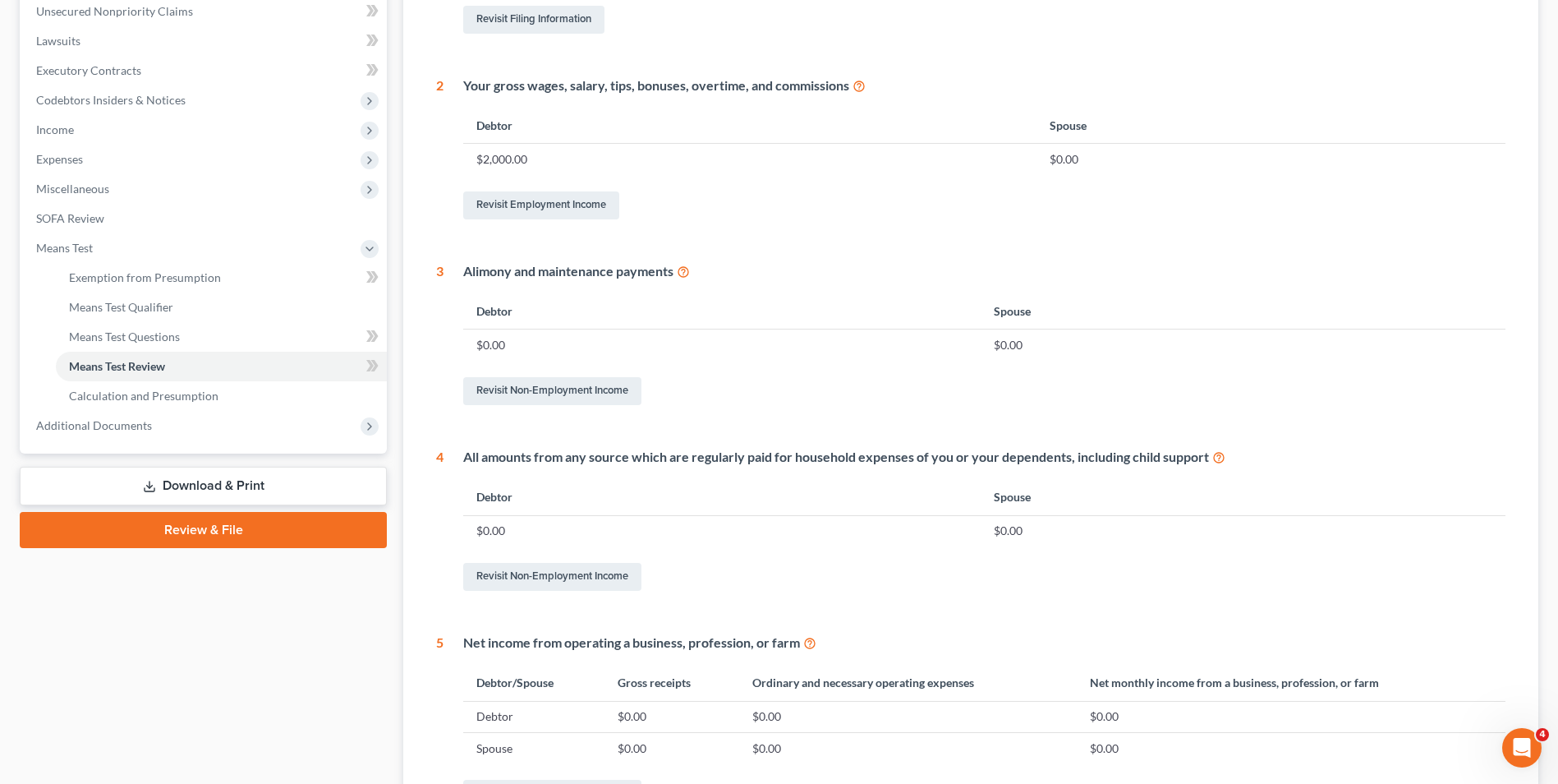
scroll to position [612, 0]
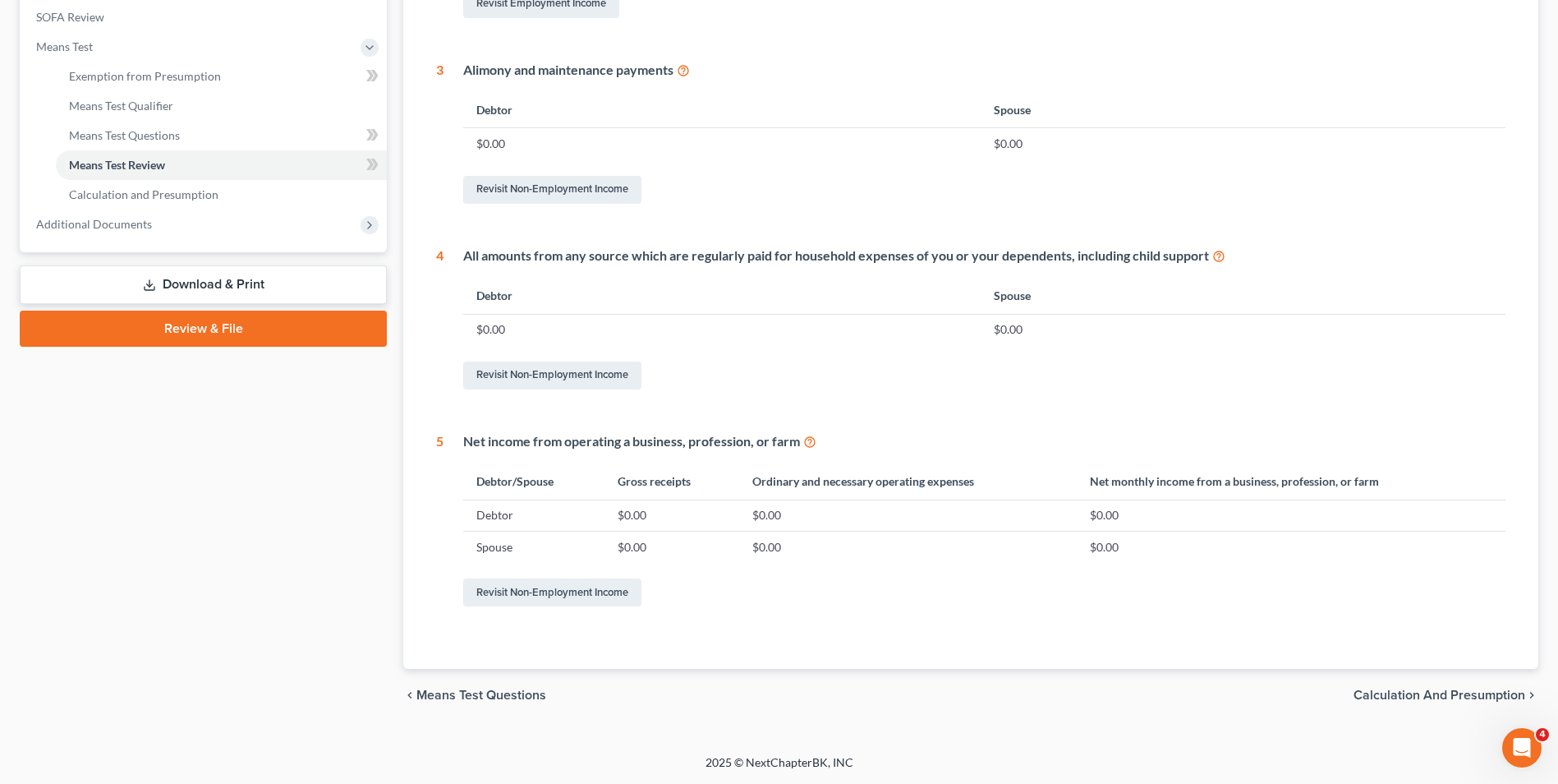
click at [1426, 693] on span "Calculation and Presumption" at bounding box center [1439, 695] width 171 height 14
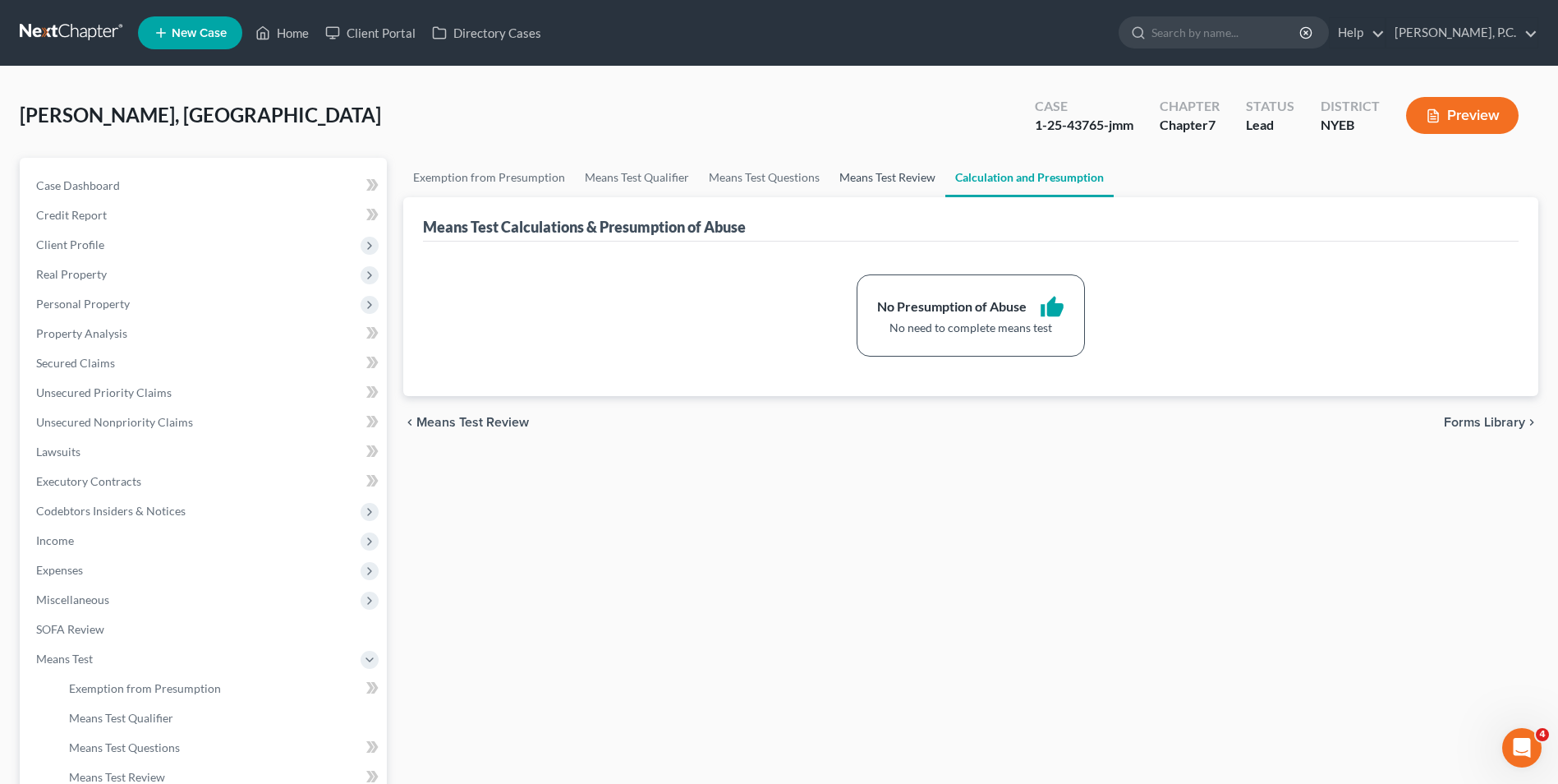
click at [922, 179] on link "Means Test Review" at bounding box center [887, 177] width 116 height 40
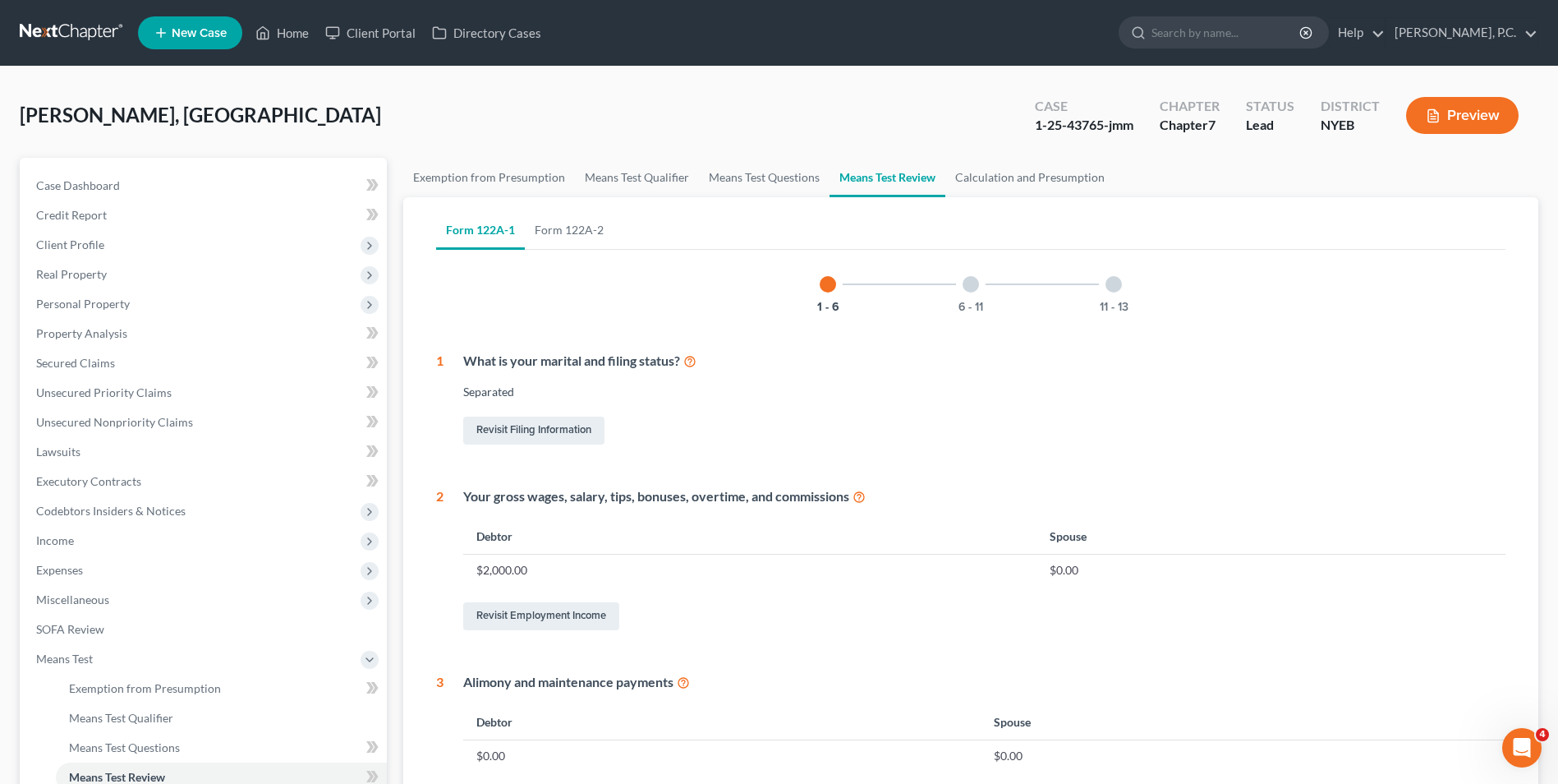
click at [972, 284] on div at bounding box center [971, 284] width 16 height 16
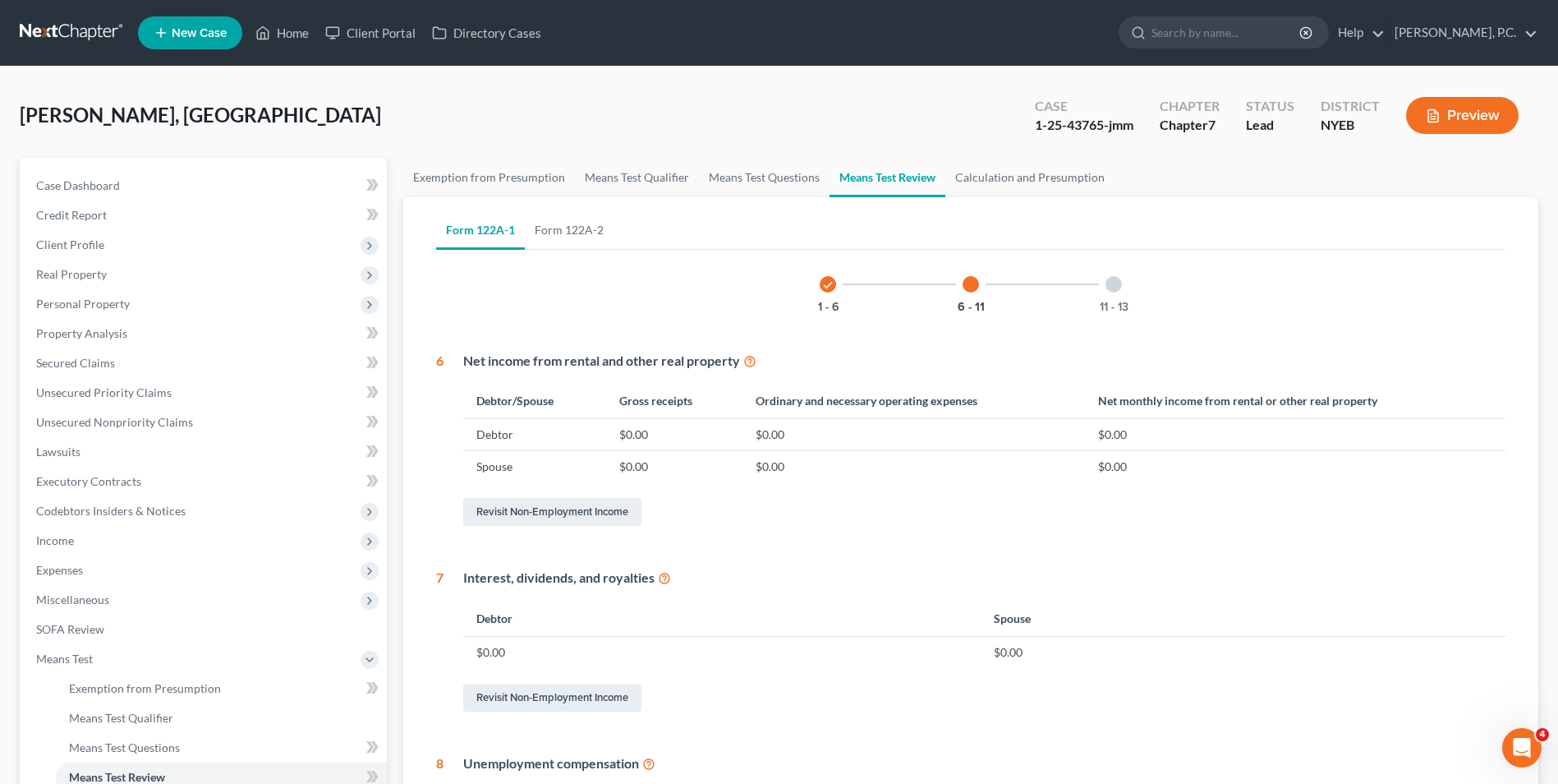
click at [1117, 277] on div at bounding box center [1113, 284] width 16 height 16
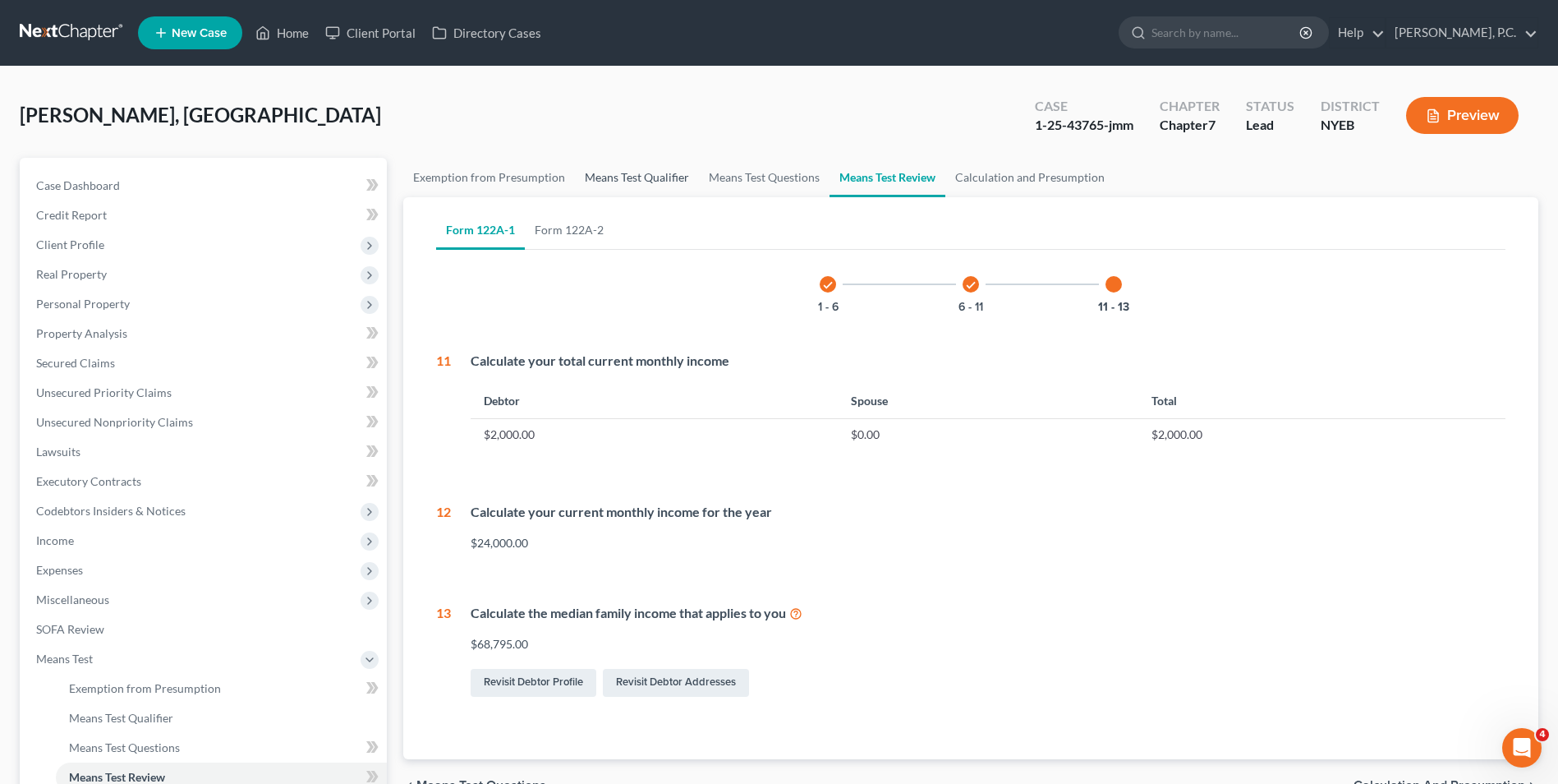
click at [618, 181] on link "Means Test Qualifier" at bounding box center [636, 177] width 124 height 40
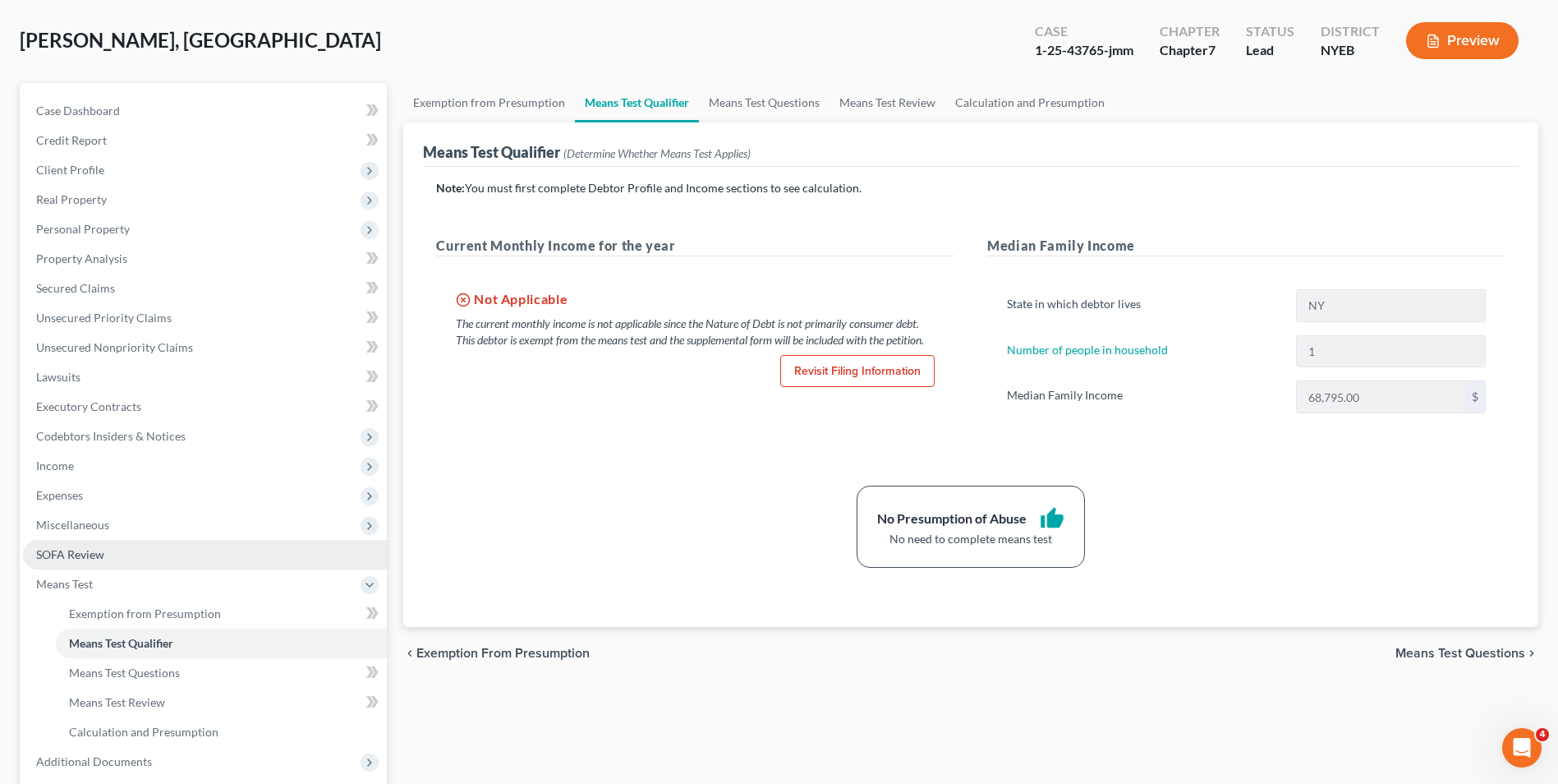
scroll to position [73, 0]
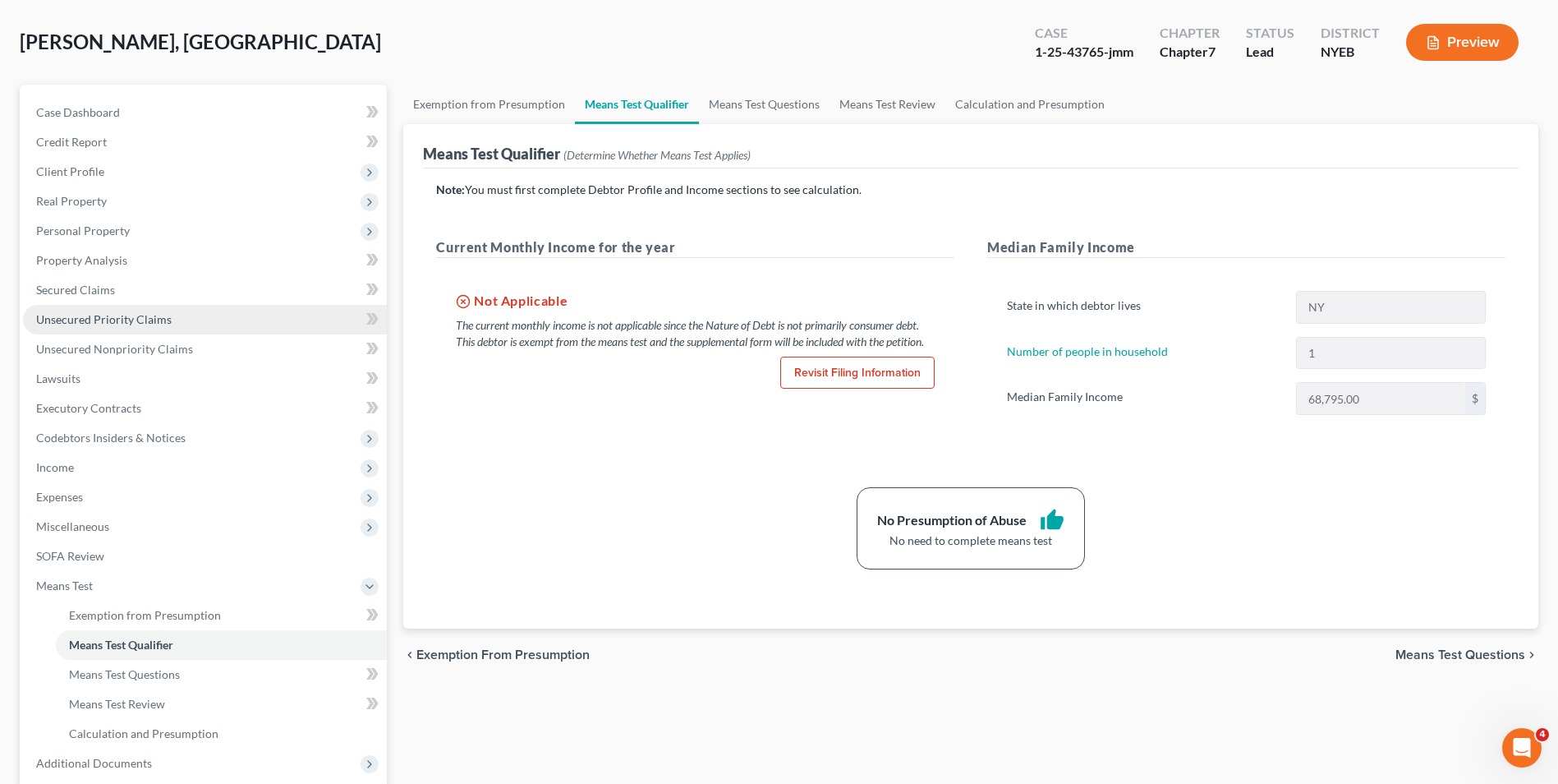
click at [139, 319] on span "Unsecured Priority Claims" at bounding box center [104, 319] width 136 height 14
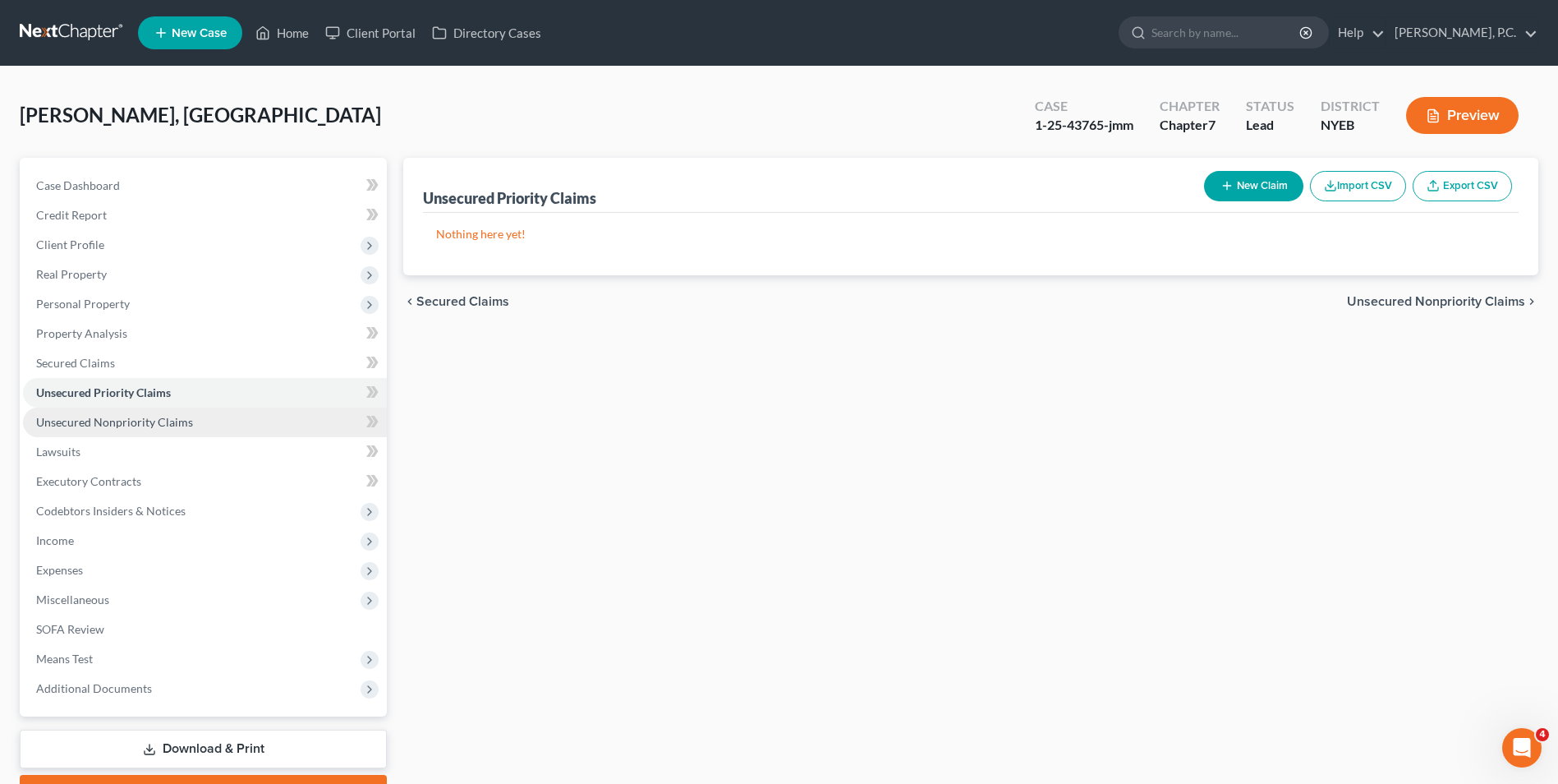
click at [156, 417] on span "Unsecured Nonpriority Claims" at bounding box center [115, 422] width 157 height 14
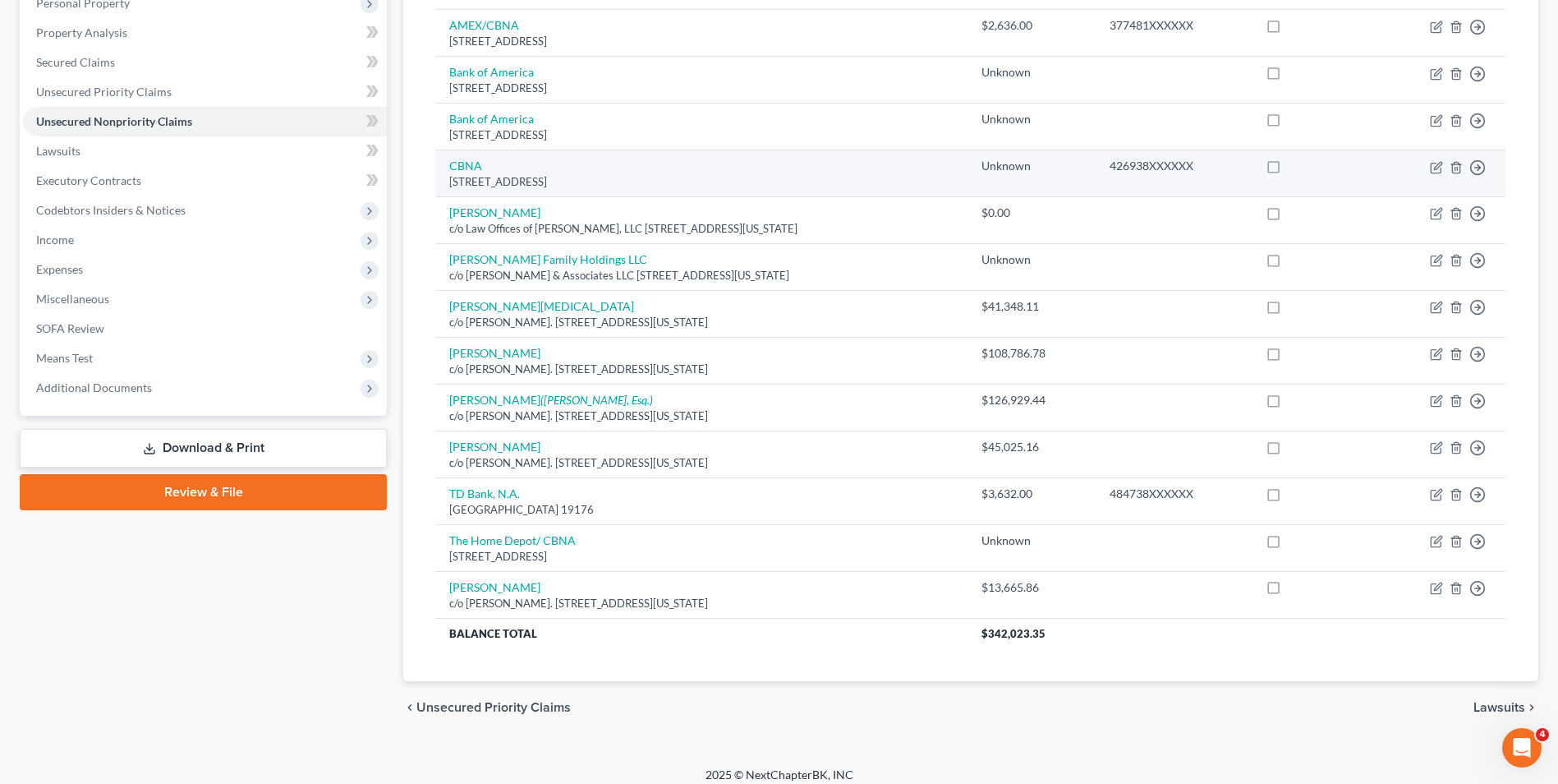
scroll to position [313, 0]
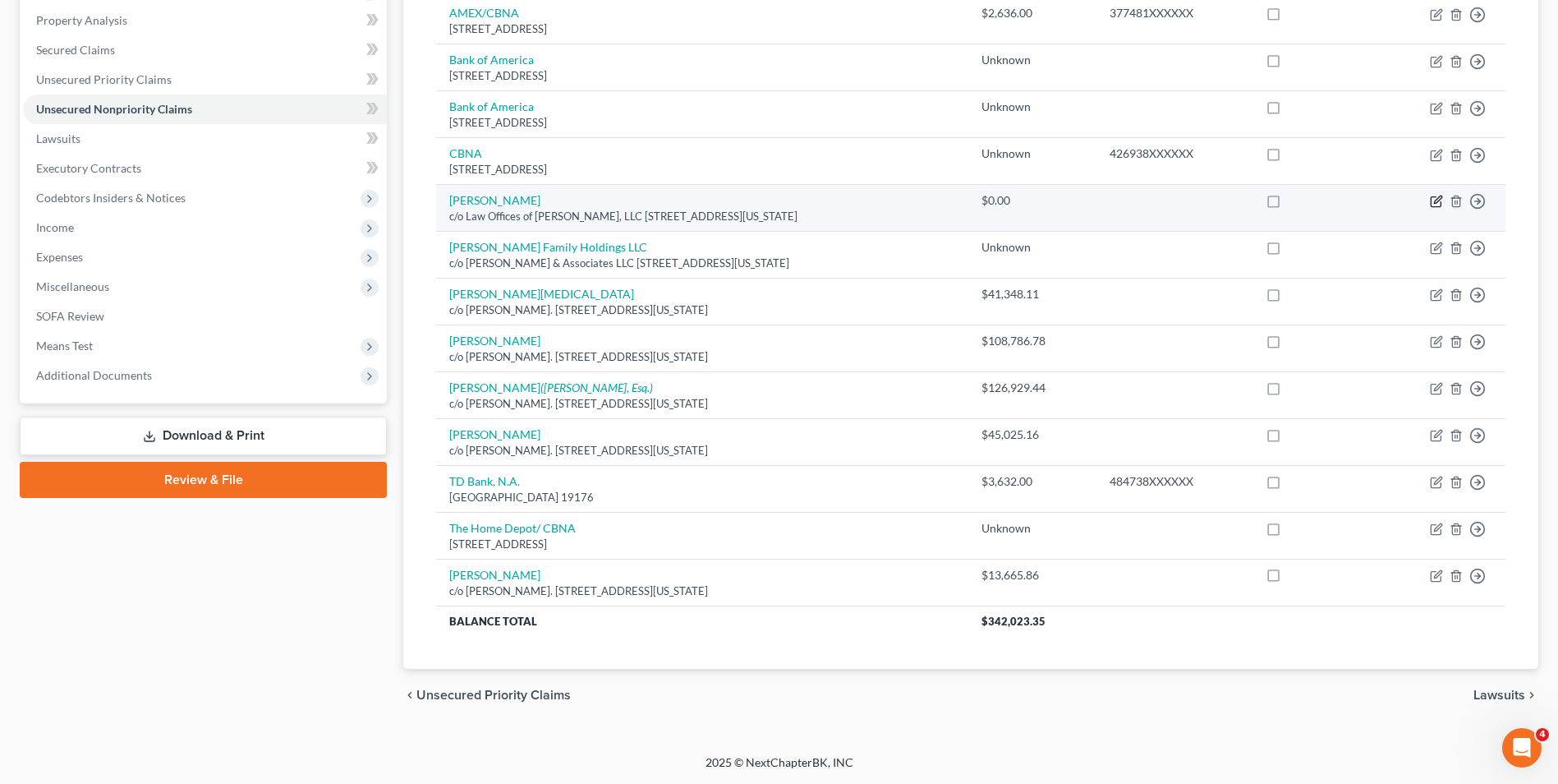
click at [1436, 203] on icon "button" at bounding box center [1438, 200] width 8 height 8
select select "35"
select select "0"
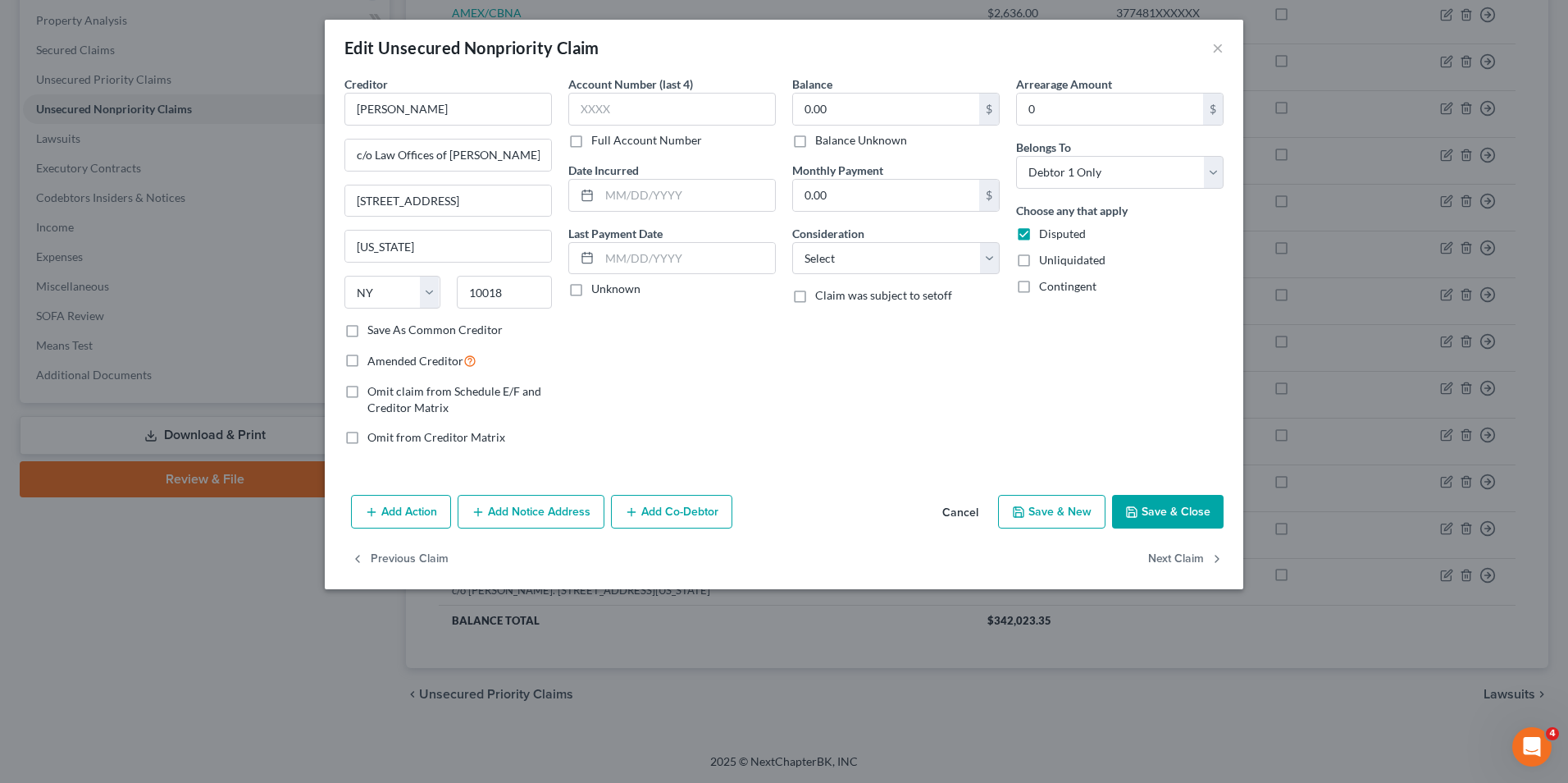
click at [816, 137] on label "Balance Unknown" at bounding box center [861, 140] width 92 height 16
click at [821, 137] on input "Balance Unknown" at bounding box center [827, 137] width 11 height 11
checkbox input "true"
click at [1148, 528] on button "Save & Close" at bounding box center [1168, 512] width 111 height 35
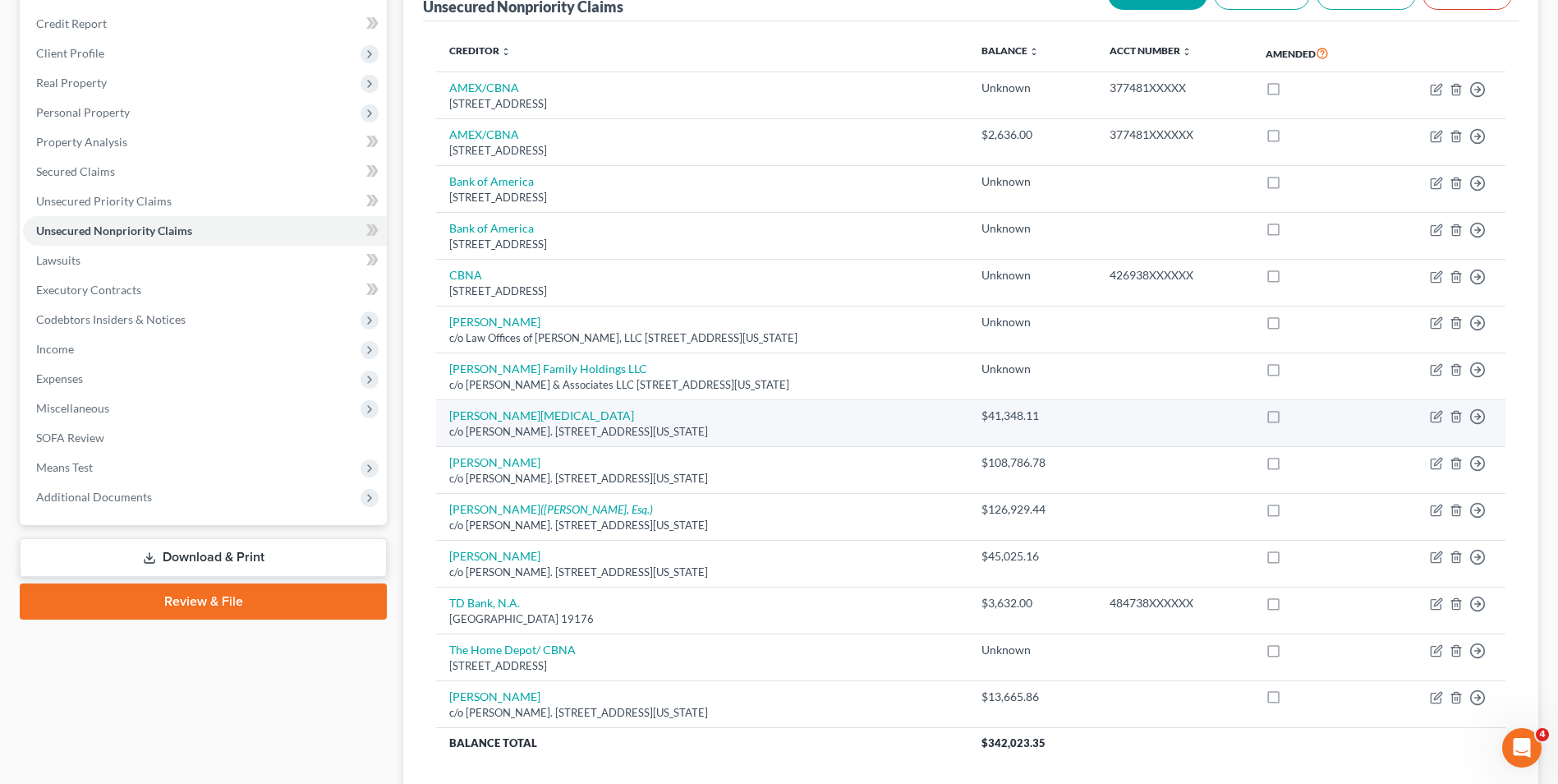
scroll to position [0, 0]
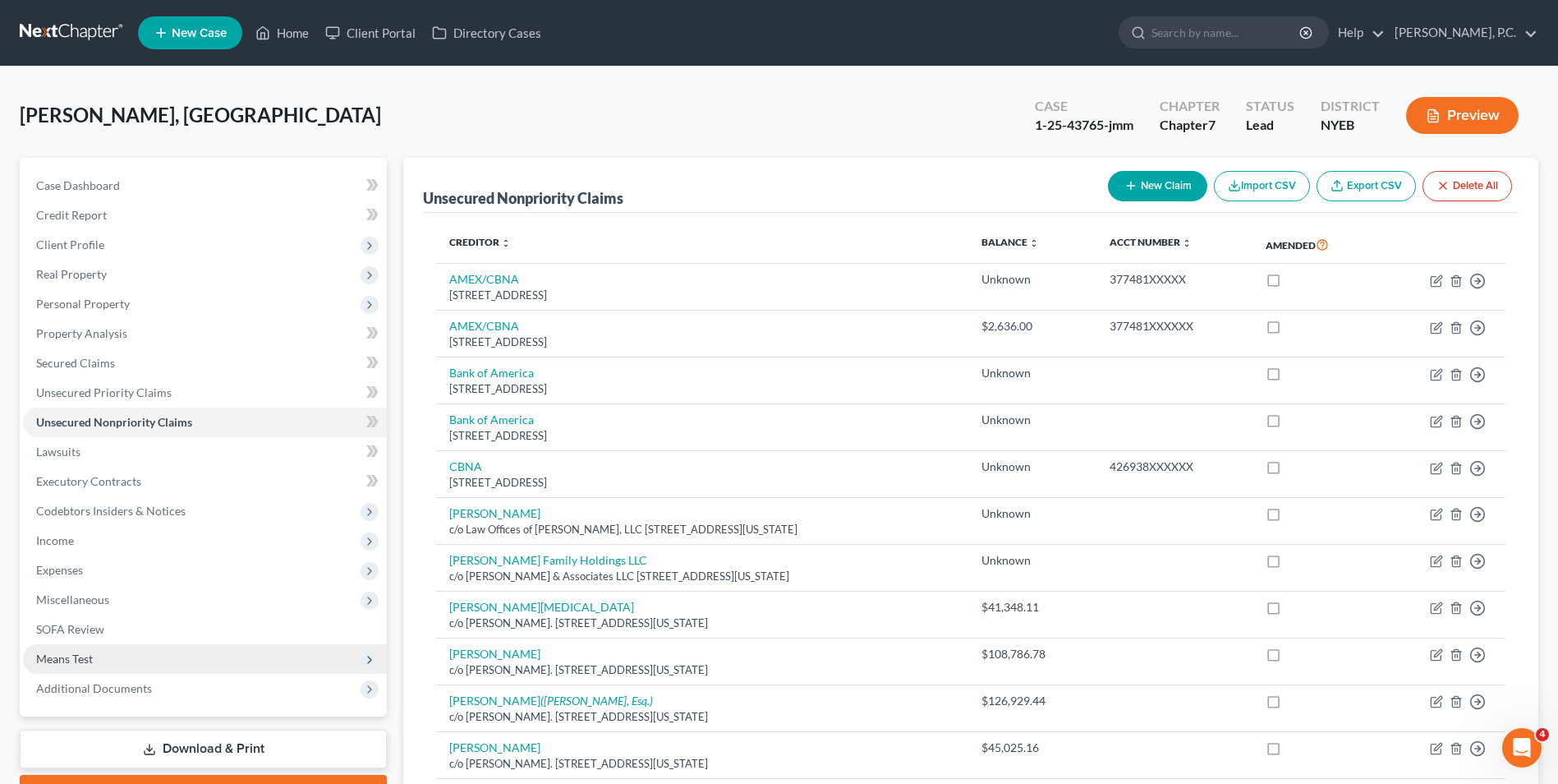
click at [124, 655] on span "Means Test" at bounding box center [204, 658] width 364 height 30
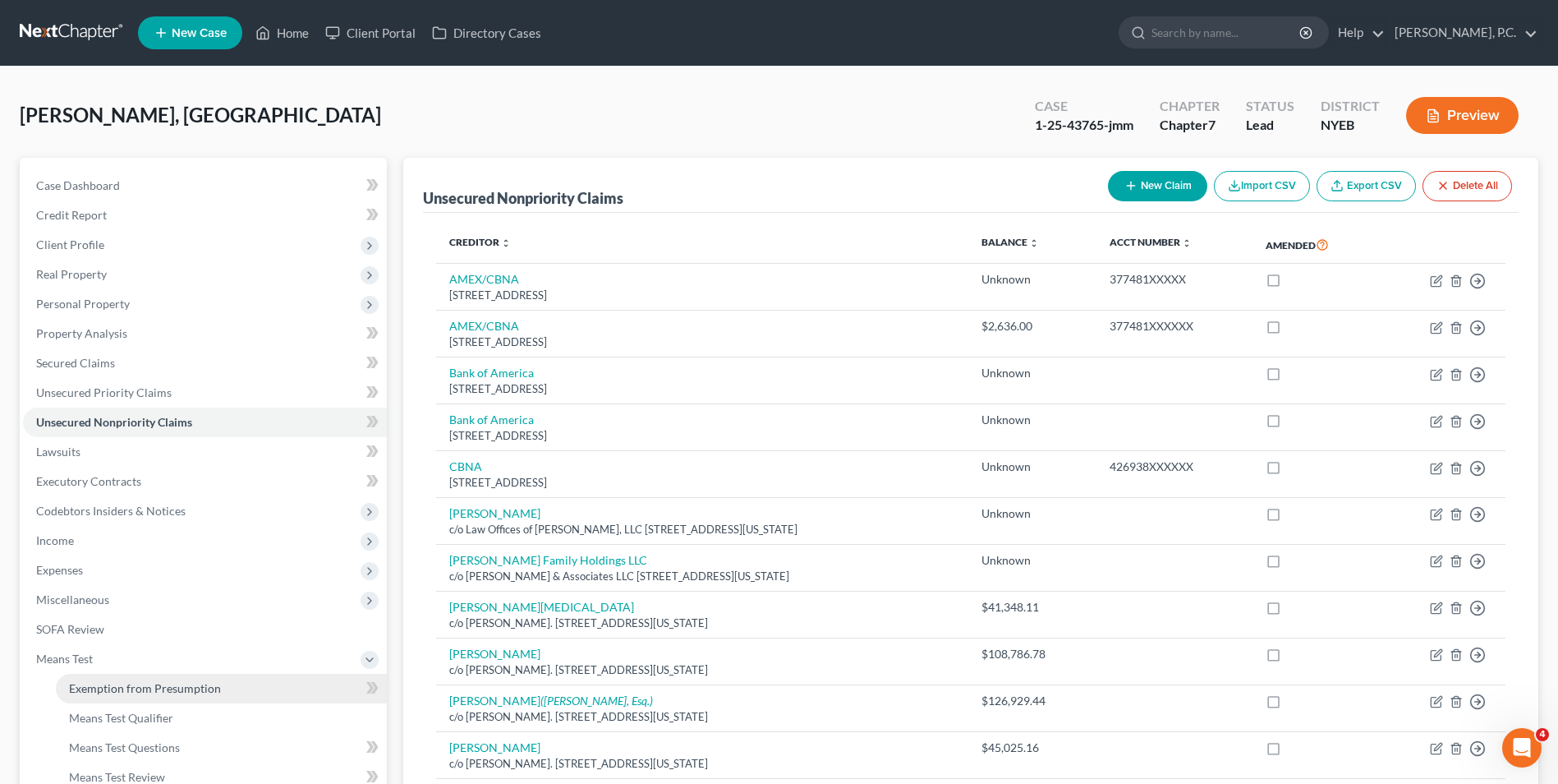
click at [145, 693] on span "Exemption from Presumption" at bounding box center [145, 688] width 152 height 14
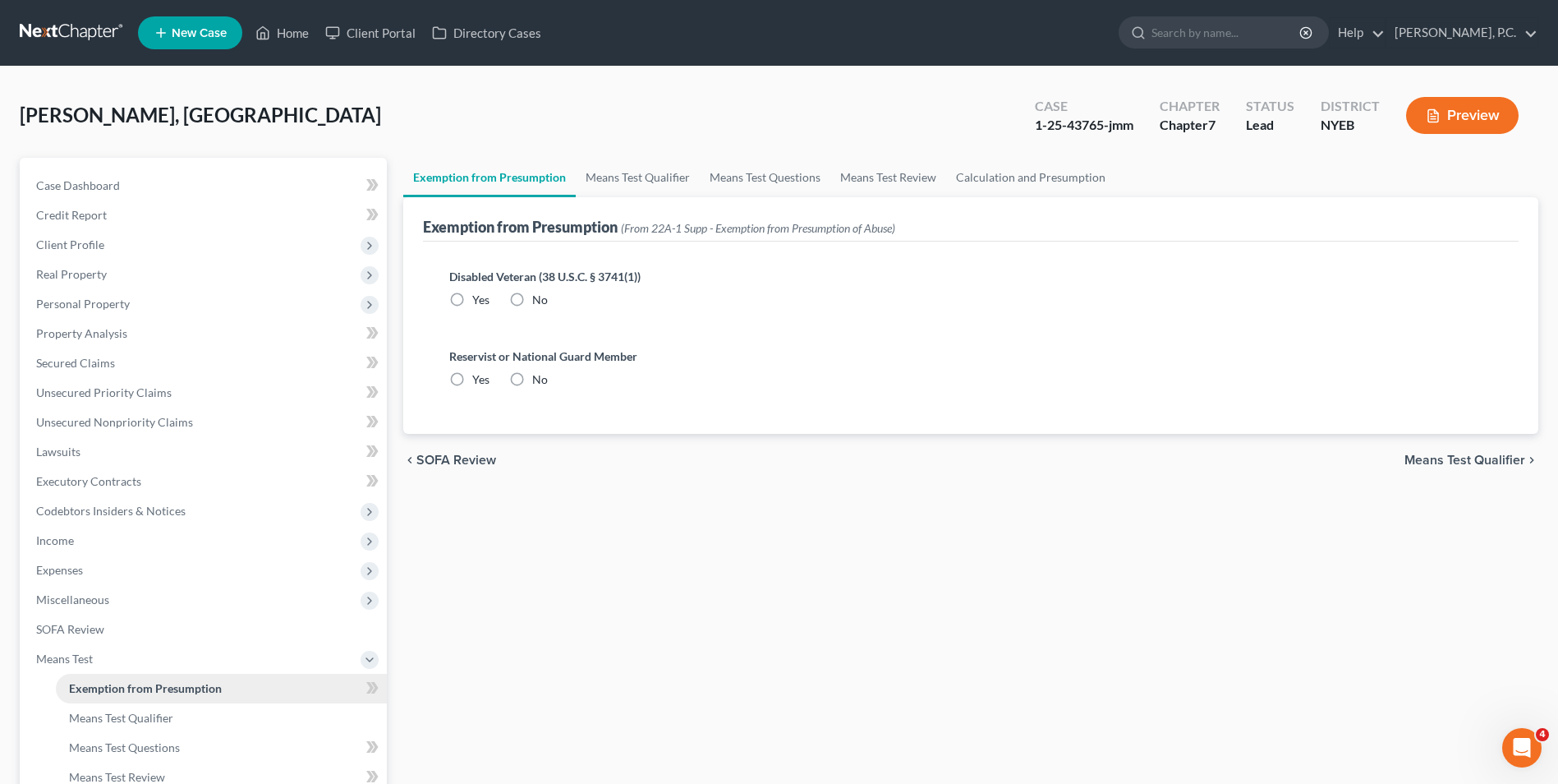
radio input "true"
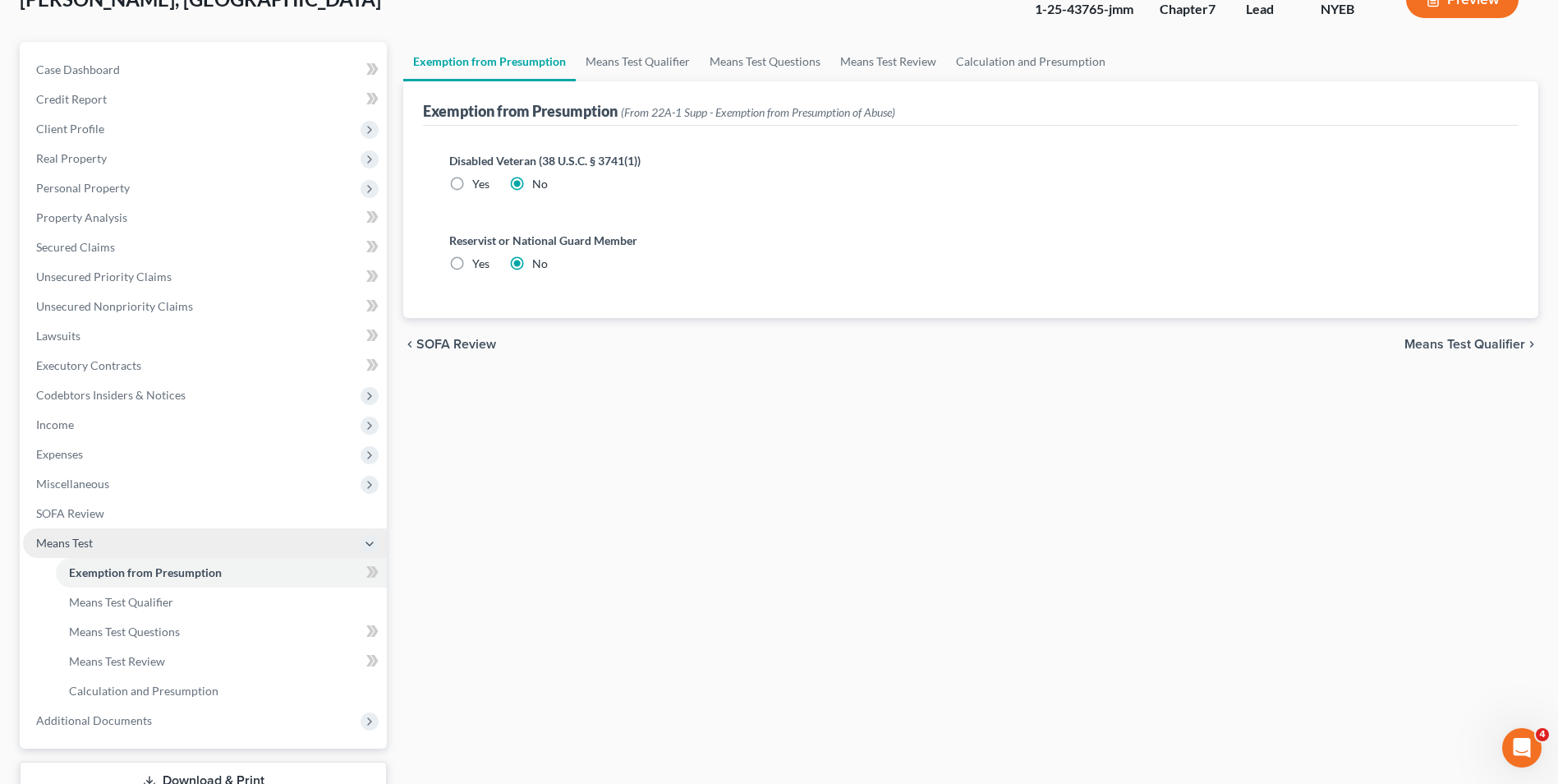
scroll to position [237, 0]
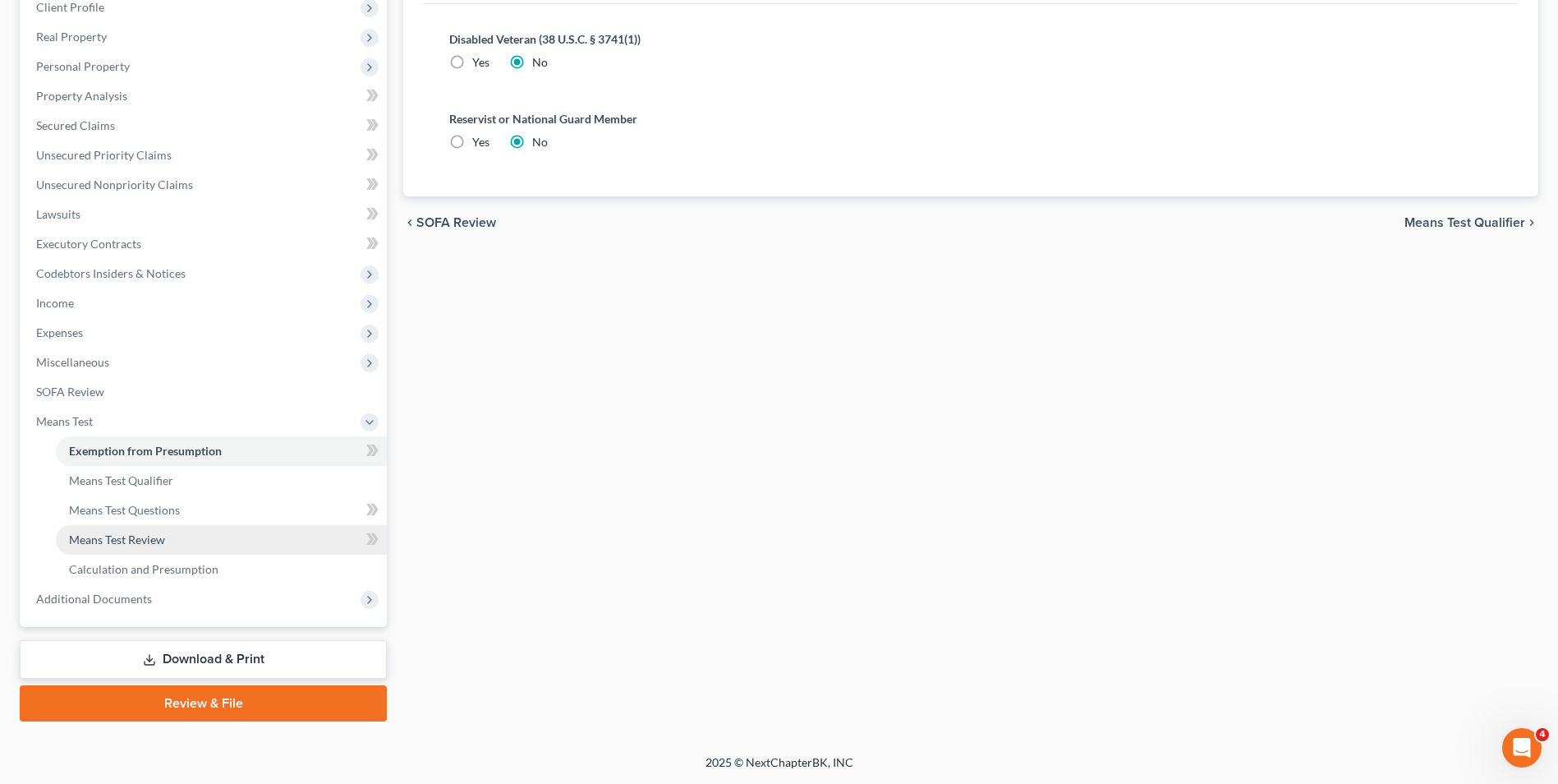
click at [179, 549] on link "Means Test Review" at bounding box center [221, 539] width 331 height 30
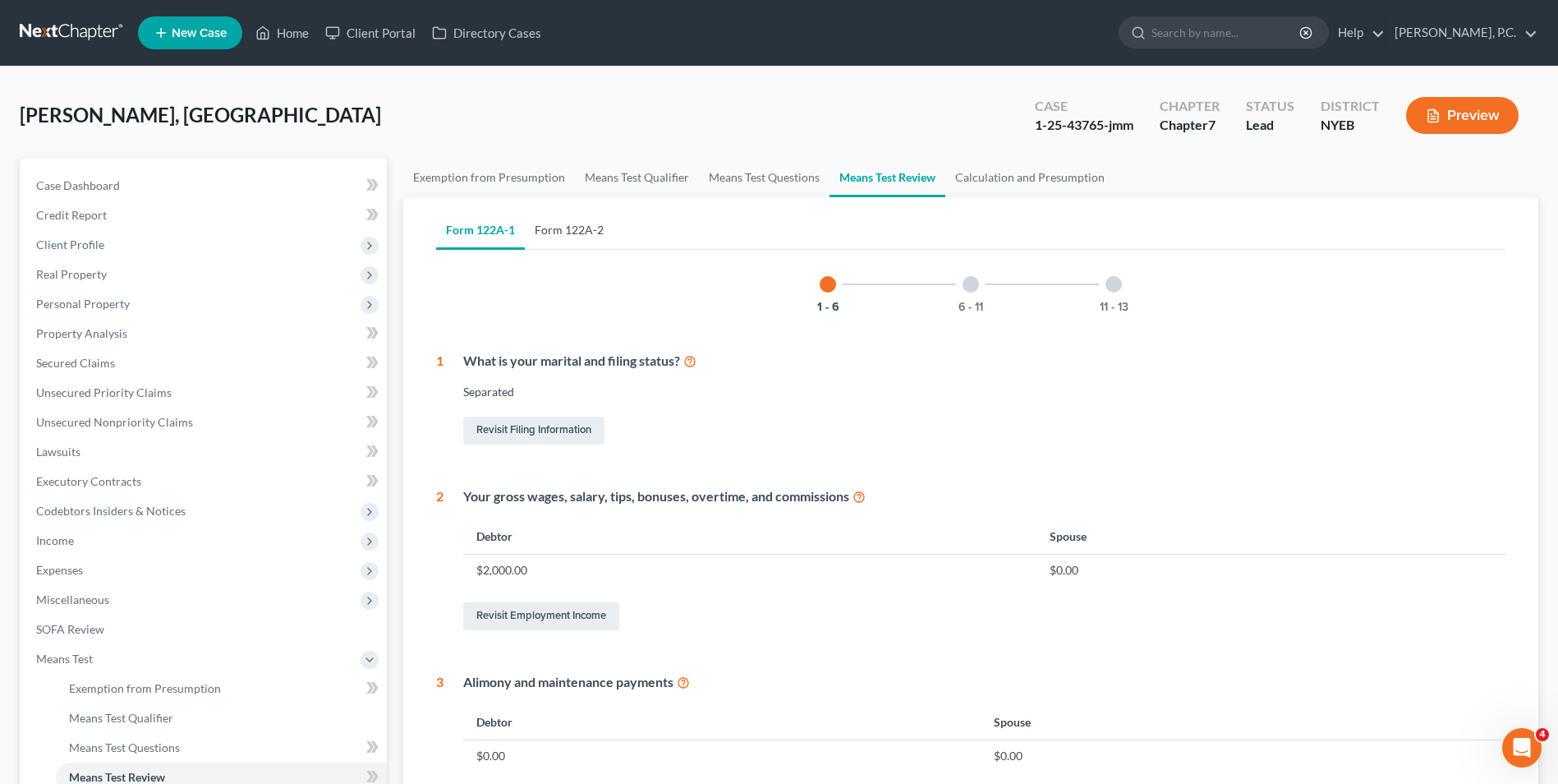
click at [599, 230] on link "Form 122A-2" at bounding box center [569, 230] width 89 height 40
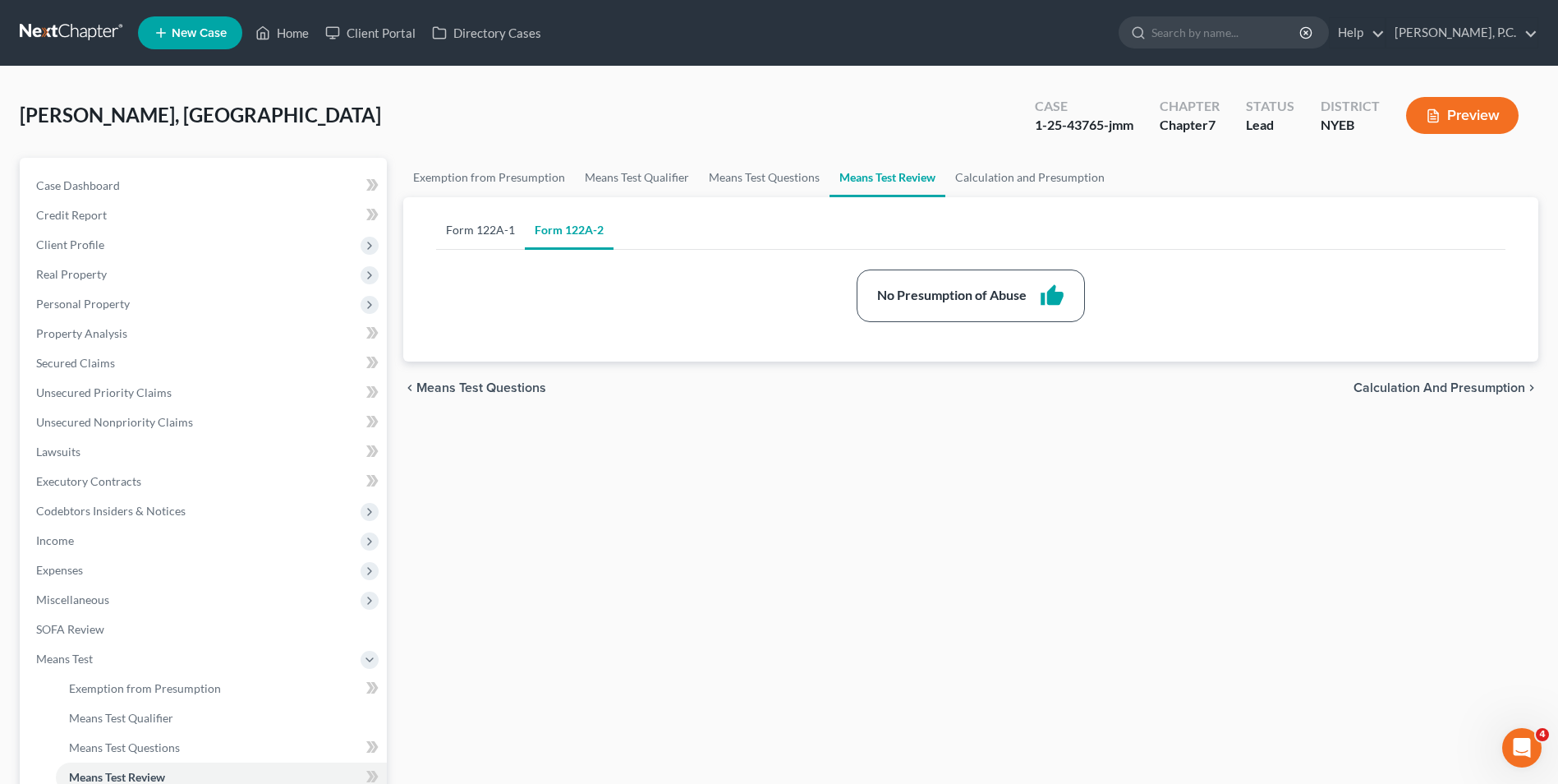
click at [475, 230] on link "Form 122A-1" at bounding box center [480, 230] width 89 height 40
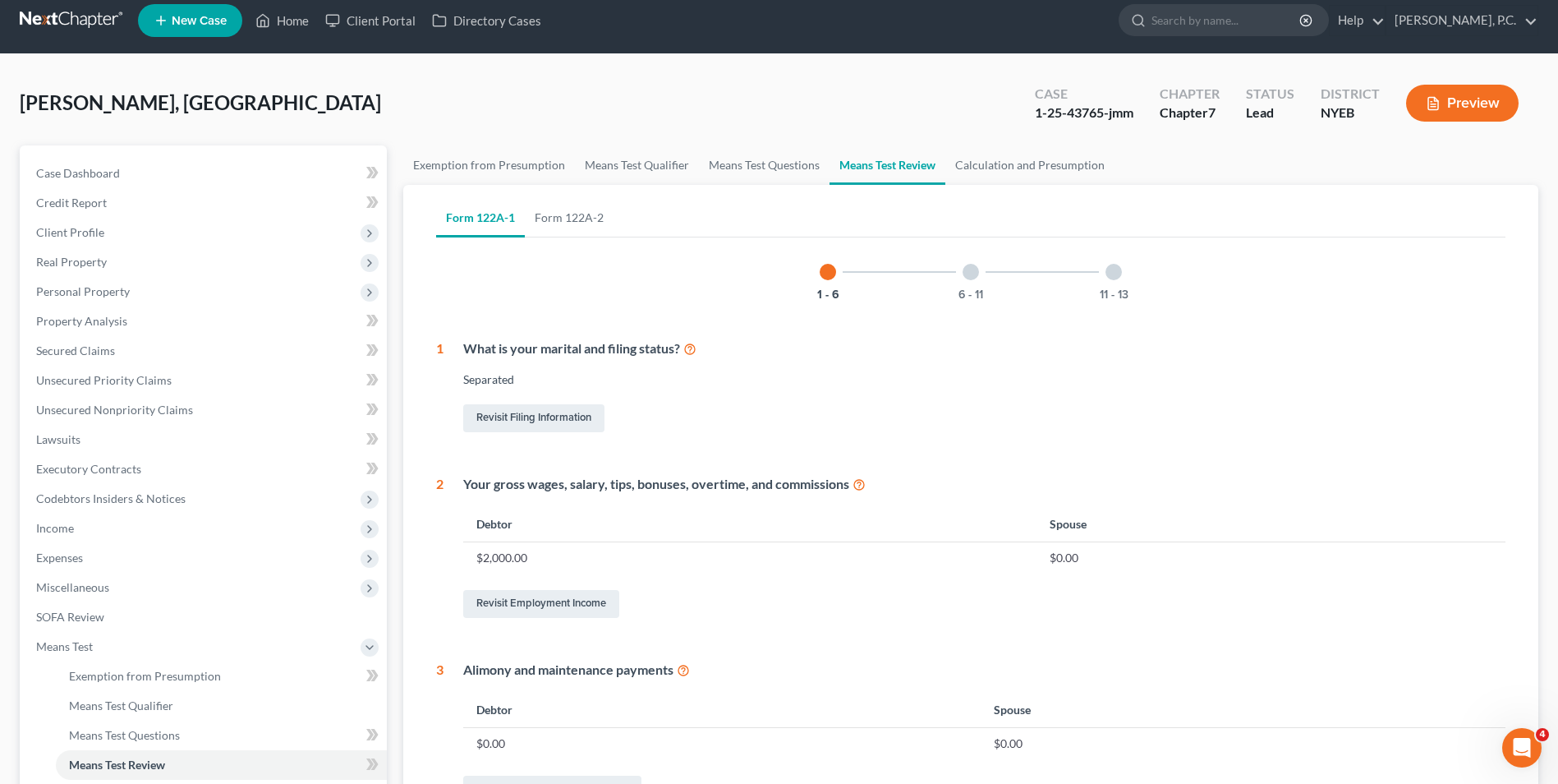
scroll to position [493, 0]
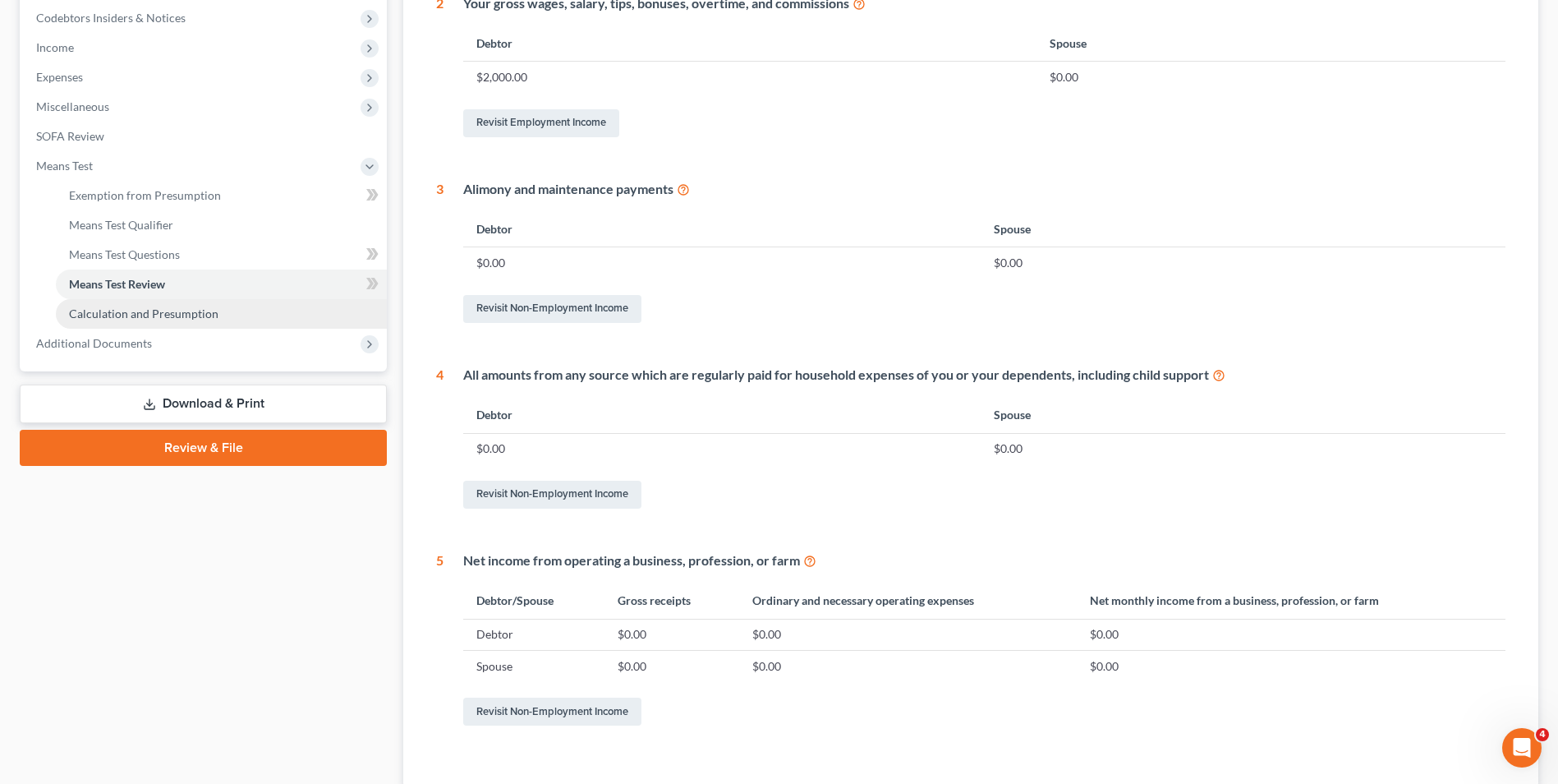
click at [219, 313] on link "Calculation and Presumption" at bounding box center [221, 313] width 331 height 30
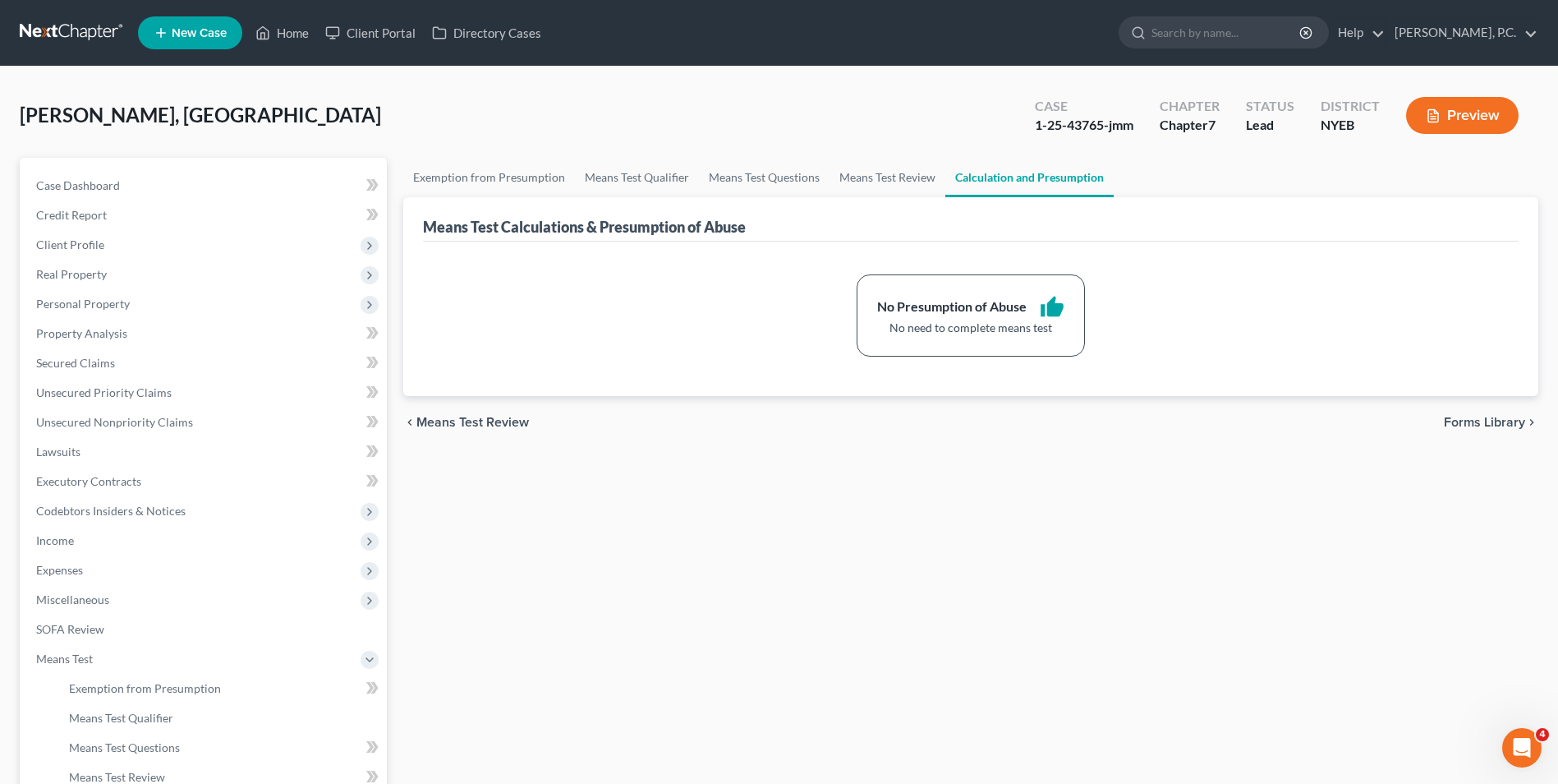
scroll to position [237, 0]
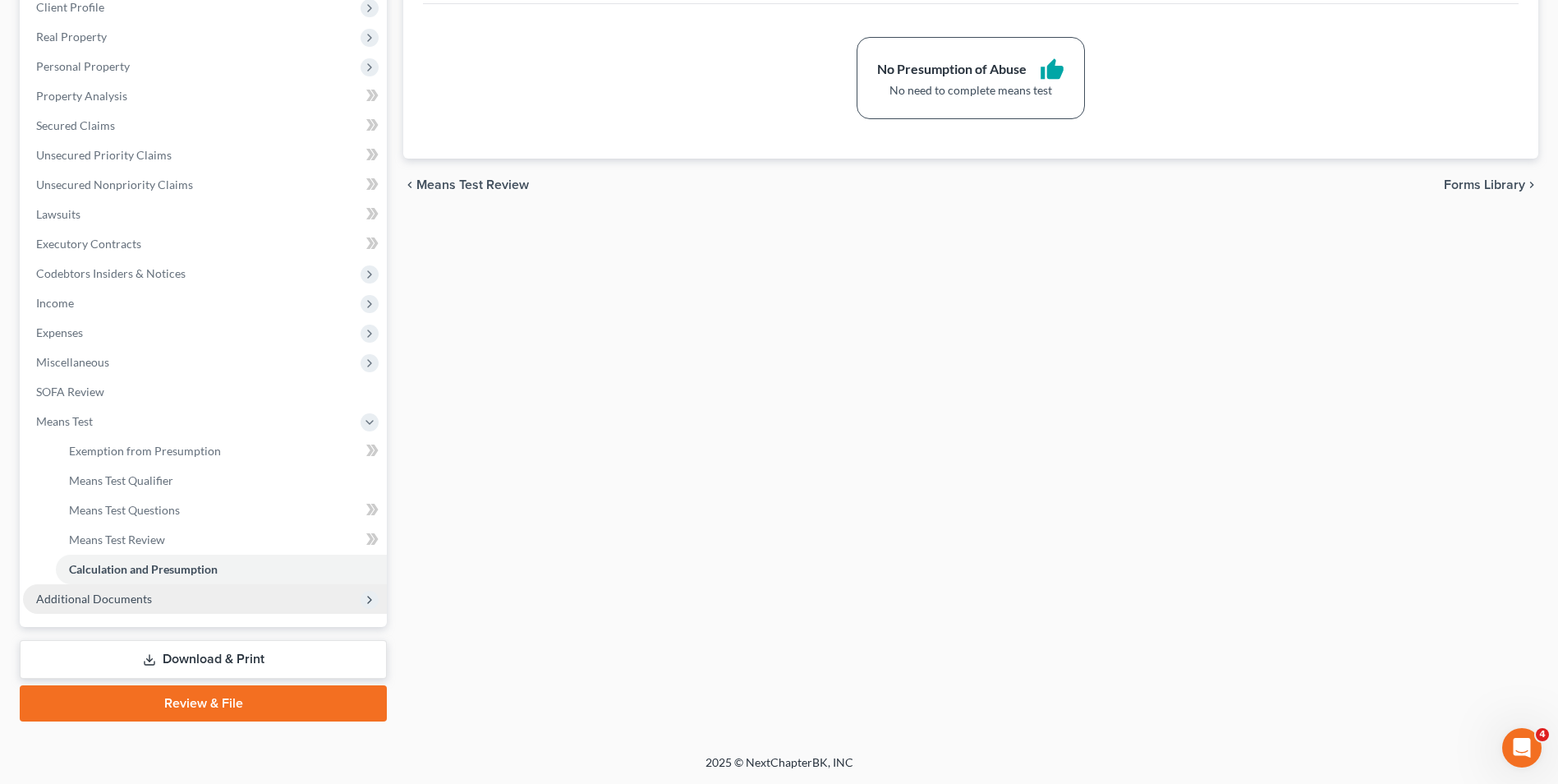
click at [295, 599] on span "Additional Documents" at bounding box center [204, 598] width 364 height 30
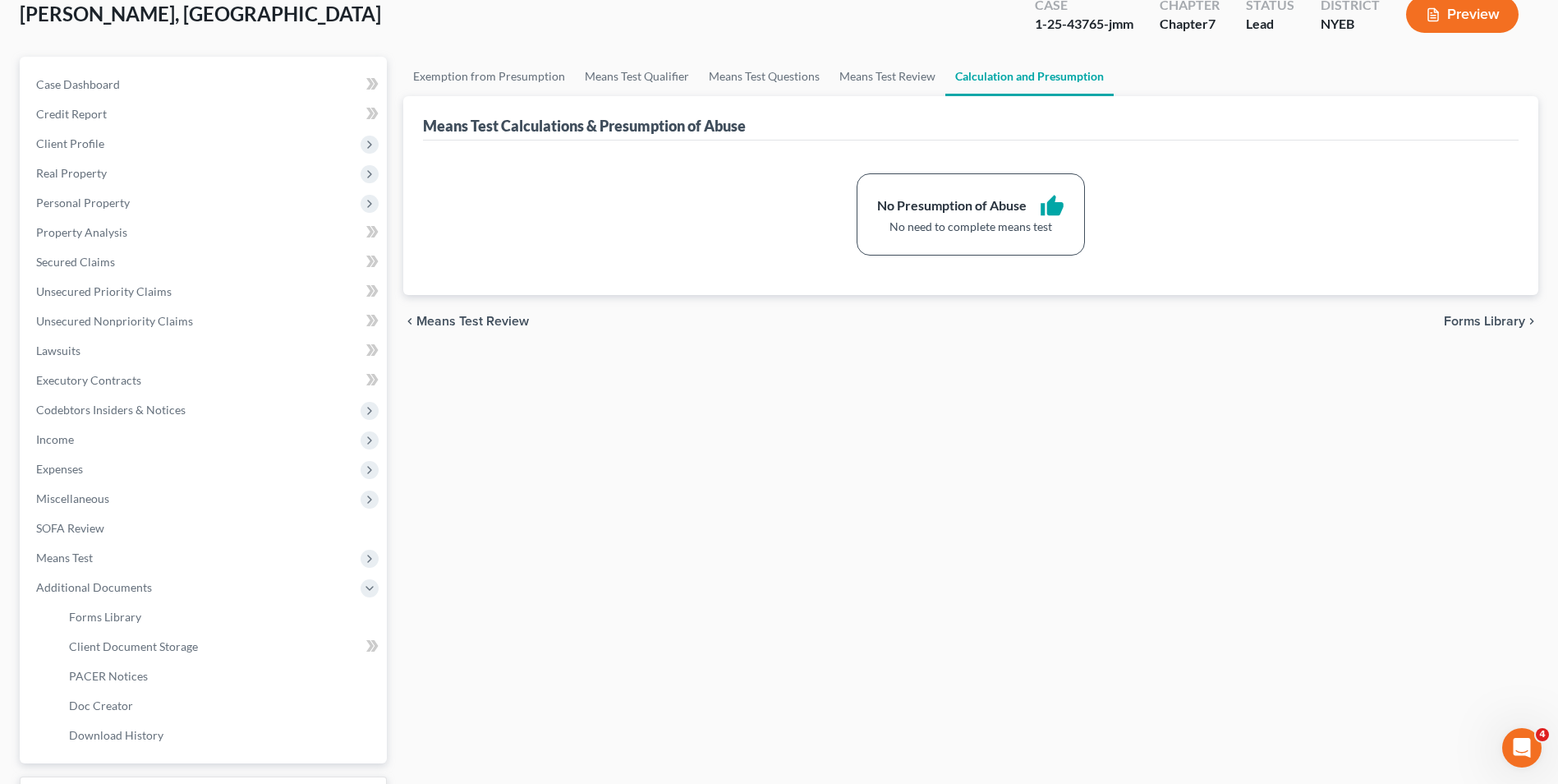
scroll to position [0, 0]
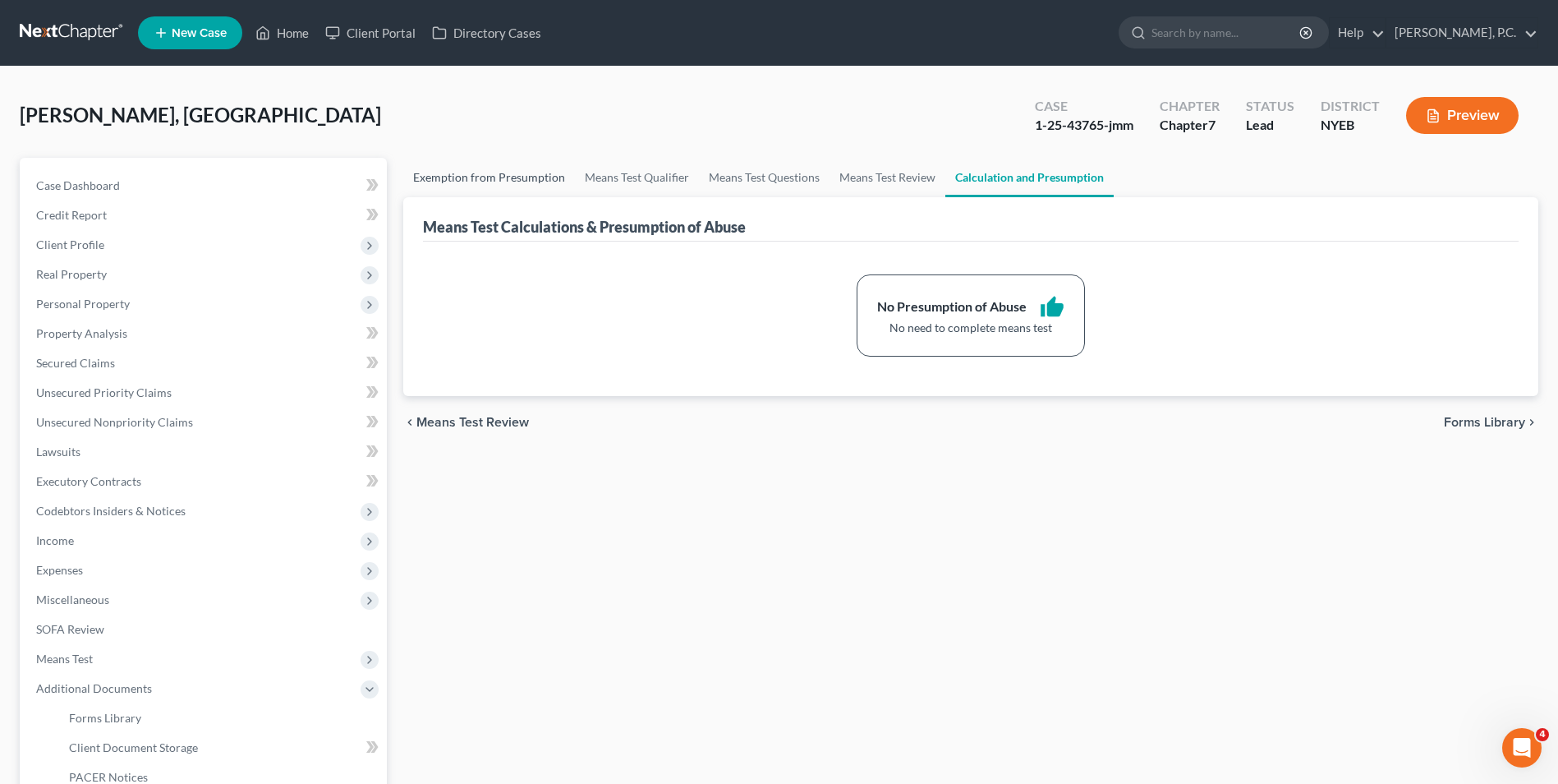
click at [519, 165] on link "Exemption from Presumption" at bounding box center [489, 177] width 171 height 40
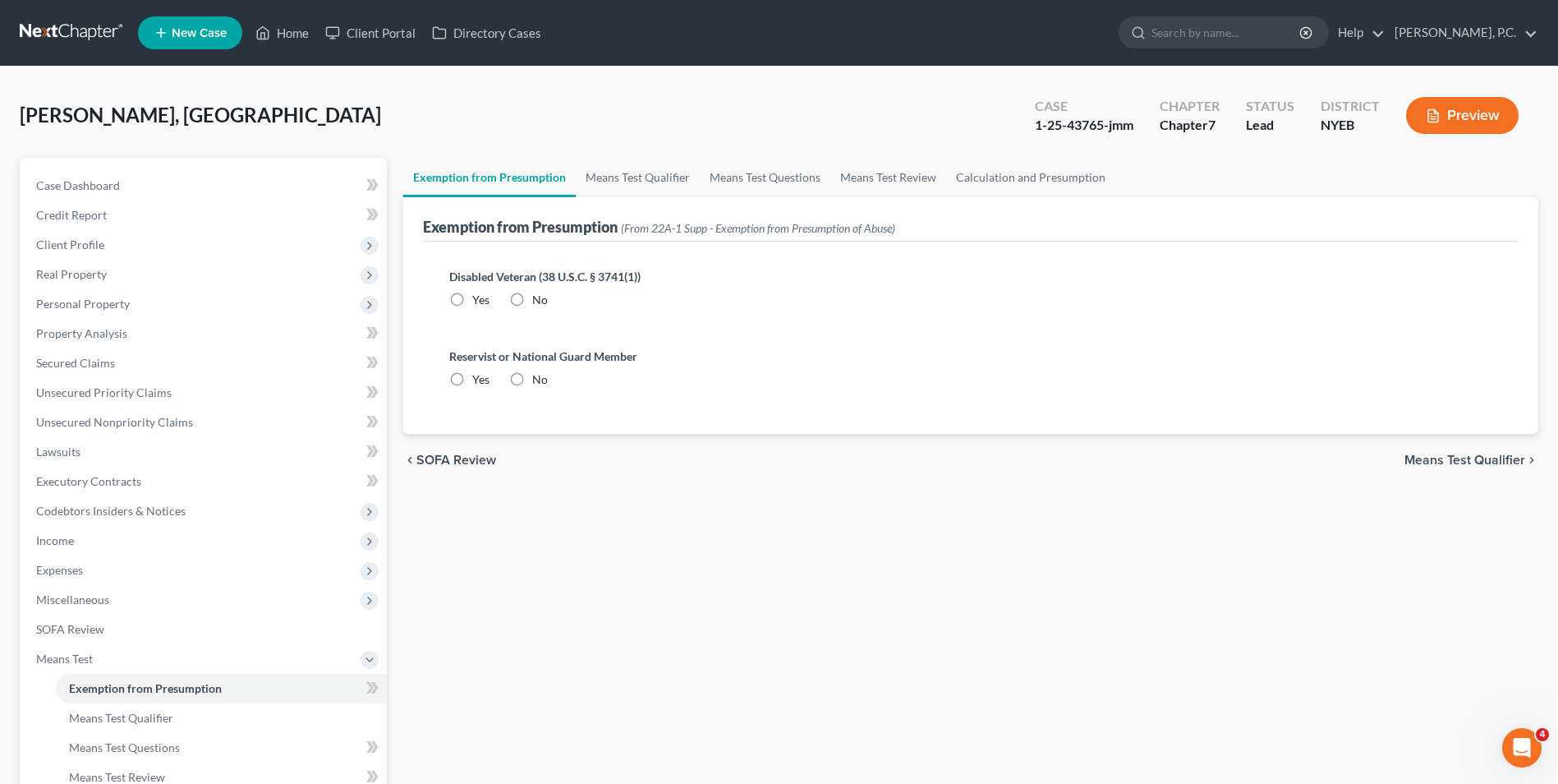
radio input "true"
